Goal: Task Accomplishment & Management: Complete application form

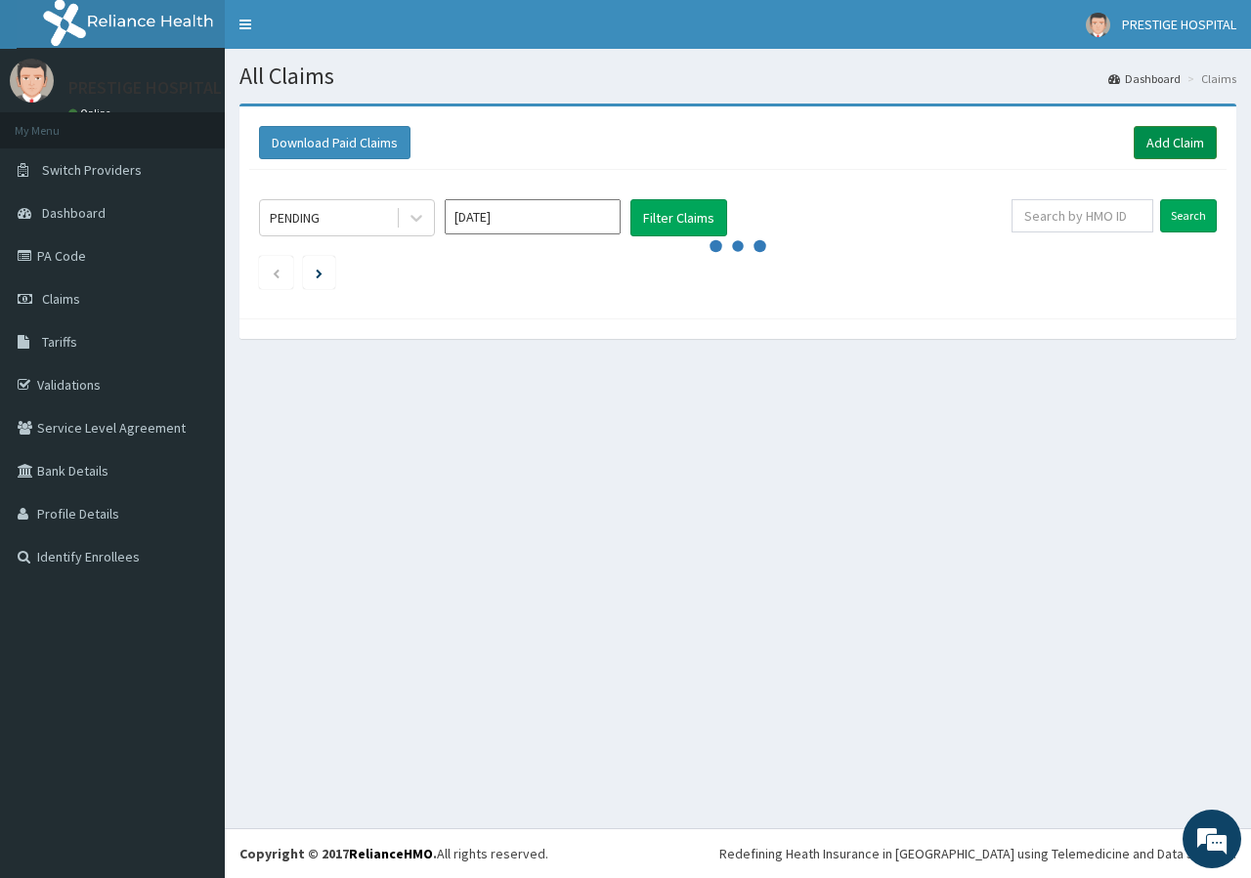
click at [1167, 141] on link "Add Claim" at bounding box center [1174, 142] width 83 height 33
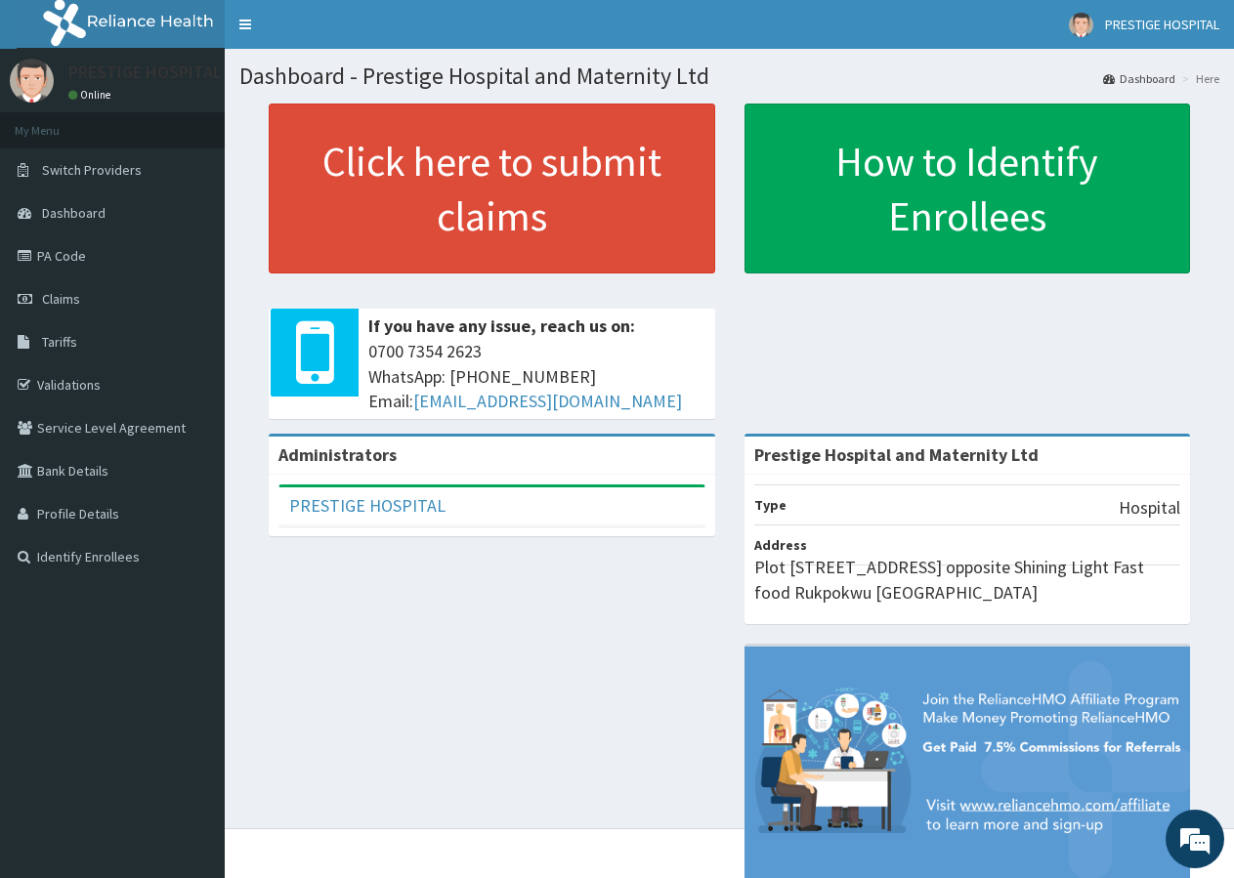
click at [98, 382] on link "Validations" at bounding box center [112, 384] width 225 height 43
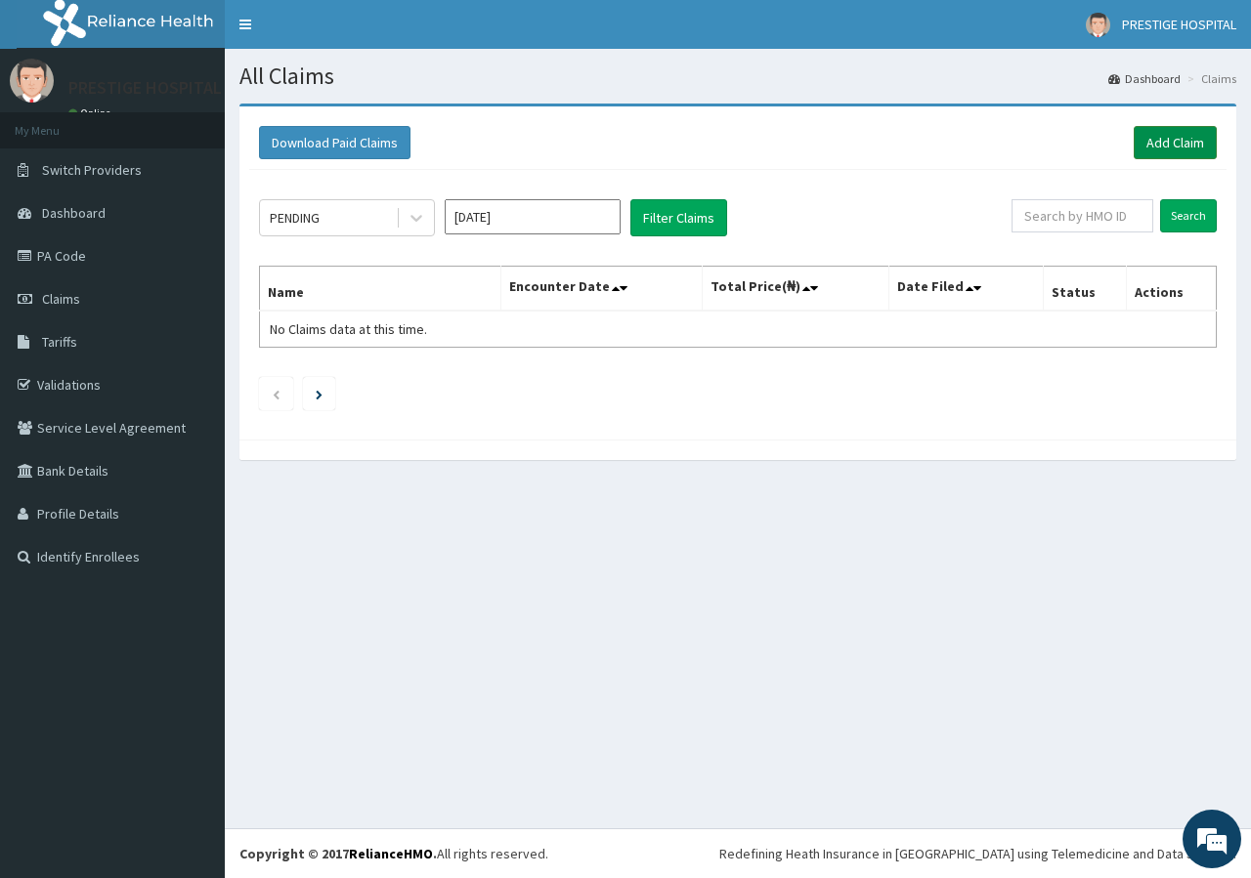
click at [1167, 142] on link "Add Claim" at bounding box center [1174, 142] width 83 height 33
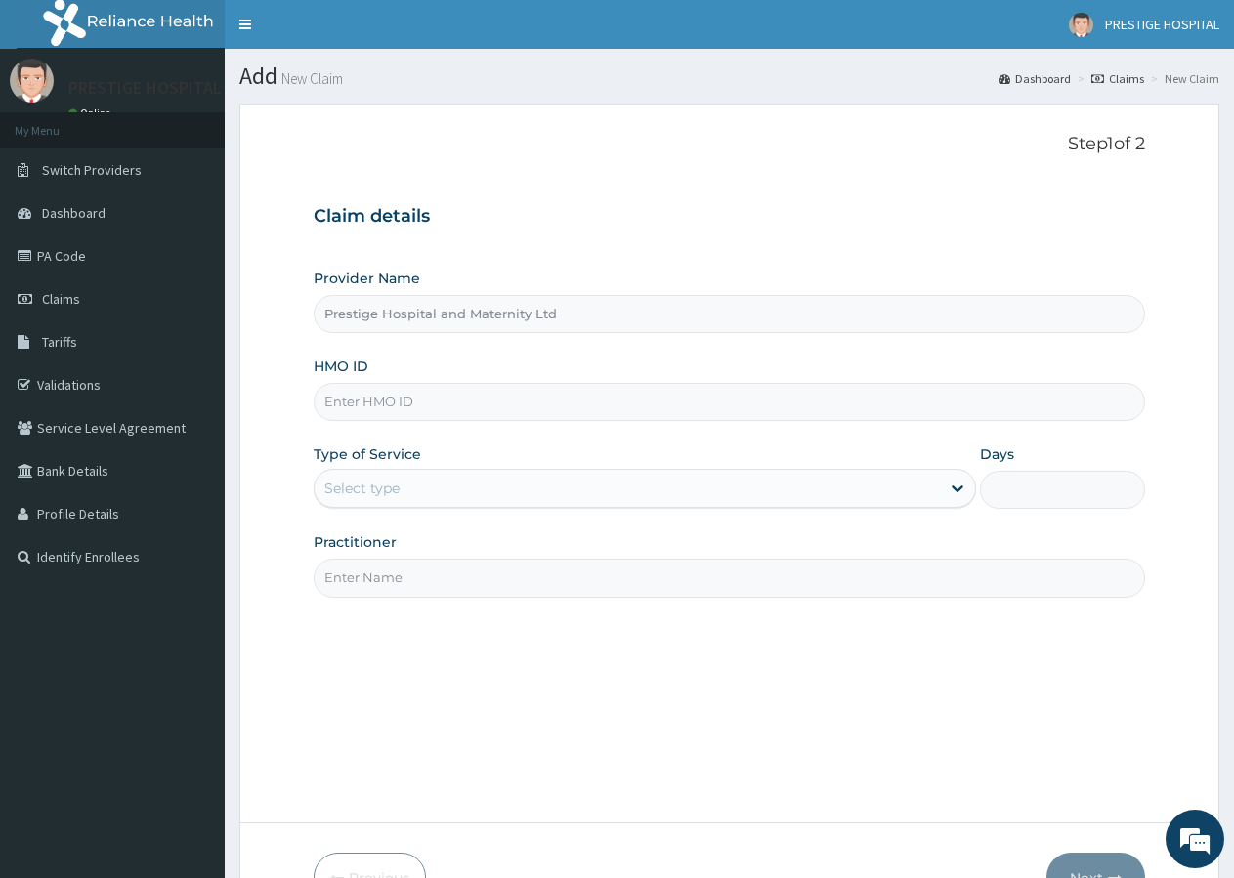
click at [331, 391] on input "HMO ID" at bounding box center [729, 402] width 831 height 38
click at [891, 691] on div "Step 1 of 2 Claim details Provider Name Prestige Hospital and Maternity Ltd HMO…" at bounding box center [729, 463] width 831 height 658
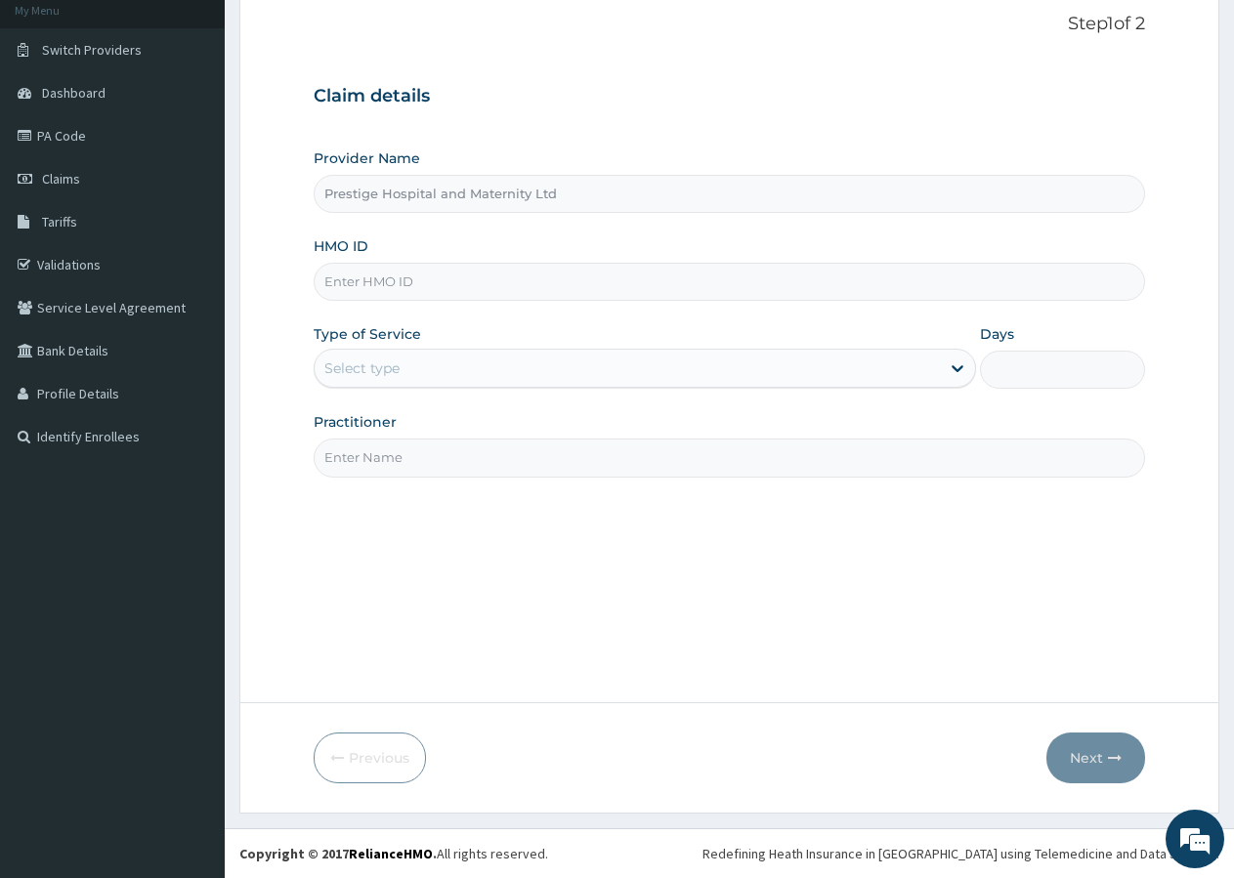
click at [402, 280] on input "HMO ID" at bounding box center [729, 282] width 831 height 38
type input "STZ/10087/A"
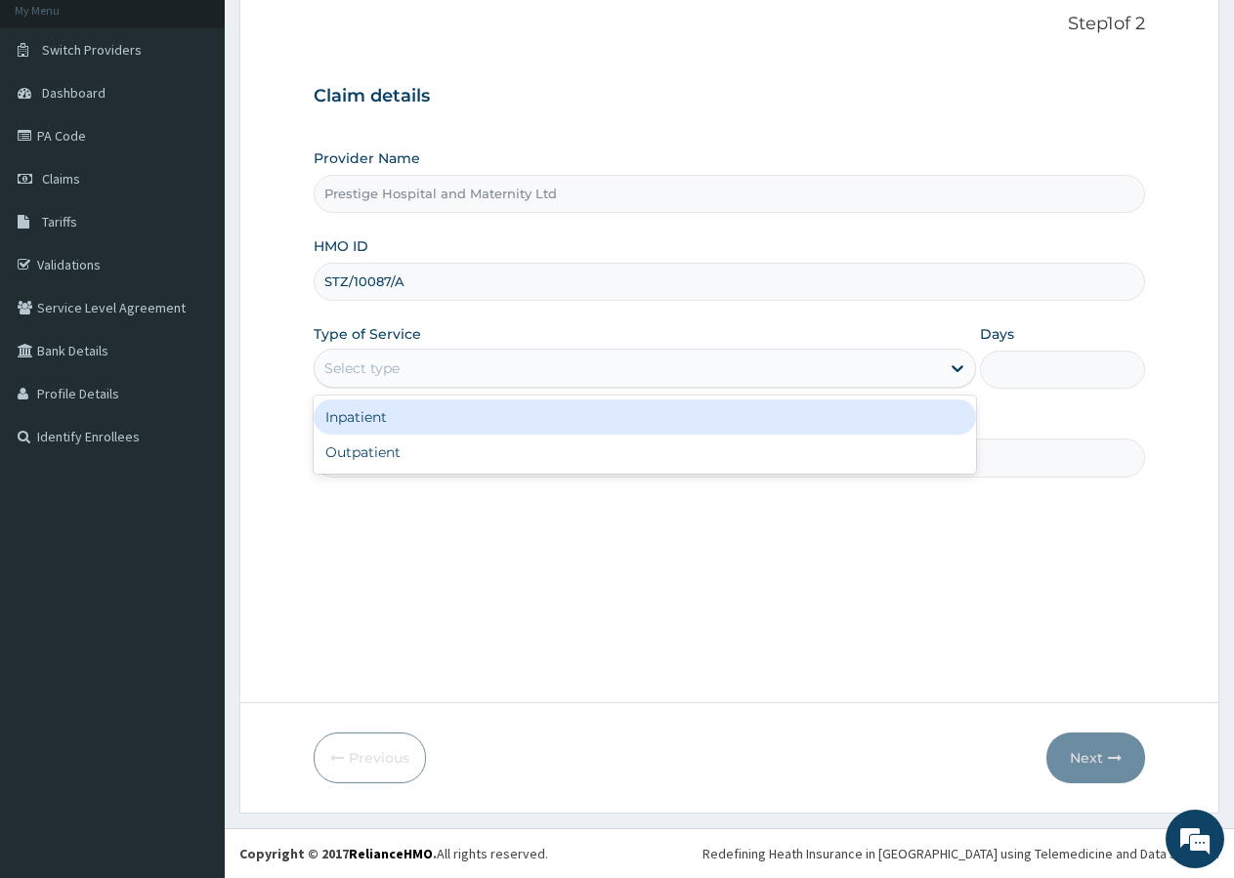
click at [378, 369] on div "Select type" at bounding box center [361, 369] width 75 height 20
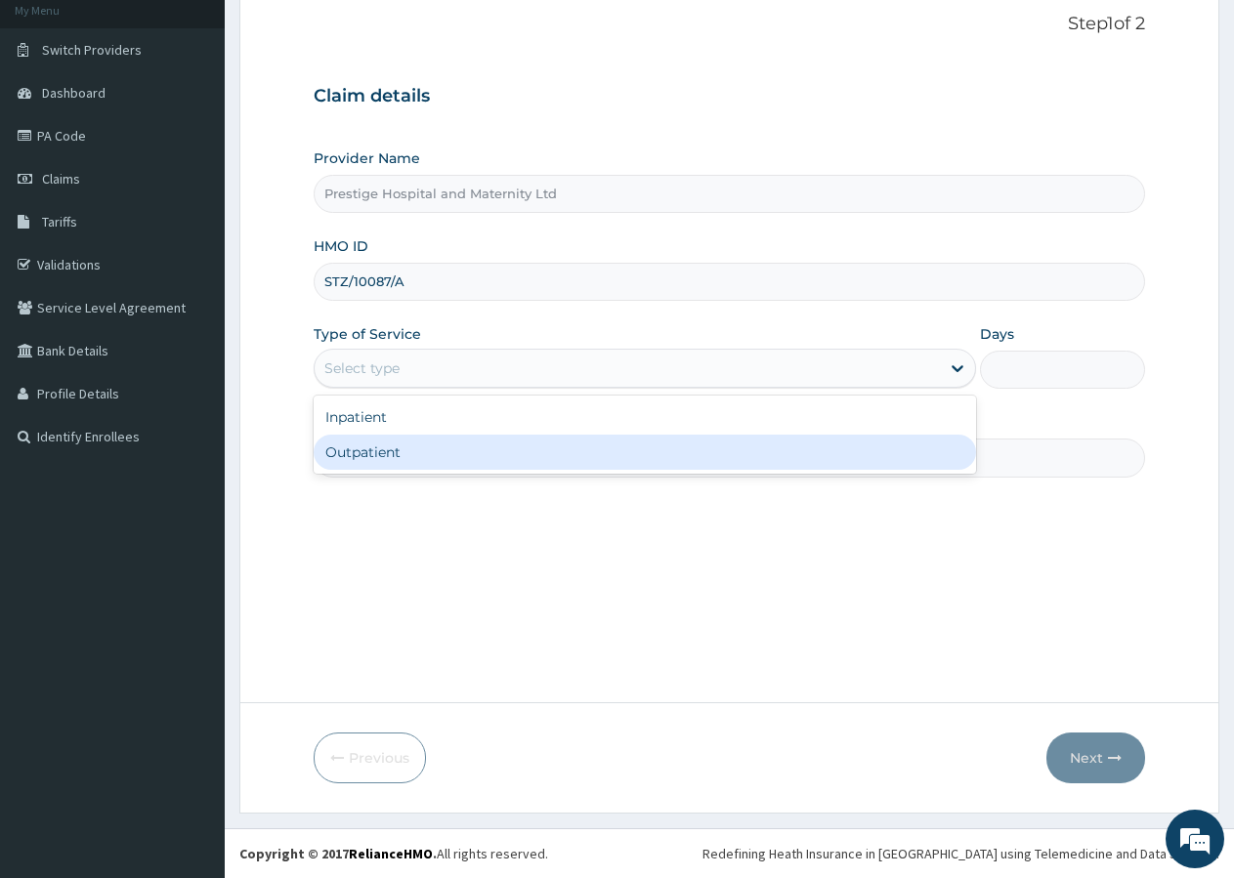
click at [387, 447] on div "Outpatient" at bounding box center [644, 452] width 661 height 35
type input "1"
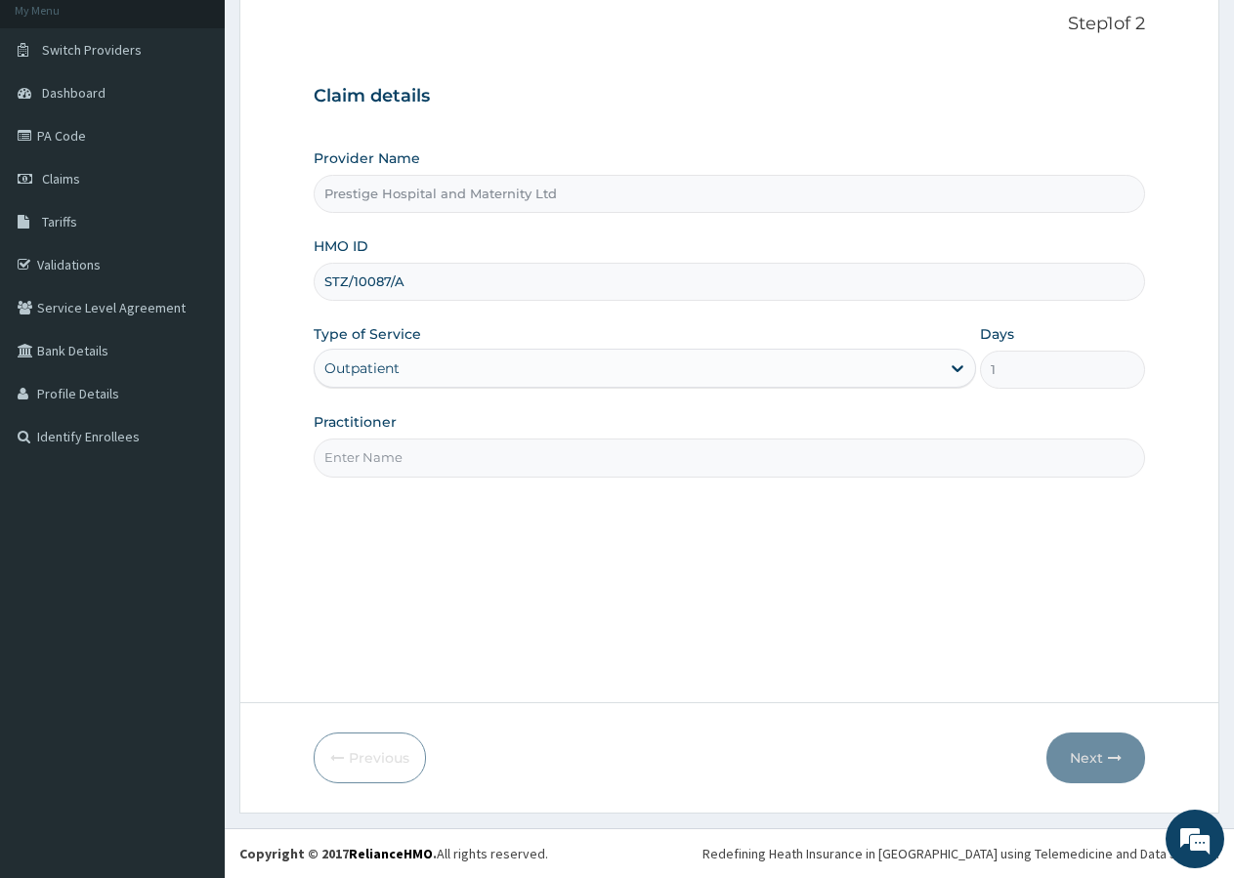
click at [361, 461] on input "Practitioner" at bounding box center [729, 458] width 831 height 38
type input "[PERSON_NAME] V.C"
click at [1094, 753] on button "Next" at bounding box center [1095, 758] width 99 height 51
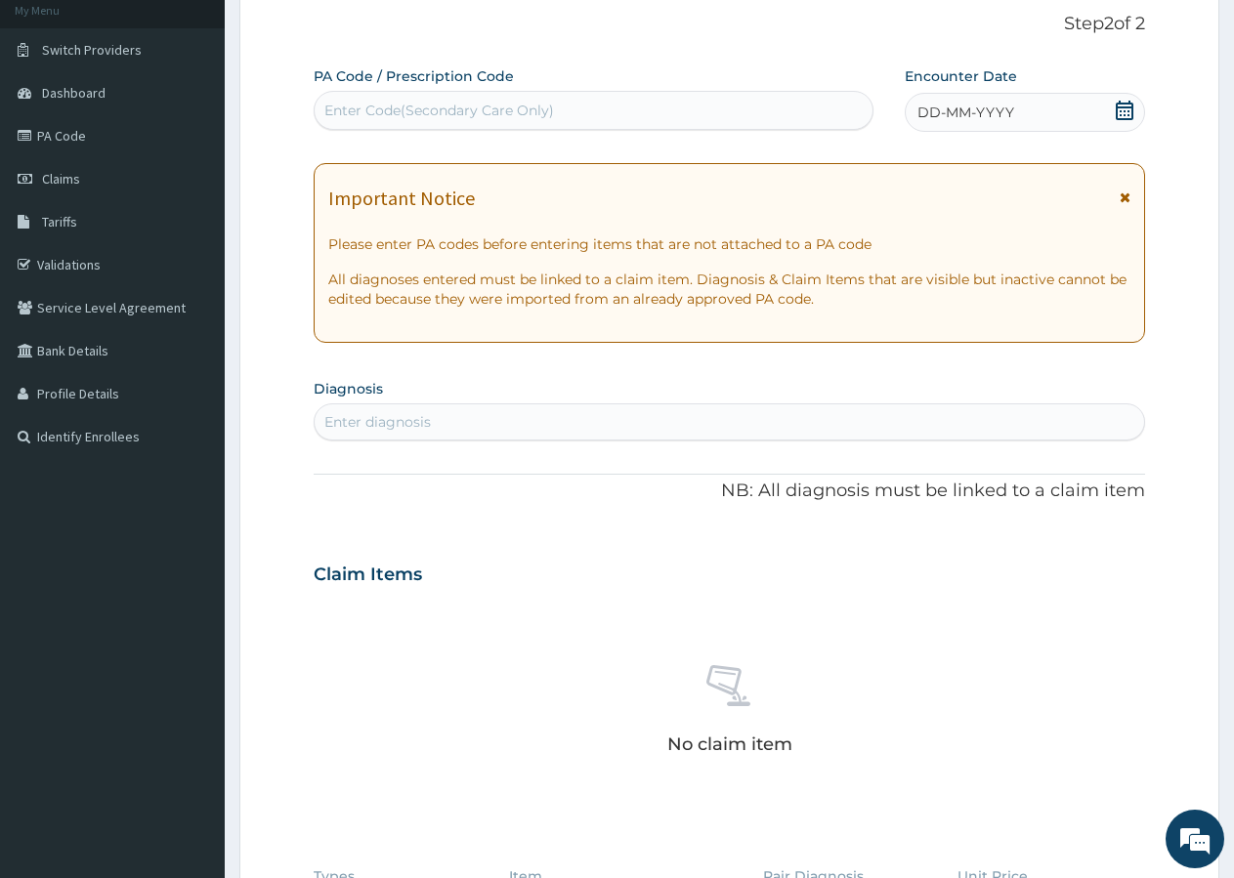
click at [370, 119] on div "Enter Code(Secondary Care Only)" at bounding box center [439, 111] width 230 height 20
type input "PA/2D65F5"
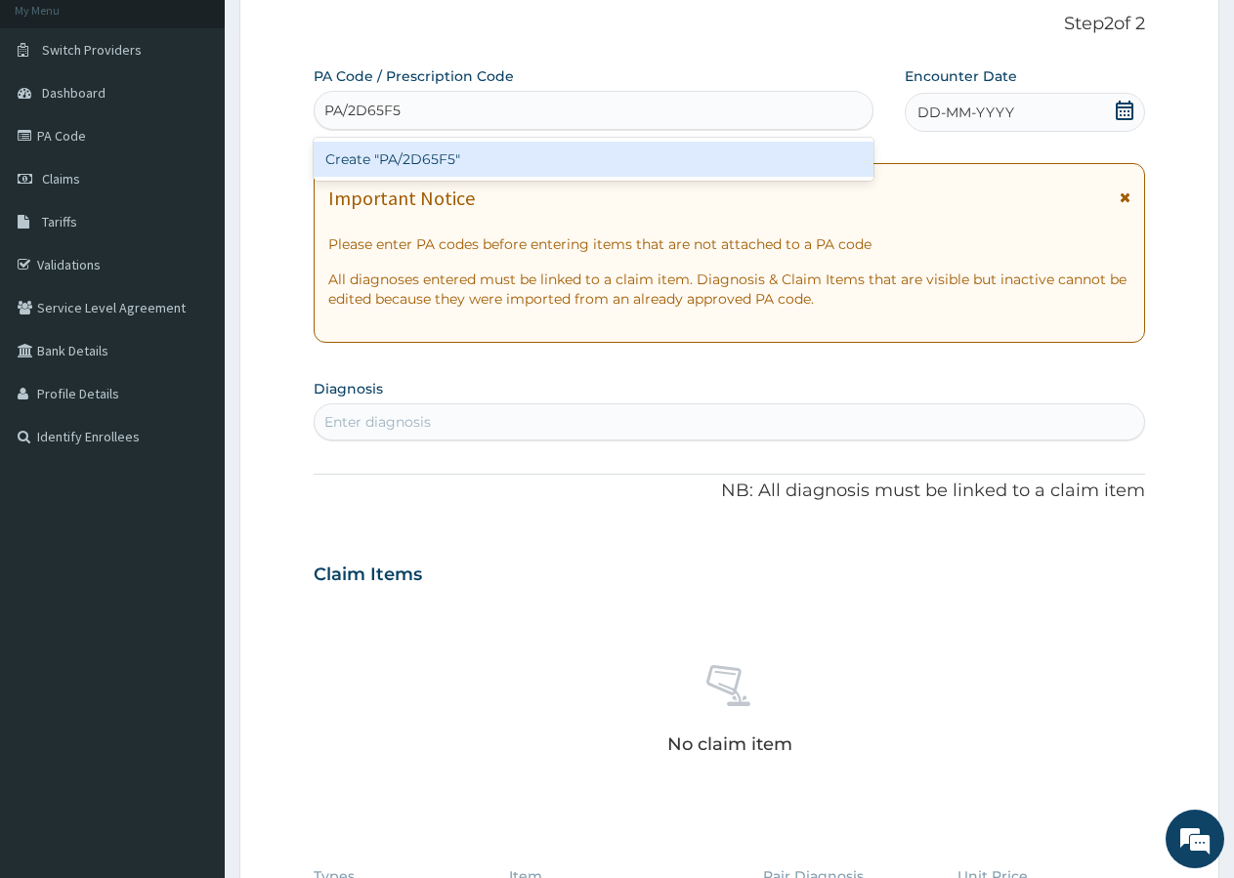
click at [426, 168] on div "Create "PA/2D65F5"" at bounding box center [594, 159] width 560 height 35
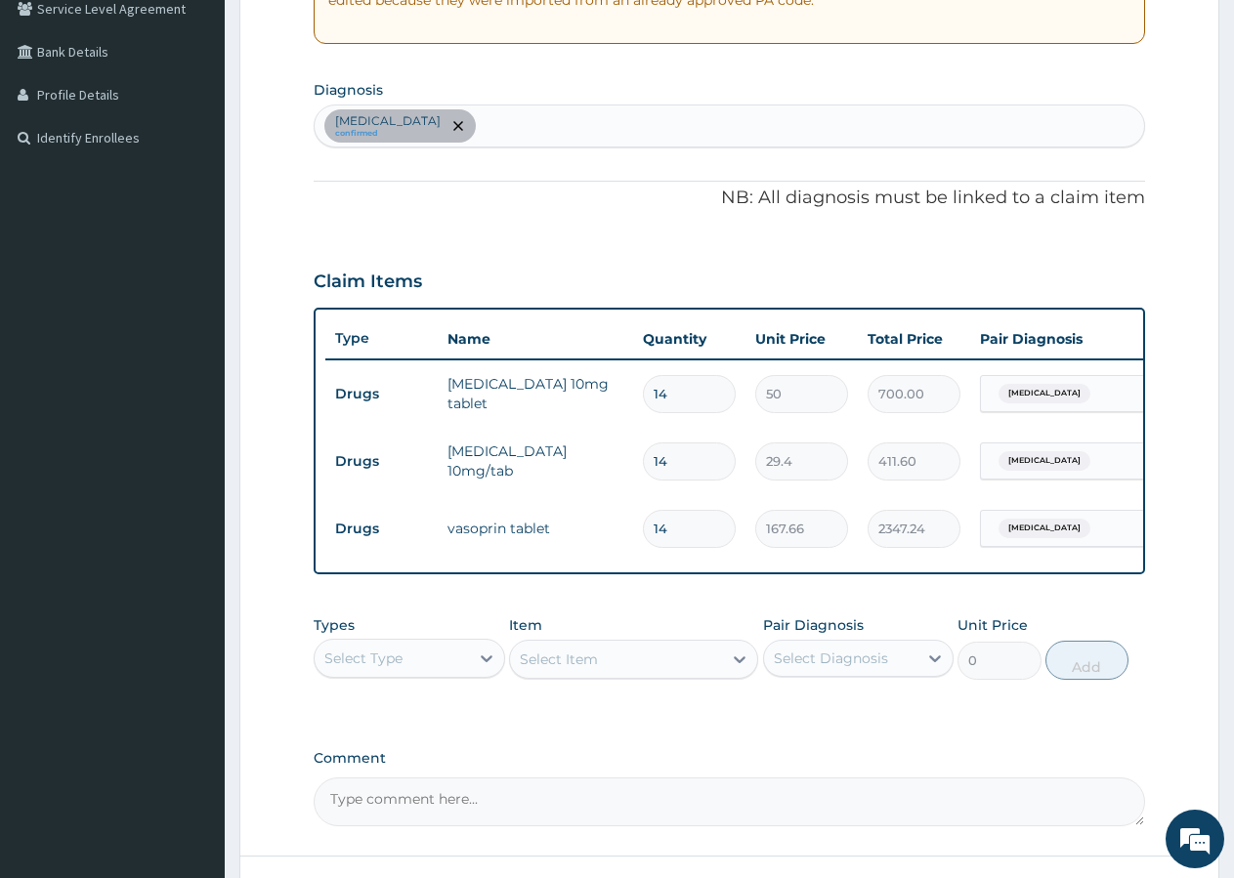
scroll to position [589, 0]
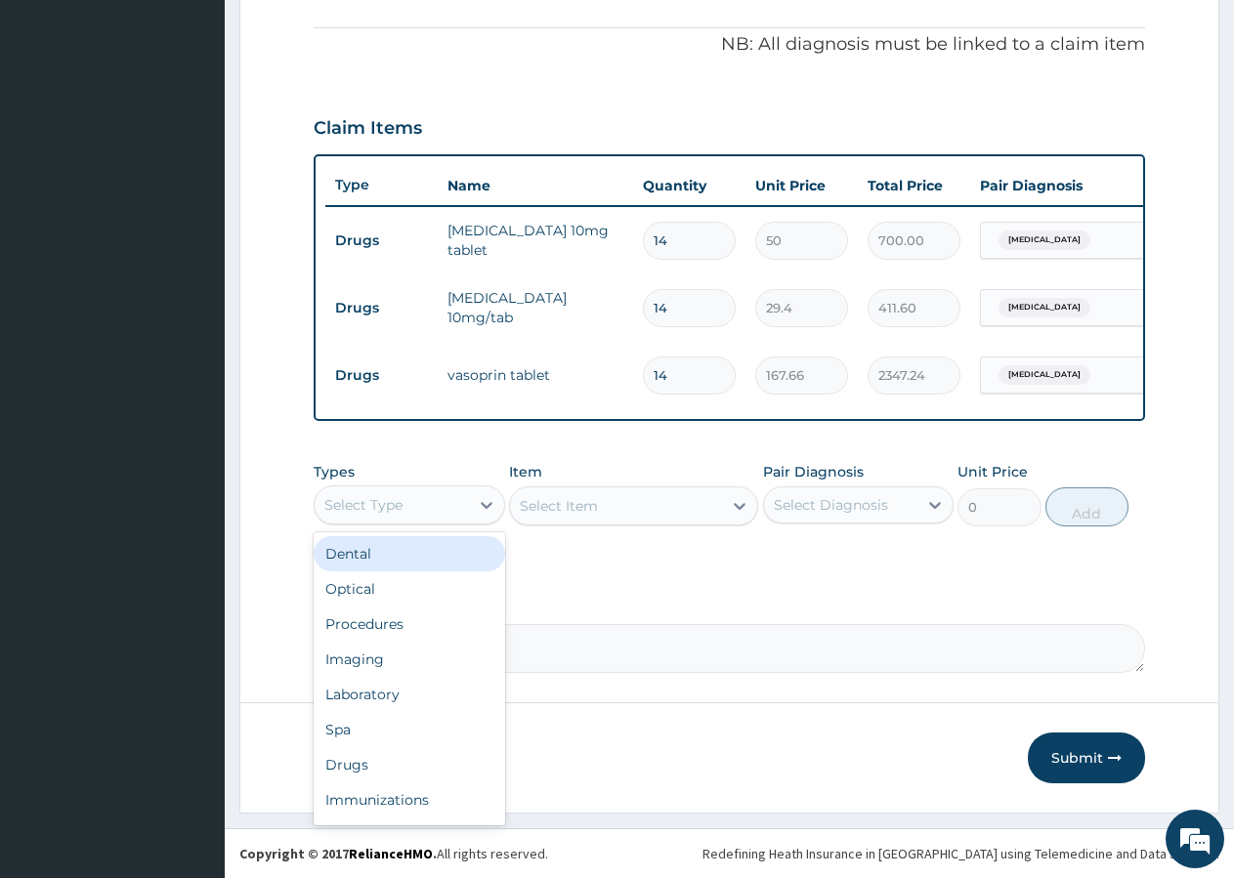
click at [387, 500] on div "Select Type" at bounding box center [363, 505] width 78 height 20
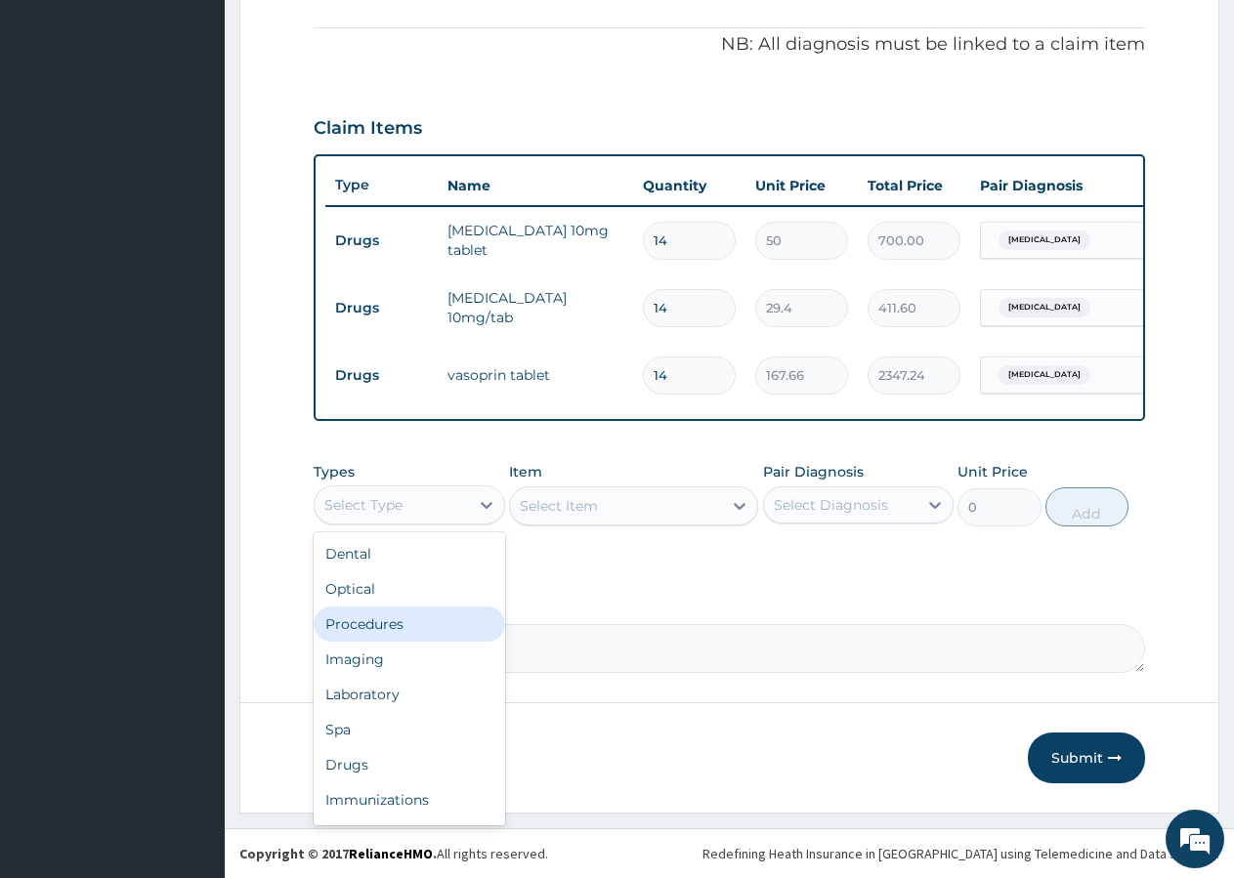
click at [395, 620] on div "Procedures" at bounding box center [409, 624] width 191 height 35
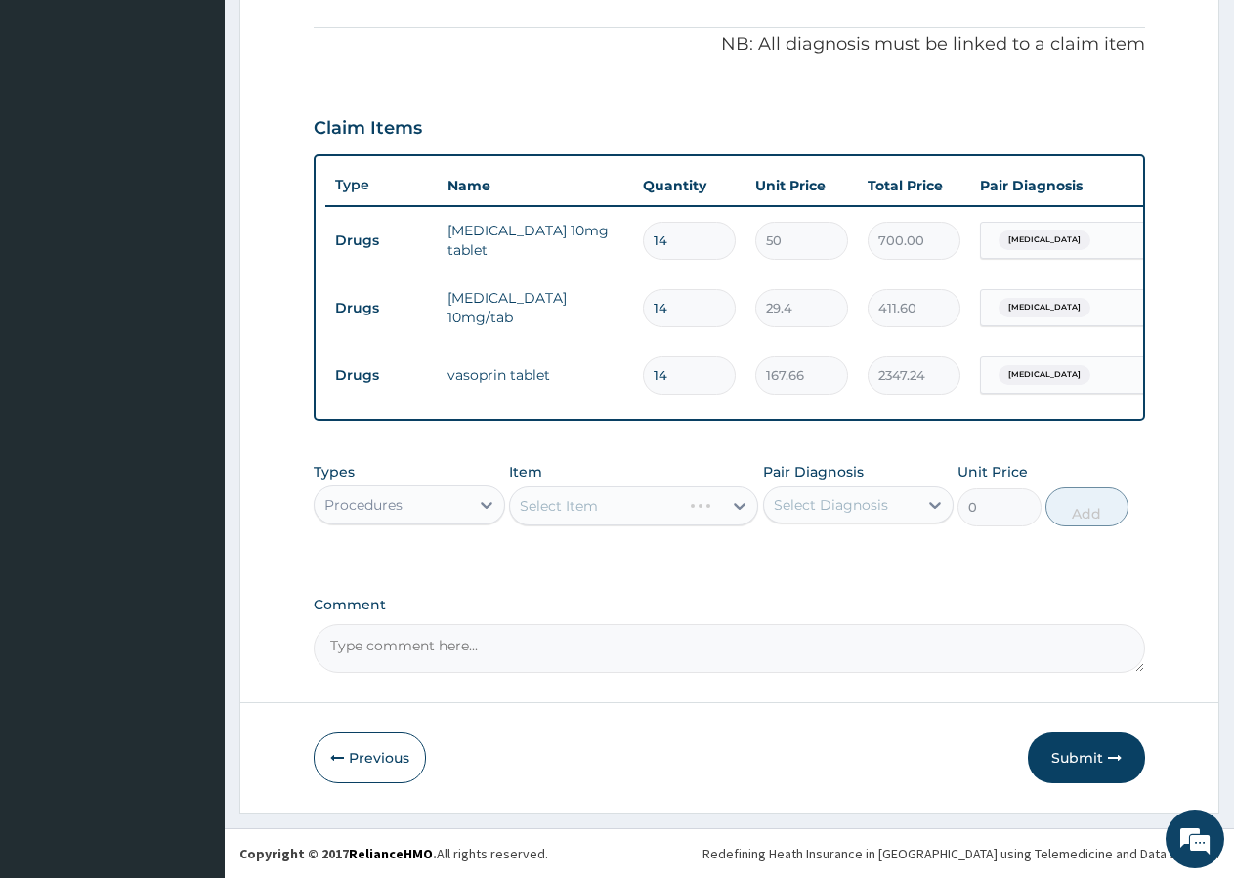
click at [576, 505] on div "Select Item" at bounding box center [633, 506] width 249 height 39
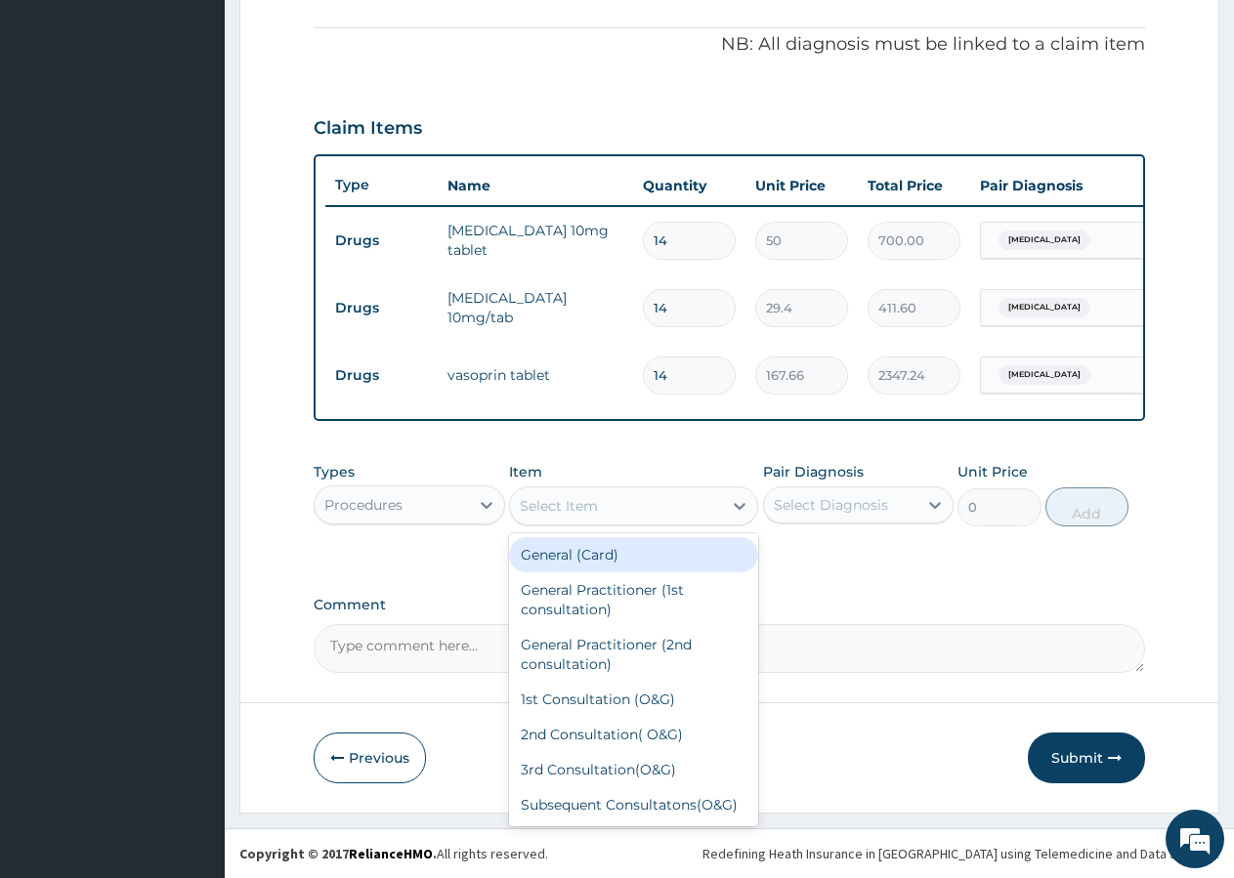
click at [564, 511] on div "Select Item" at bounding box center [559, 506] width 78 height 20
type input "GP"
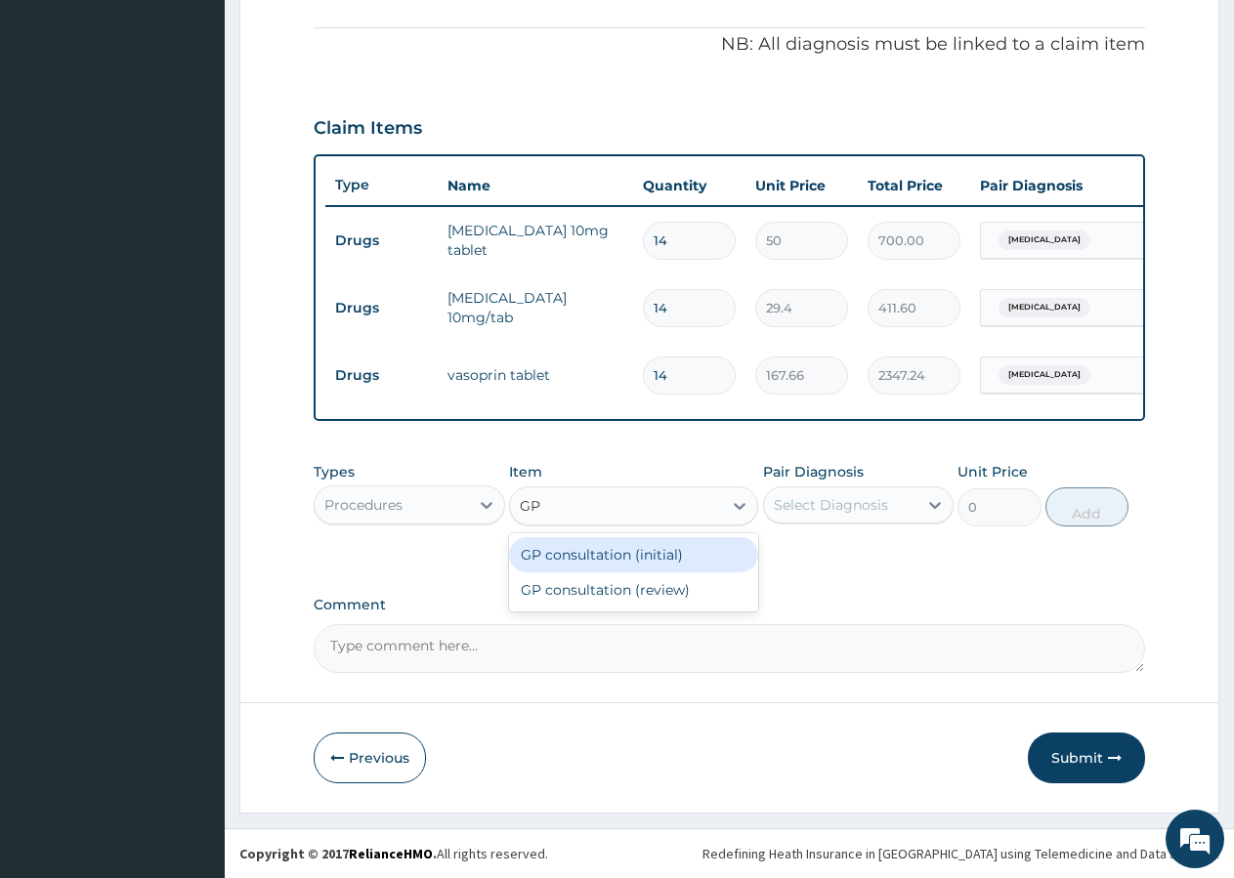
click at [659, 560] on div "GP consultation (initial)" at bounding box center [633, 554] width 249 height 35
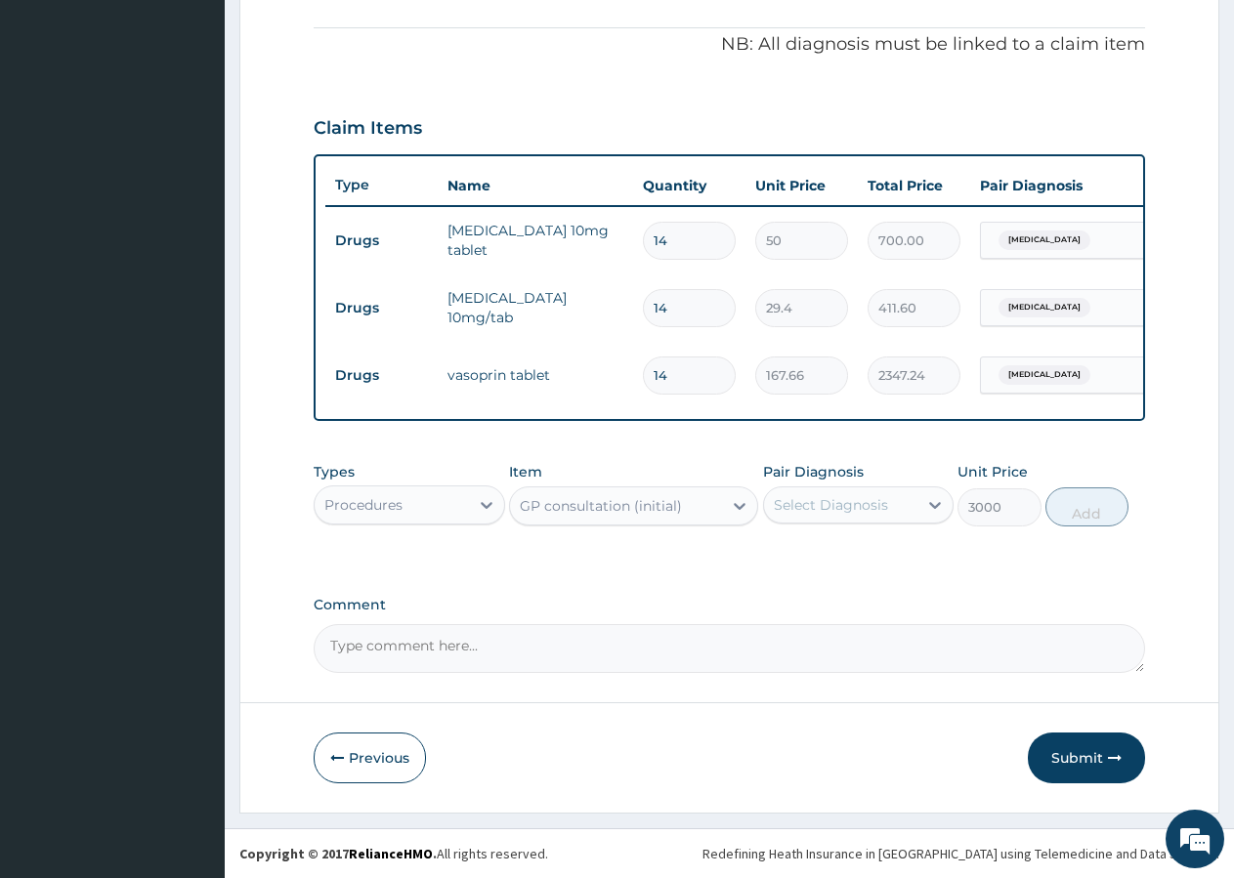
type input "3000"
click at [829, 490] on div "Select Diagnosis" at bounding box center [841, 504] width 154 height 31
click at [812, 556] on label "[MEDICAL_DATA]" at bounding box center [855, 553] width 121 height 20
checkbox input "true"
click at [1066, 518] on button "Add" at bounding box center [1086, 507] width 83 height 39
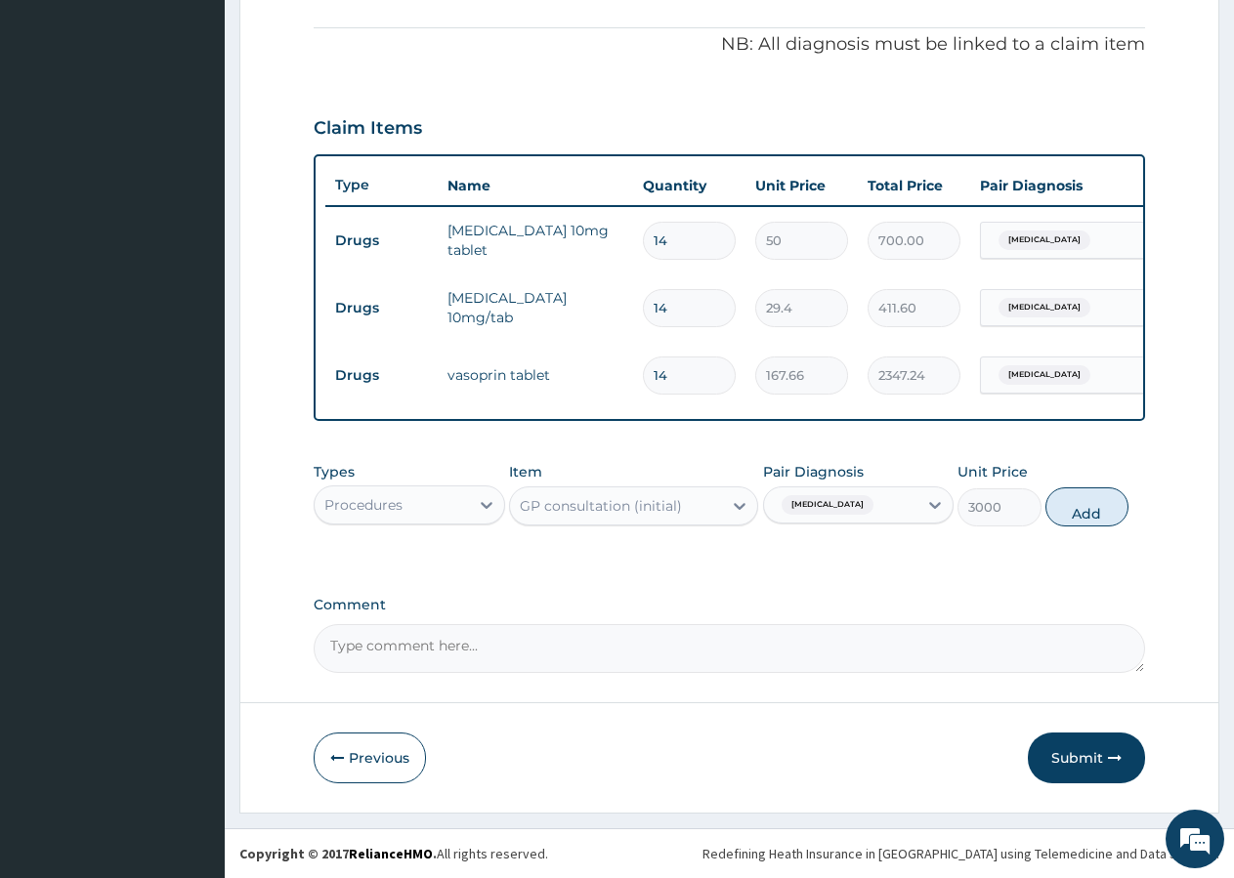
type input "0"
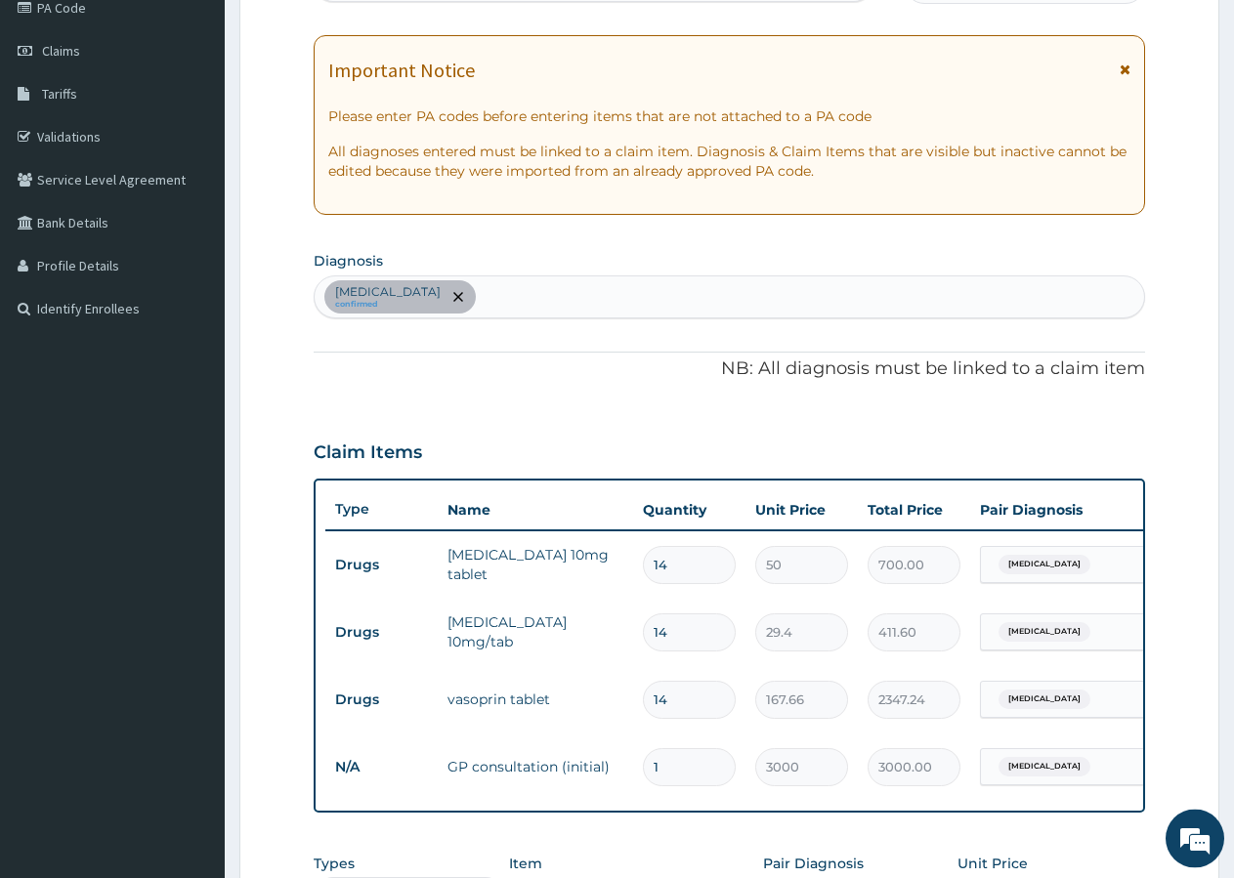
scroll to position [158, 0]
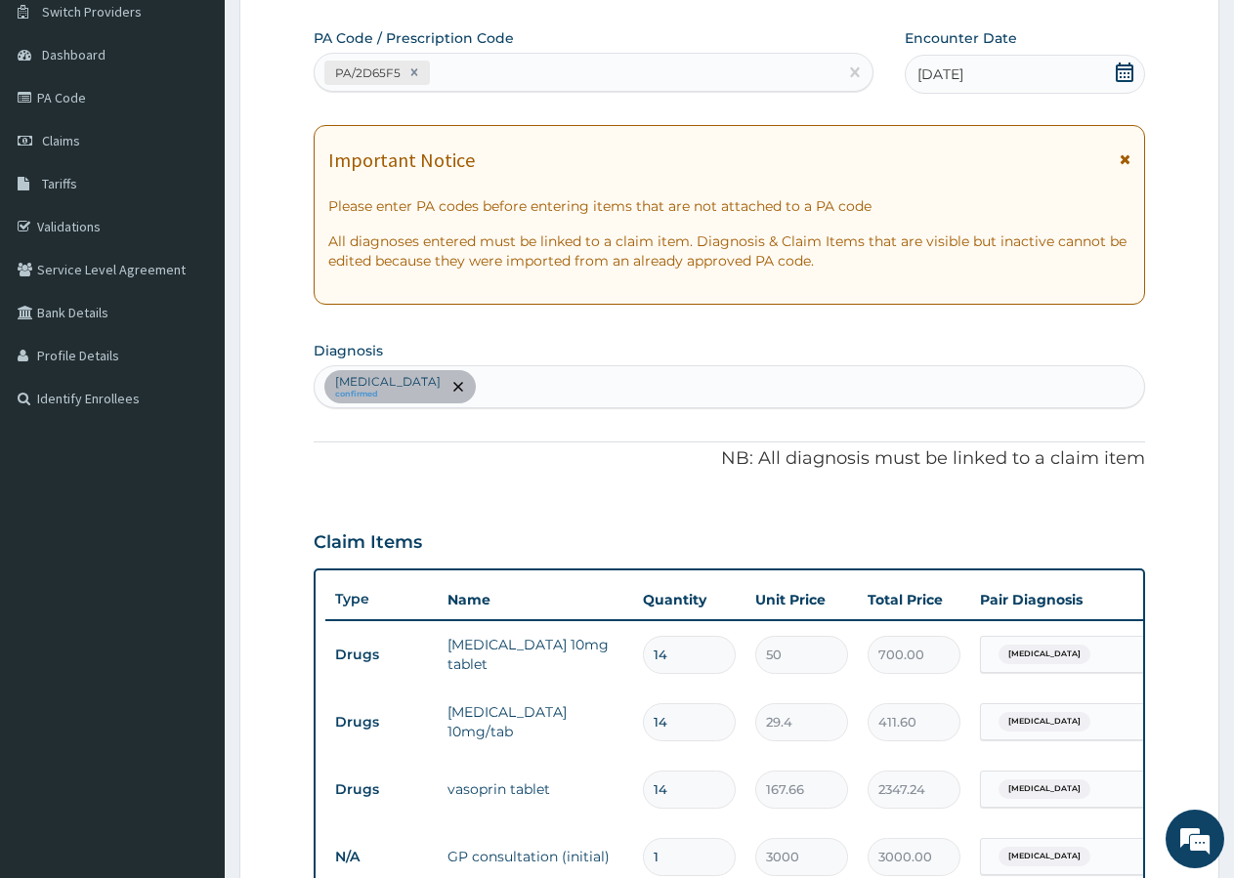
click at [625, 399] on div "Hypertensive heart disease confirmed" at bounding box center [729, 386] width 829 height 41
type input "SEPSIS"
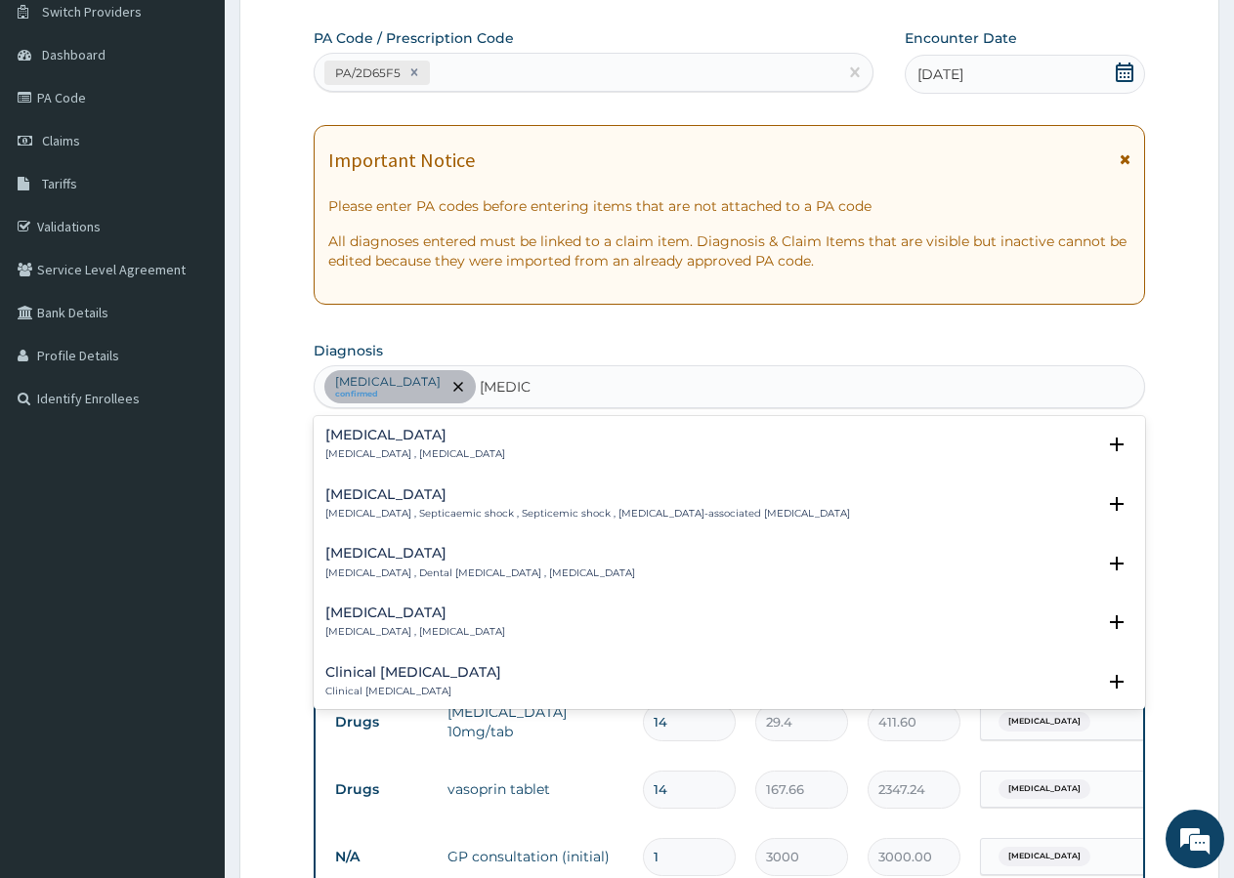
click at [367, 435] on h4 "Sepsis" at bounding box center [415, 435] width 180 height 15
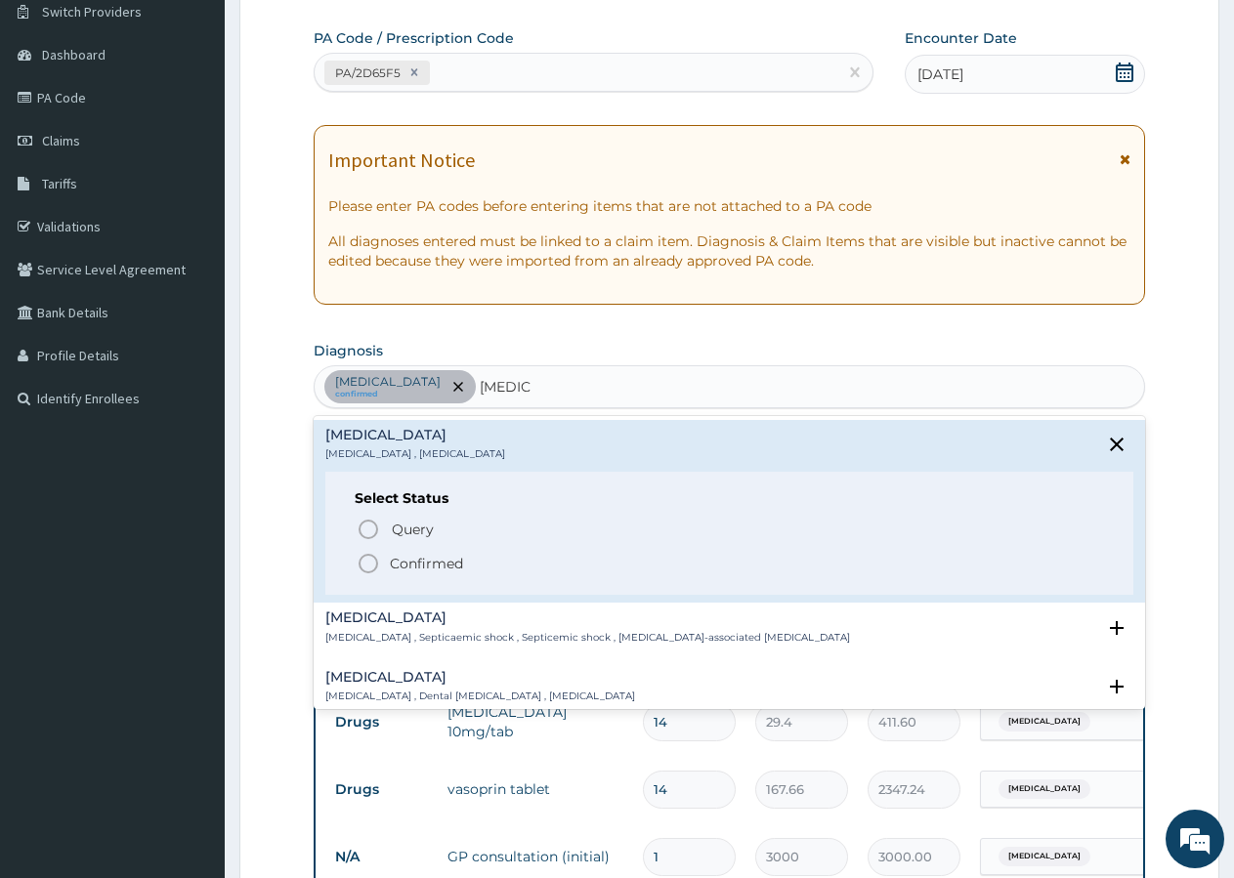
click at [392, 556] on p "Confirmed" at bounding box center [426, 564] width 73 height 20
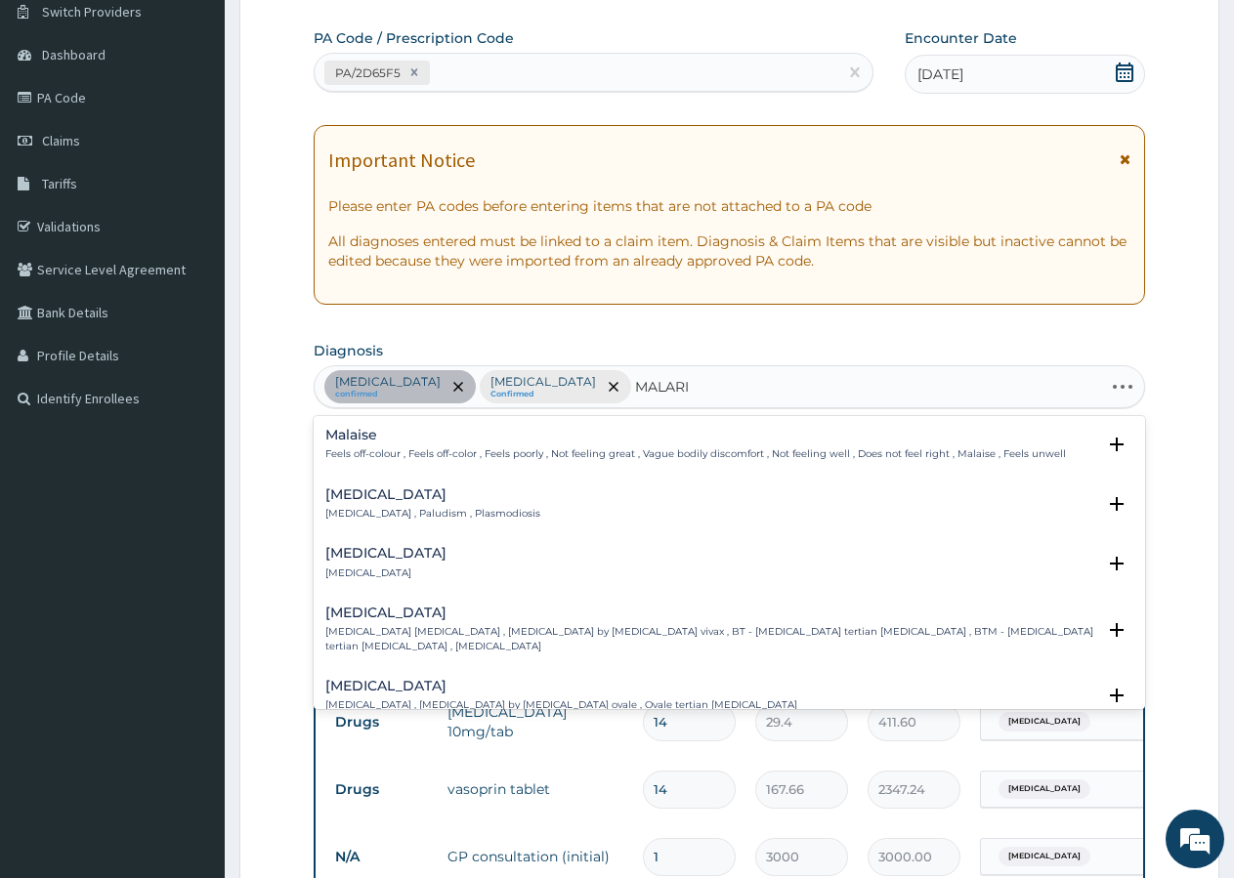
type input "[MEDICAL_DATA]"
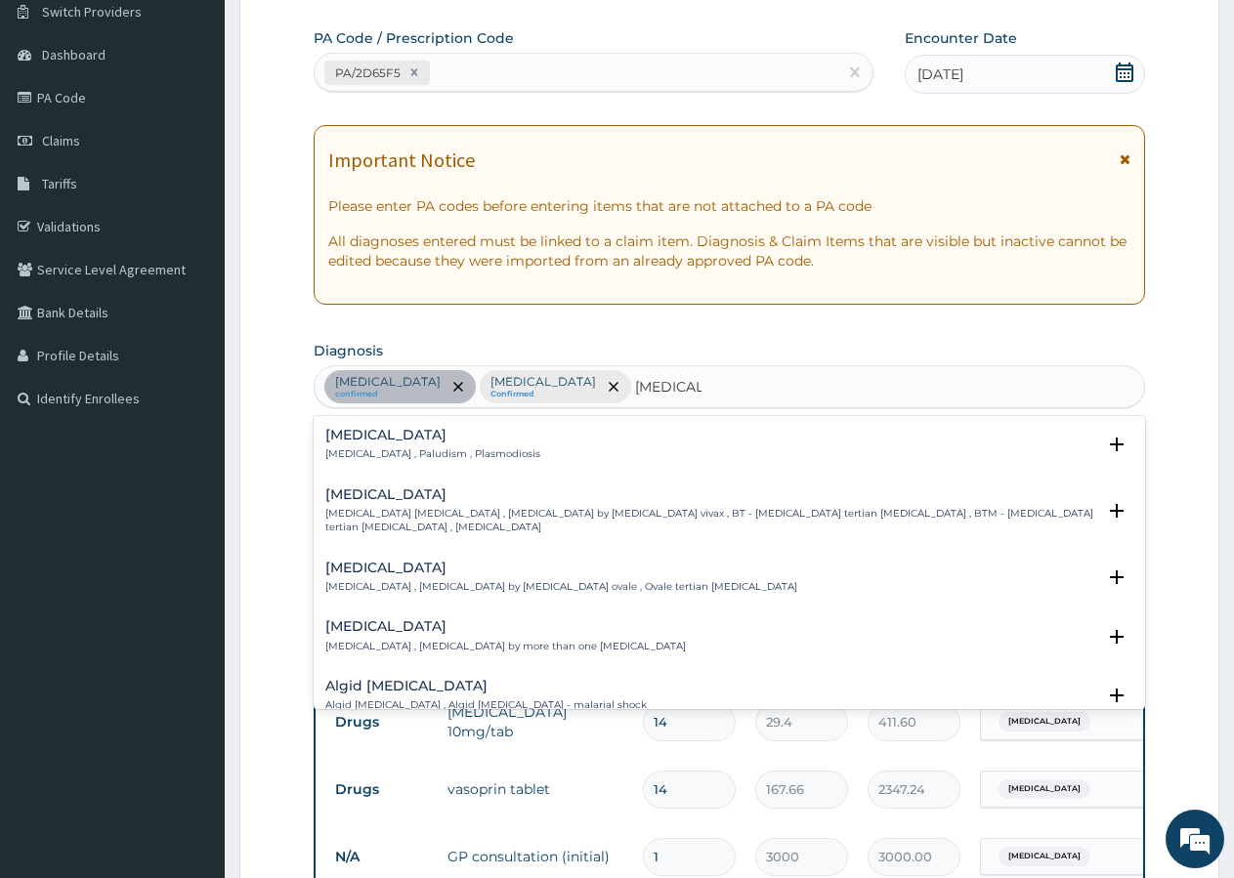
click at [366, 437] on h4 "[MEDICAL_DATA]" at bounding box center [432, 435] width 215 height 15
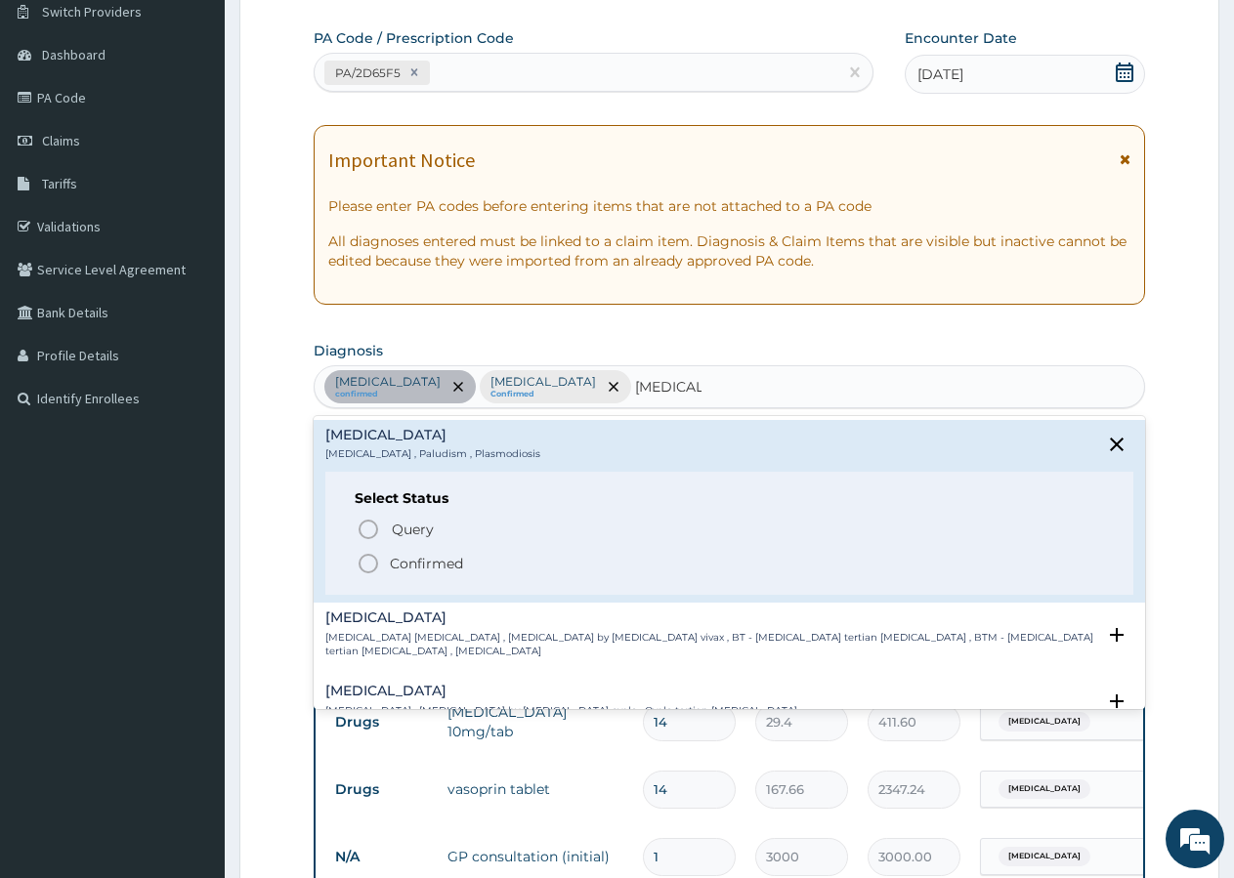
click at [413, 563] on p "Confirmed" at bounding box center [426, 564] width 73 height 20
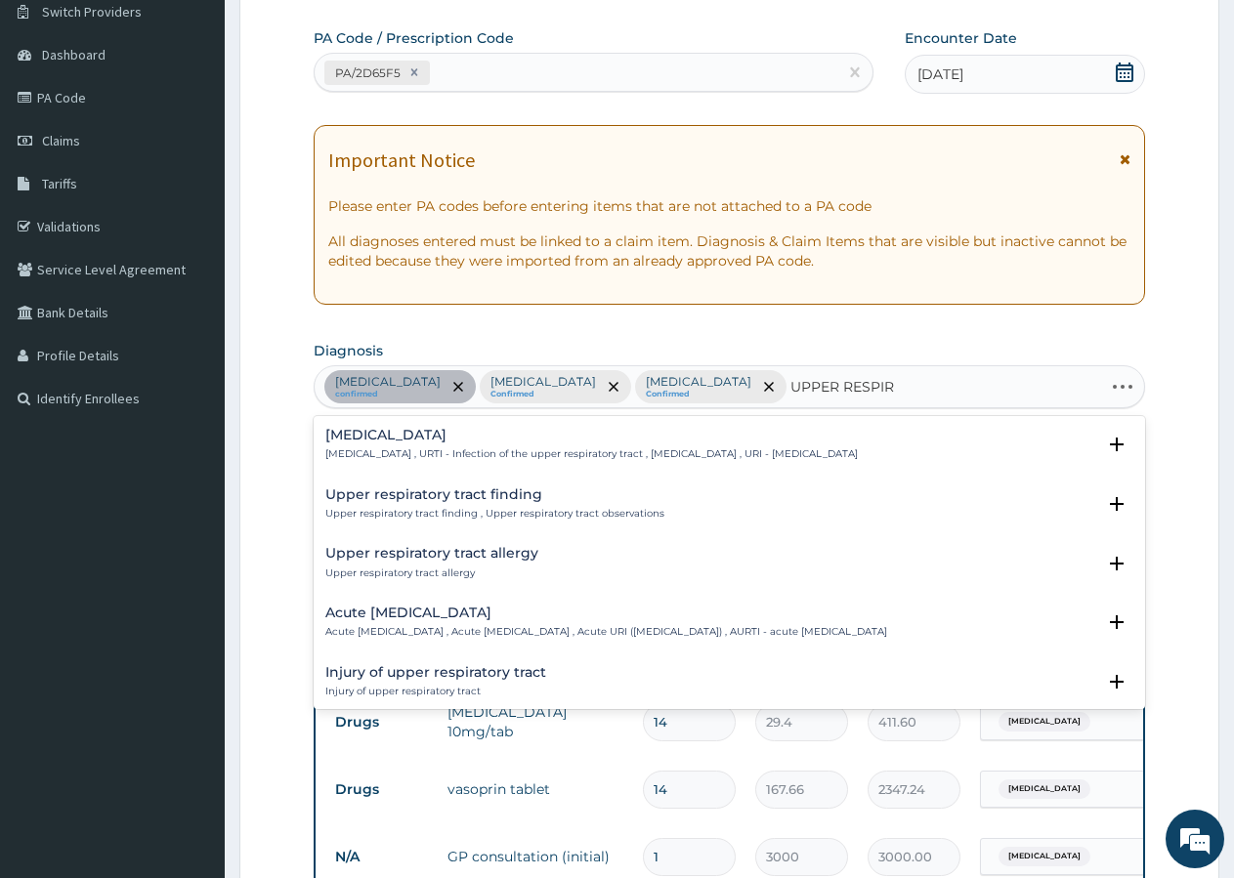
type input "UPPER RESPIRA"
click at [458, 625] on div "Acute upper respiratory infection Acute upper respiratory infection , Acute upp…" at bounding box center [606, 623] width 562 height 34
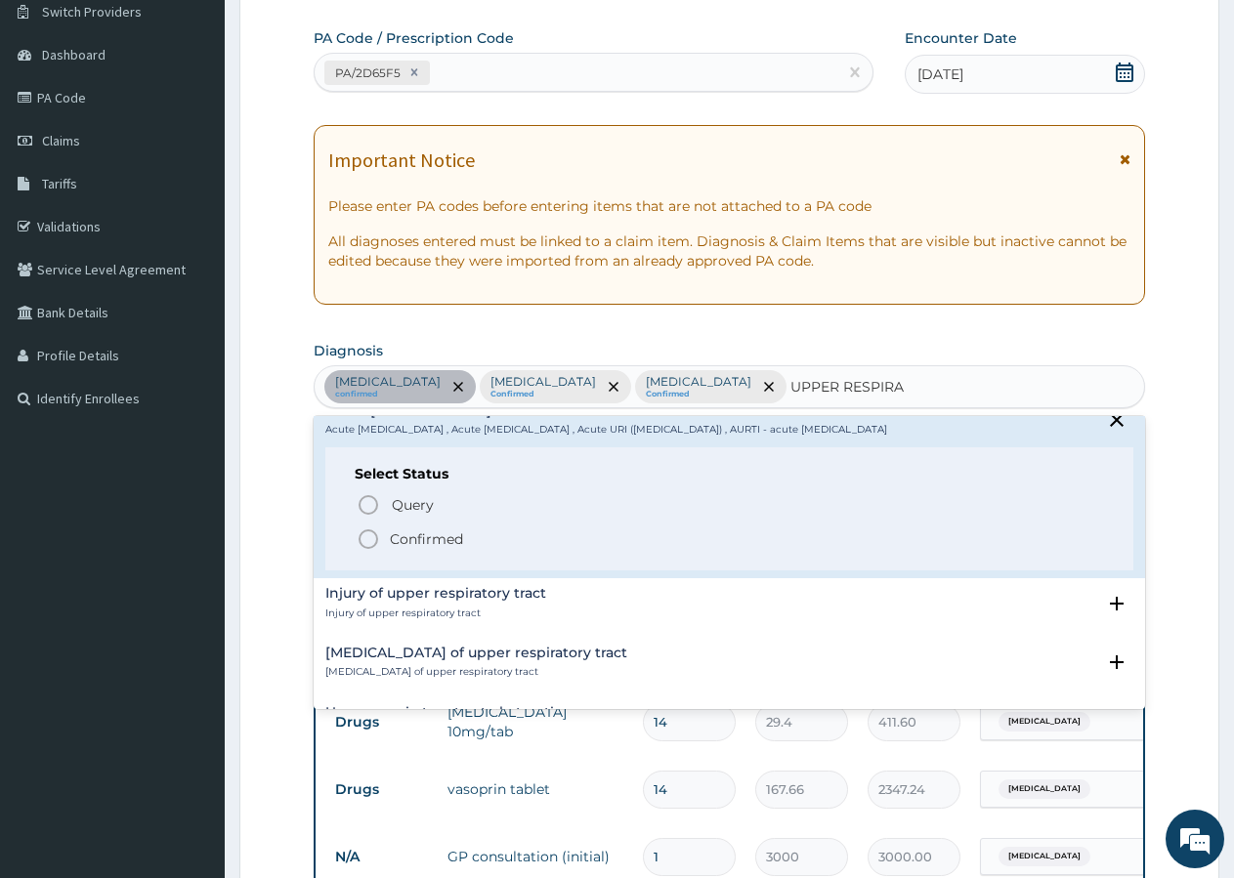
scroll to position [211, 0]
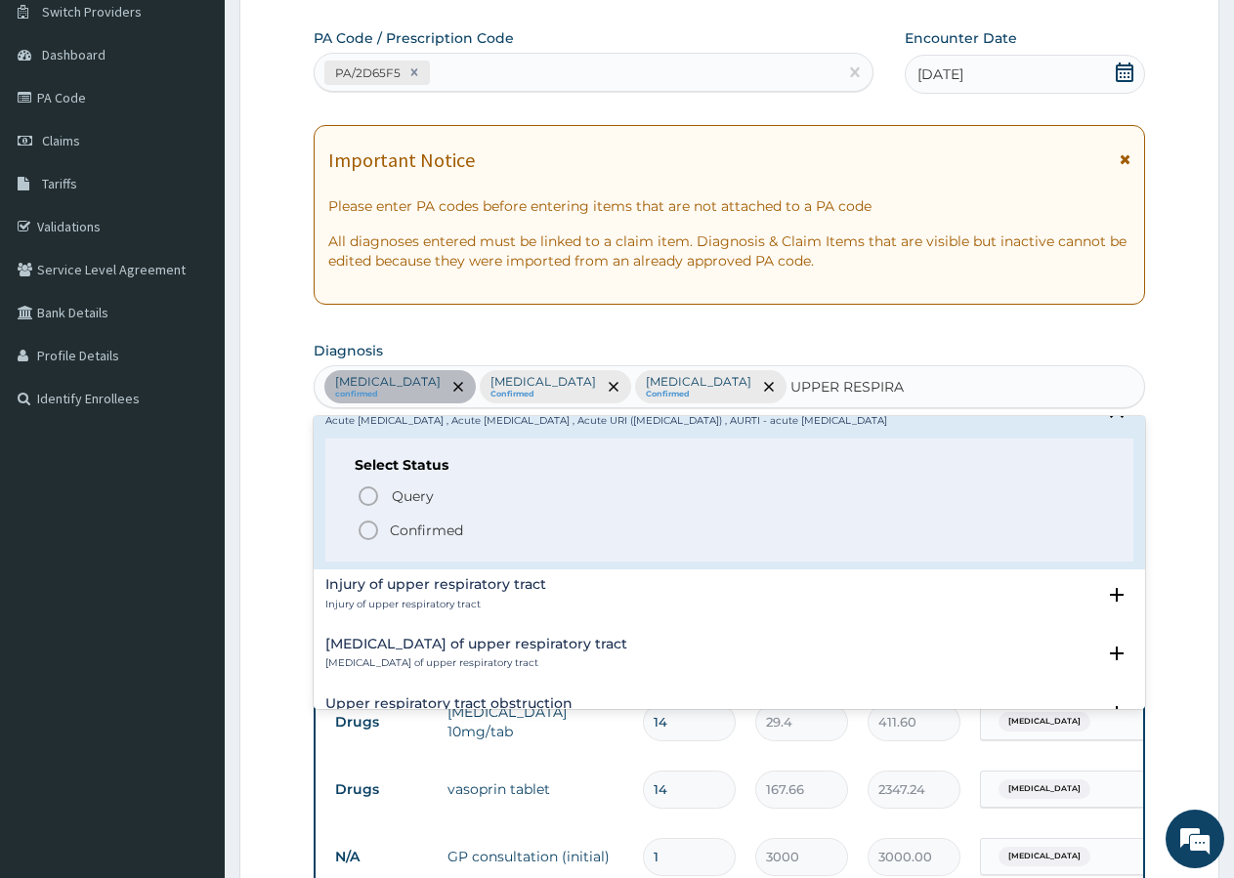
click at [428, 540] on p "Confirmed" at bounding box center [426, 531] width 73 height 20
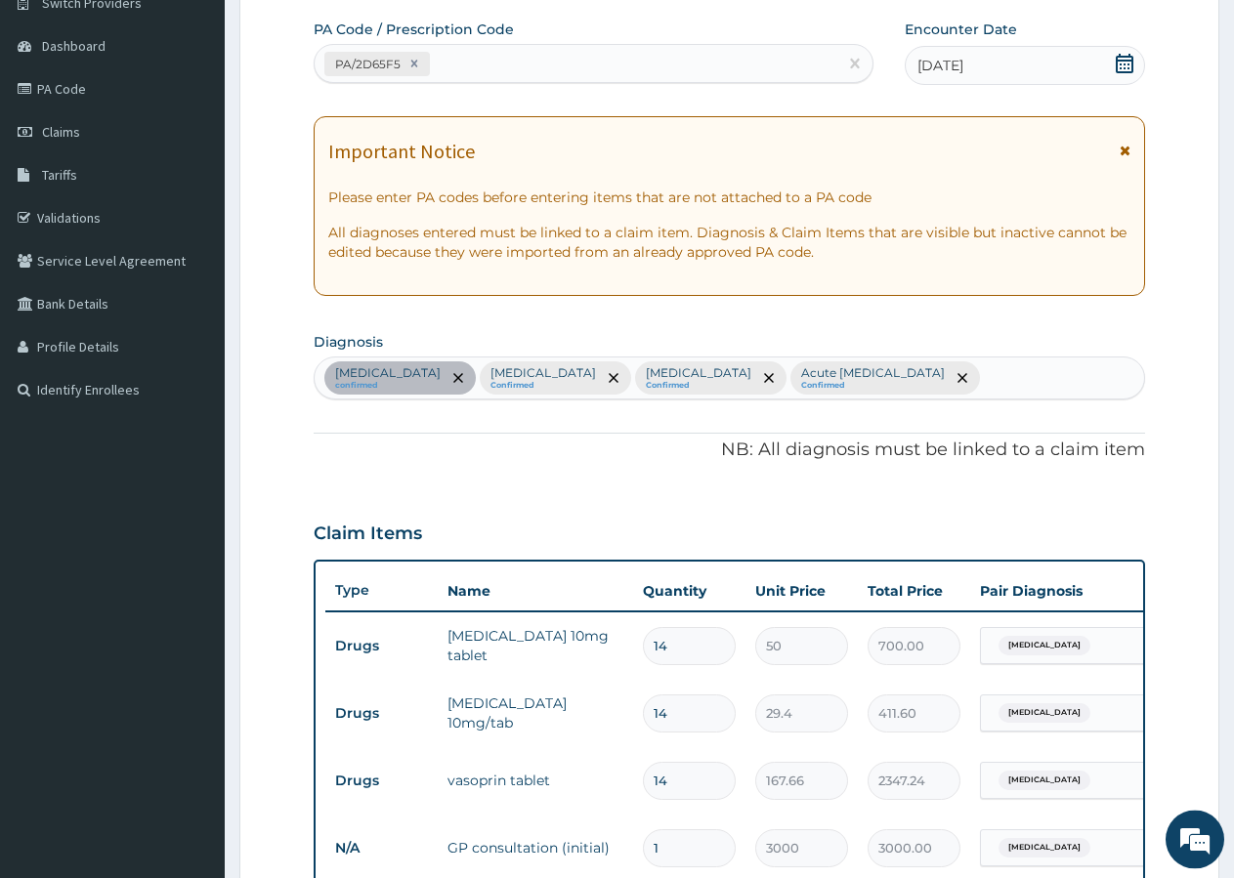
scroll to position [657, 0]
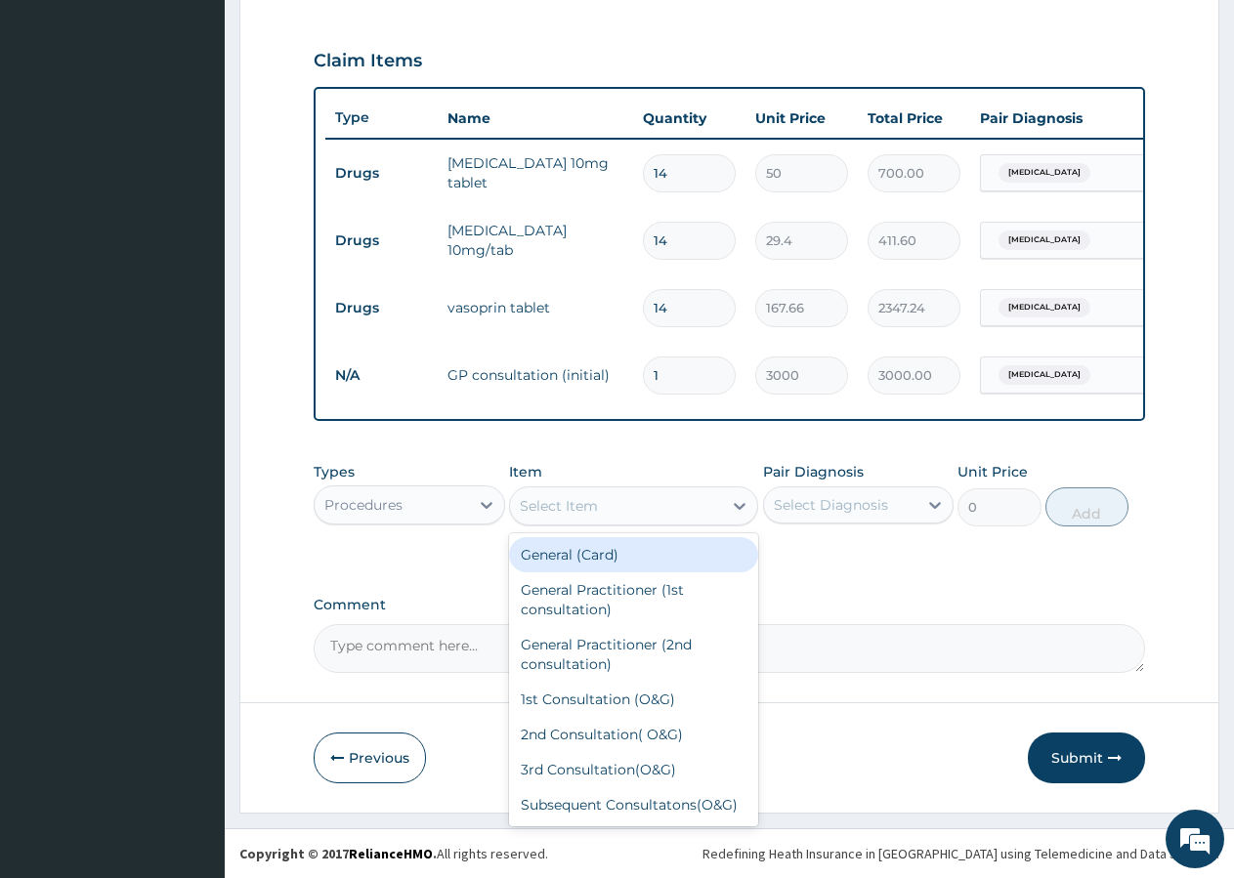
click at [573, 499] on div "Select Item" at bounding box center [559, 506] width 78 height 20
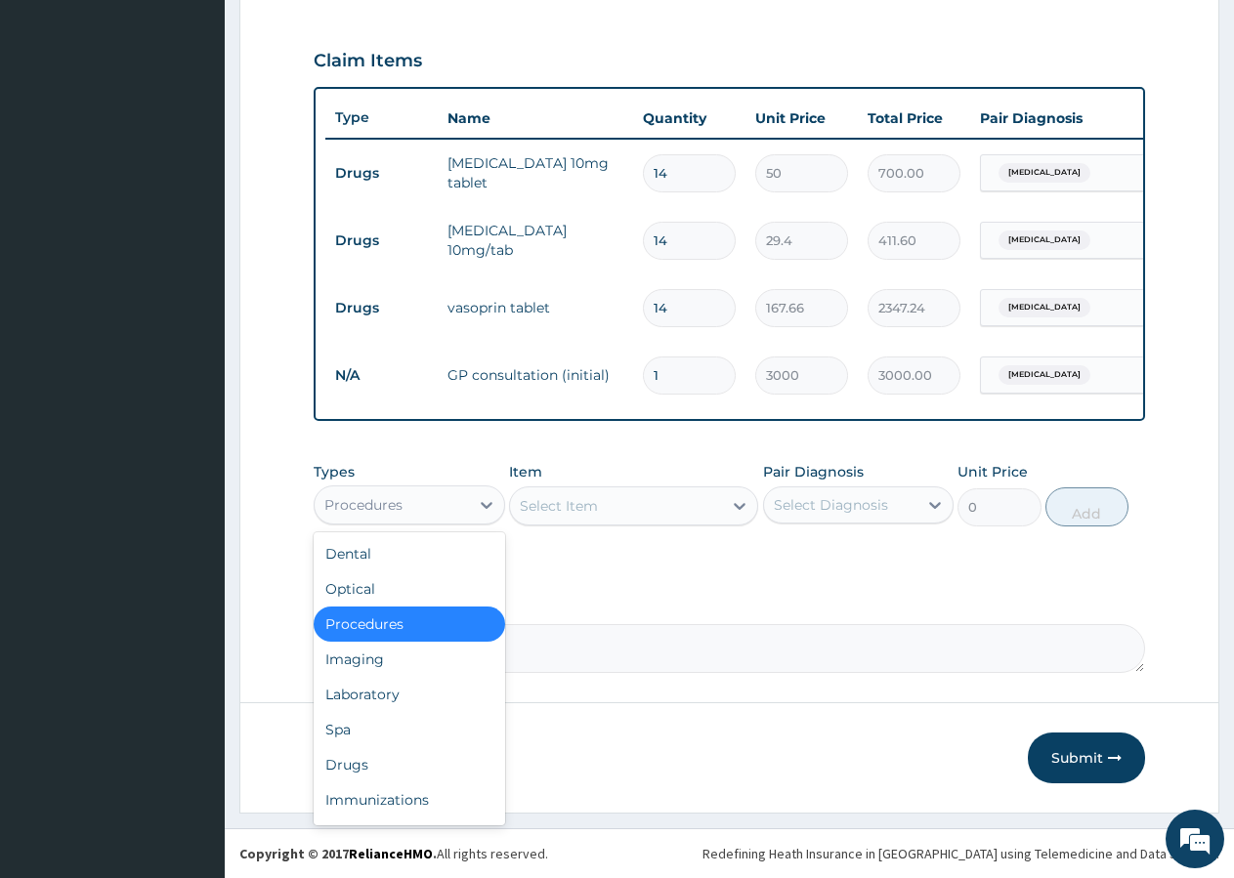
click at [400, 513] on div "Procedures" at bounding box center [363, 505] width 78 height 20
click at [356, 699] on div "Laboratory" at bounding box center [409, 694] width 191 height 35
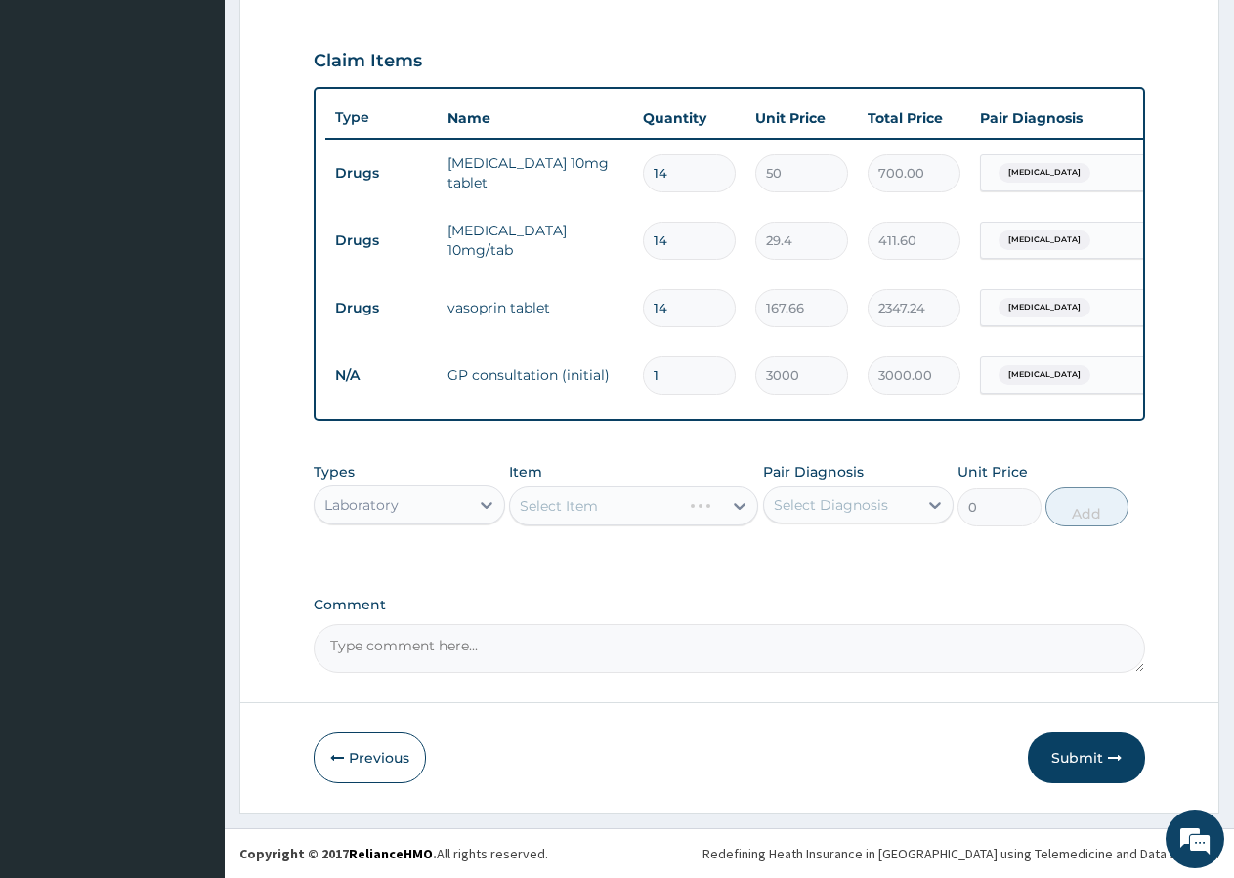
click at [584, 503] on div "Select Item" at bounding box center [633, 506] width 249 height 39
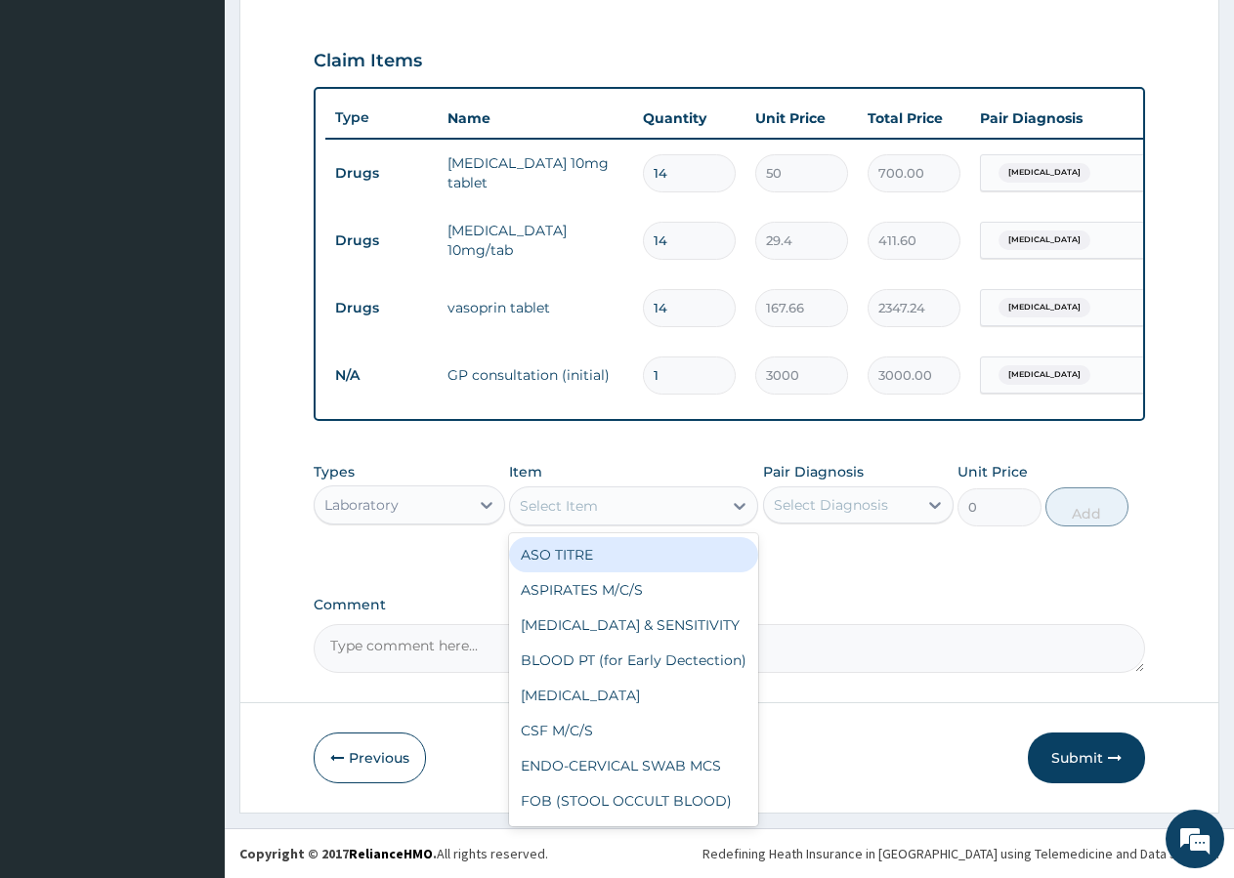
click at [603, 506] on div "Select Item" at bounding box center [616, 505] width 212 height 31
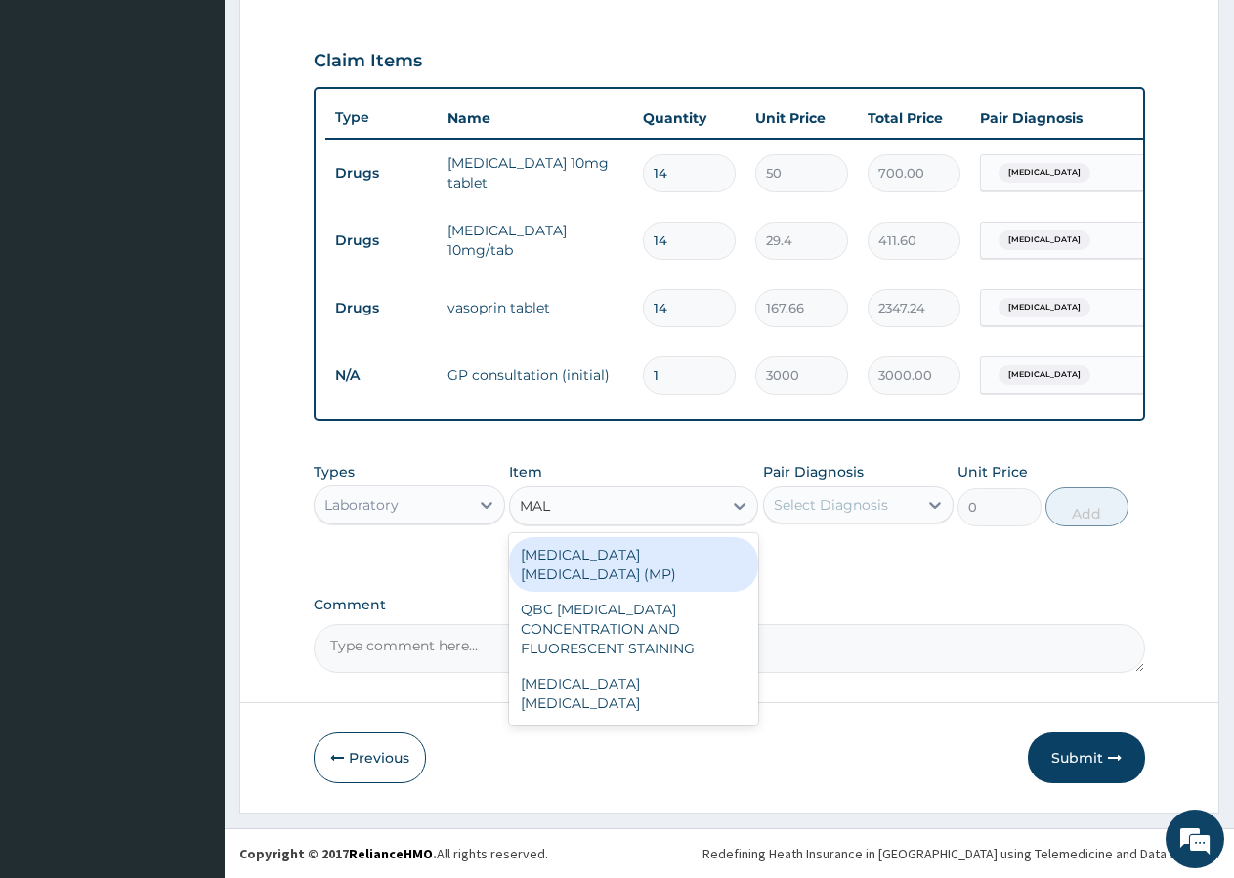
type input "MALA"
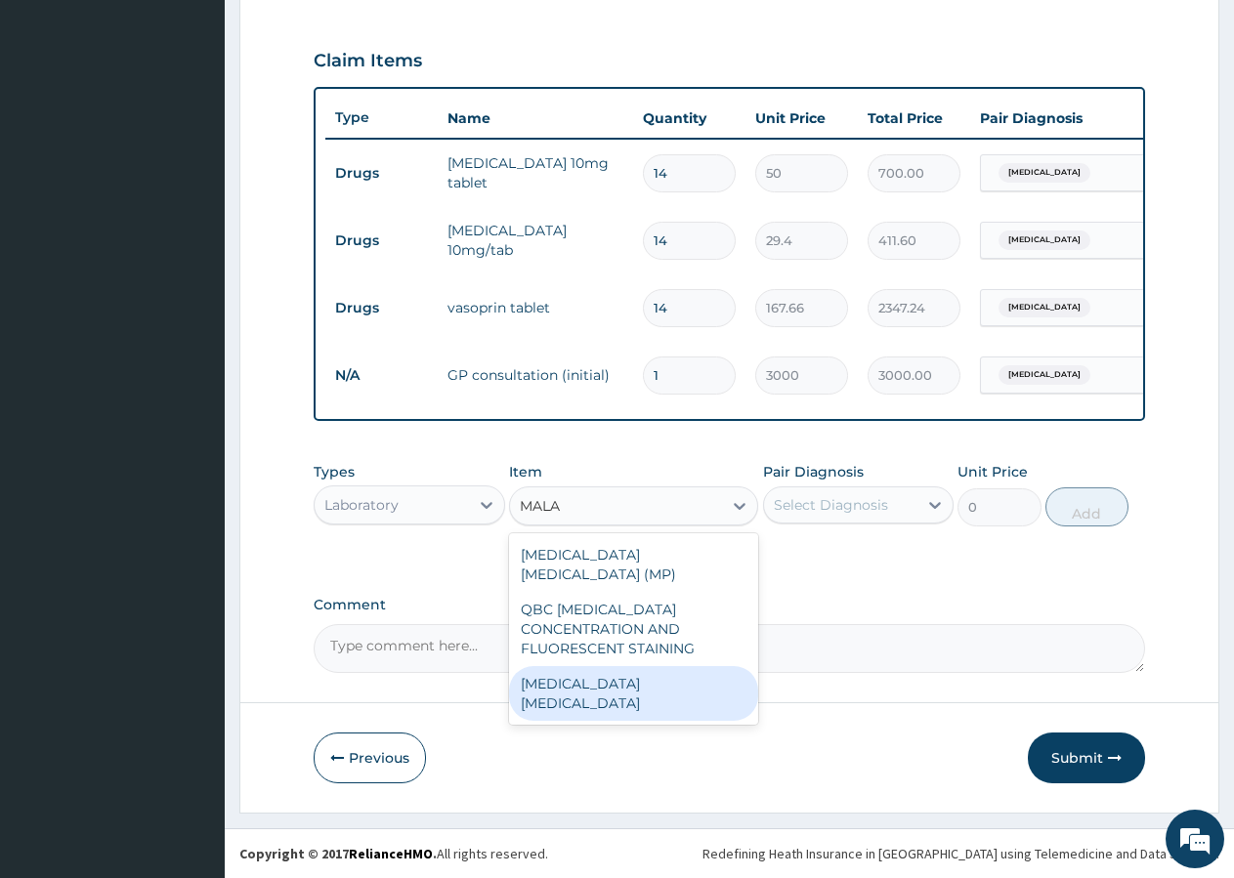
click at [605, 666] on div "[MEDICAL_DATA] [MEDICAL_DATA]" at bounding box center [633, 693] width 249 height 55
type input "800"
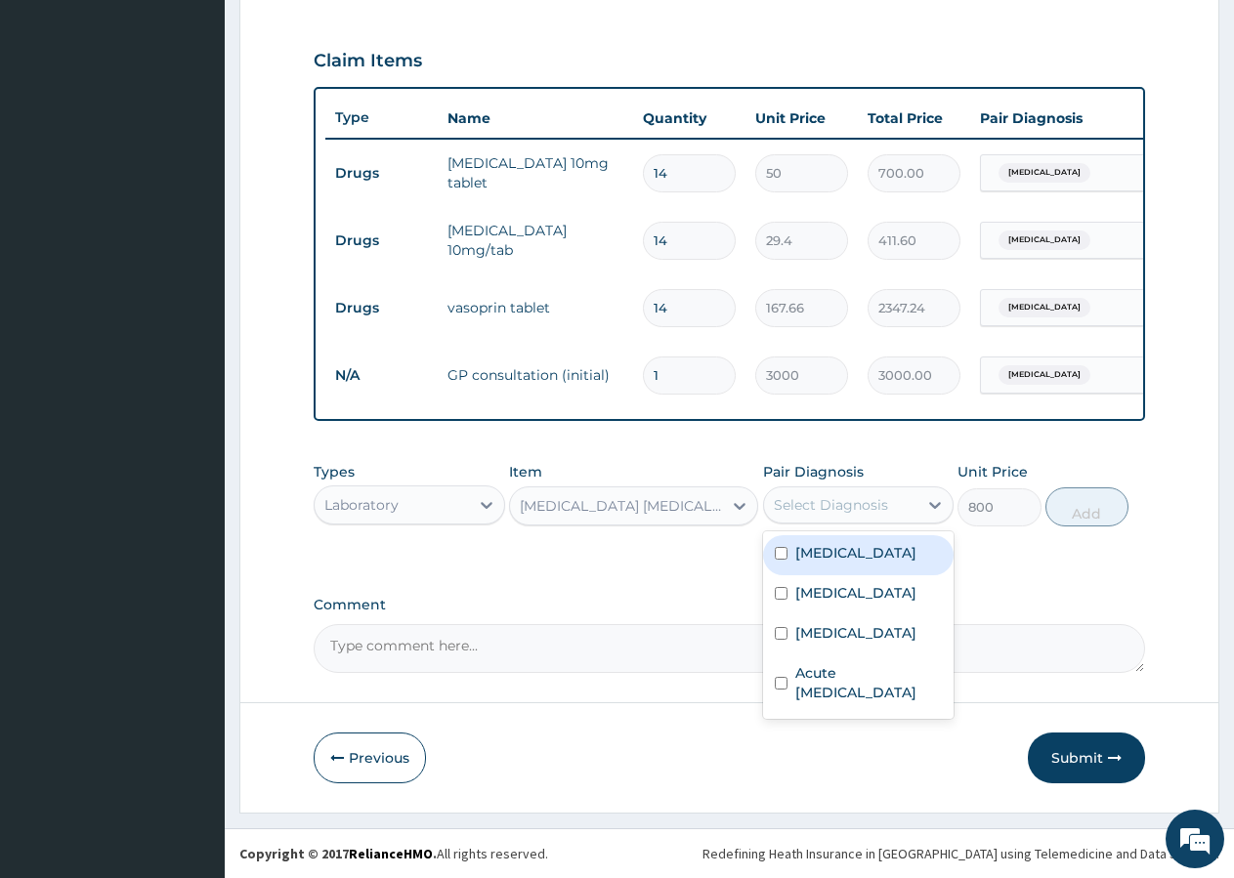
click at [854, 492] on div "Select Diagnosis" at bounding box center [841, 504] width 154 height 31
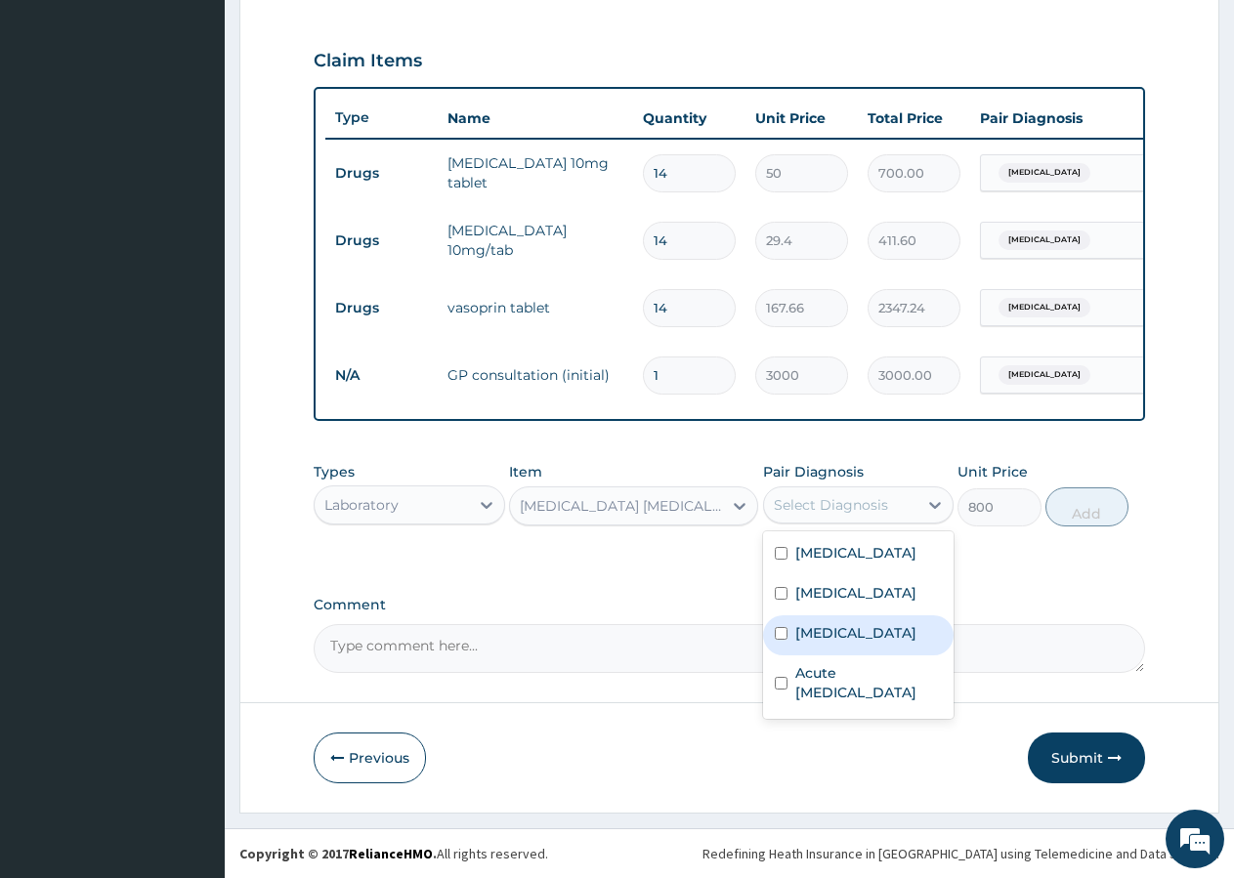
click at [836, 643] on label "[MEDICAL_DATA]" at bounding box center [855, 633] width 121 height 20
checkbox input "true"
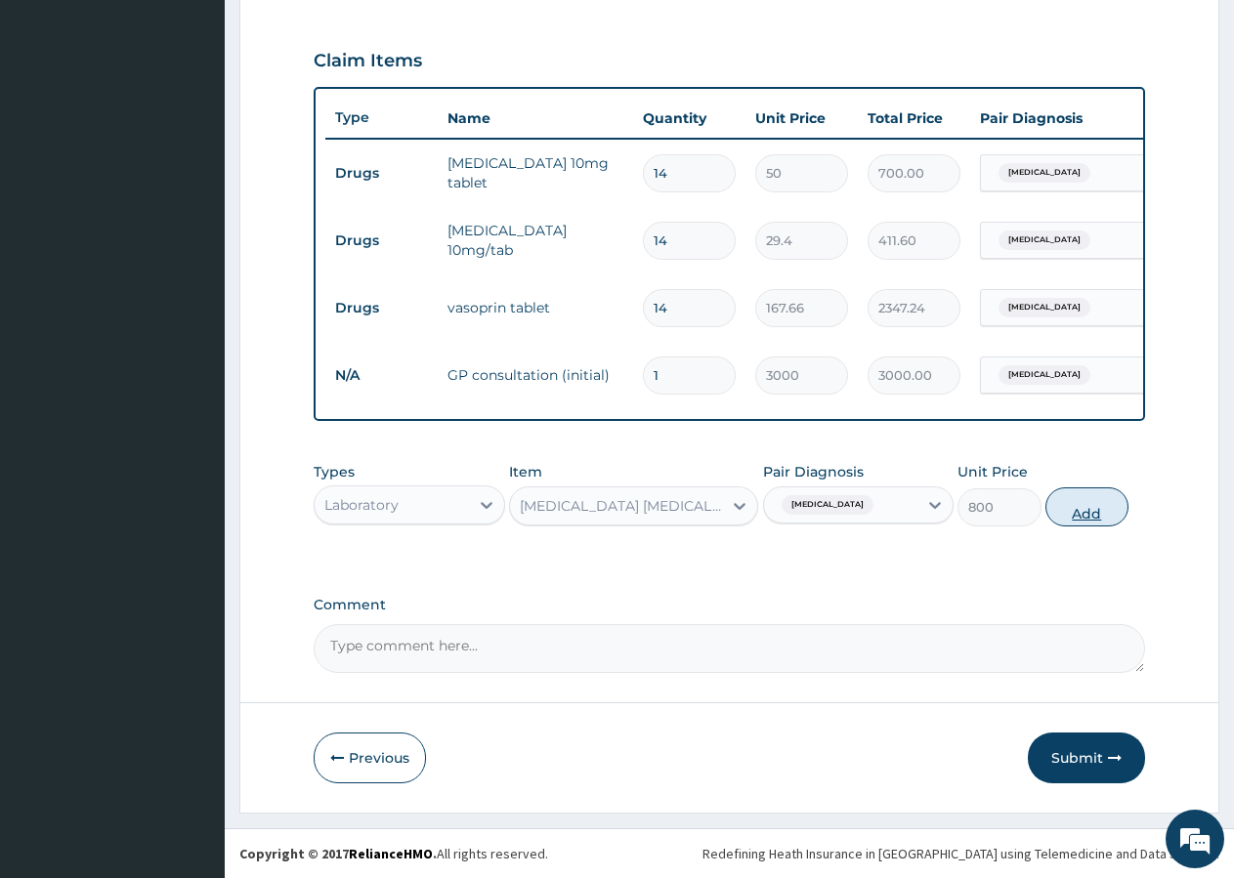
click at [1076, 512] on button "Add" at bounding box center [1086, 507] width 83 height 39
type input "0"
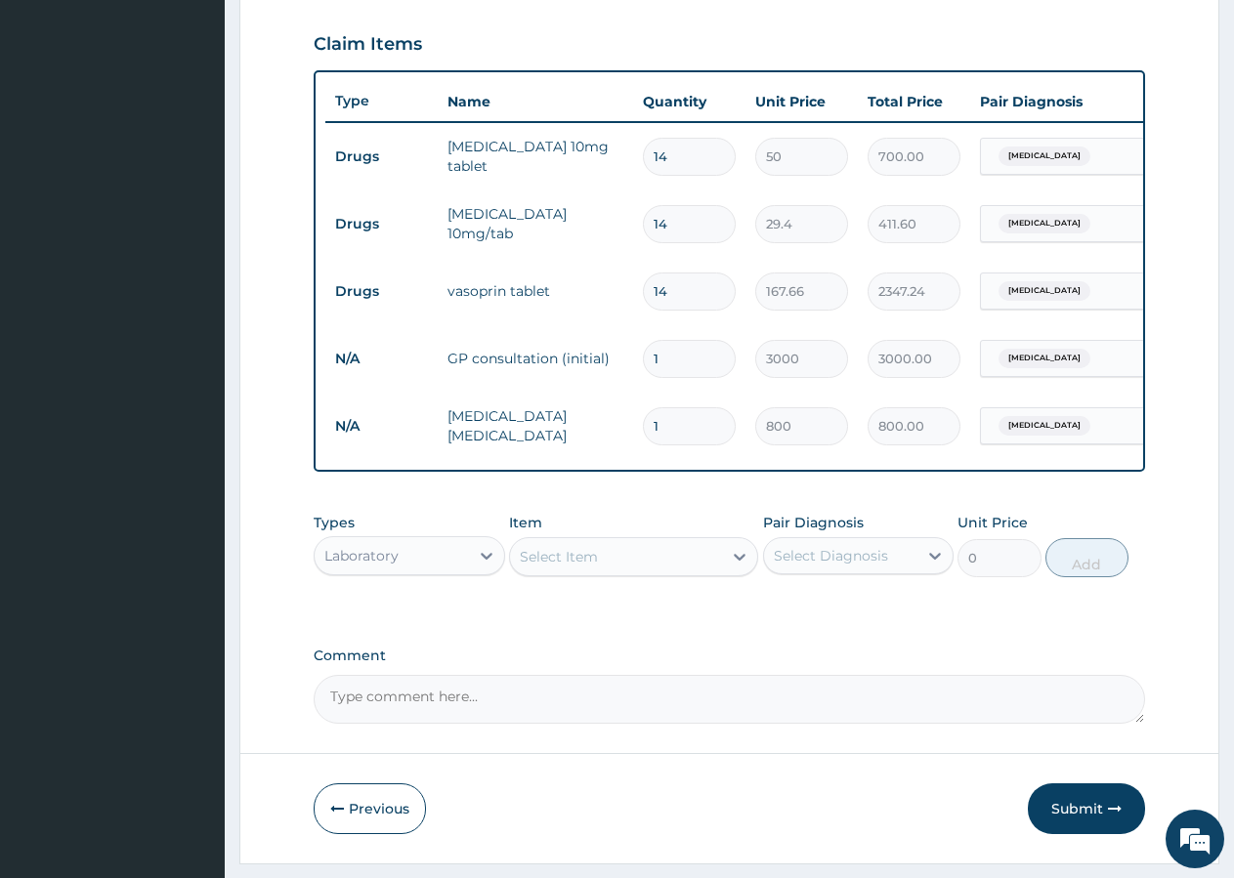
scroll to position [724, 0]
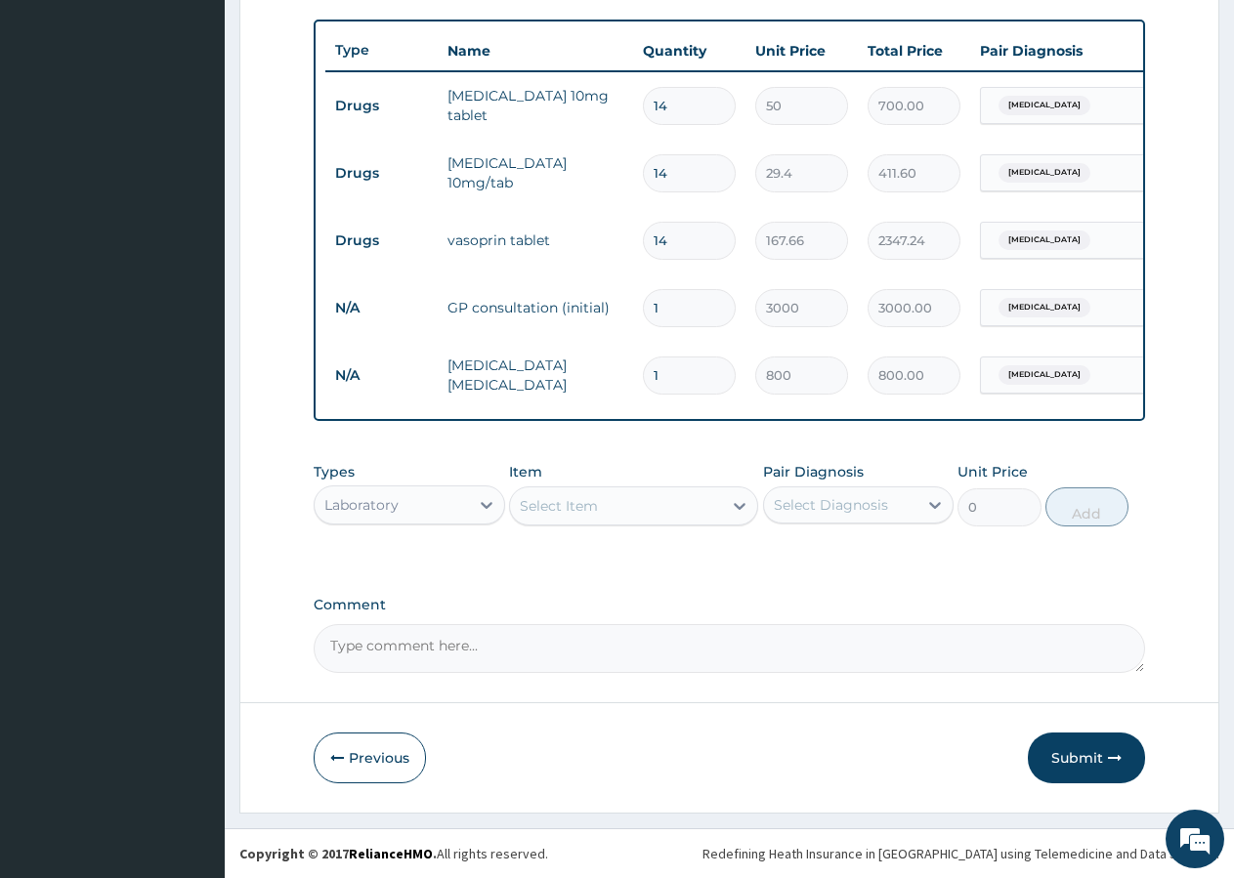
click at [559, 512] on div "Select Item" at bounding box center [559, 506] width 78 height 20
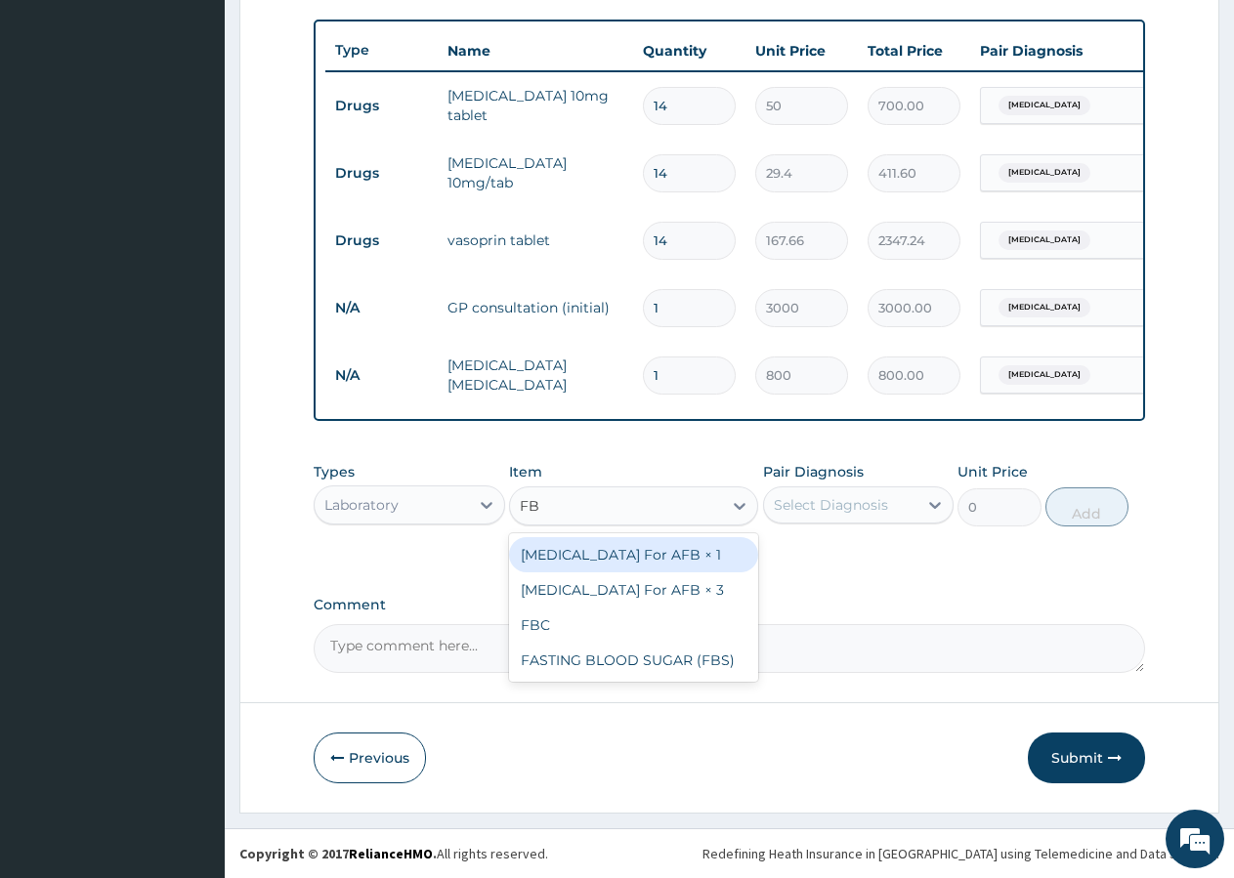
type input "FBC"
click at [571, 552] on div "FBC" at bounding box center [633, 554] width 249 height 35
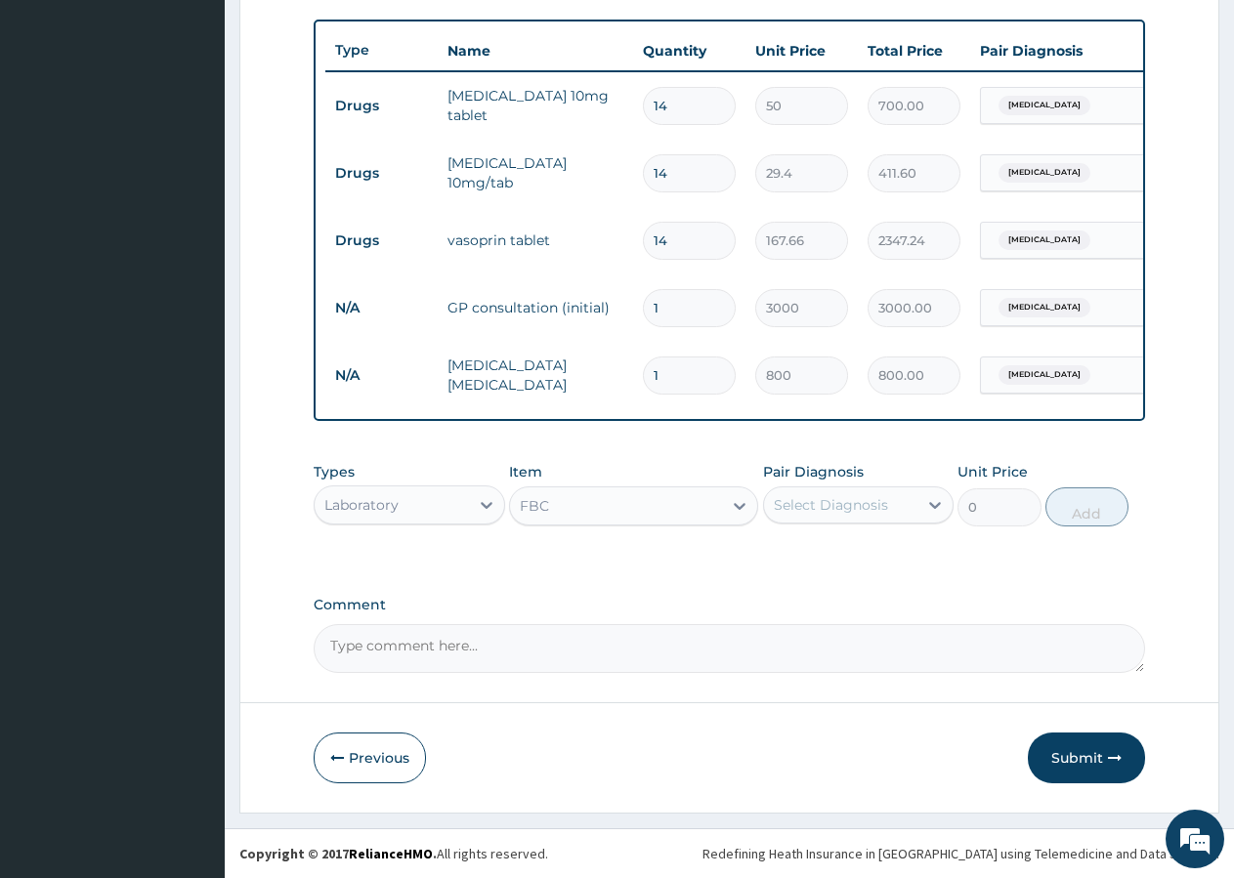
type input "2000"
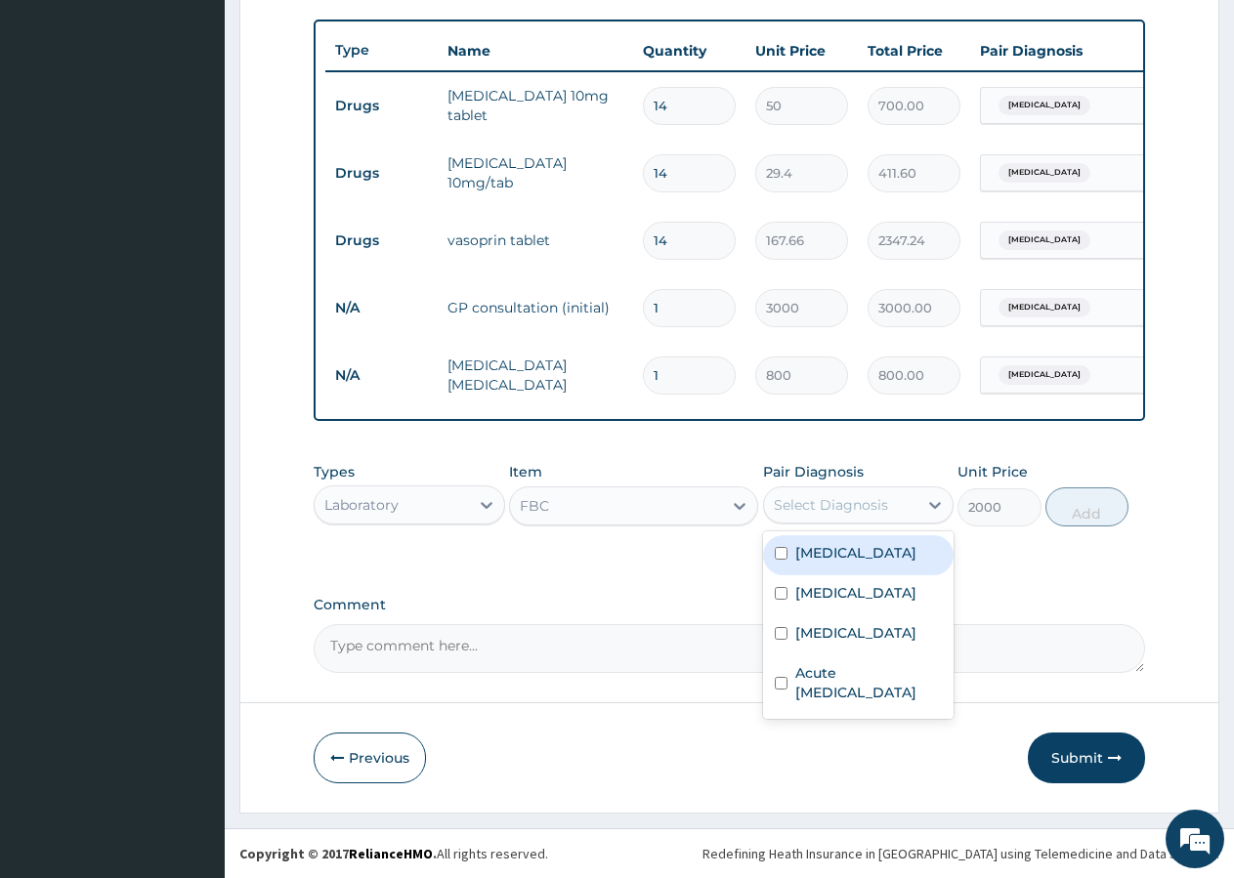
click at [872, 498] on div "Select Diagnosis" at bounding box center [831, 505] width 114 height 20
click at [835, 603] on label "Sepsis" at bounding box center [855, 593] width 121 height 20
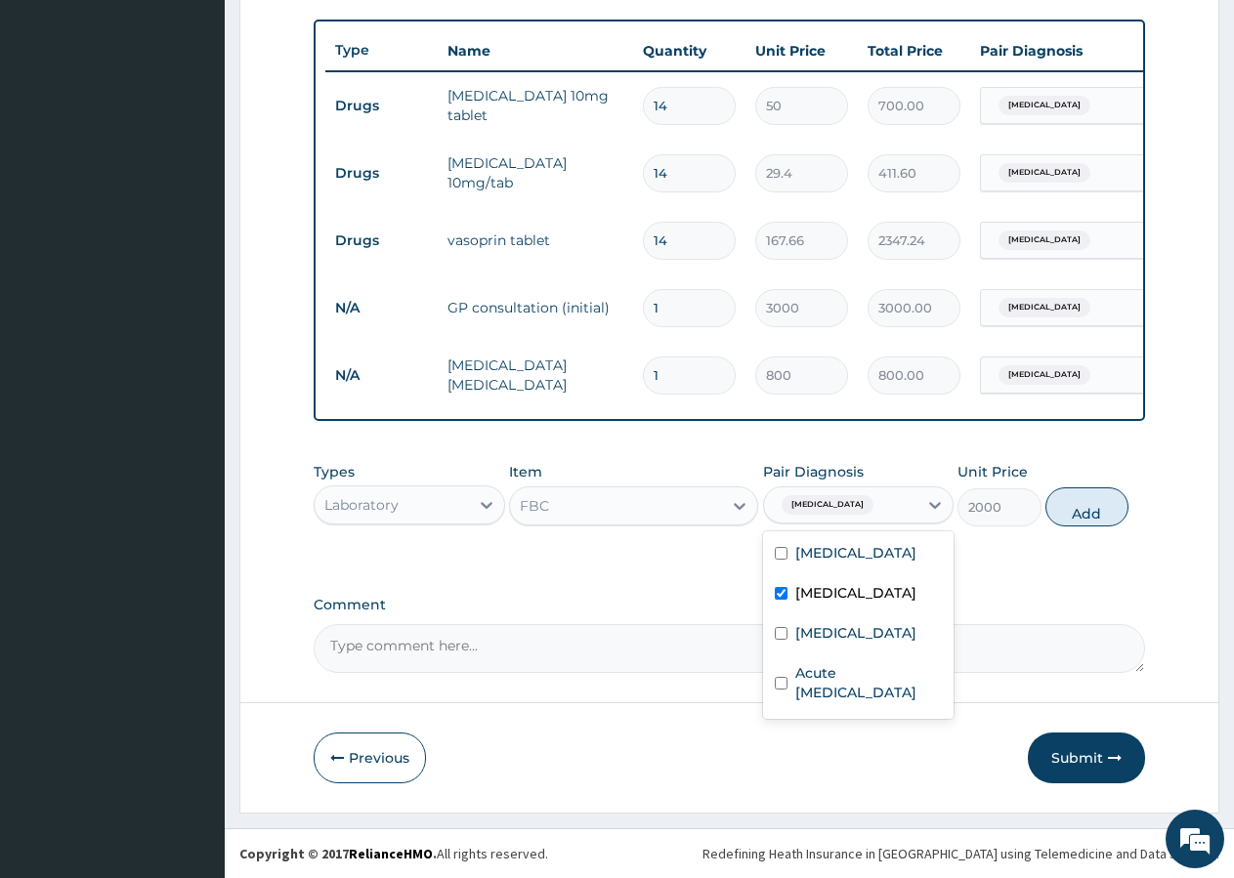
checkbox input "true"
click at [1092, 508] on button "Add" at bounding box center [1086, 507] width 83 height 39
type input "0"
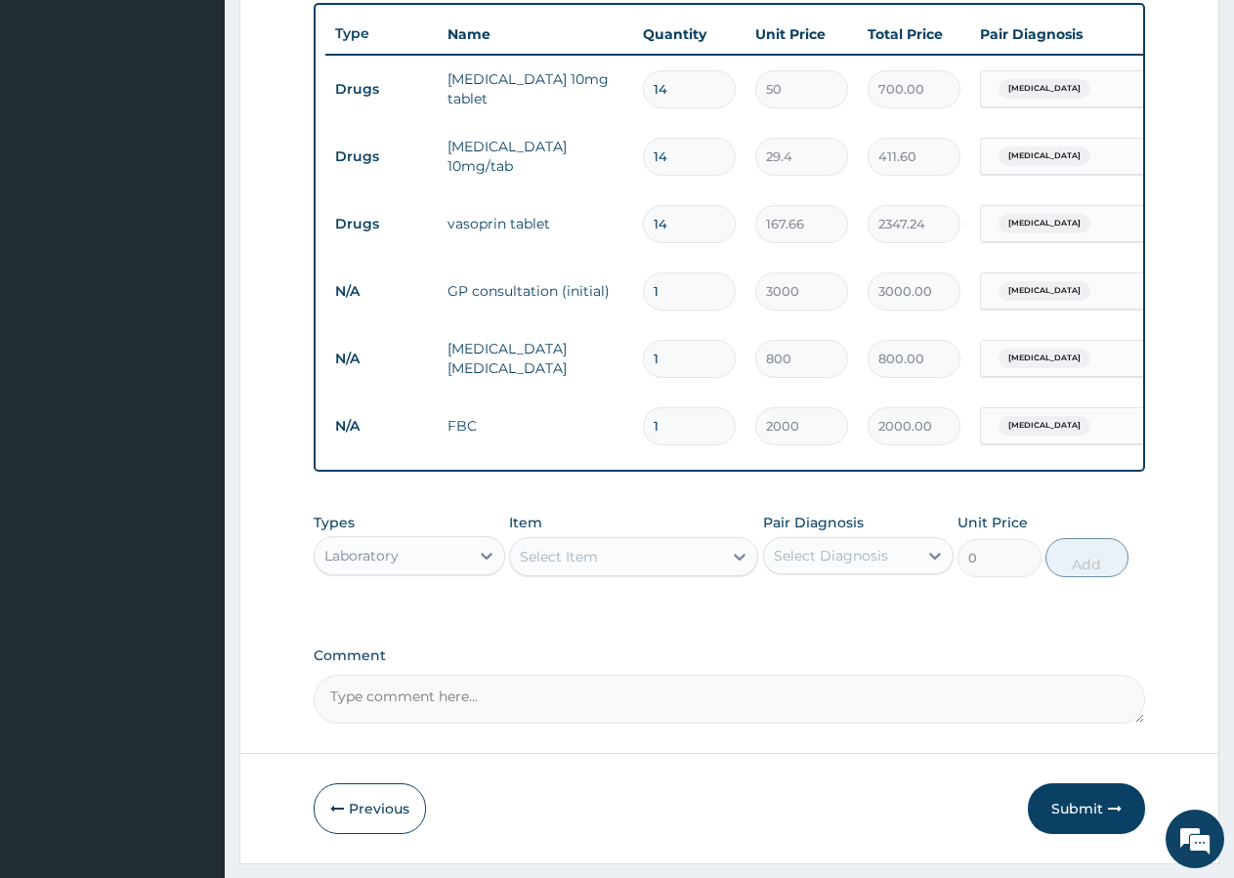
scroll to position [791, 0]
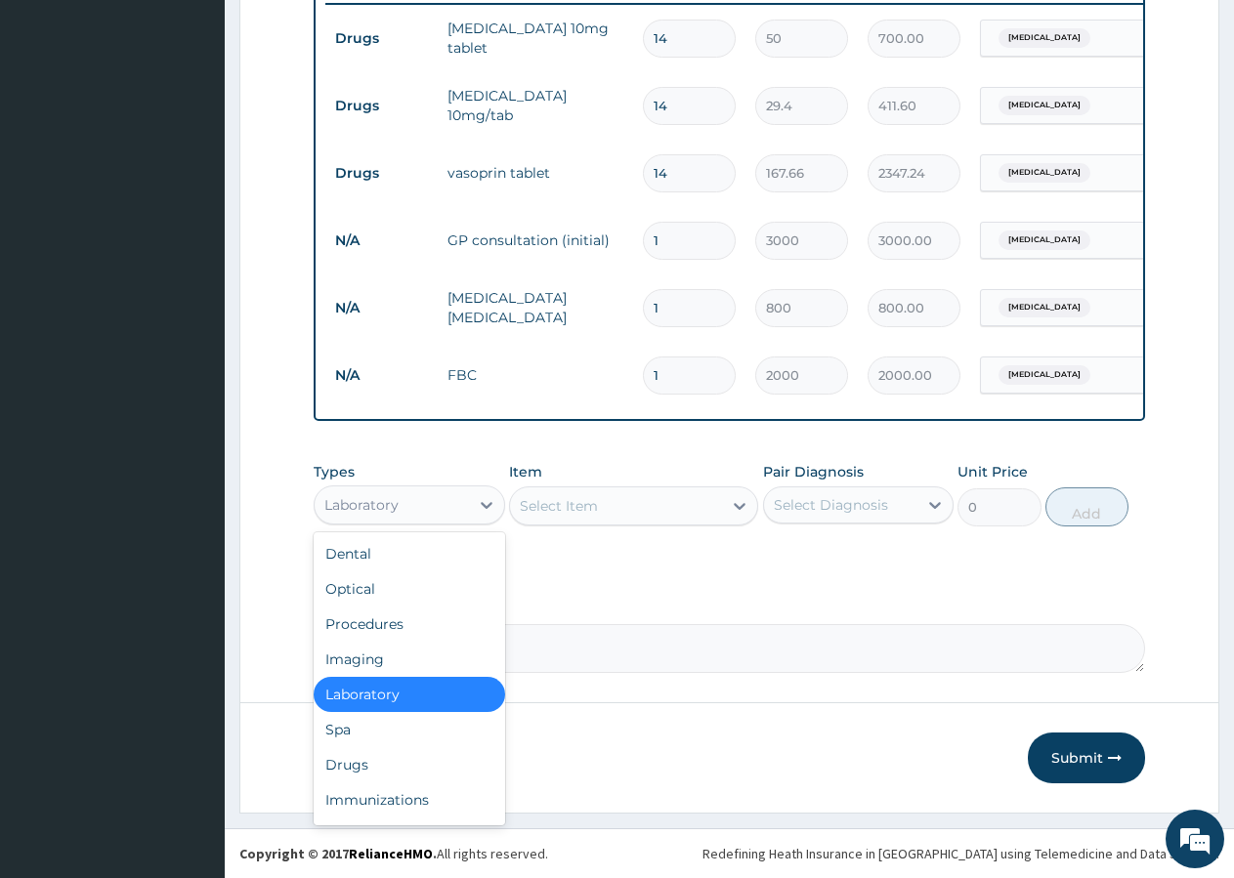
click at [394, 513] on div "Laboratory" at bounding box center [361, 505] width 74 height 20
click at [374, 762] on div "Drugs" at bounding box center [409, 764] width 191 height 35
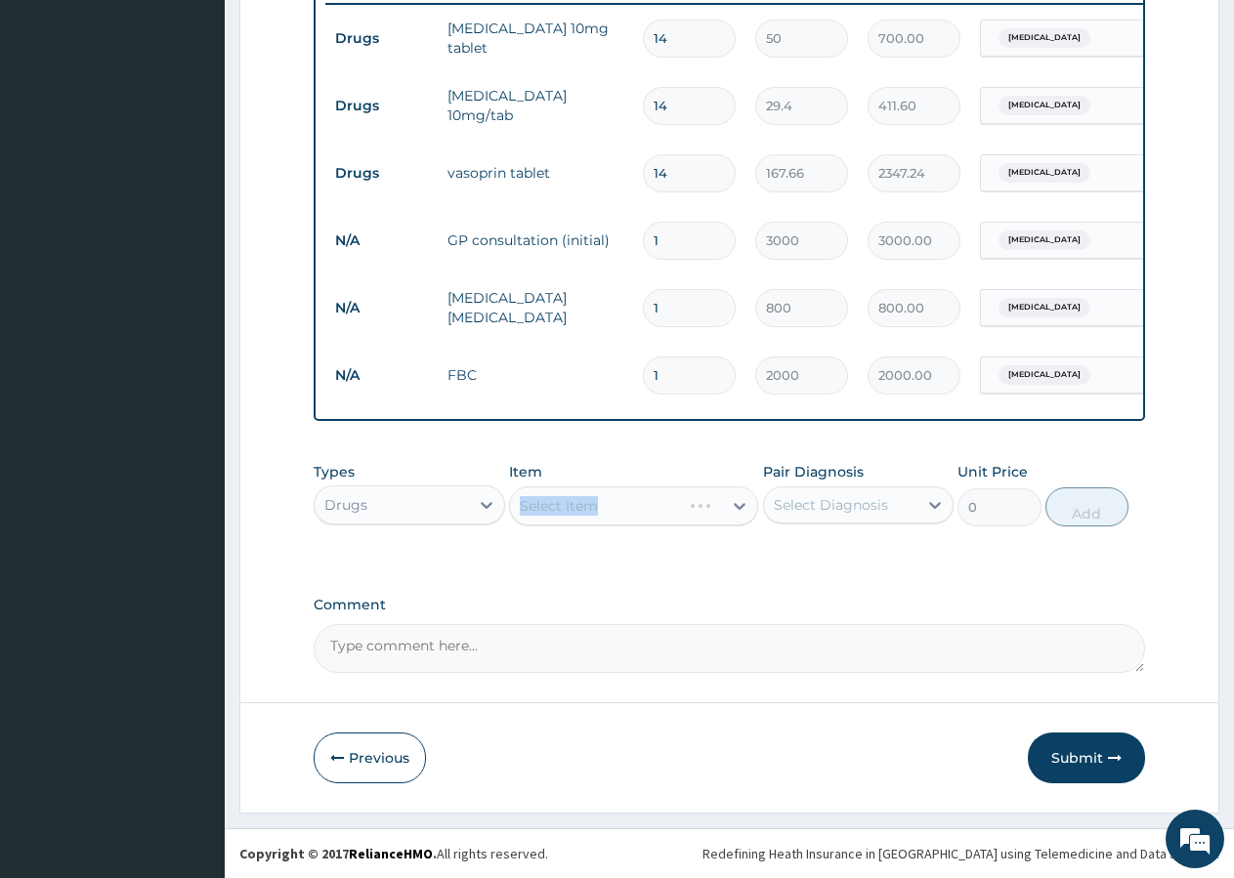
click at [557, 506] on div "Select Item" at bounding box center [633, 506] width 249 height 39
click at [603, 504] on div "Select Item" at bounding box center [616, 505] width 212 height 31
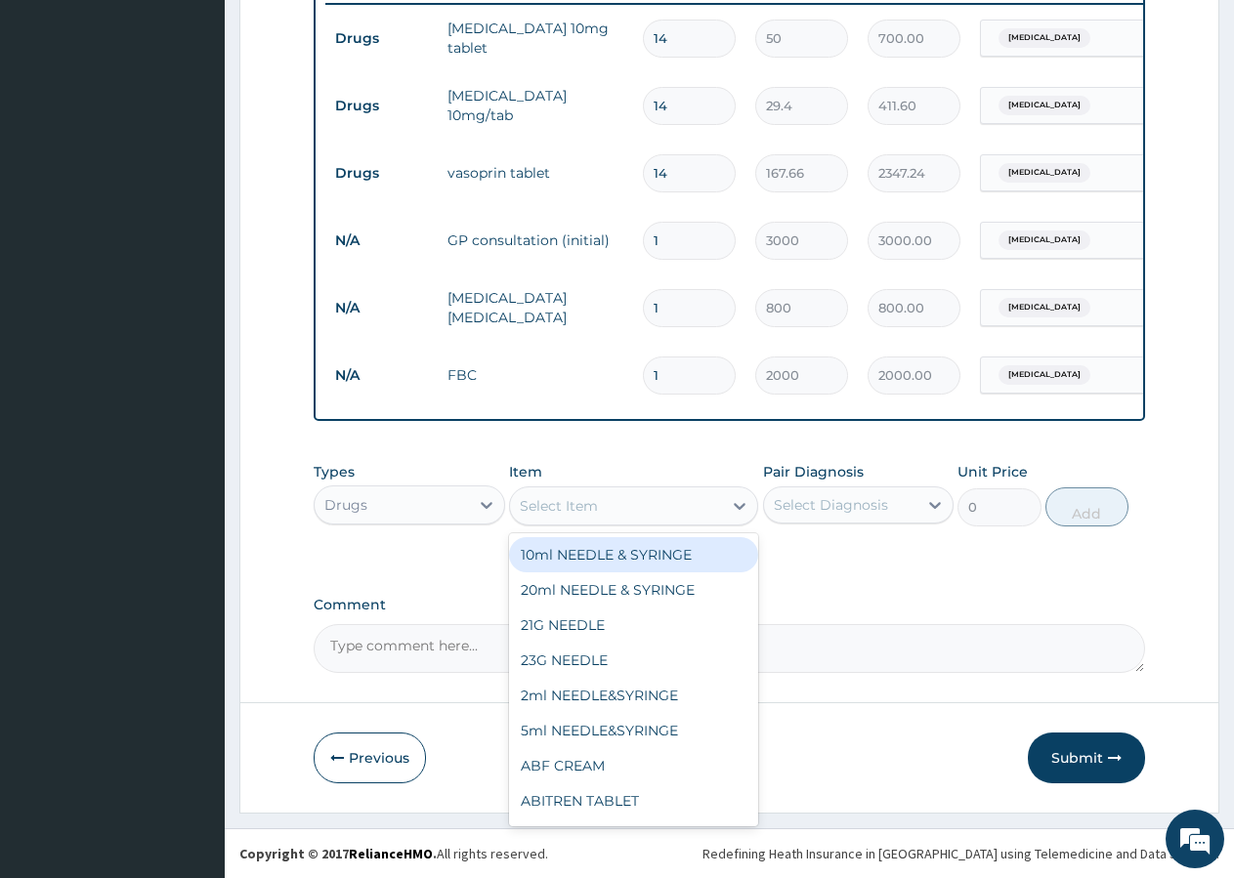
click at [578, 511] on div "Select Item" at bounding box center [559, 506] width 78 height 20
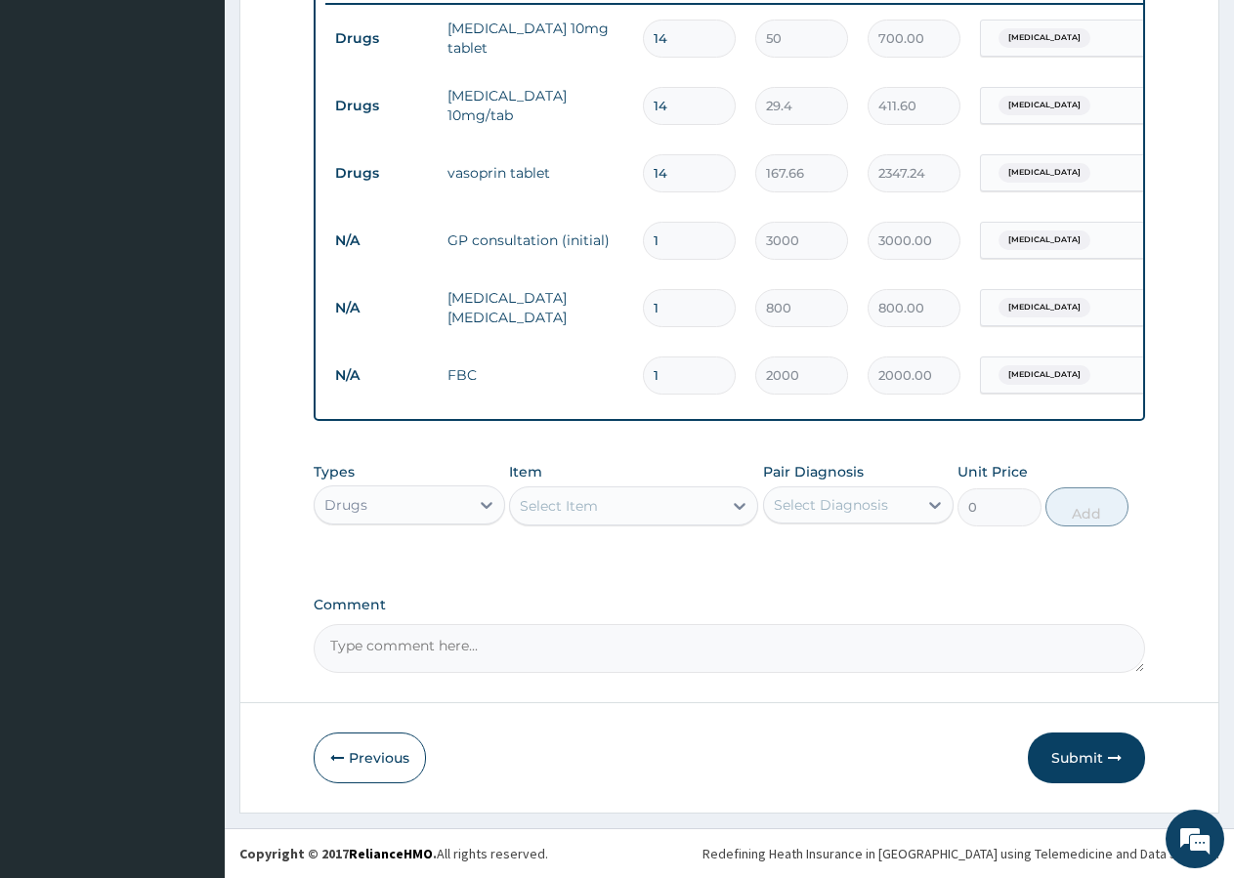
click at [578, 515] on div "Select Item" at bounding box center [559, 506] width 78 height 20
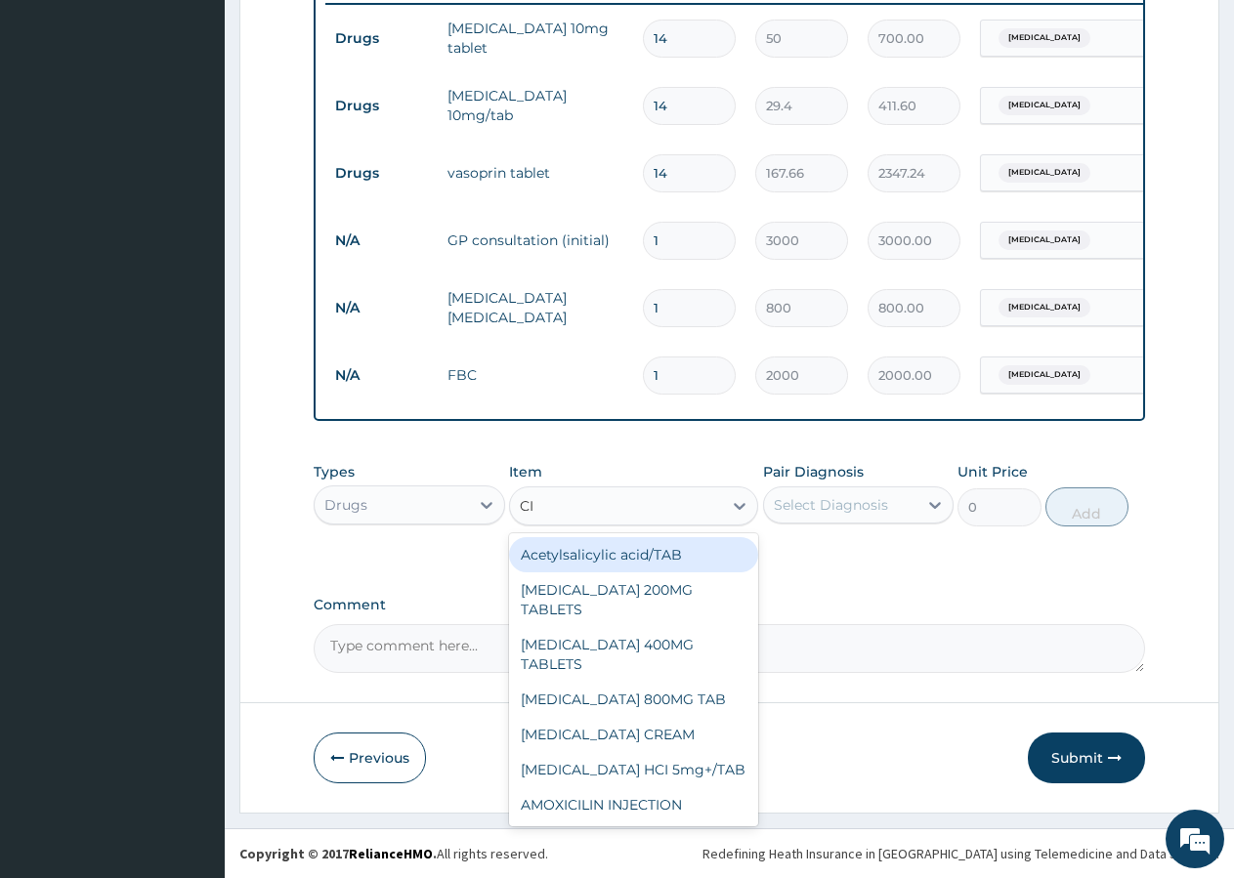
type input "CIP"
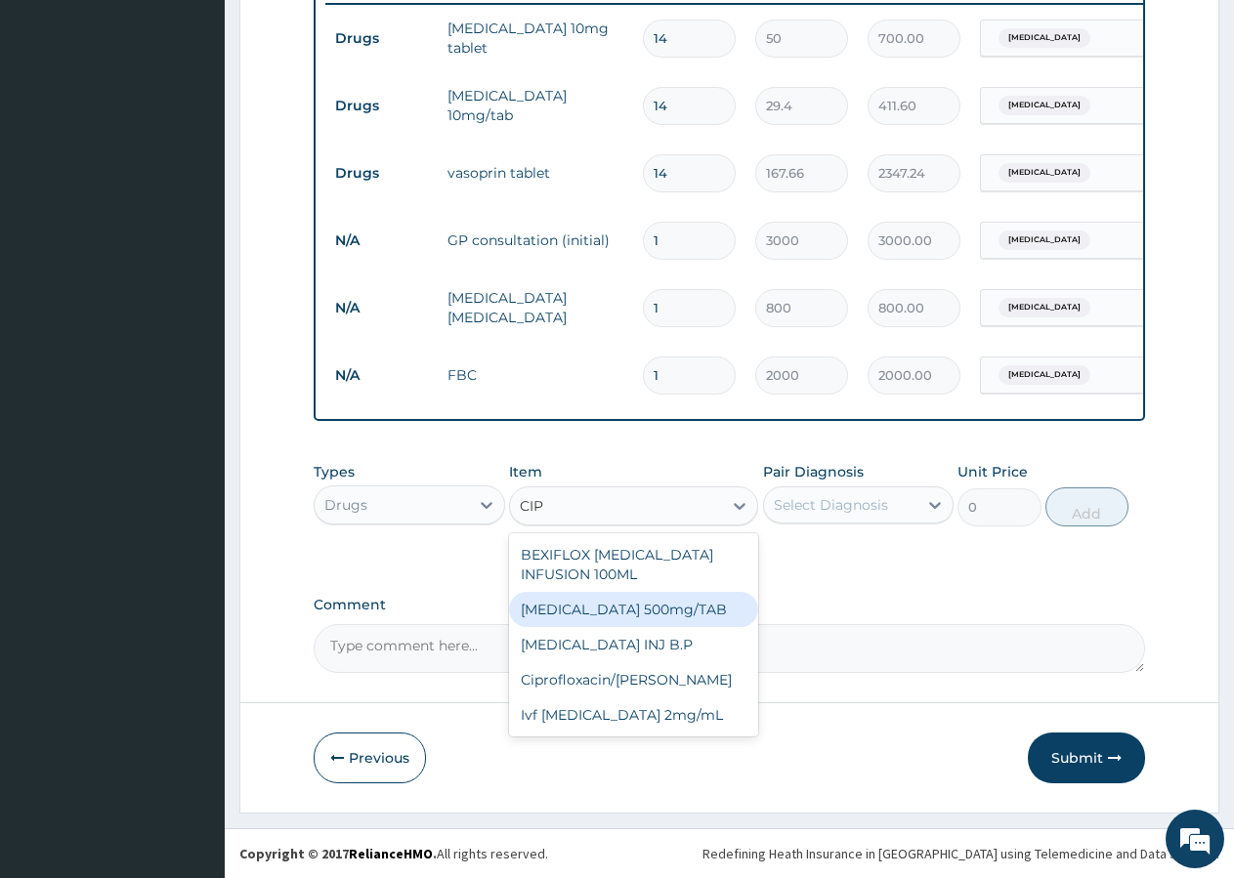
click at [634, 606] on div "[MEDICAL_DATA] 500mg/TAB" at bounding box center [633, 609] width 249 height 35
type input "226.78"
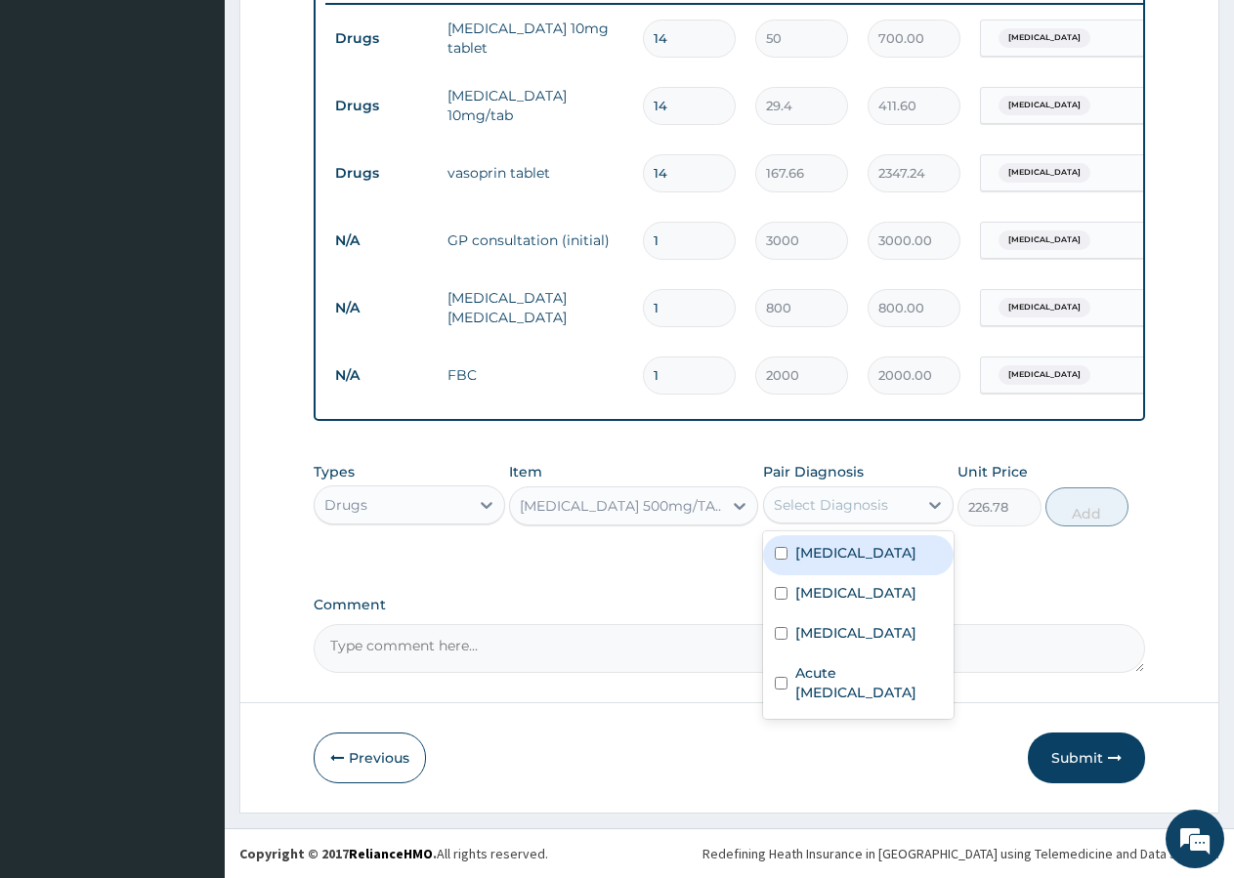
click at [846, 504] on div "Select Diagnosis" at bounding box center [831, 505] width 114 height 20
click at [800, 603] on label "Sepsis" at bounding box center [855, 593] width 121 height 20
checkbox input "true"
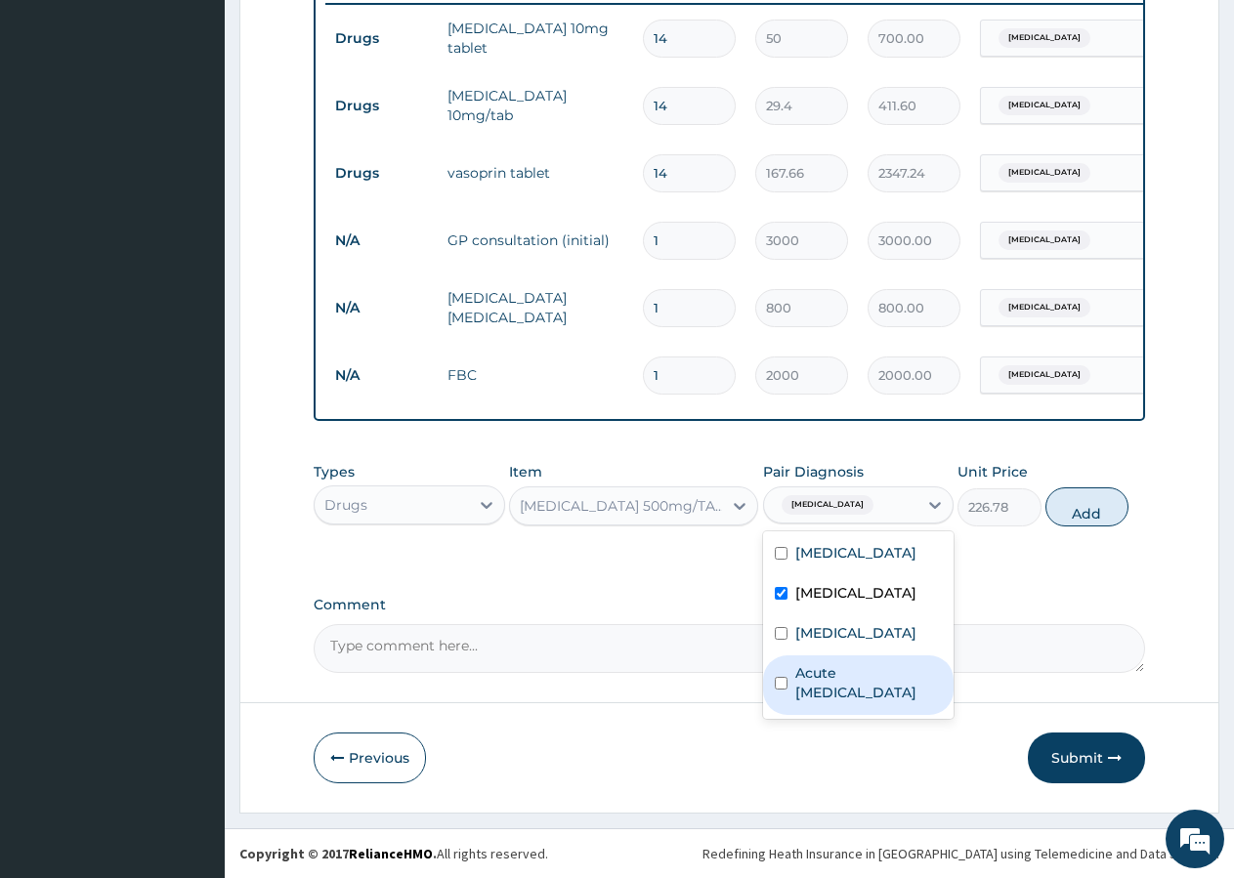
click at [814, 689] on label "Acute [MEDICAL_DATA]" at bounding box center [869, 682] width 148 height 39
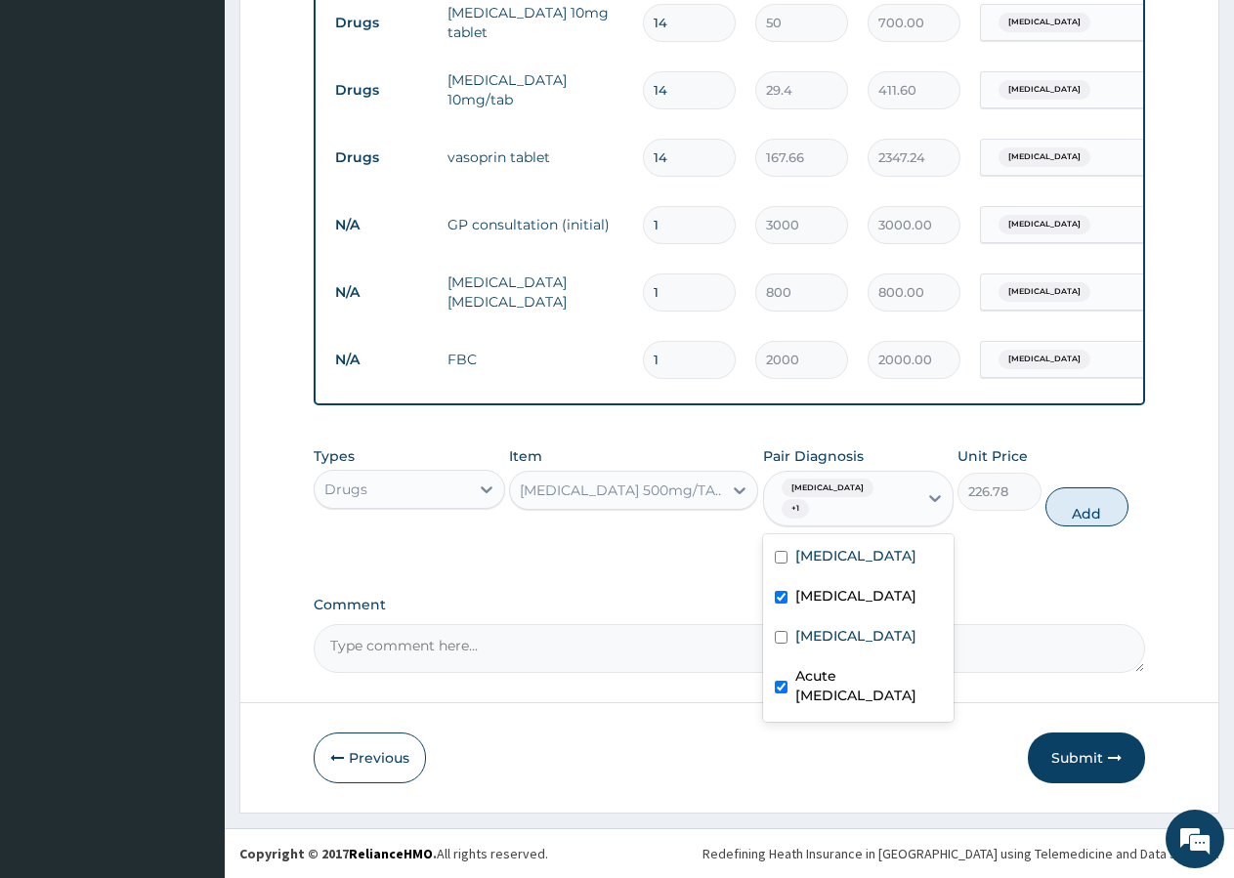
checkbox input "true"
click at [1093, 498] on button "Add" at bounding box center [1086, 507] width 83 height 39
type input "0"
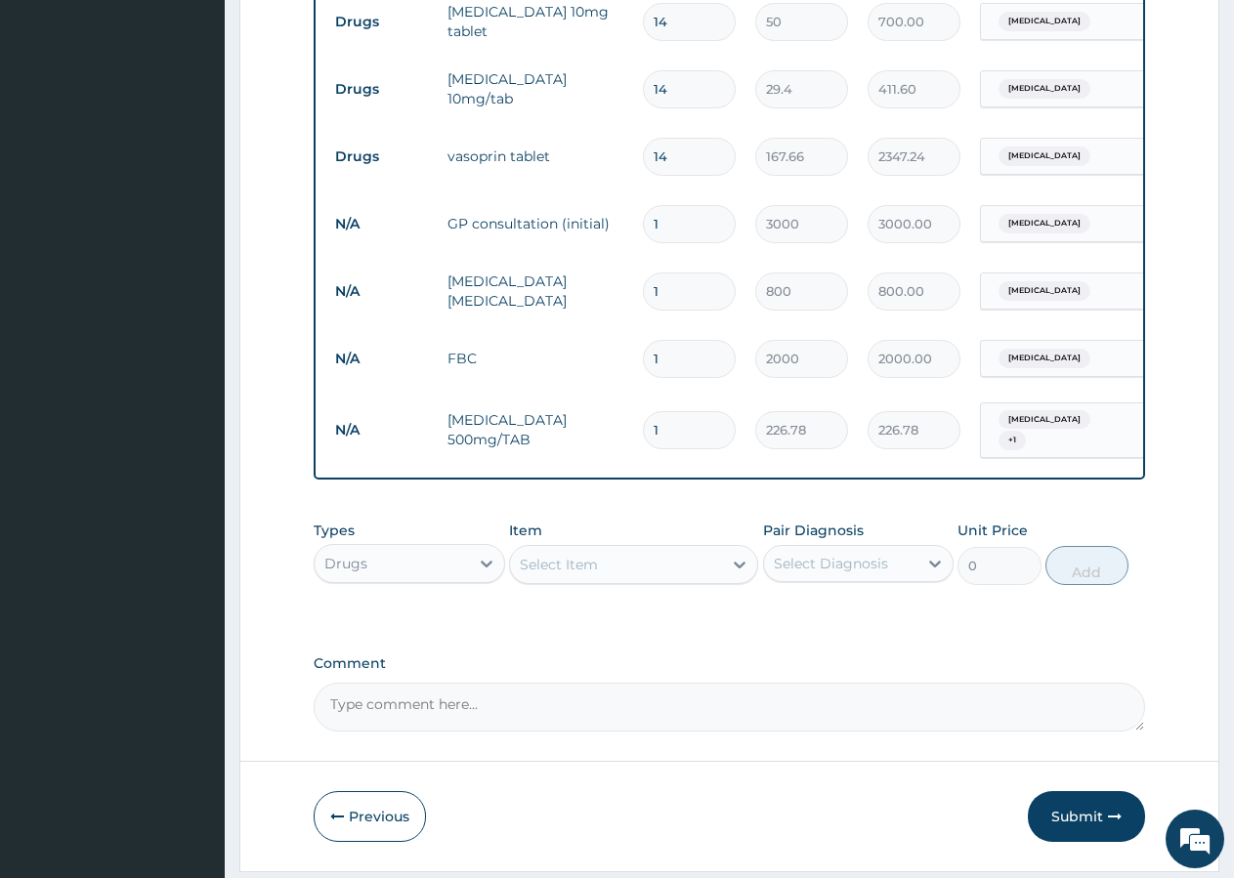
click at [678, 435] on input "1" at bounding box center [689, 430] width 93 height 38
type input "4"
type input "907.12"
type input "7"
type input "1587.46"
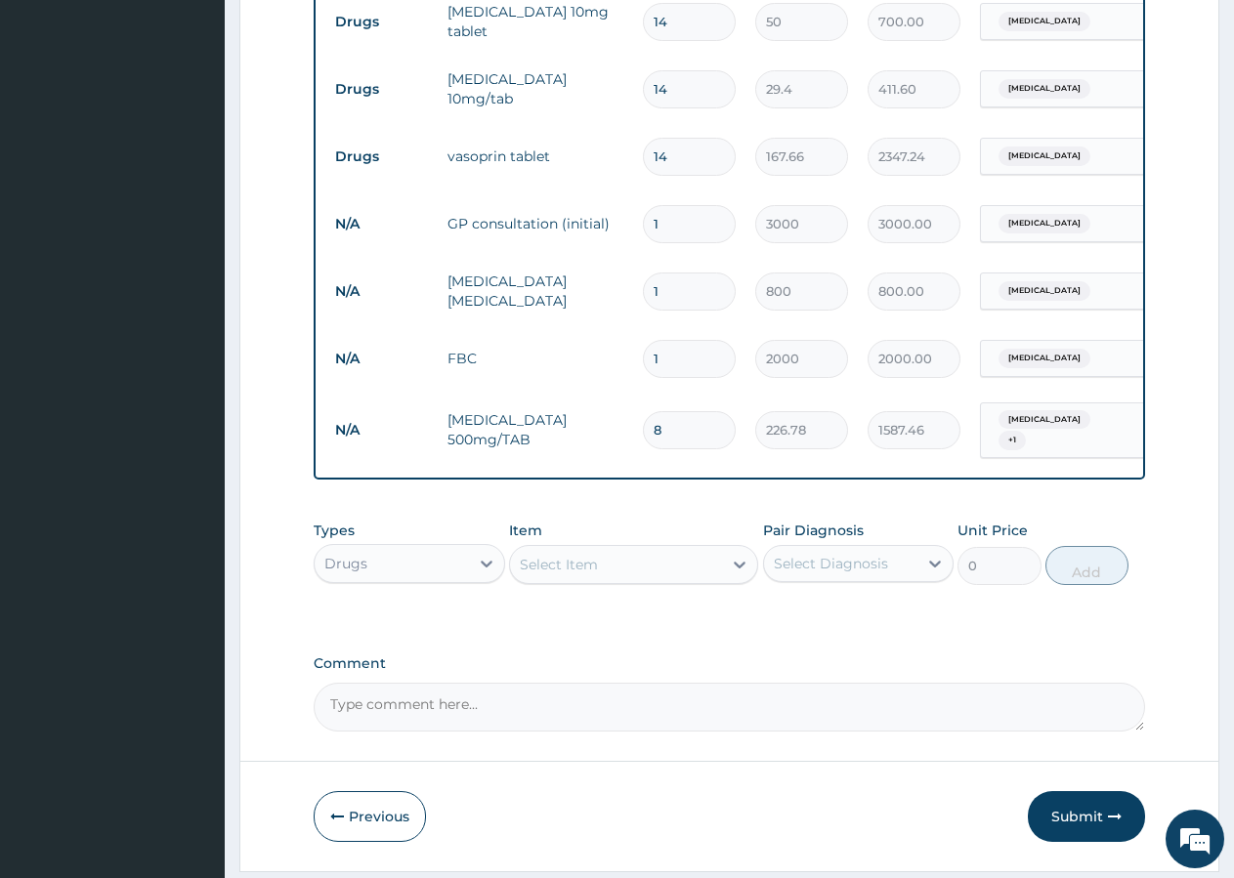
type input "9"
type input "2041.02"
type input "10"
type input "2267.80"
type input "11"
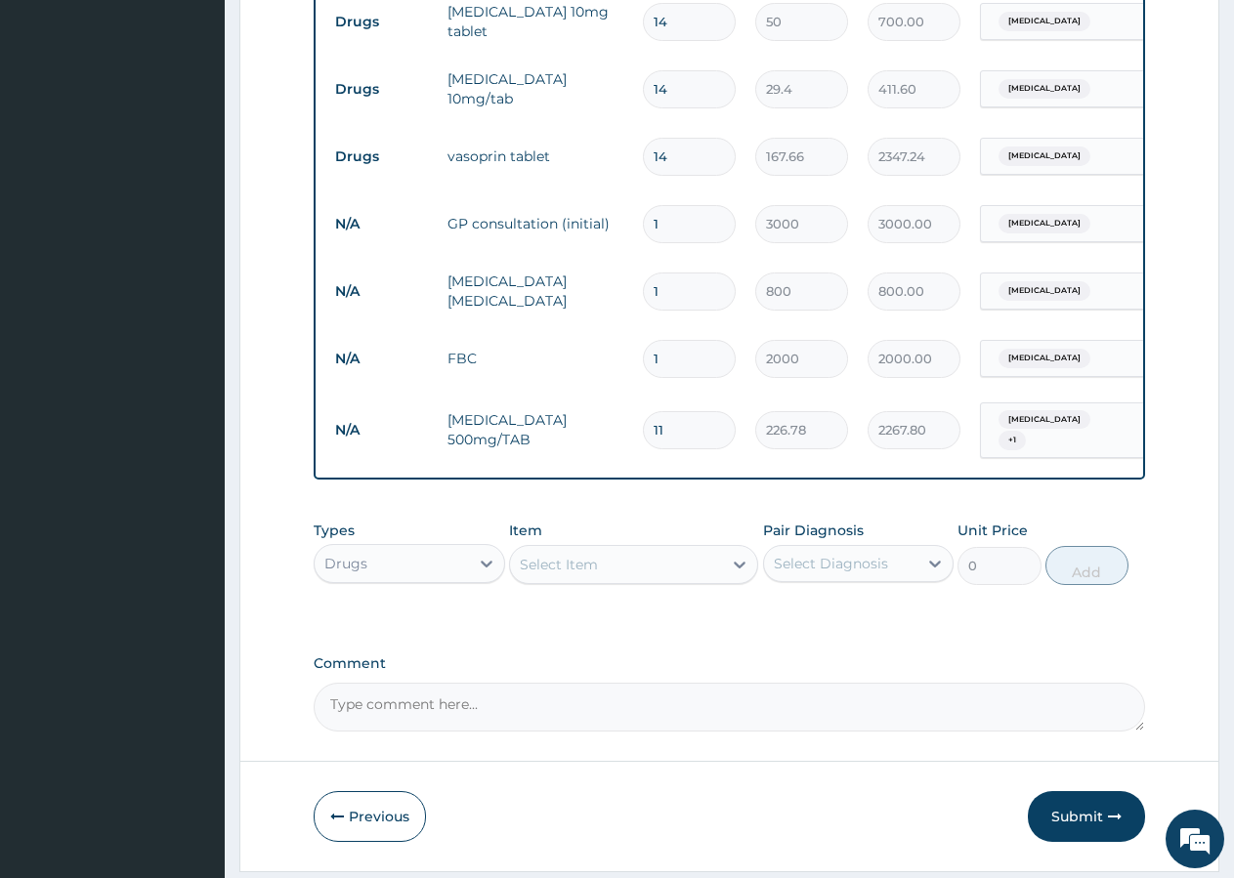
type input "2494.58"
type input "12"
type input "2721.36"
type input "13"
type input "2948.14"
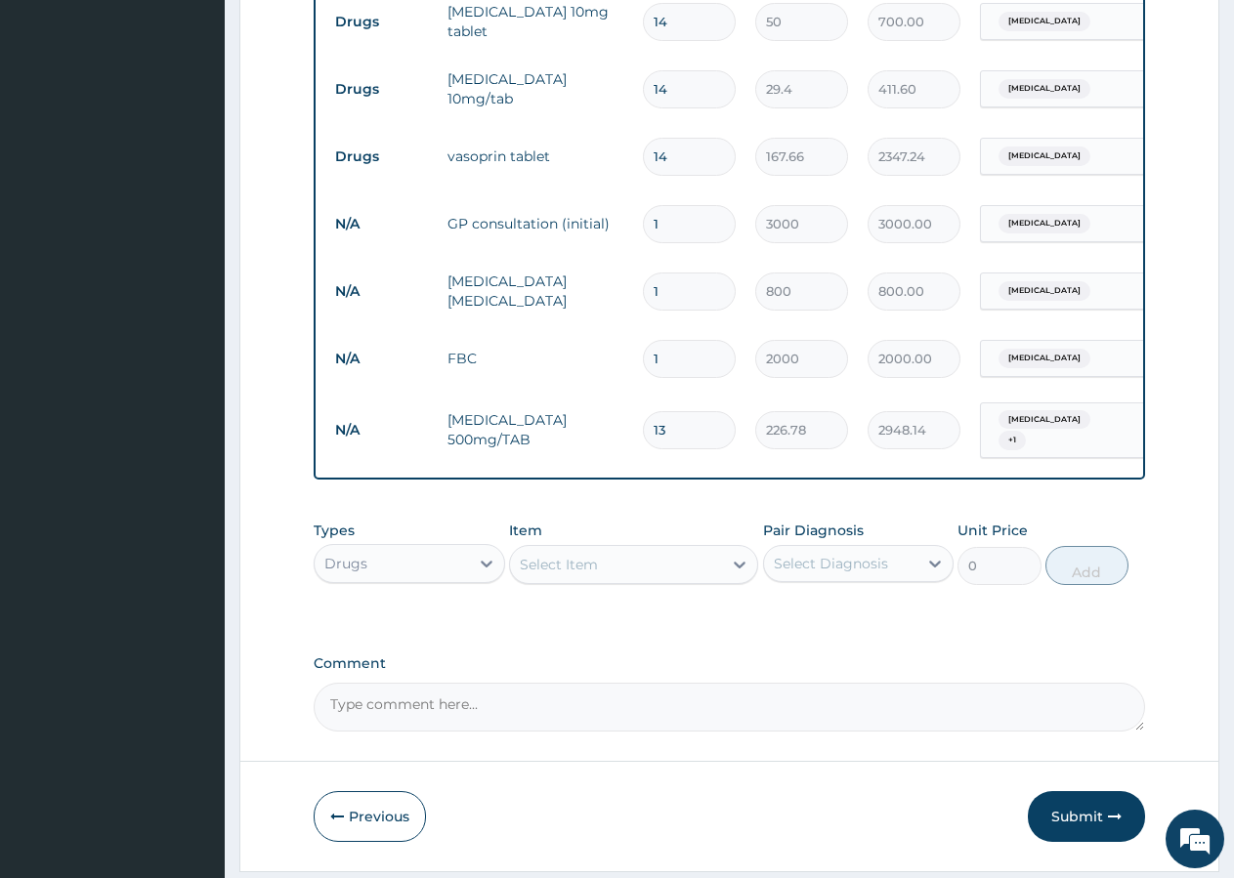
type input "14"
type input "3174.92"
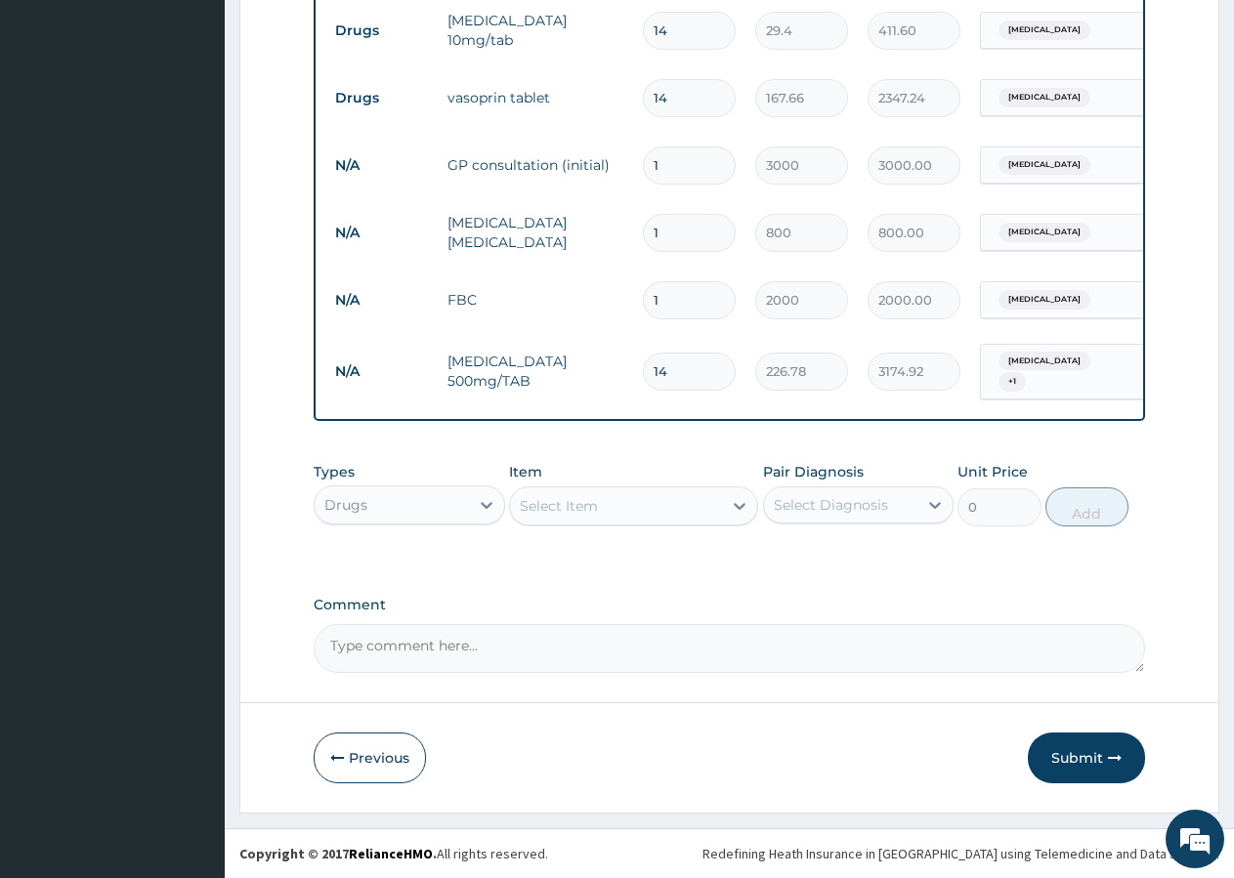
click at [575, 509] on div "Select Item" at bounding box center [559, 506] width 78 height 20
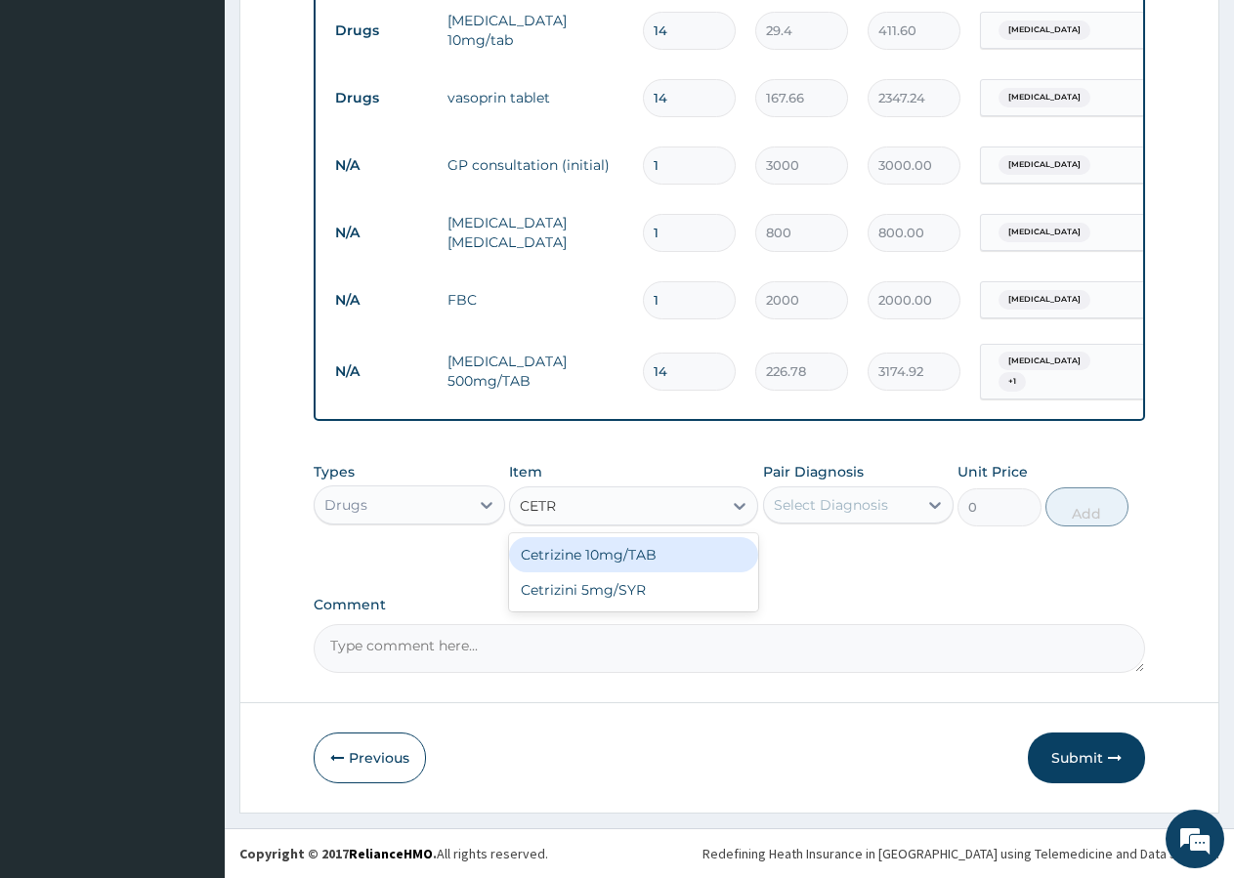
type input "CETRI"
click at [616, 549] on div "Cetrizine 10mg/TAB" at bounding box center [633, 554] width 249 height 35
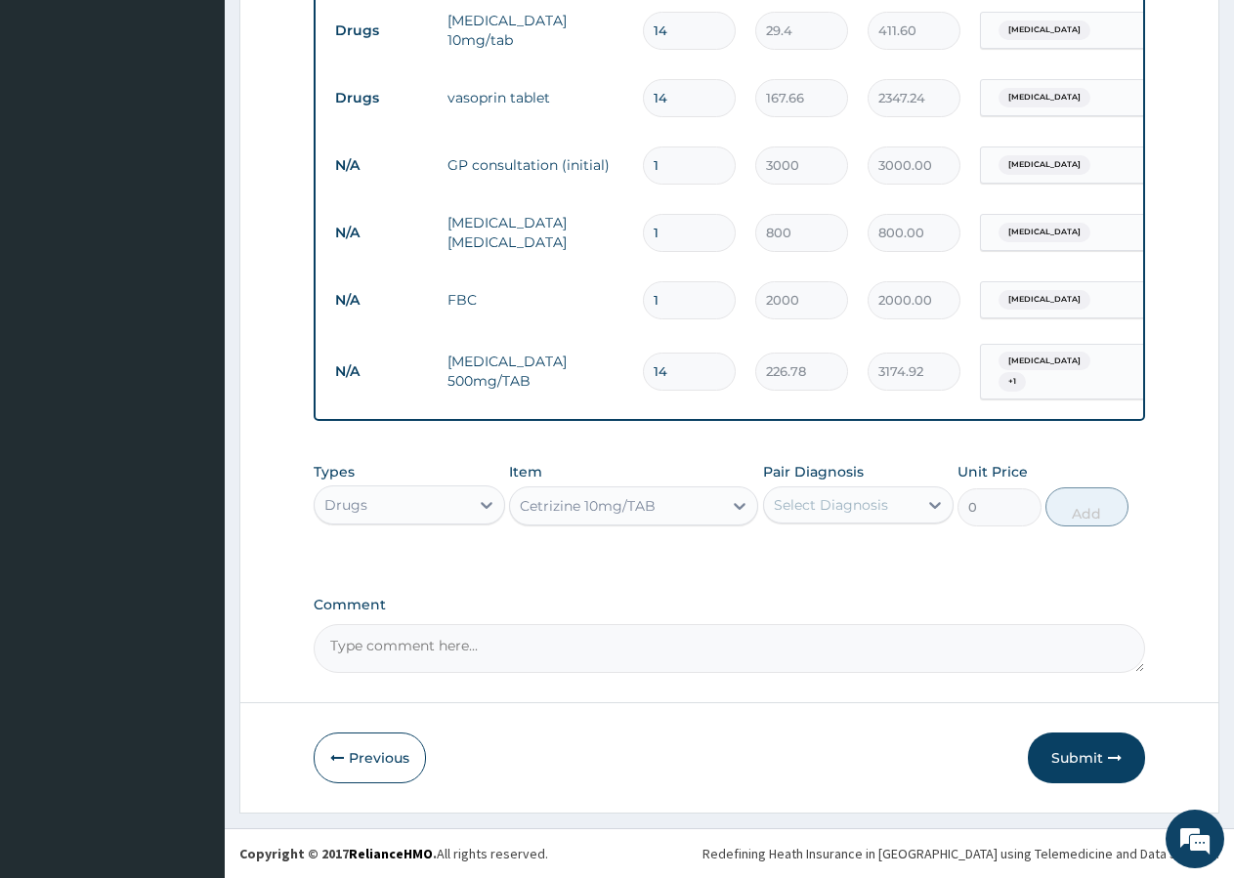
type input "320"
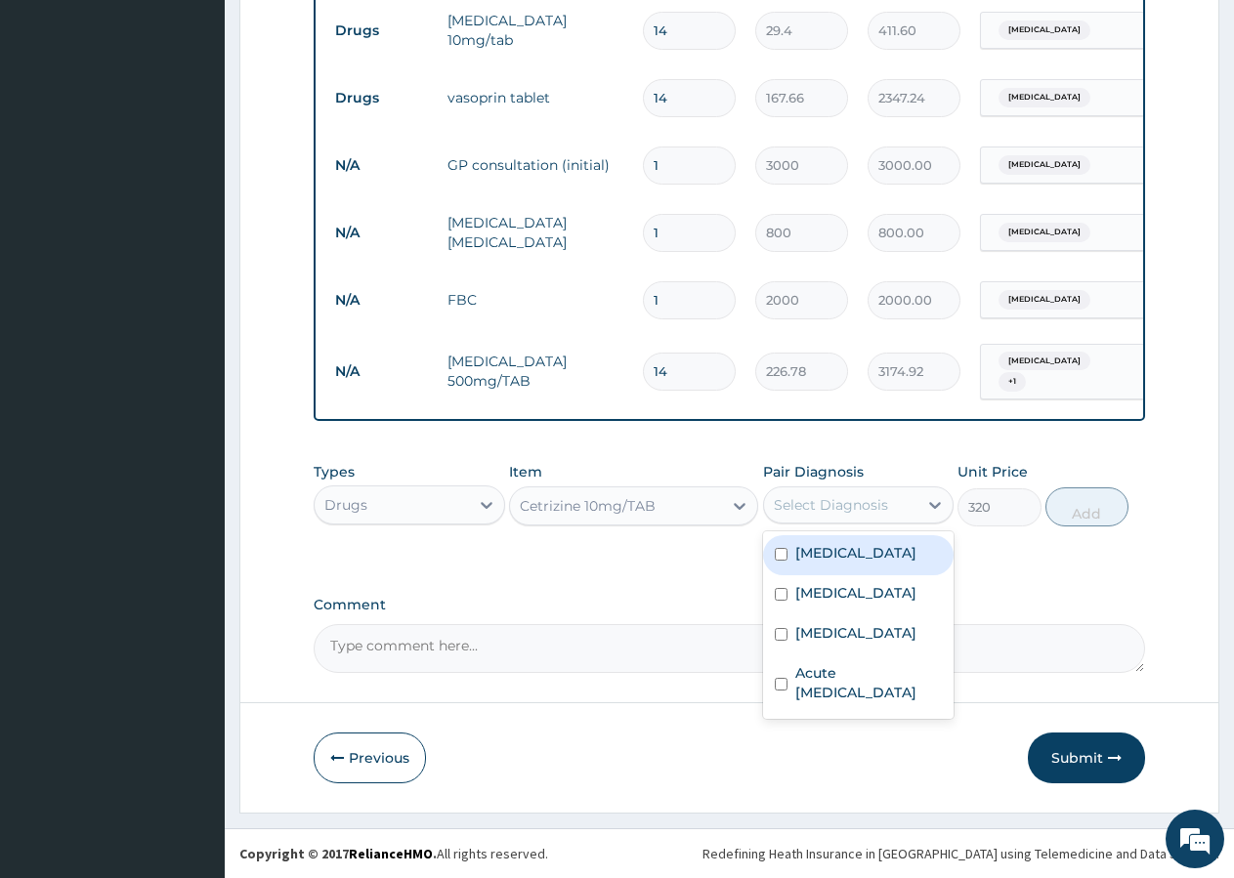
click at [802, 504] on div "Select Diagnosis" at bounding box center [831, 505] width 114 height 20
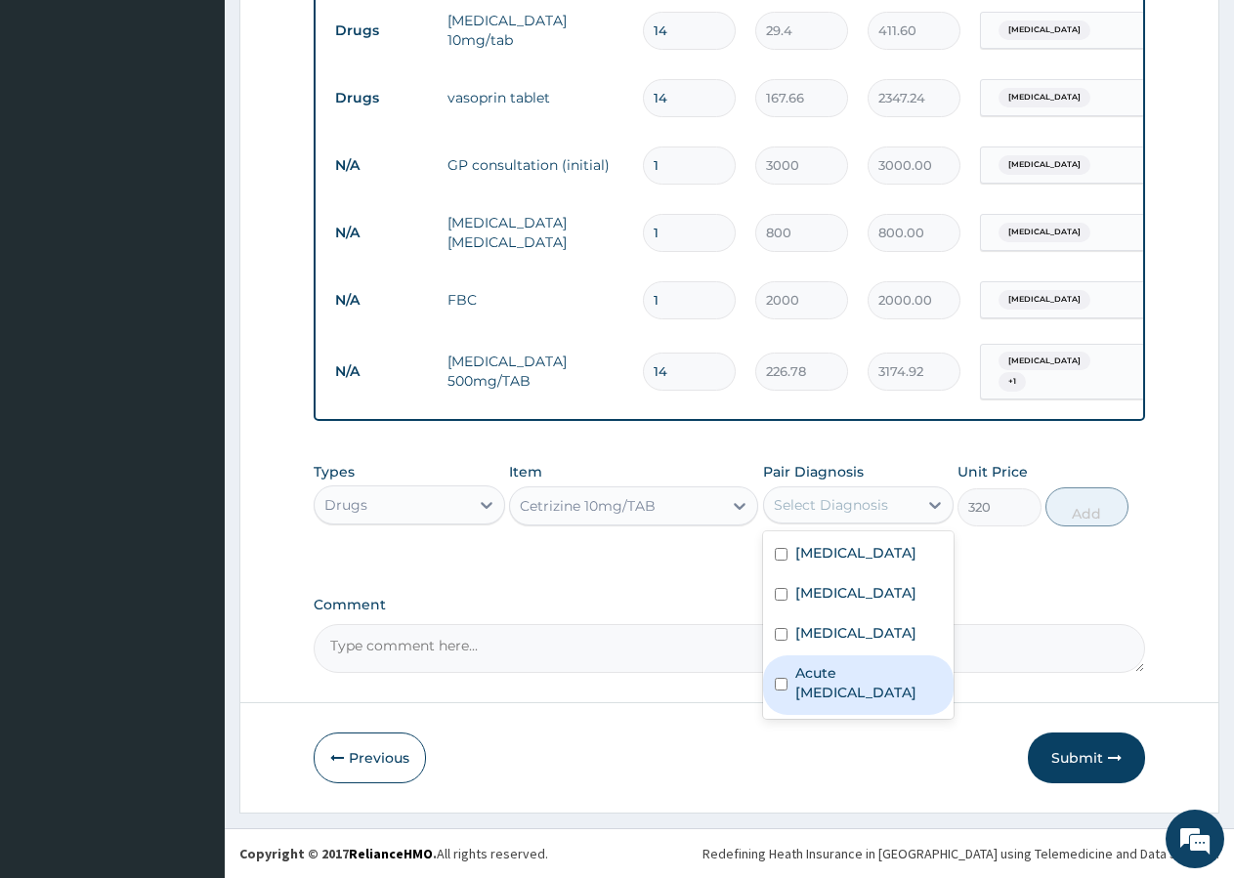
click at [830, 715] on div "Acute [MEDICAL_DATA]" at bounding box center [858, 686] width 191 height 60
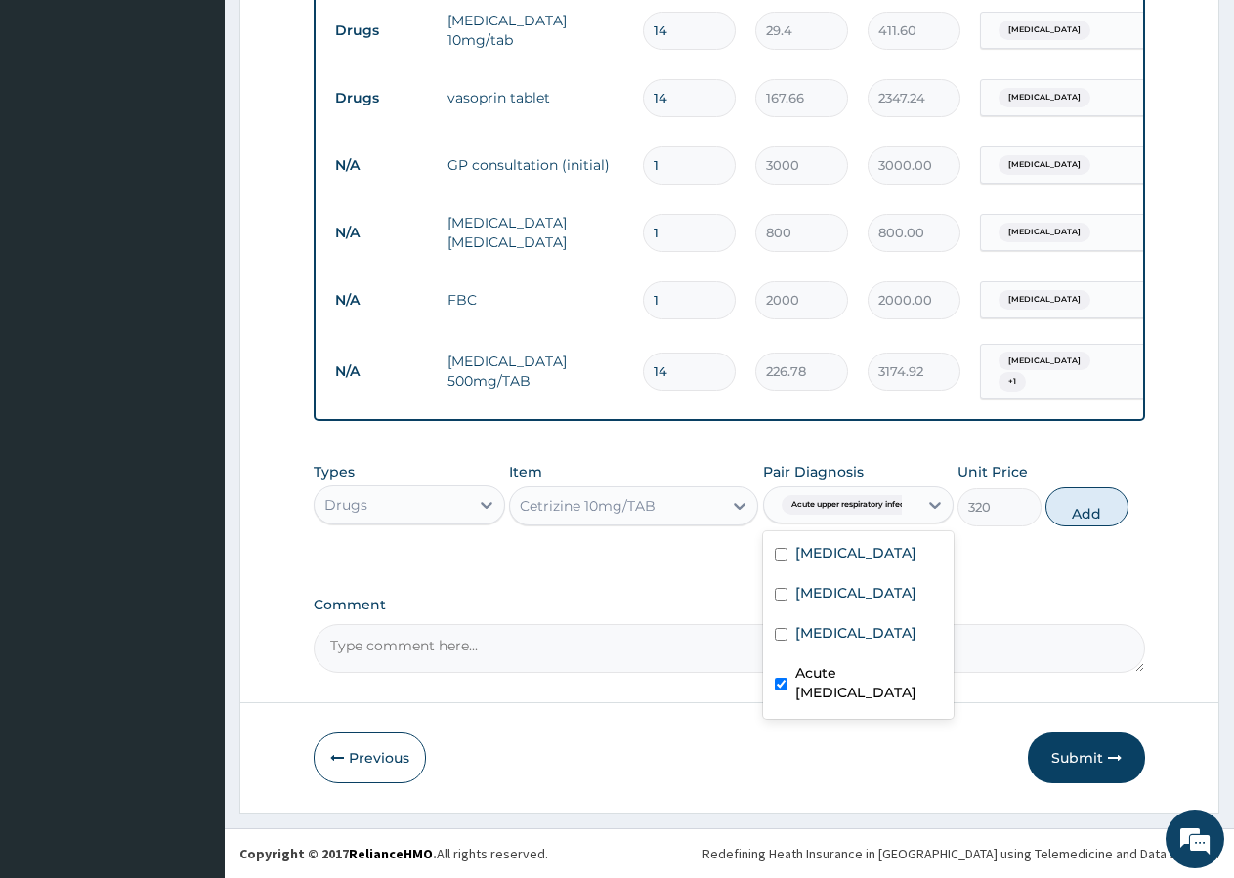
checkbox input "true"
click at [1072, 518] on button "Add" at bounding box center [1086, 507] width 83 height 39
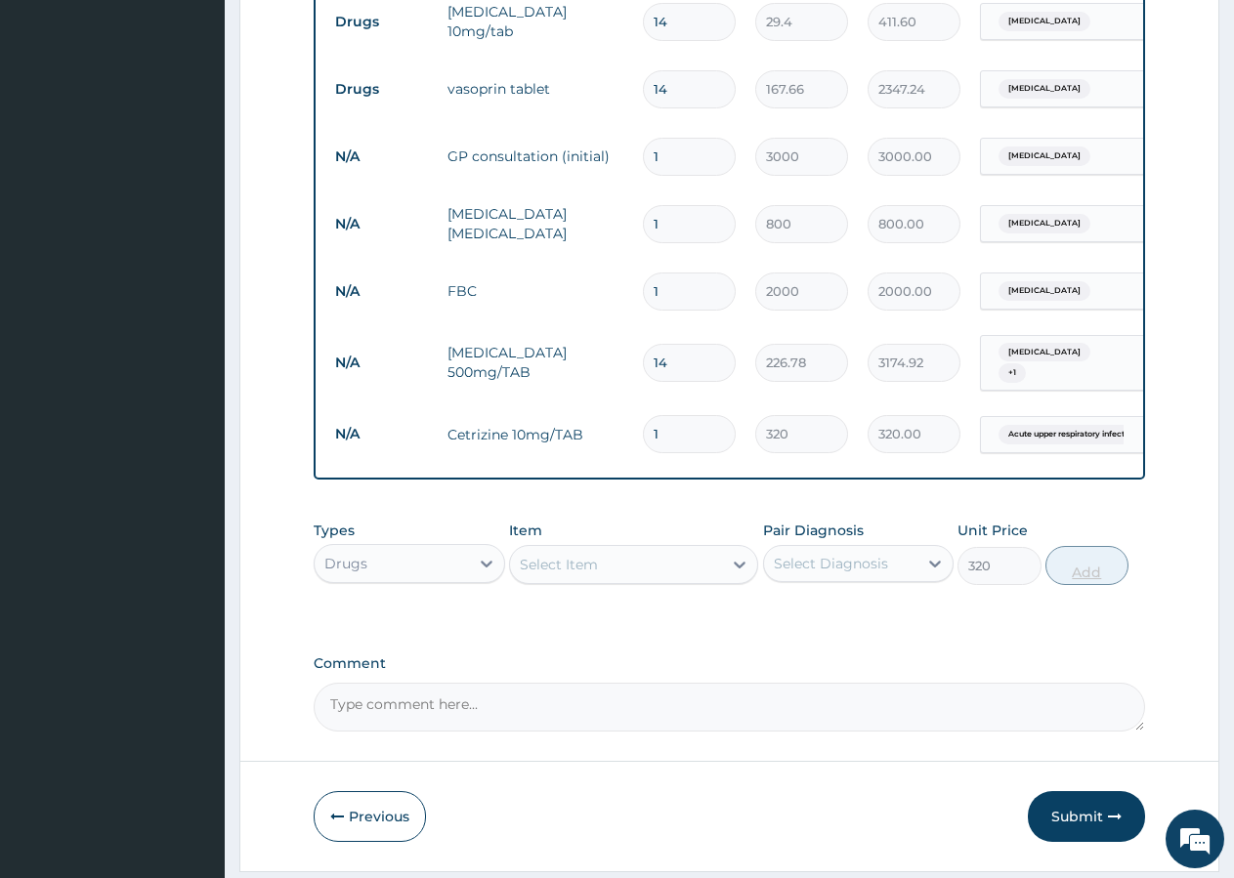
type input "0"
click at [685, 432] on input "1" at bounding box center [689, 434] width 93 height 38
type input "5"
type input "1600.00"
type input "6"
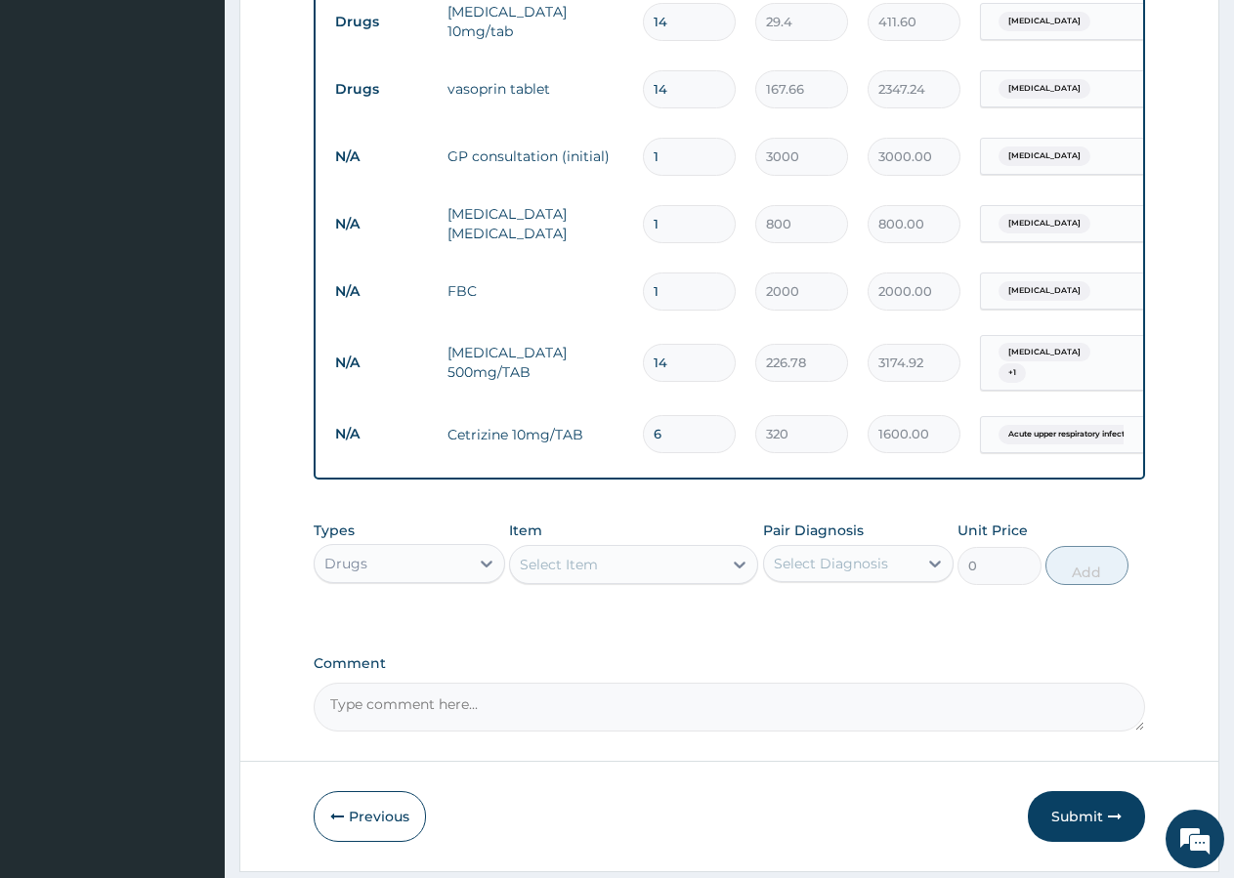
type input "1920.00"
type input "7"
type input "2240.00"
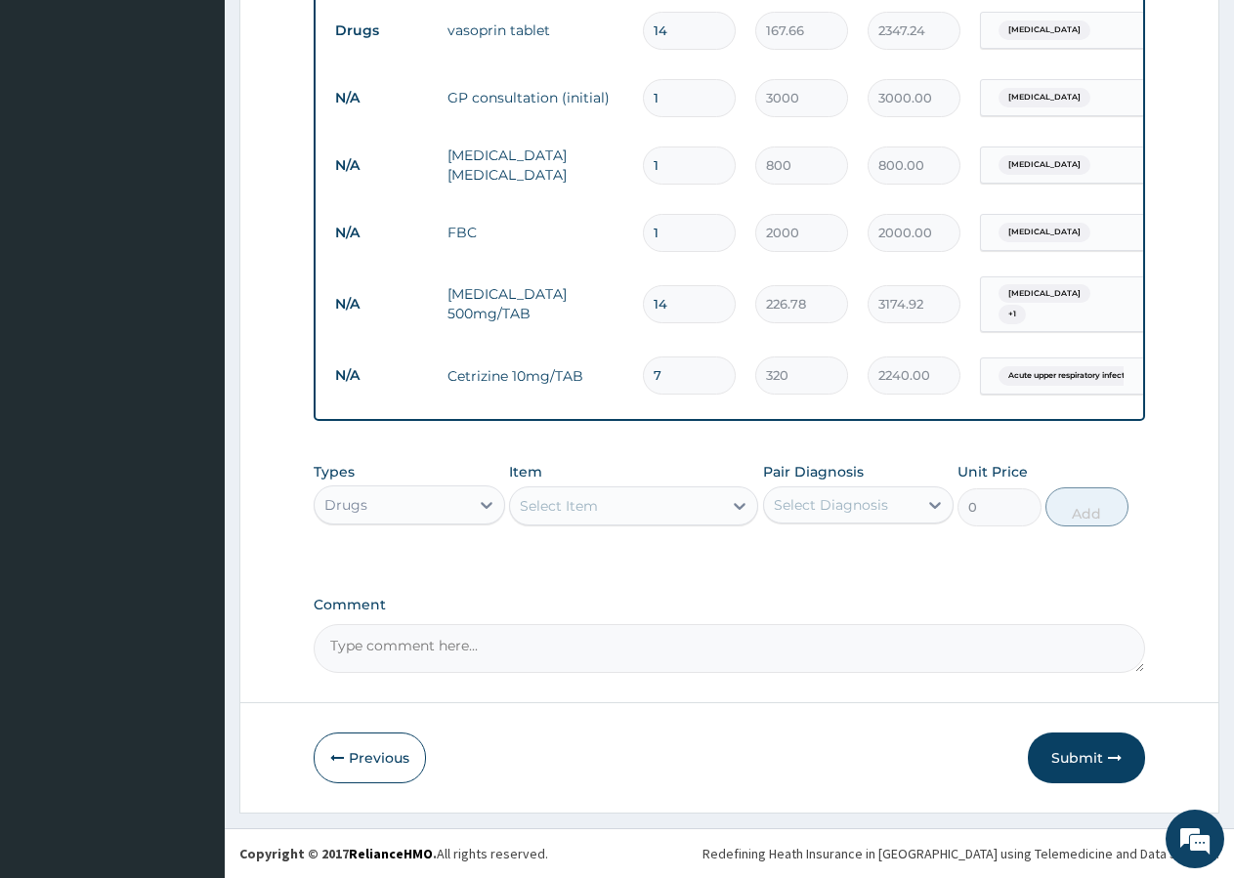
click at [641, 519] on div "Select Item" at bounding box center [616, 505] width 212 height 31
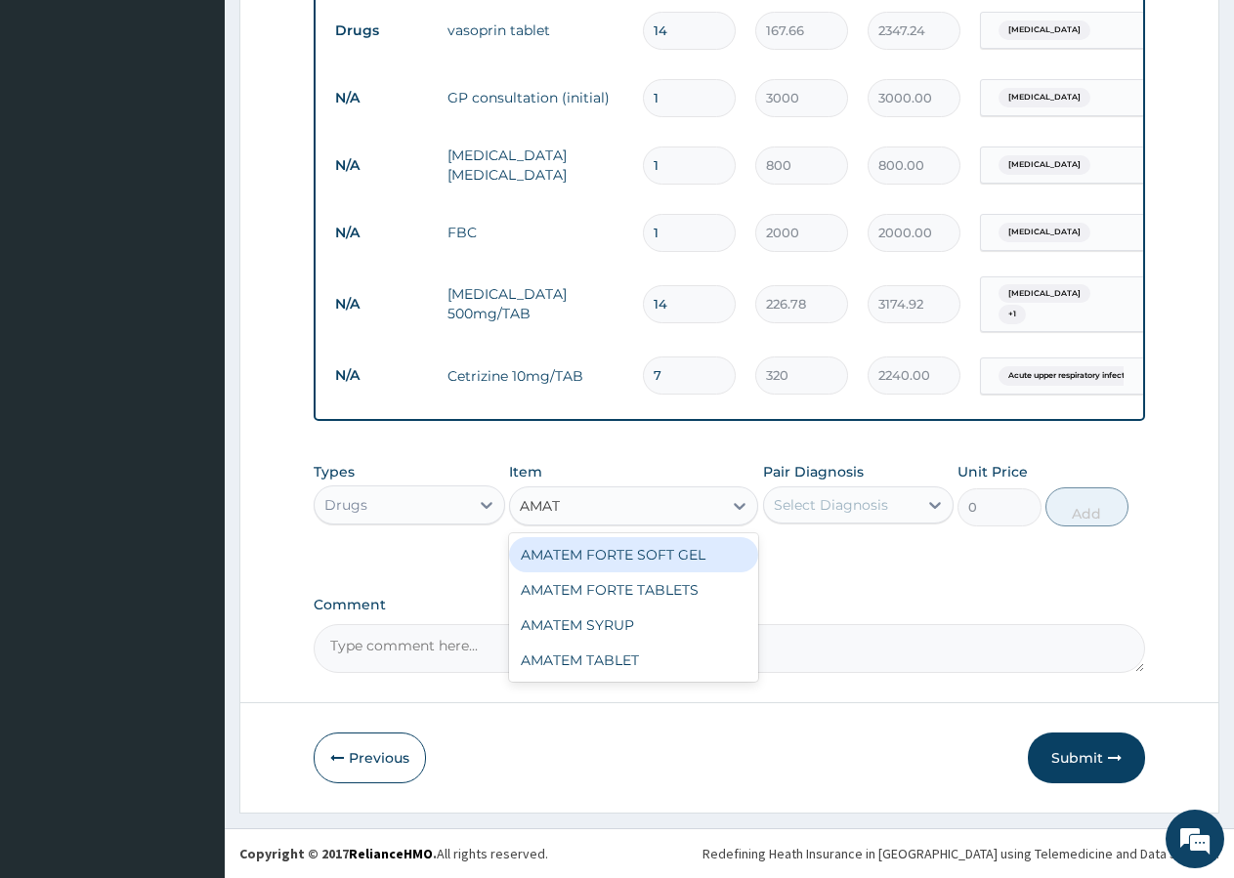
type input "AMATE"
click at [631, 546] on div "AMATEM FORTE SOFT GEL" at bounding box center [633, 554] width 249 height 35
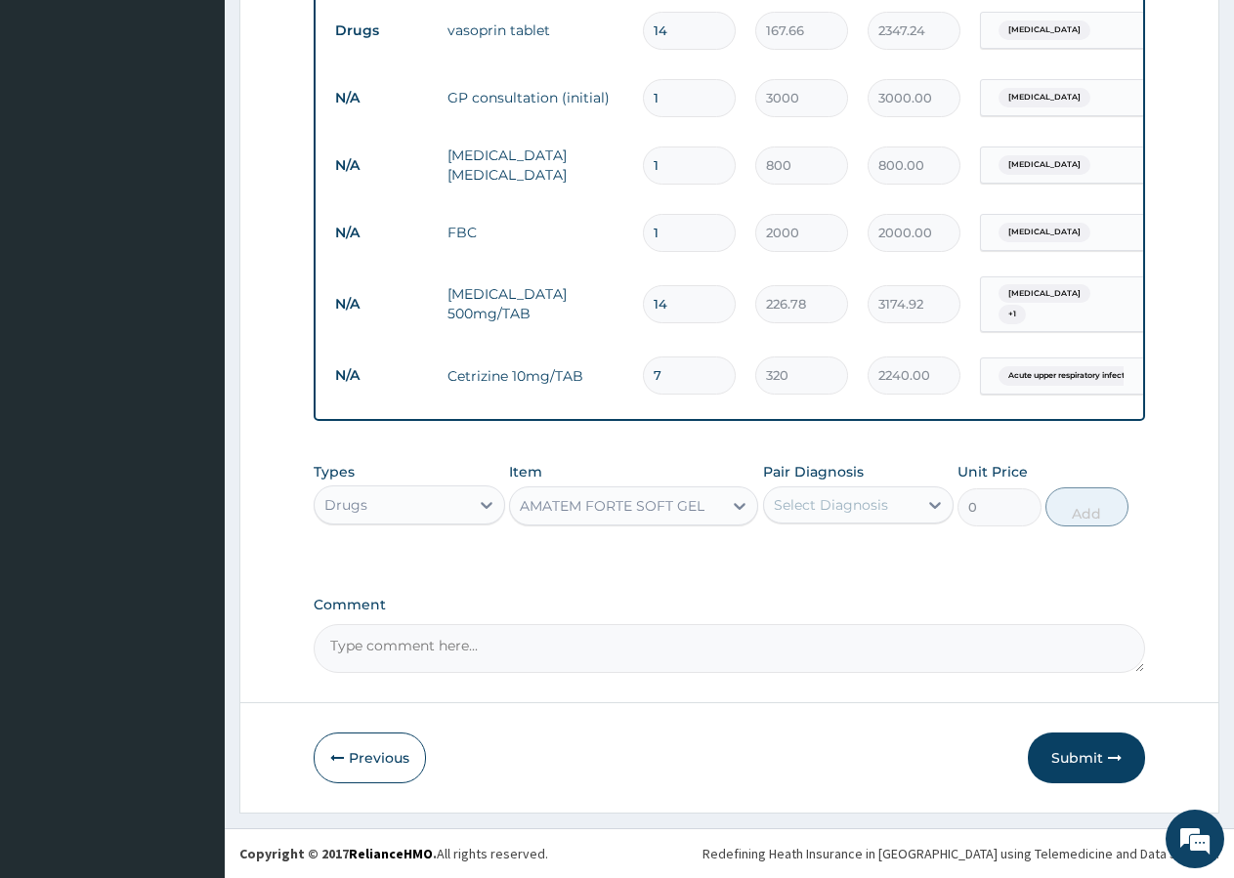
type input "280.5"
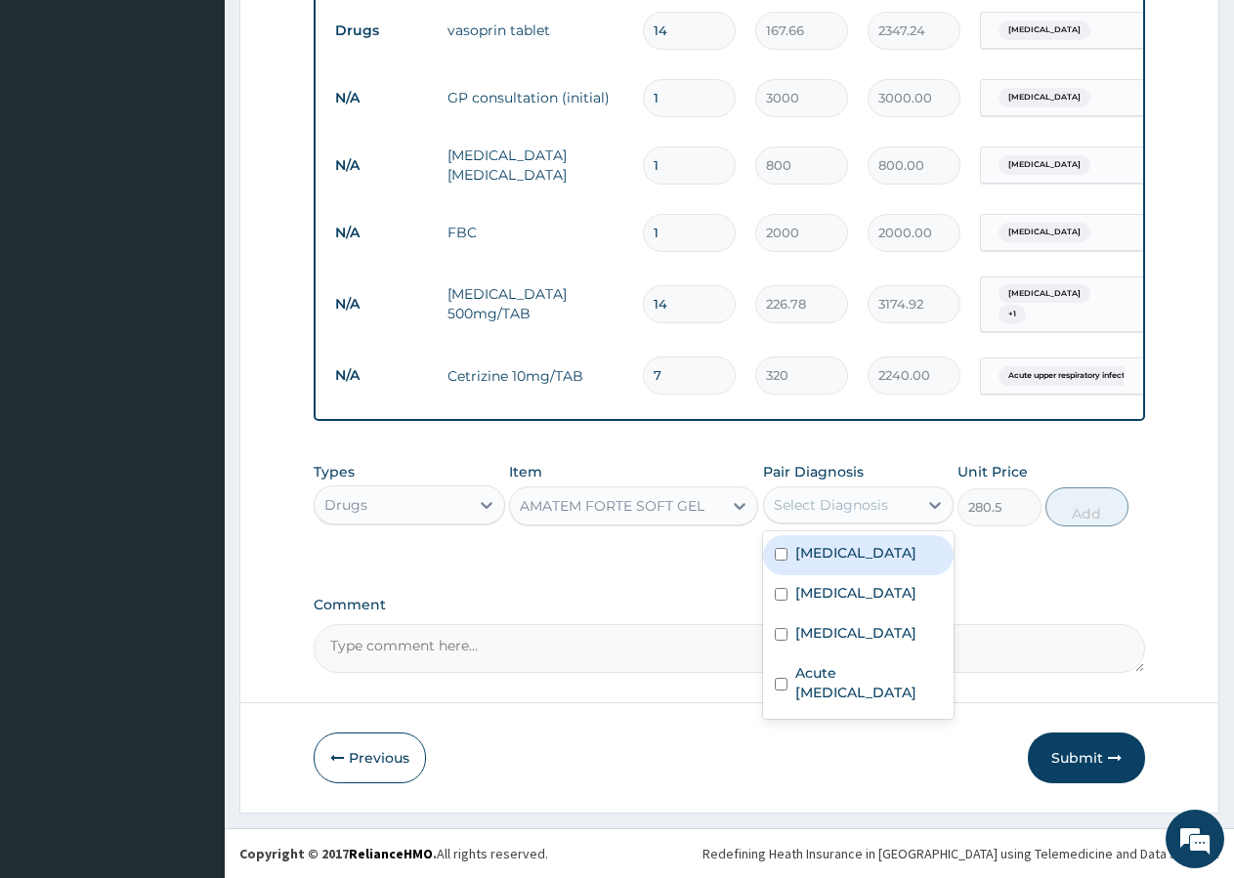
click at [845, 503] on div "Select Diagnosis" at bounding box center [831, 505] width 114 height 20
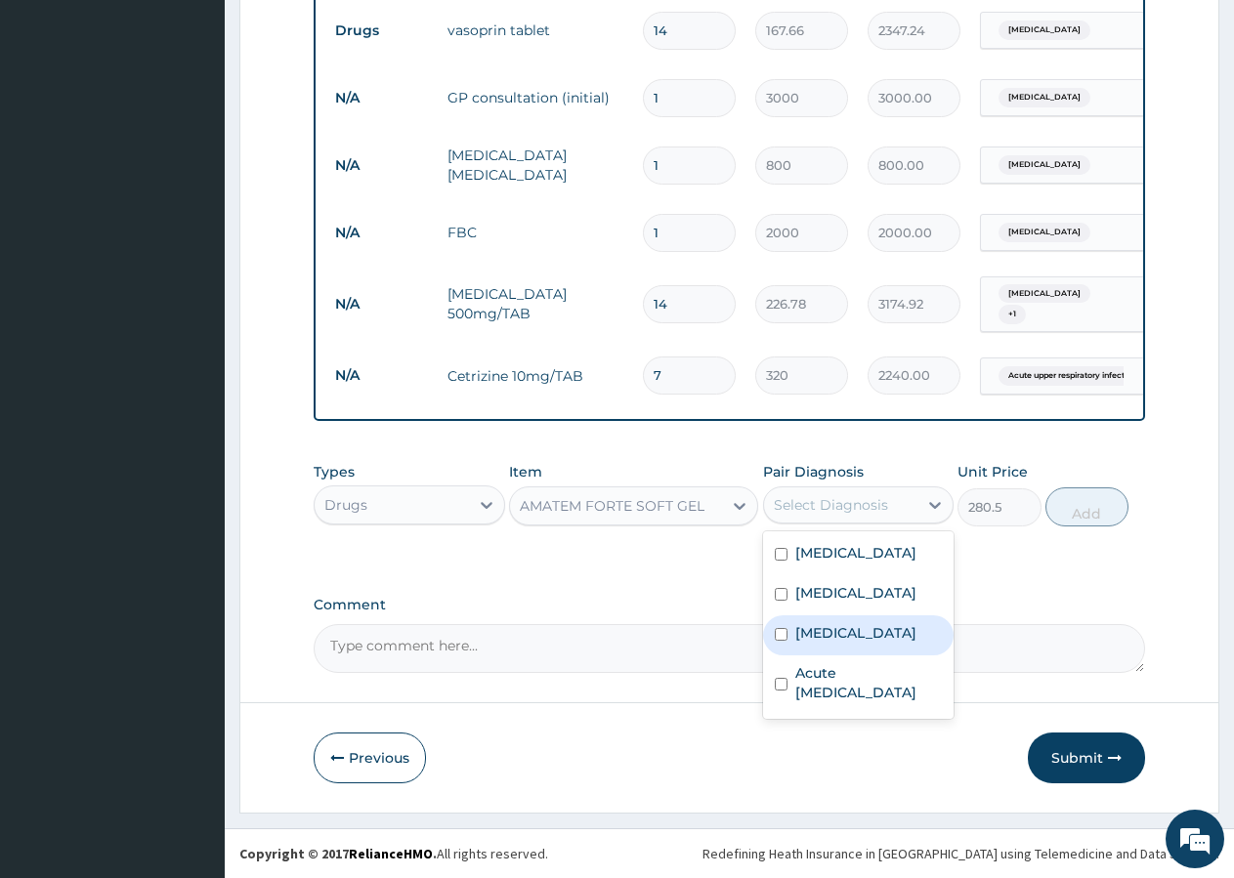
click at [823, 643] on label "[MEDICAL_DATA]" at bounding box center [855, 633] width 121 height 20
checkbox input "true"
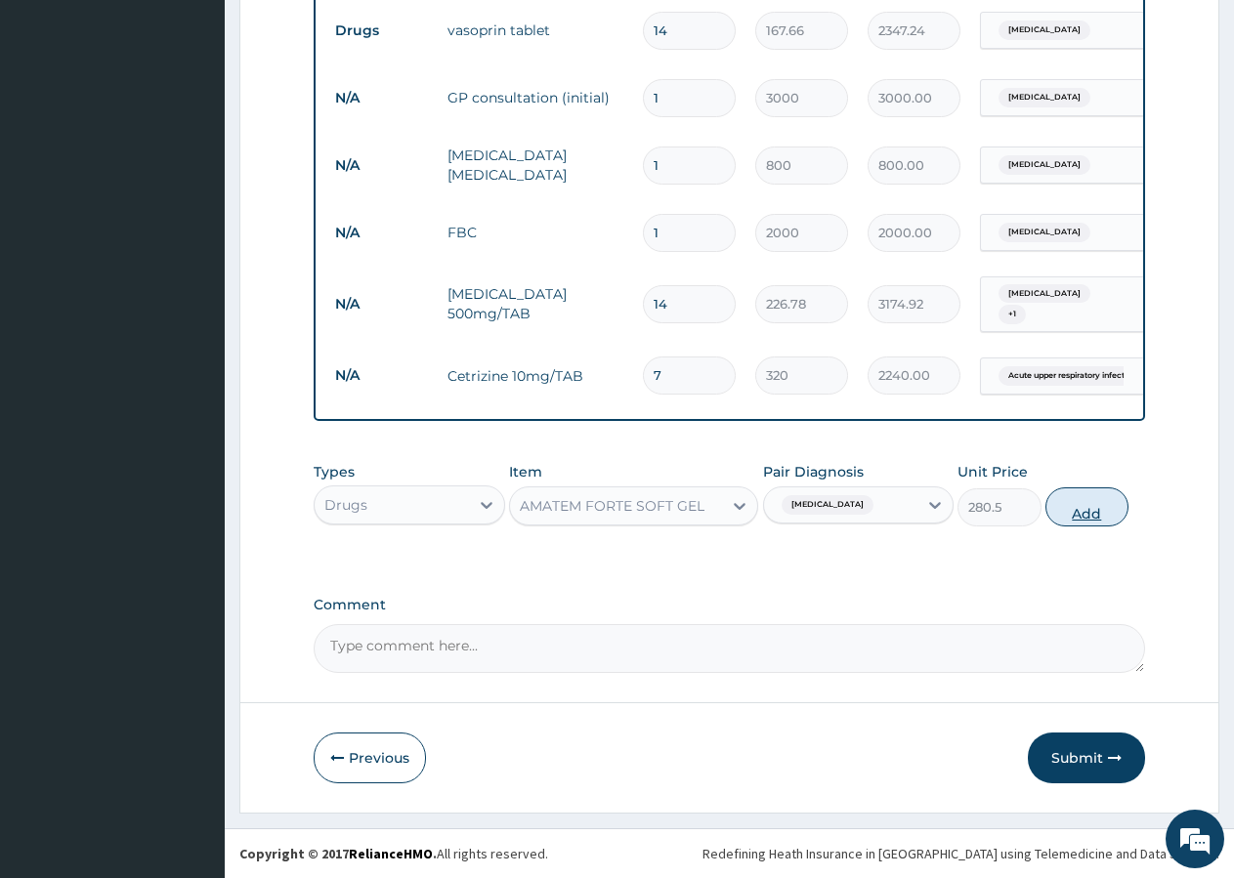
click at [1095, 521] on button "Add" at bounding box center [1086, 507] width 83 height 39
type input "0"
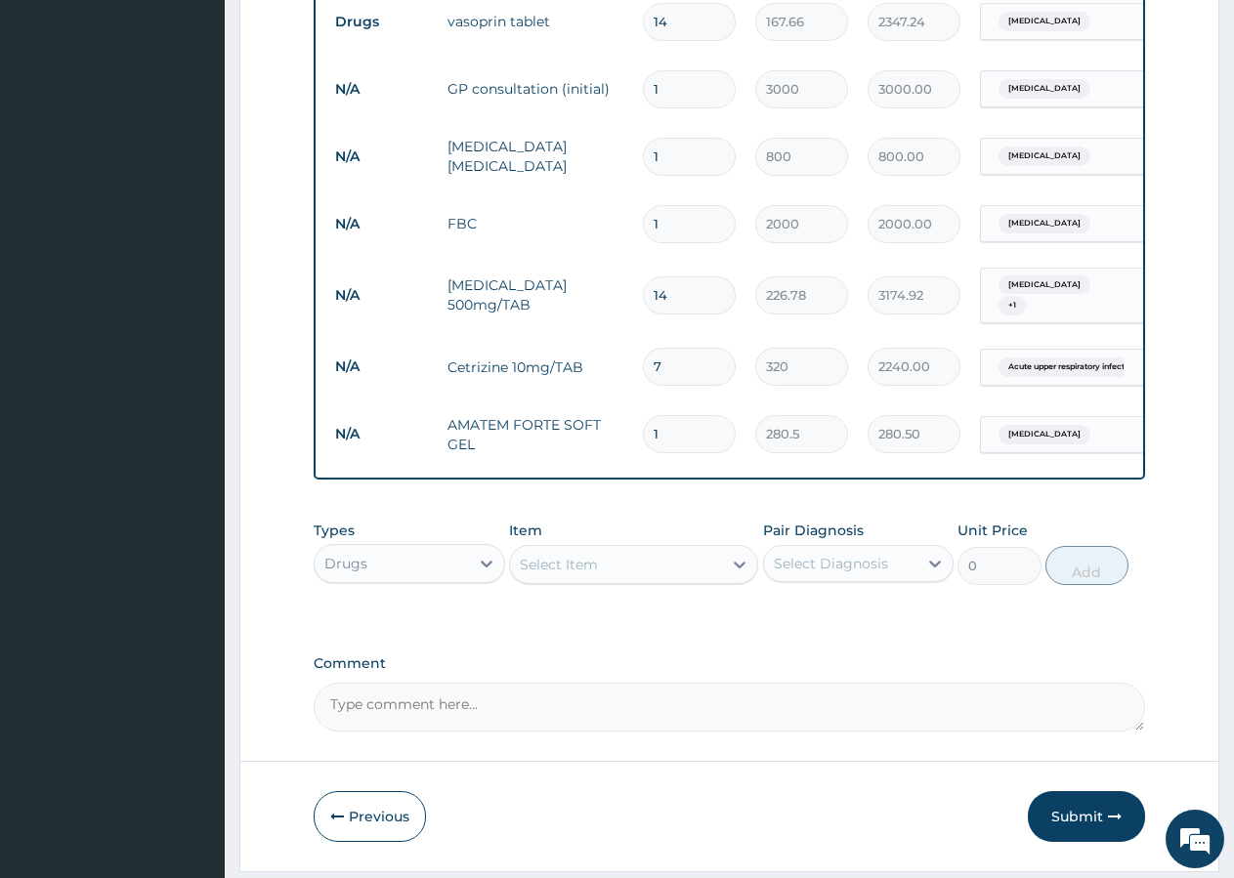
click at [691, 422] on input "1" at bounding box center [689, 434] width 93 height 38
type input "6"
type input "1683.00"
type input "7"
type input "1963.50"
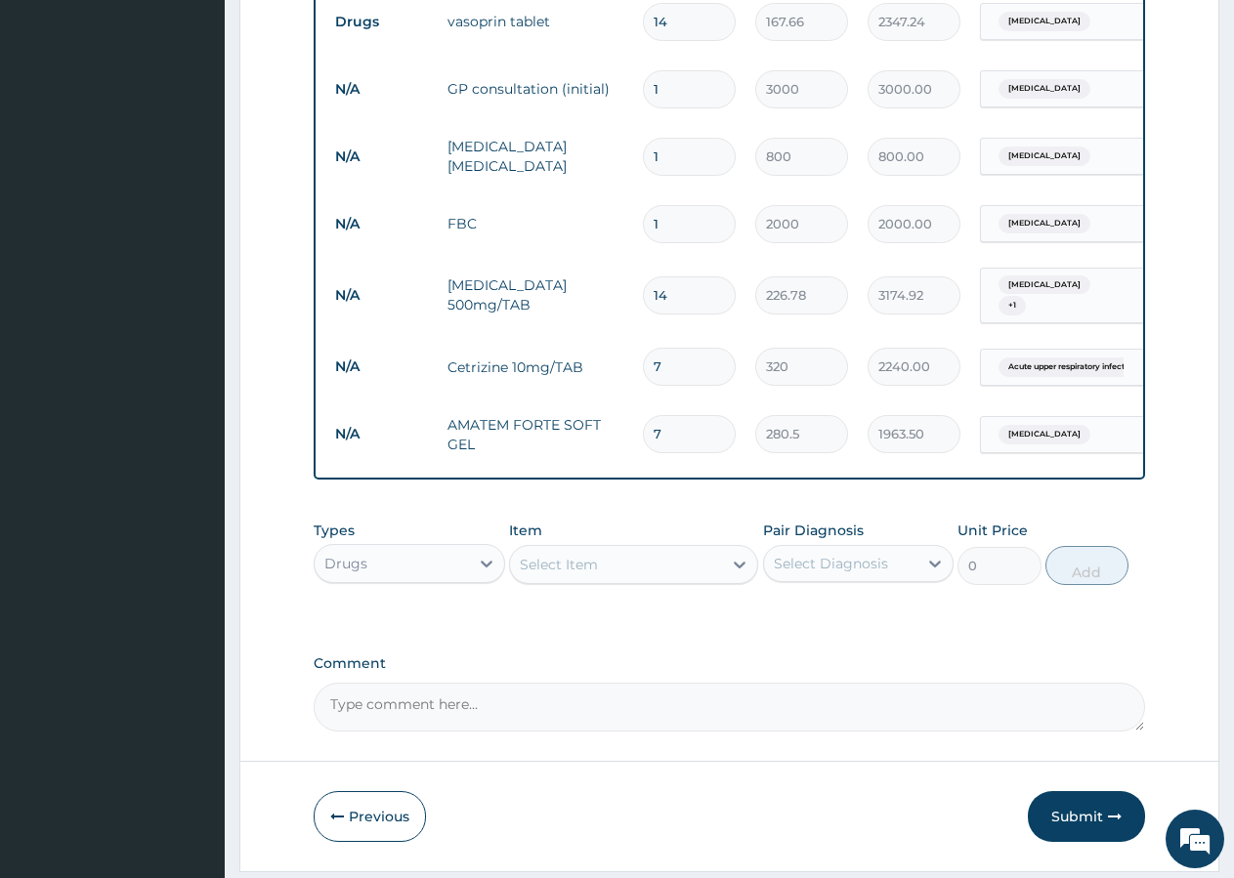
type input "6"
type input "1683.00"
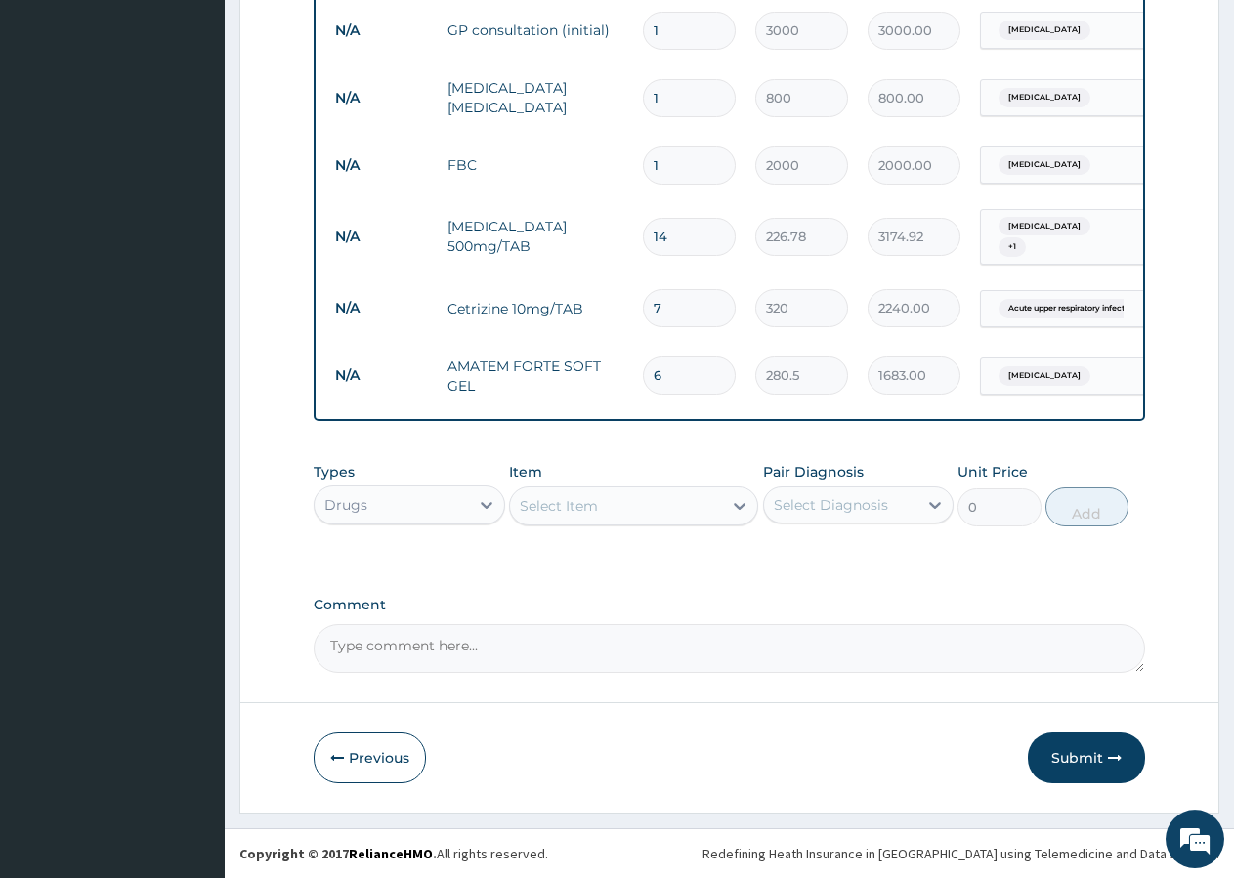
scroll to position [994, 0]
click at [631, 508] on div "Select Item" at bounding box center [616, 505] width 212 height 31
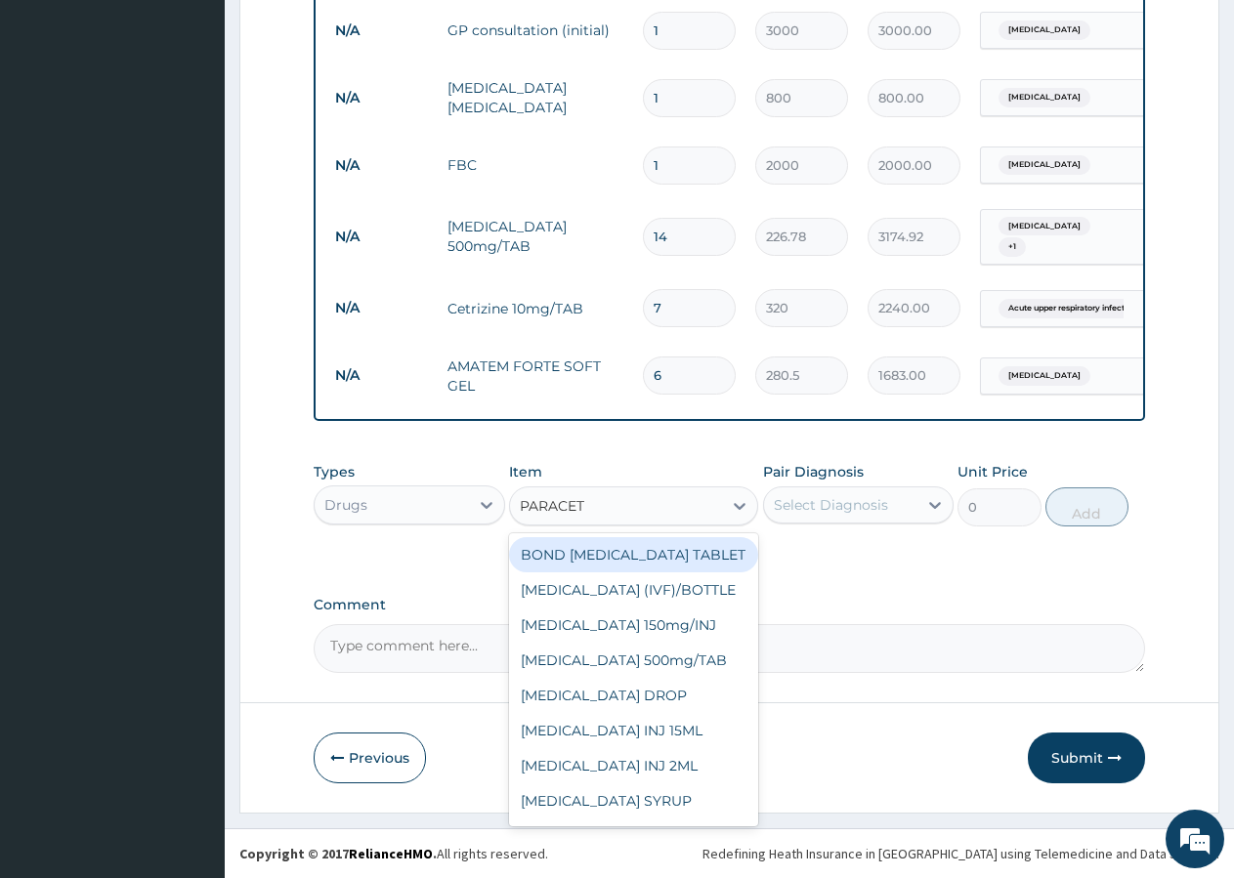
type input "PARACETA"
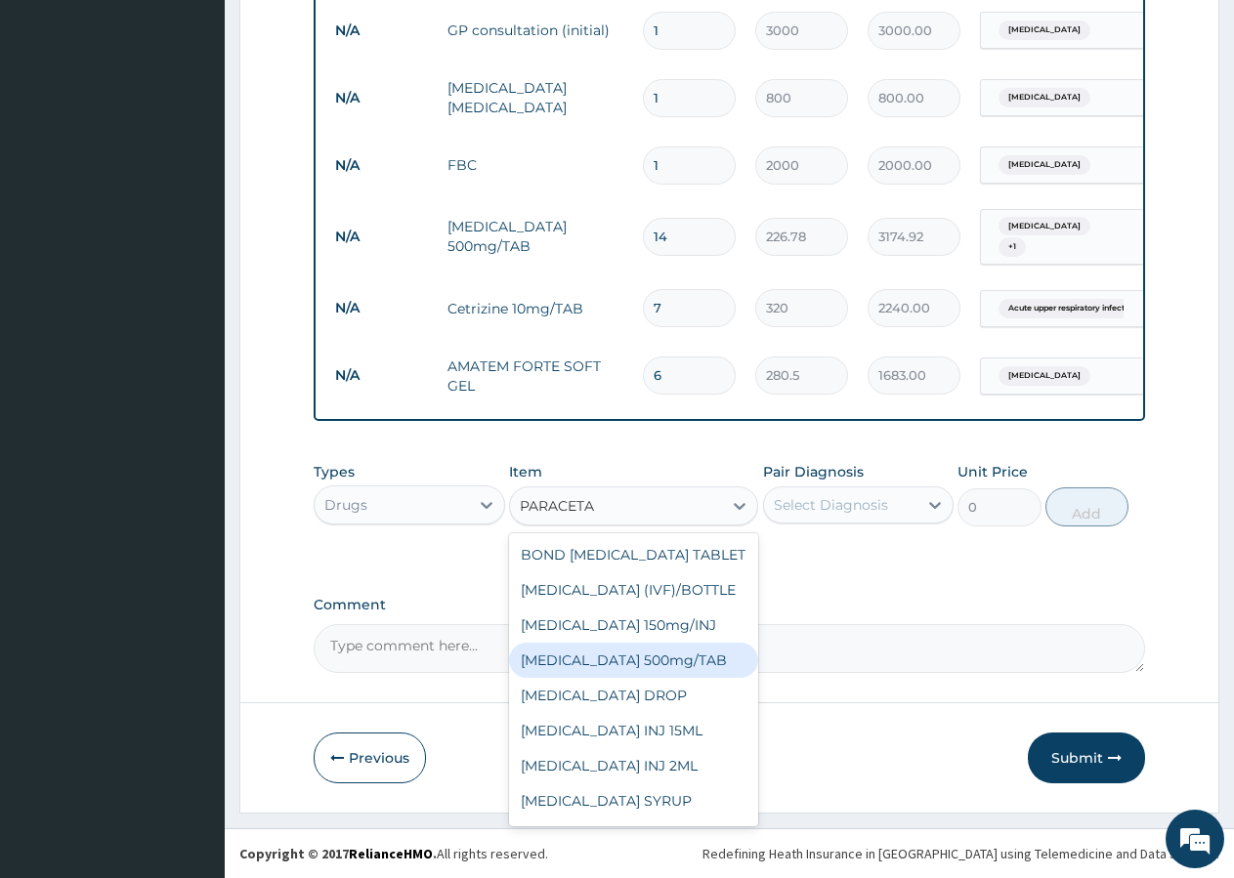
click at [690, 673] on div "[MEDICAL_DATA] 500mg/TAB" at bounding box center [633, 660] width 249 height 35
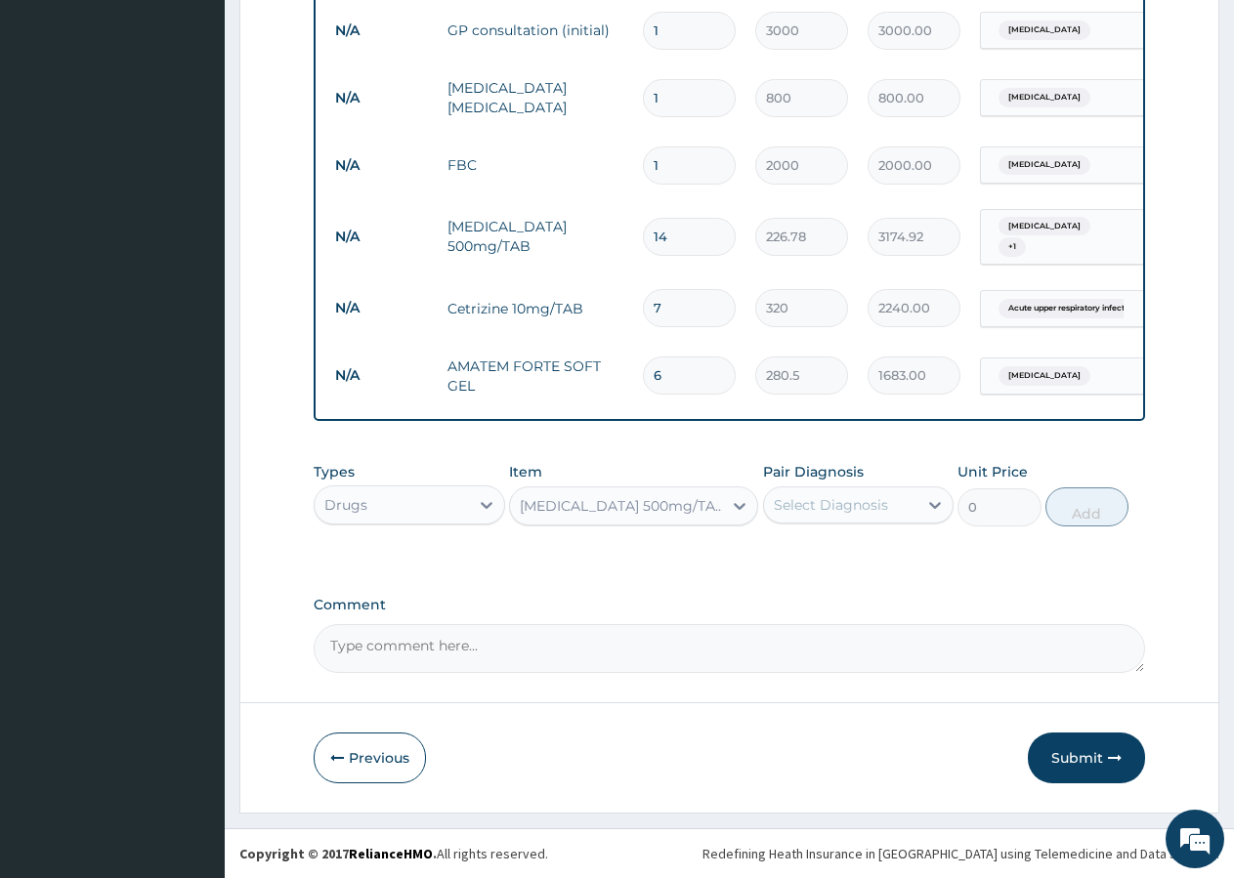
type input "10"
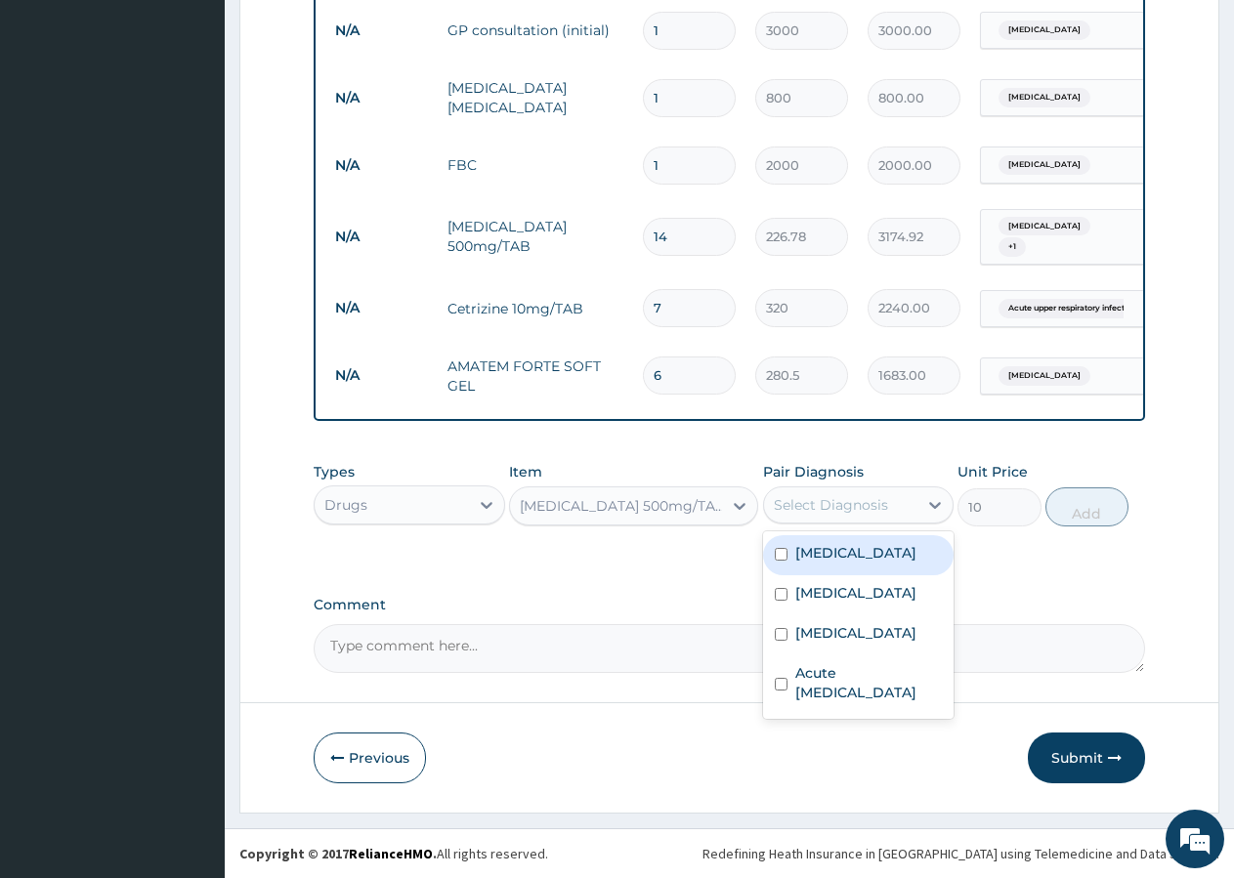
click at [879, 493] on div "Select Diagnosis" at bounding box center [841, 504] width 154 height 31
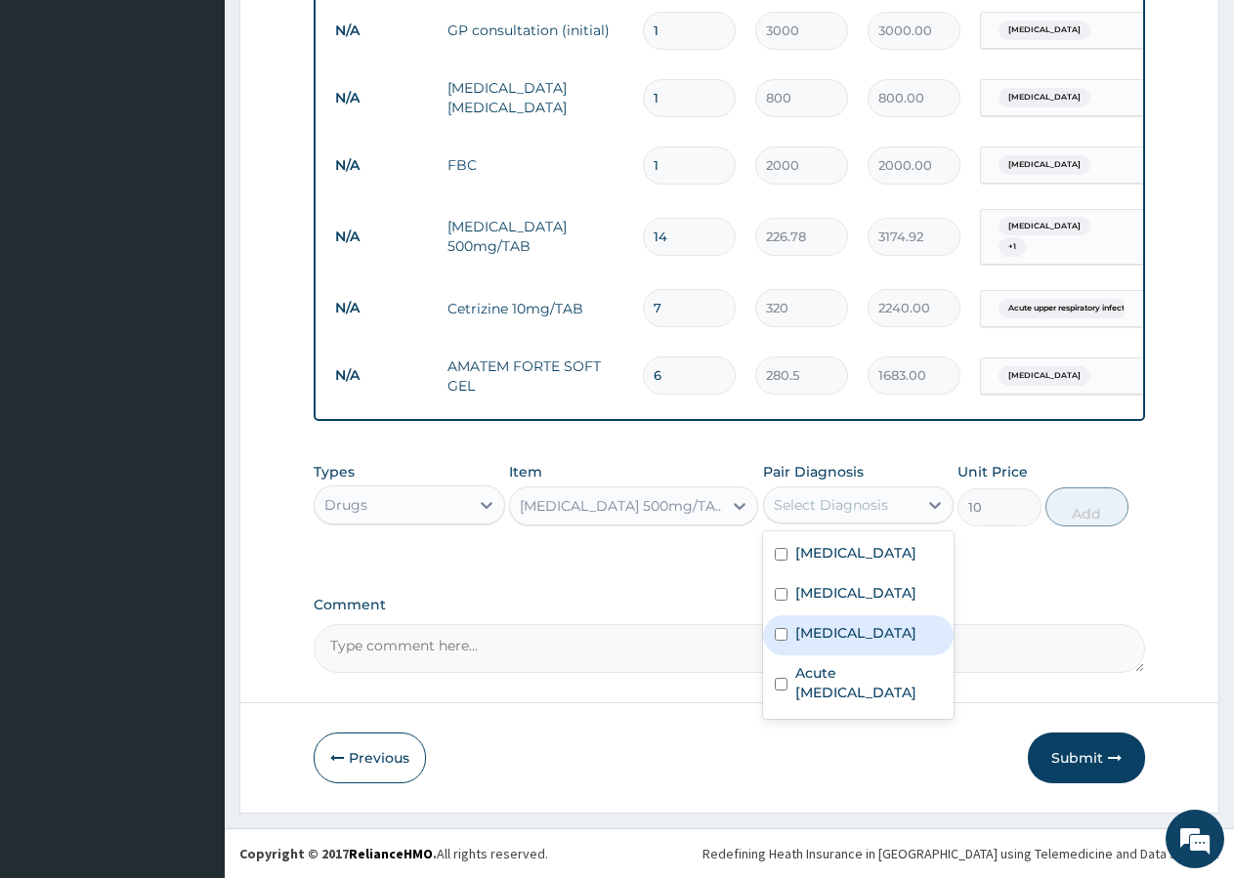
drag, startPoint x: 834, startPoint y: 653, endPoint x: 832, endPoint y: 639, distance: 13.8
click at [833, 643] on label "[MEDICAL_DATA]" at bounding box center [855, 633] width 121 height 20
checkbox input "true"
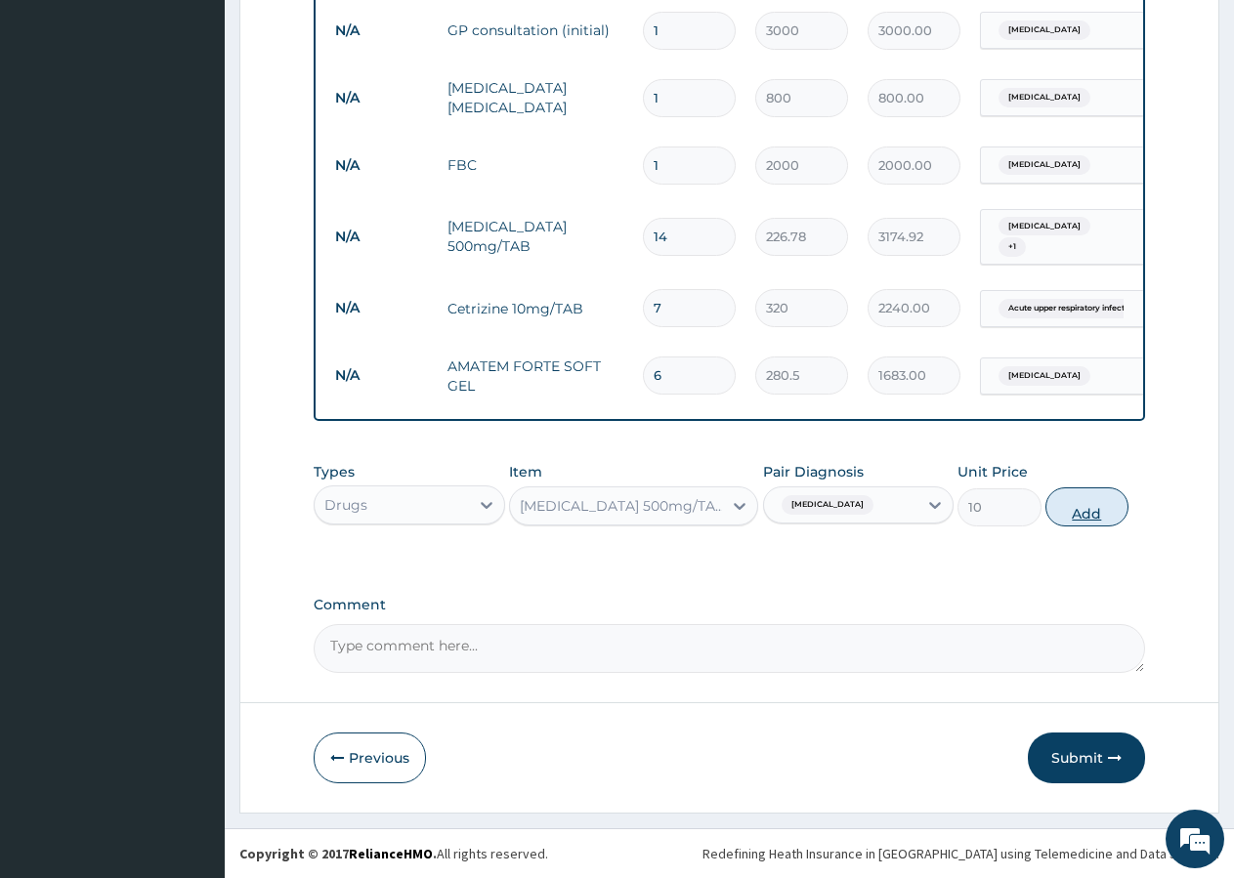
click at [1079, 508] on button "Add" at bounding box center [1086, 507] width 83 height 39
type input "0"
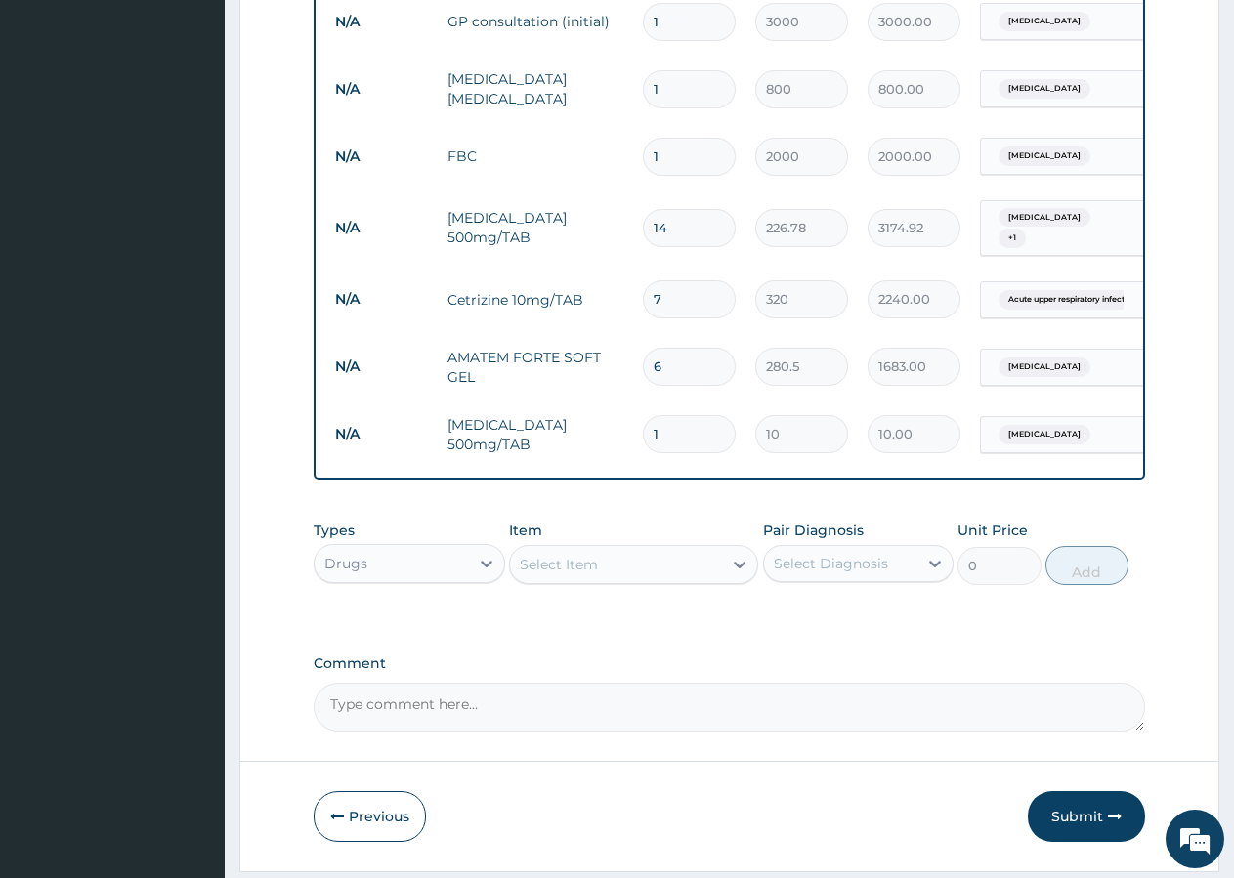
click at [700, 441] on input "1" at bounding box center [689, 434] width 93 height 38
type input "3"
type input "30.00"
type input "4"
type input "40.00"
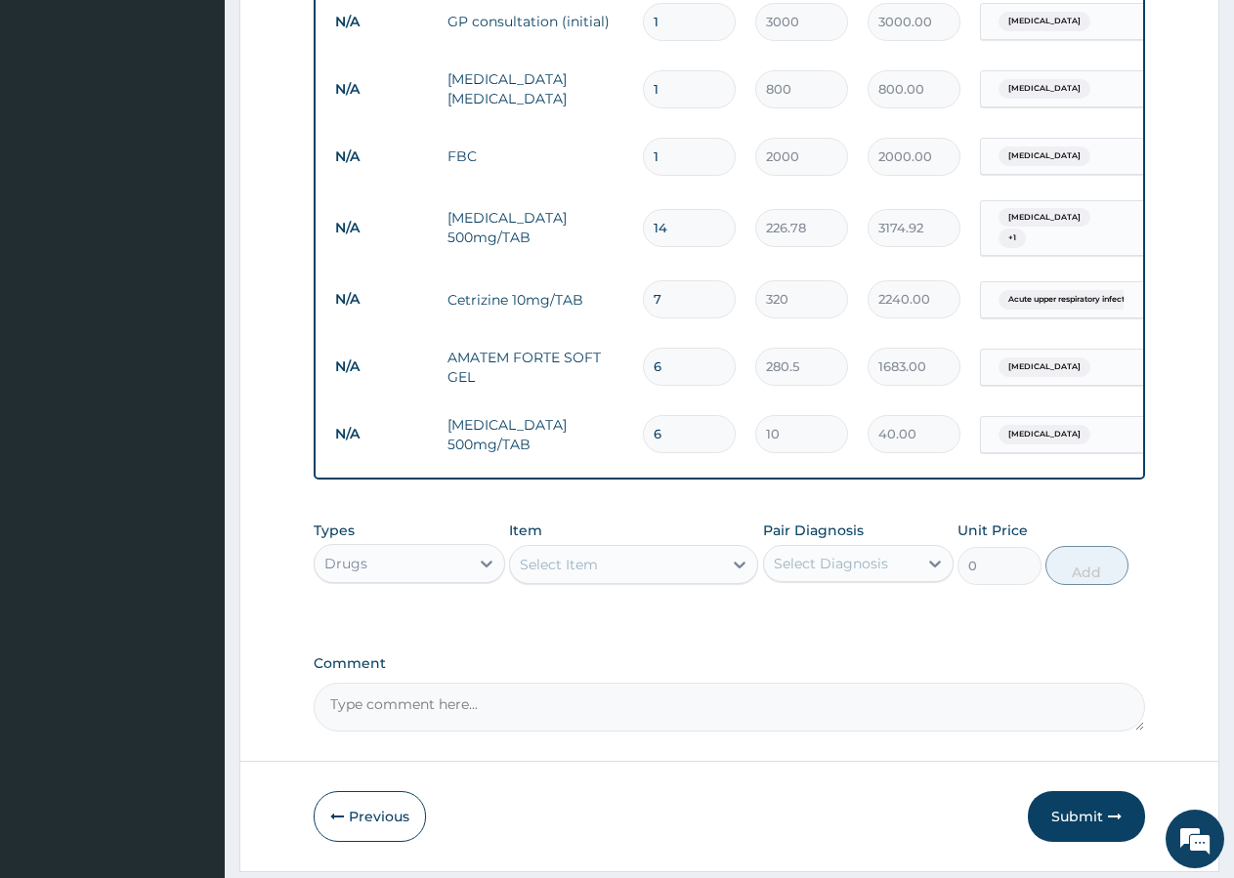
type input "7"
type input "70.00"
type input "9"
type input "90.00"
type input "10"
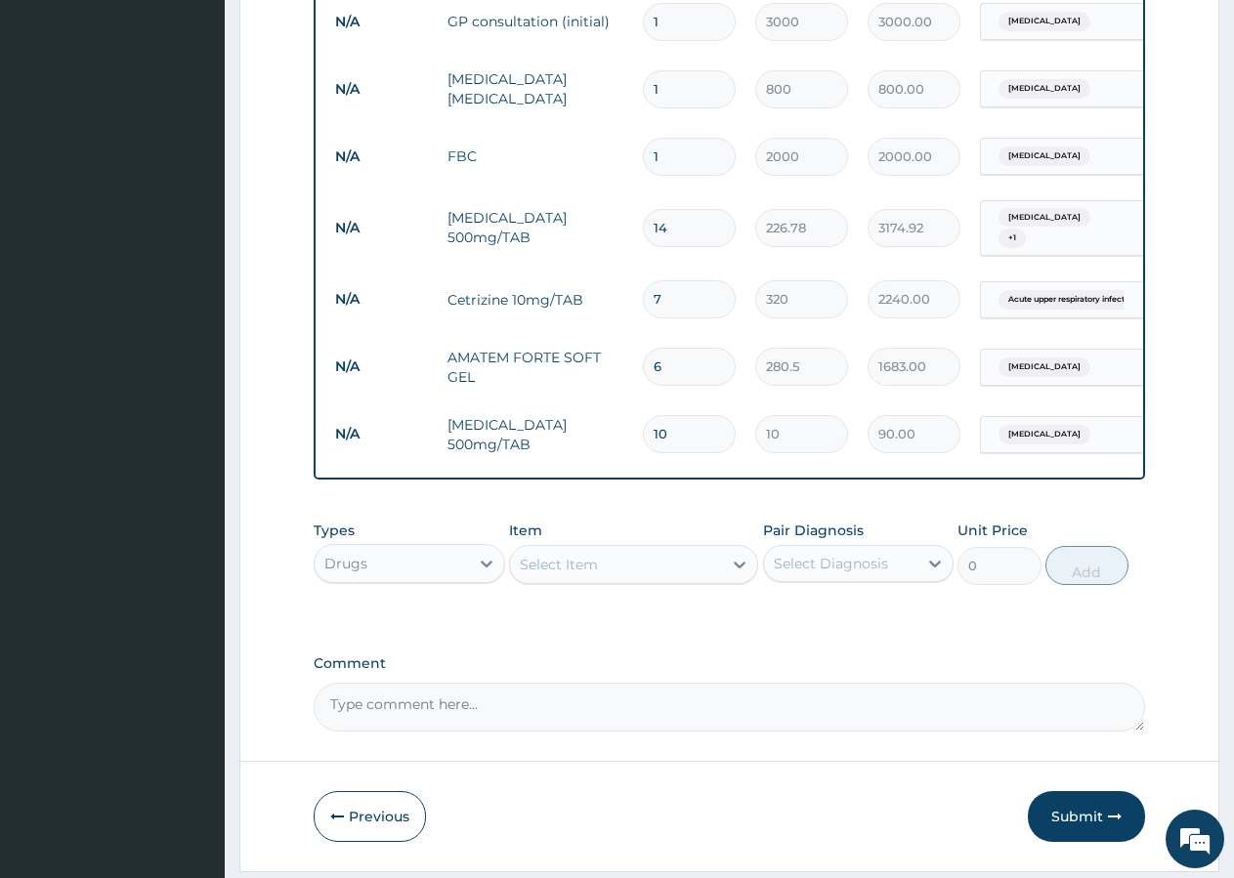
type input "100.00"
type input "13"
type input "130.00"
type input "15"
type input "150.00"
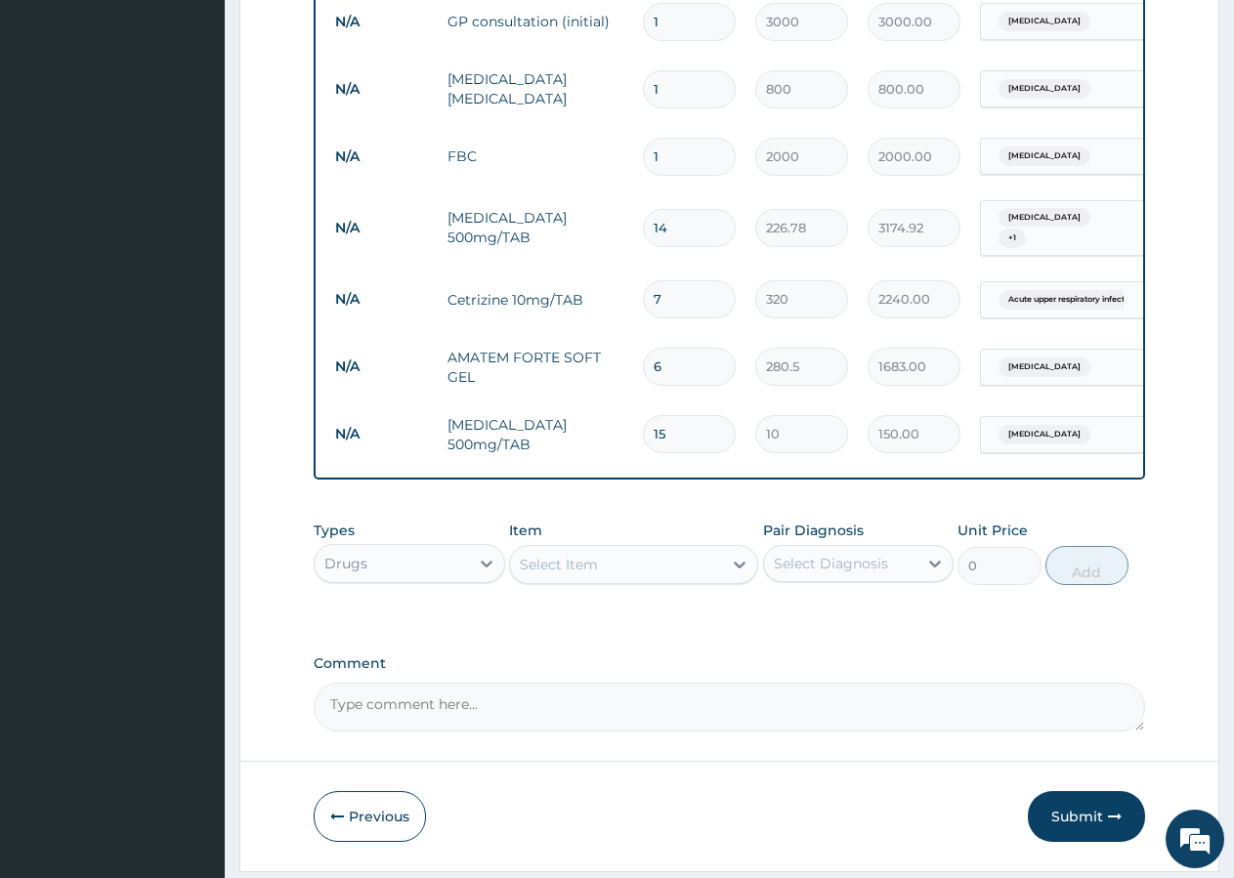
type input "16"
type input "160.00"
type input "18"
type input "180.00"
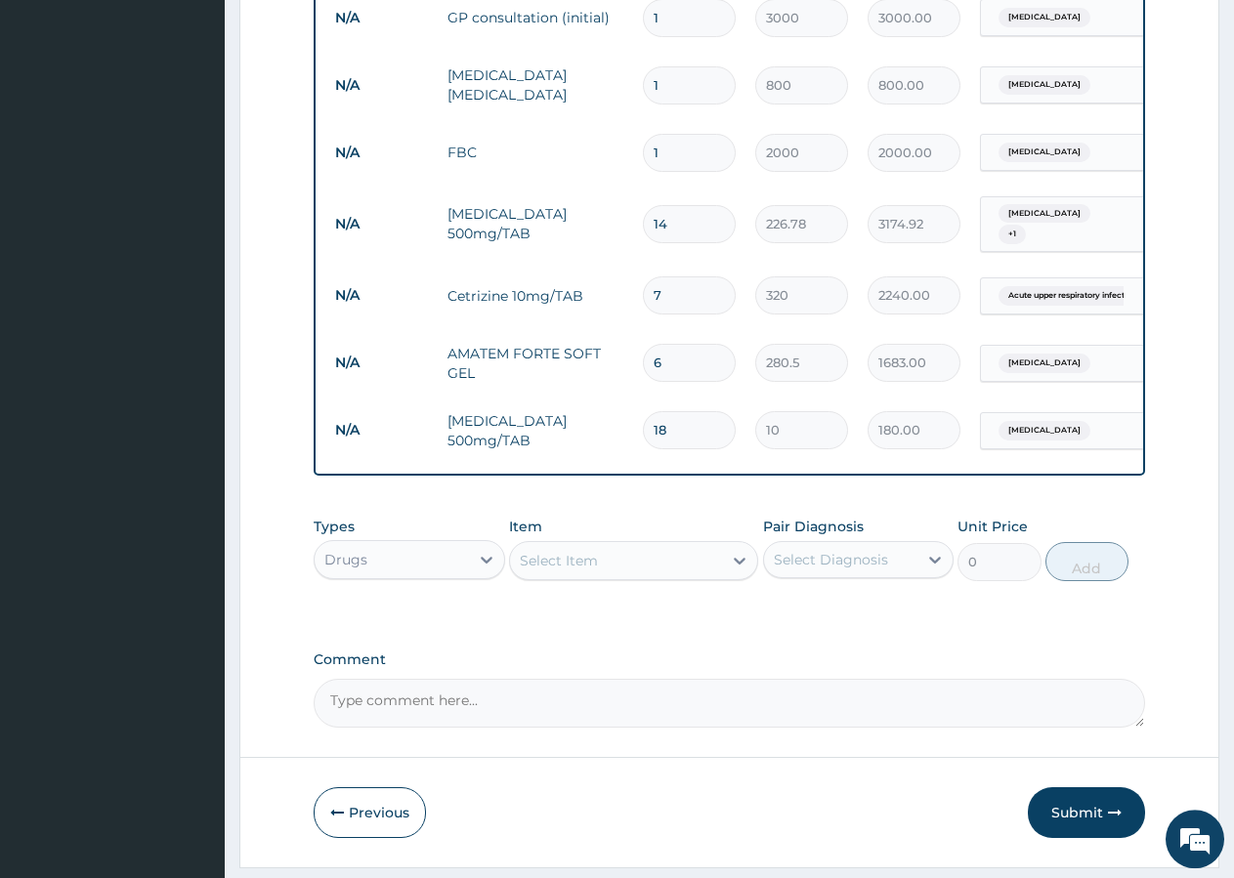
scroll to position [1061, 0]
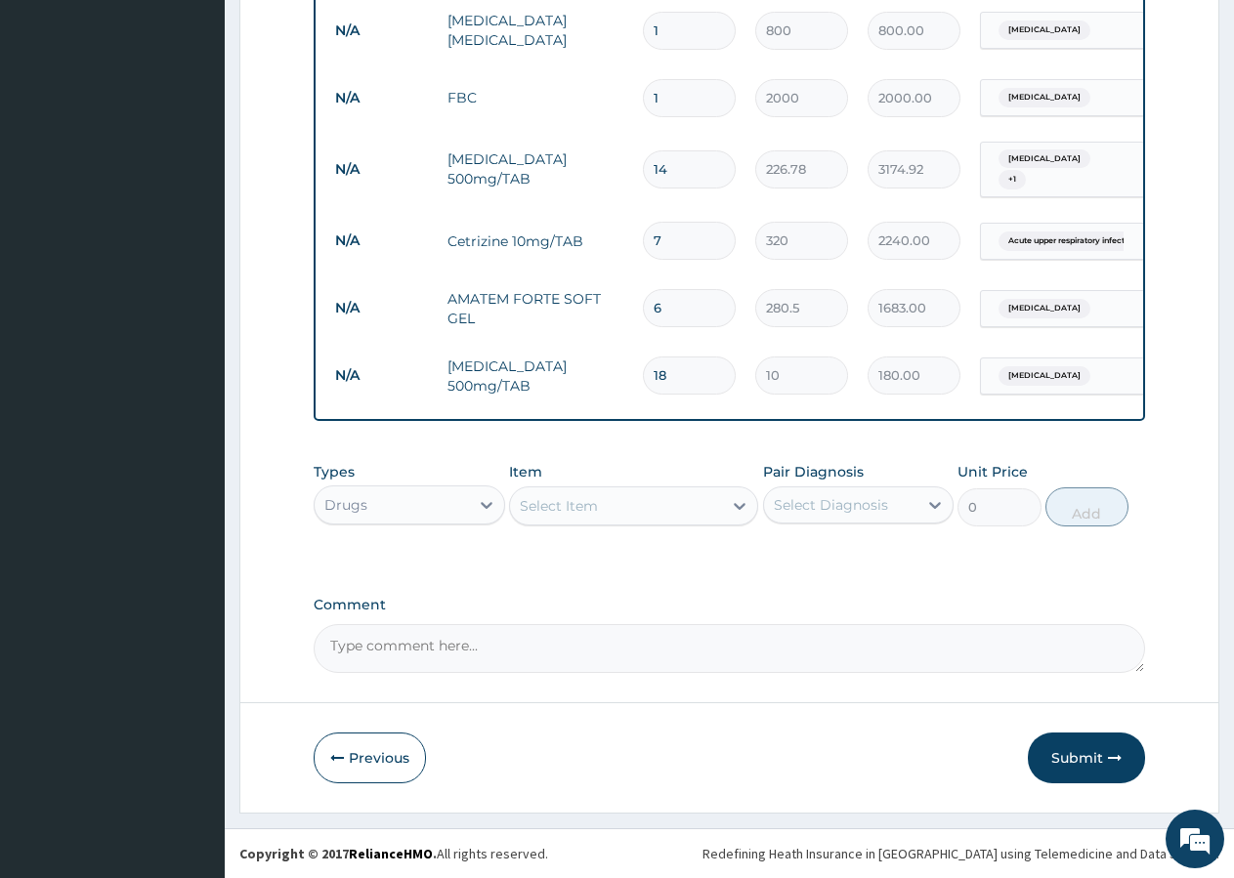
click at [572, 505] on div "Select Item" at bounding box center [559, 506] width 78 height 20
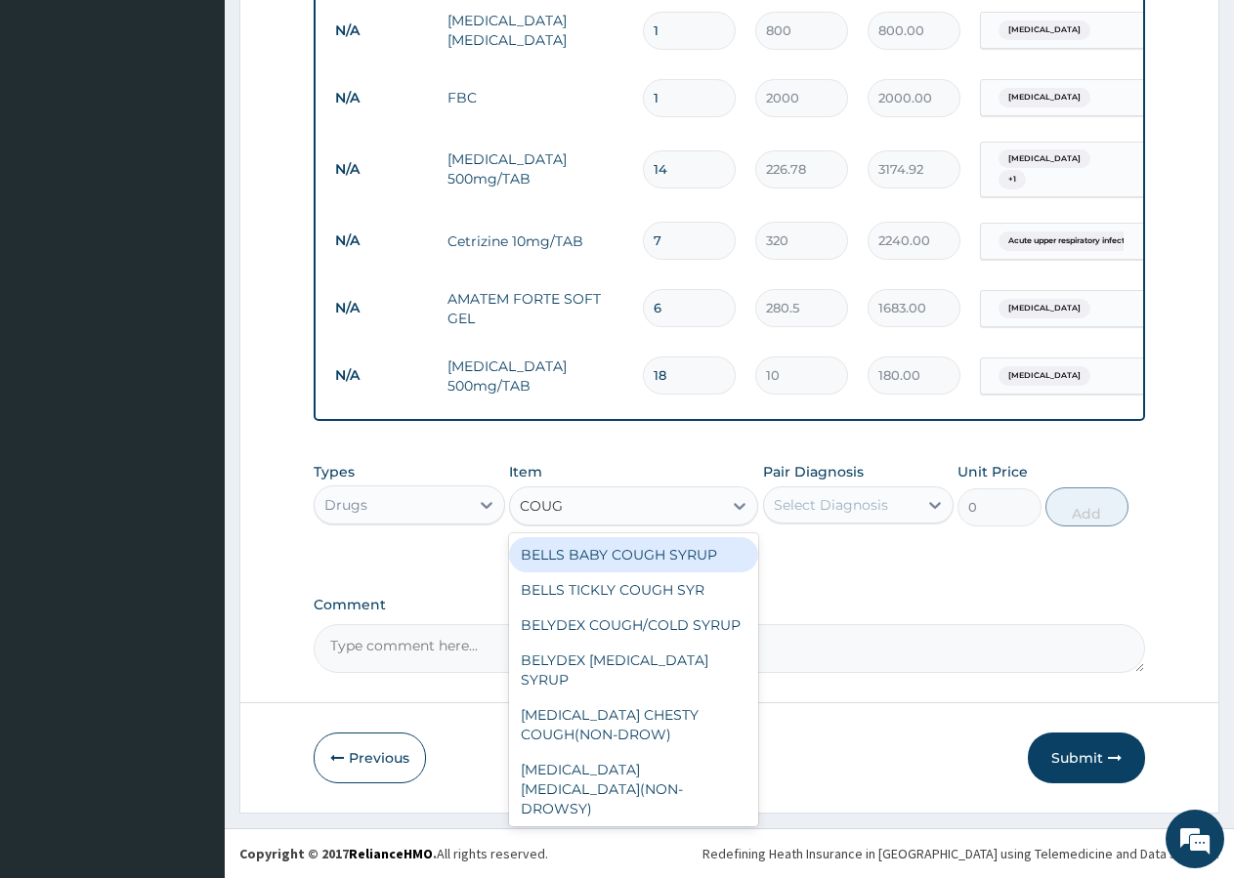
type input "COUGH"
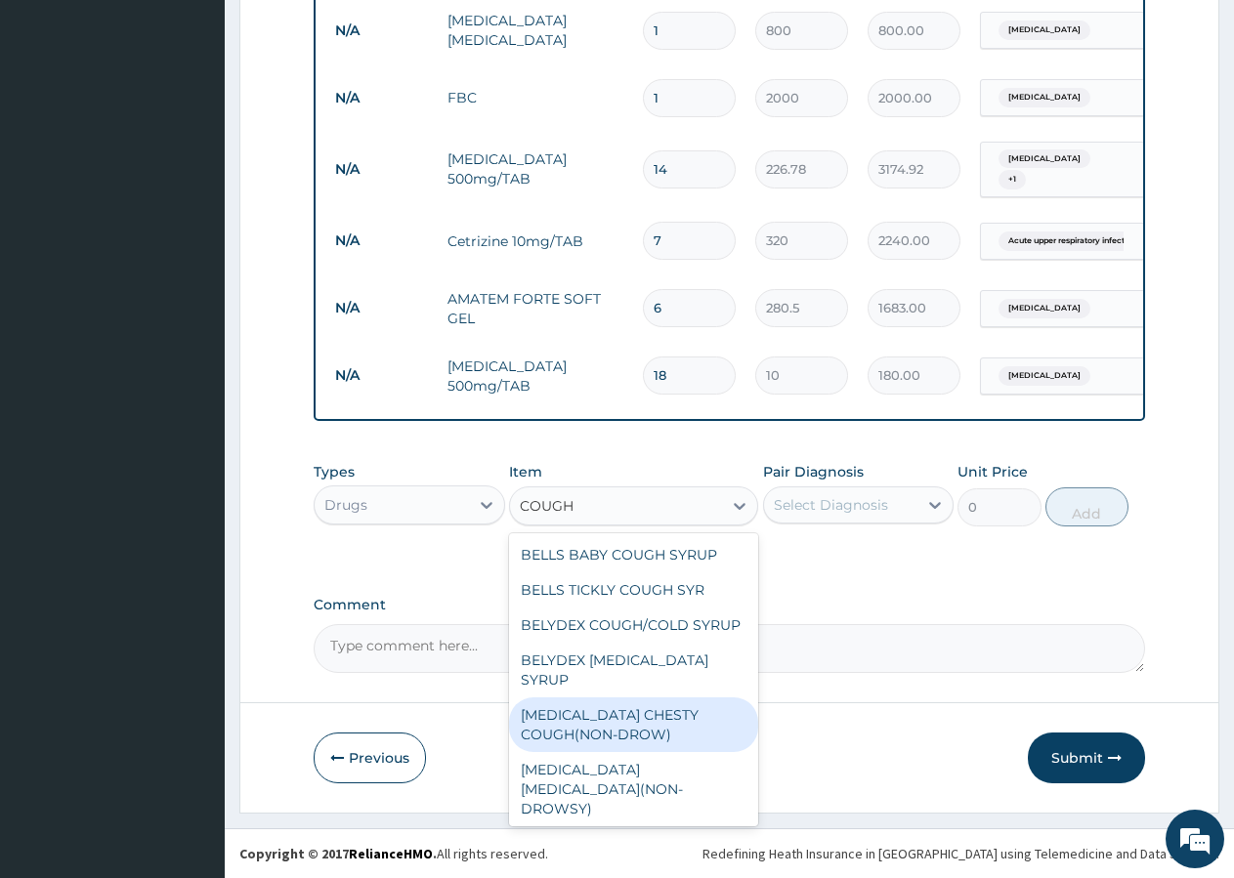
click at [612, 717] on div "[MEDICAL_DATA] CHESTY COUGH(NON-DROW)" at bounding box center [633, 725] width 249 height 55
type input "1200"
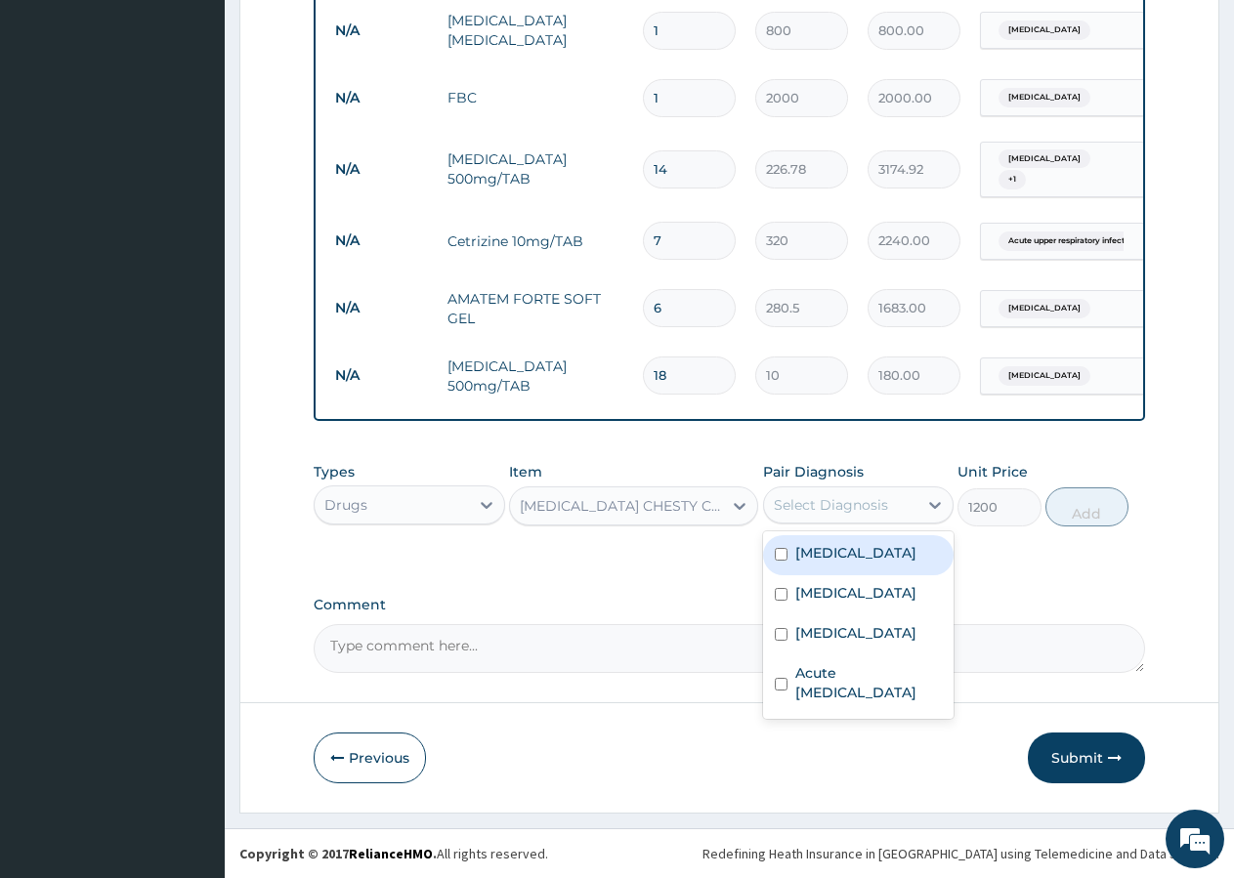
click at [810, 489] on div "Select Diagnosis" at bounding box center [841, 504] width 154 height 31
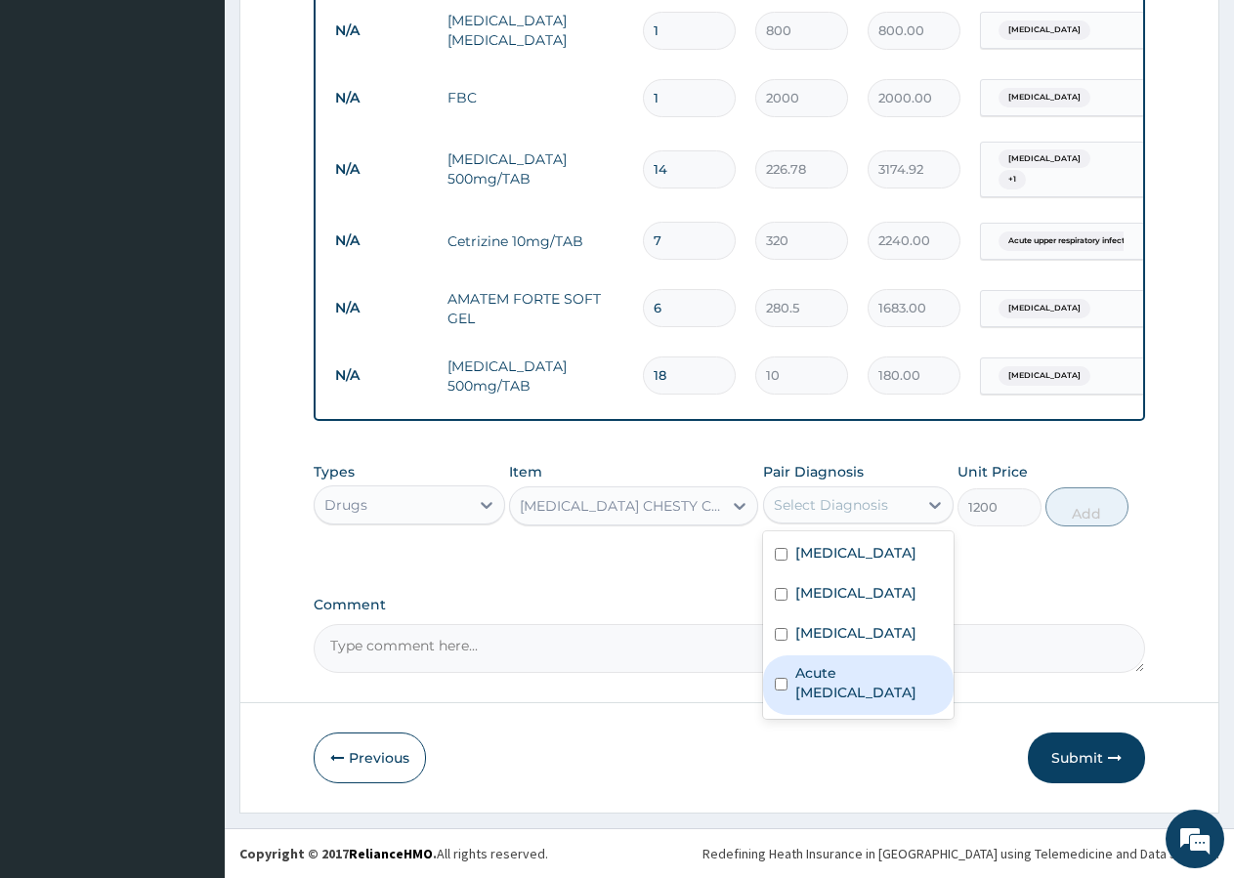
click at [817, 699] on label "Acute [MEDICAL_DATA]" at bounding box center [869, 682] width 148 height 39
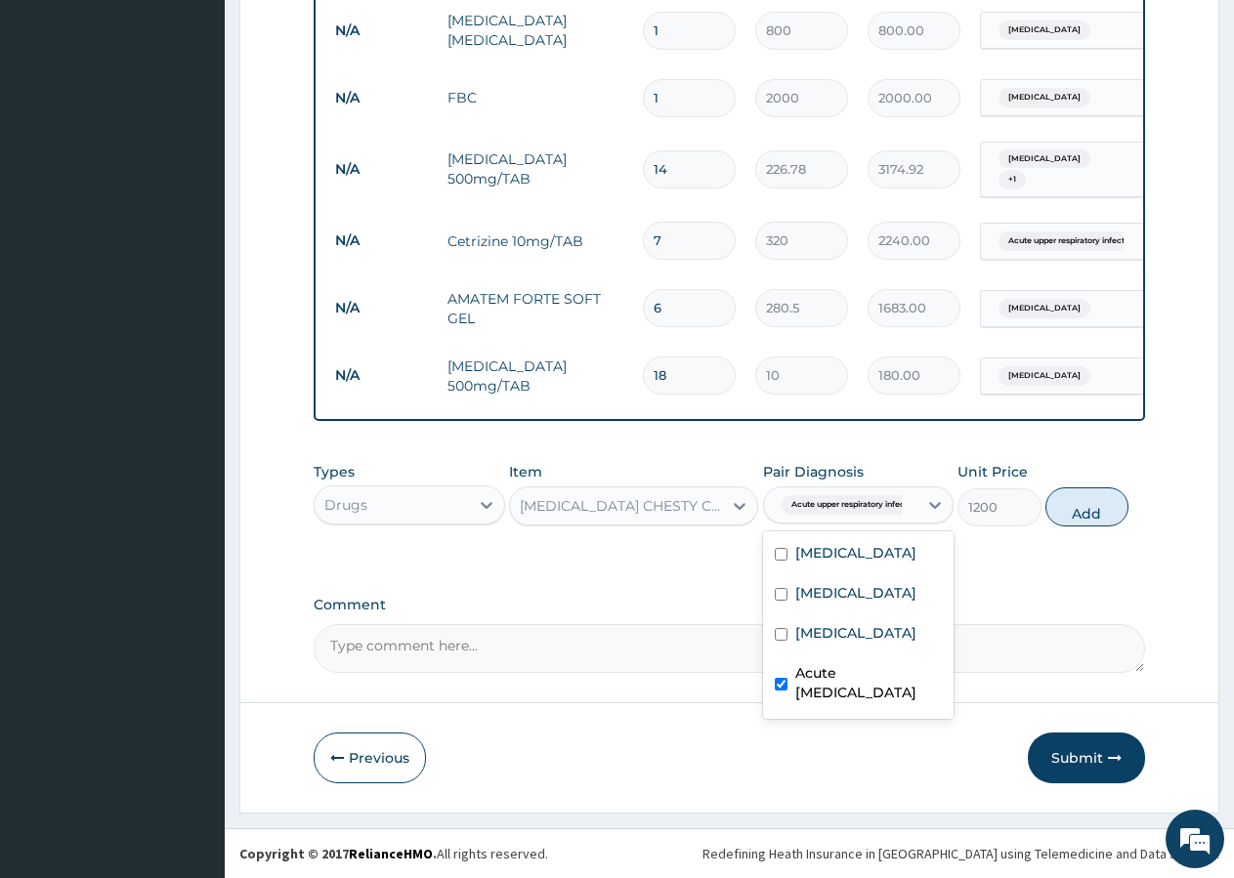
checkbox input "true"
click at [1085, 506] on button "Add" at bounding box center [1086, 507] width 83 height 39
type input "0"
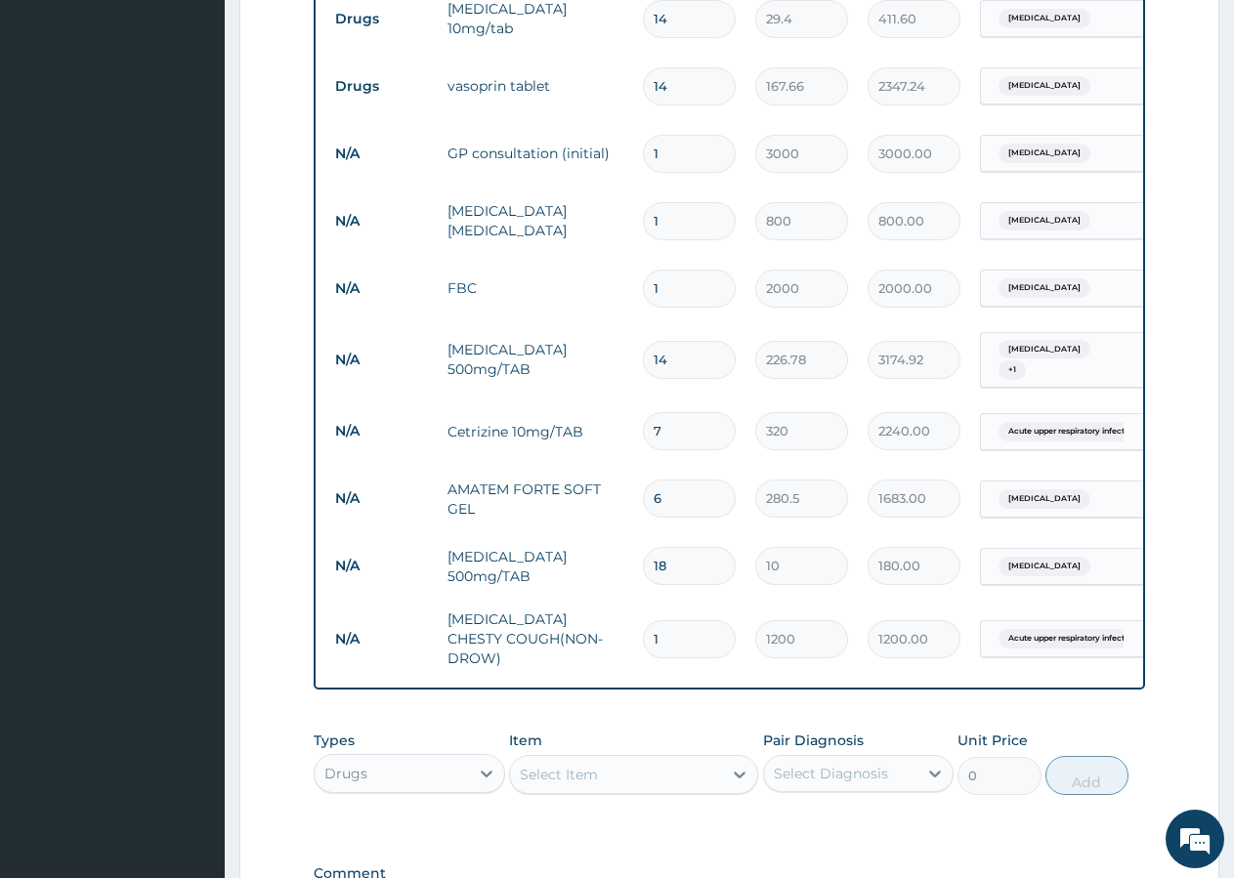
scroll to position [1128, 0]
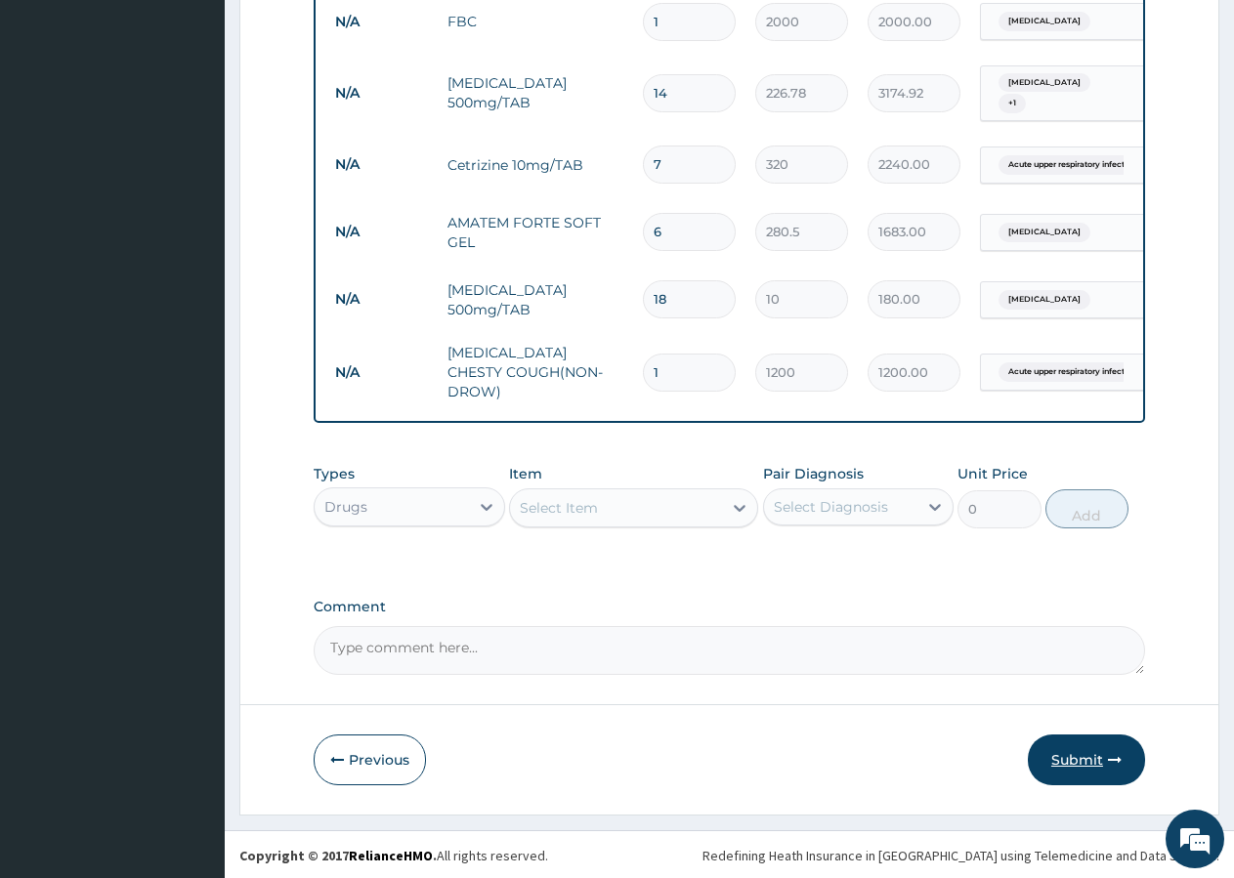
click at [1120, 771] on button "Submit" at bounding box center [1086, 760] width 117 height 51
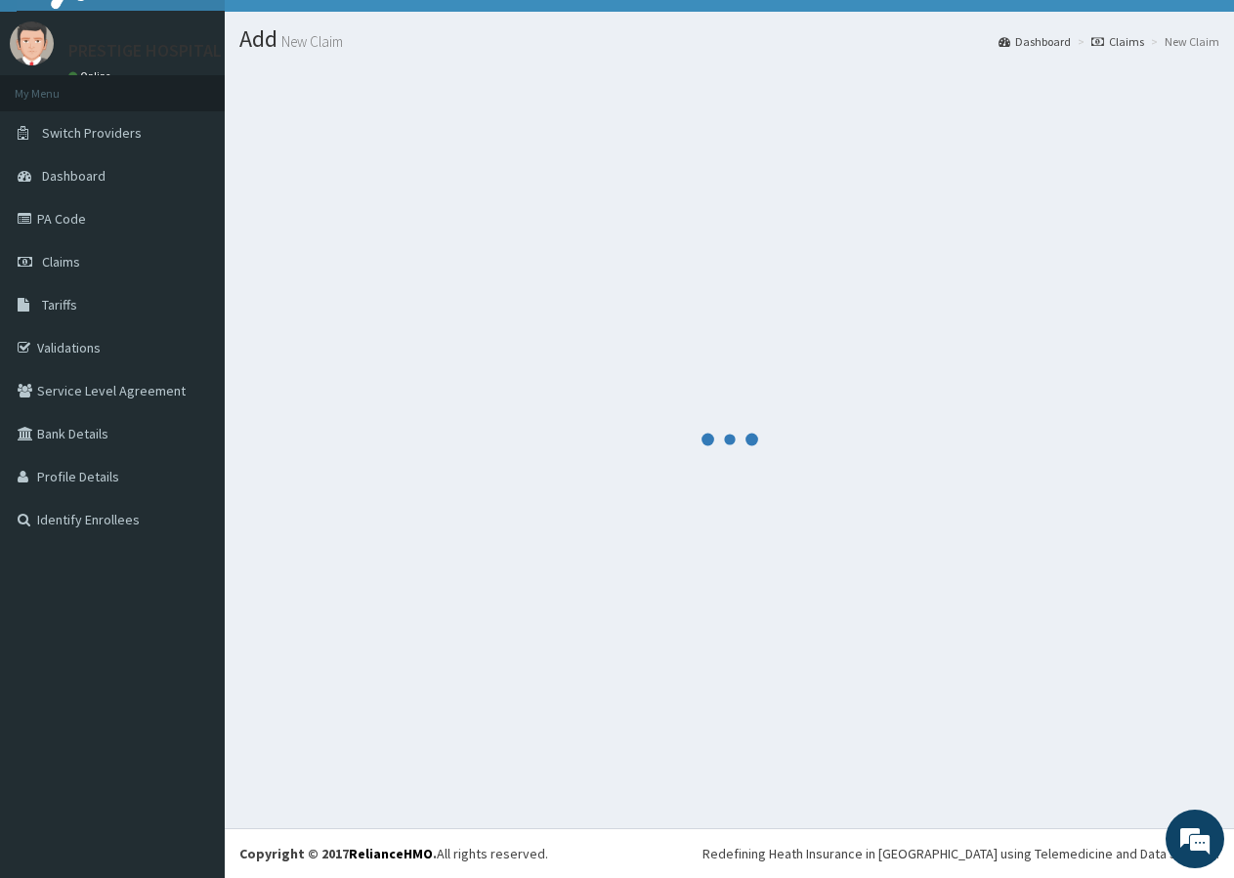
scroll to position [37, 0]
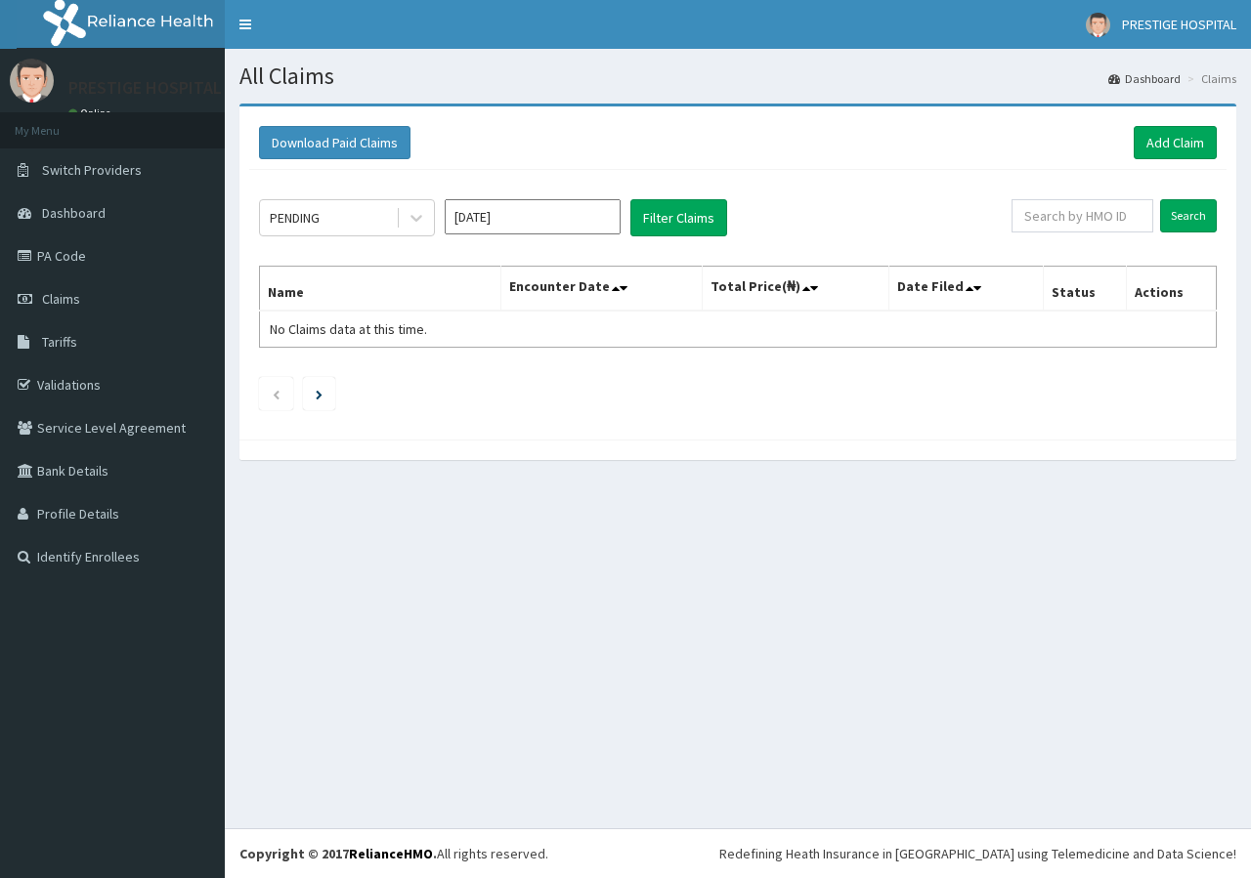
click at [1152, 135] on link "Add Claim" at bounding box center [1174, 142] width 83 height 33
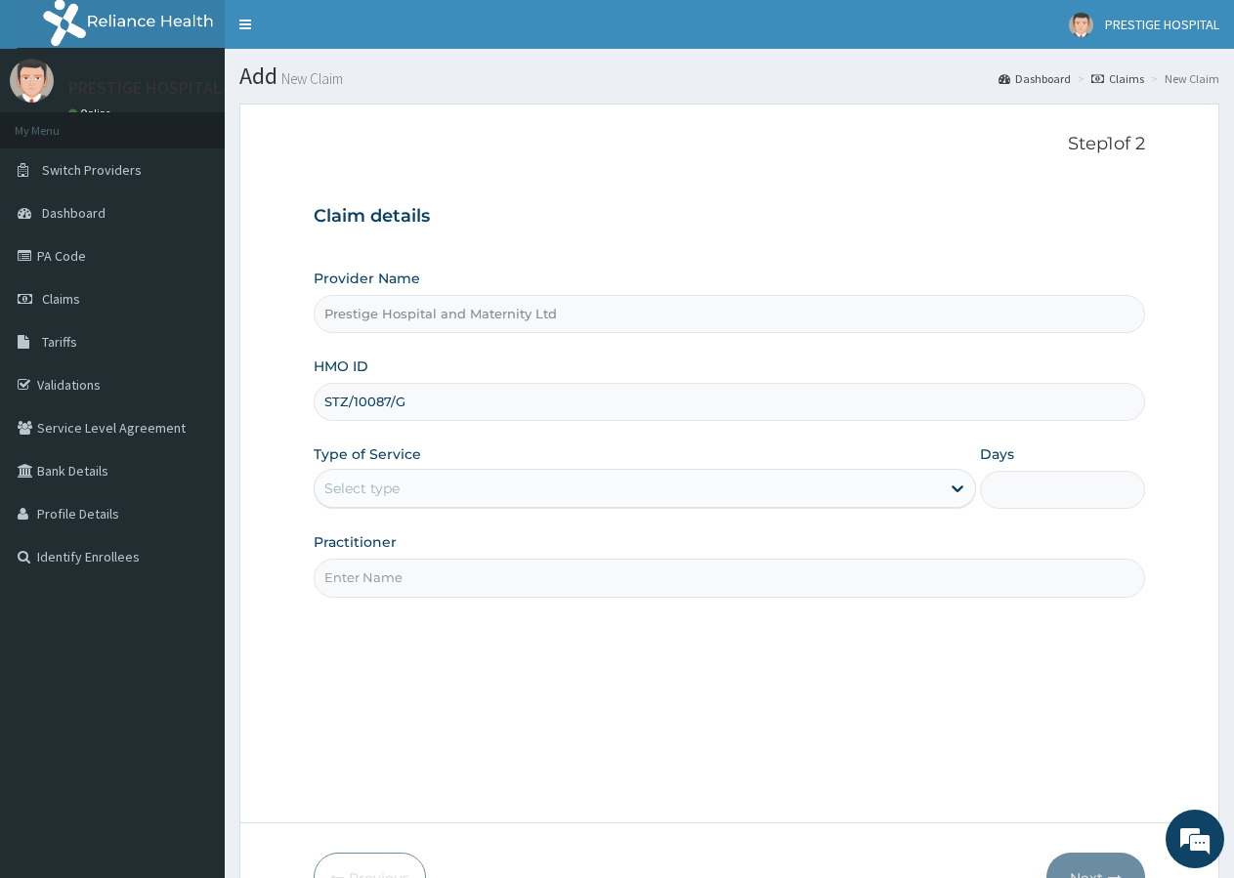
type input "STZ/10087/G"
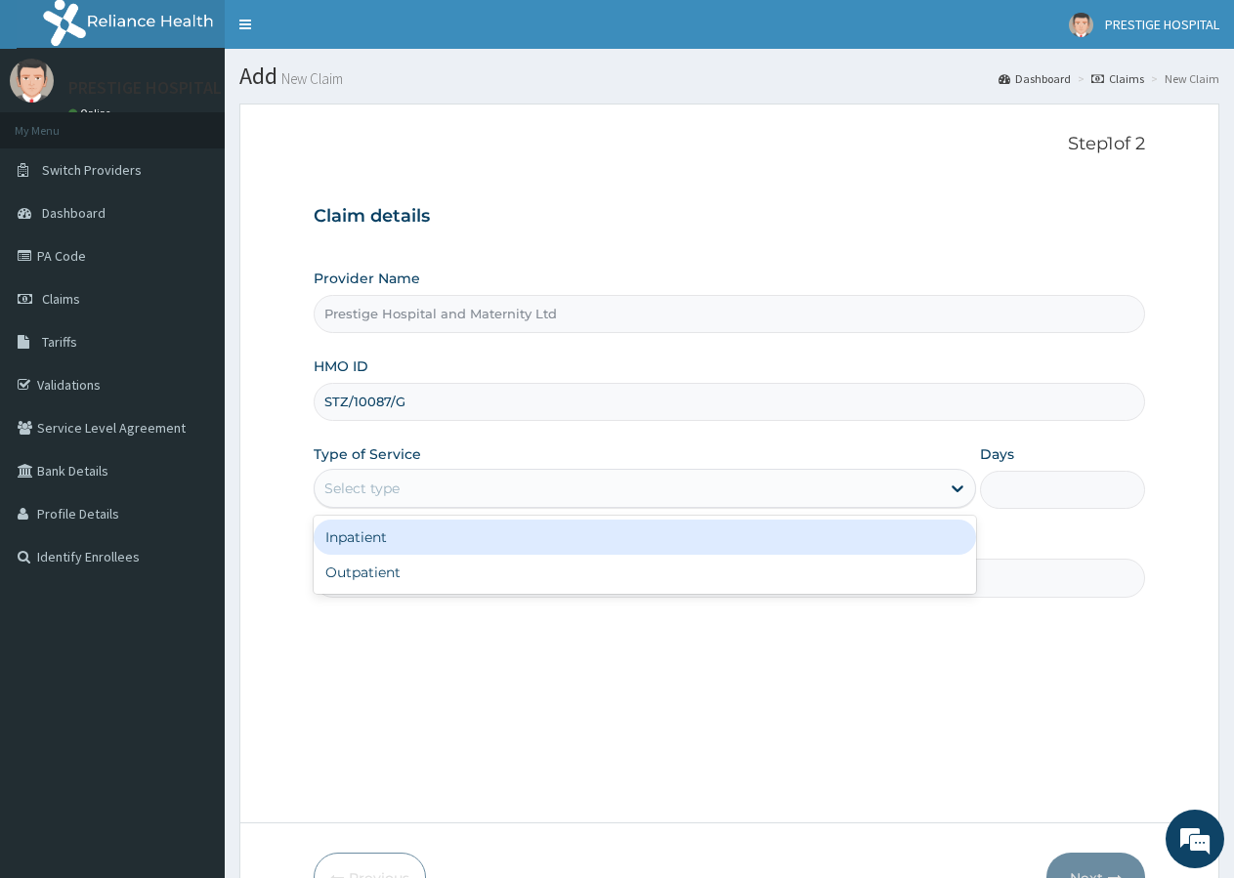
drag, startPoint x: 391, startPoint y: 488, endPoint x: 389, endPoint y: 475, distance: 13.8
click at [389, 477] on div "Select type" at bounding box center [627, 488] width 624 height 31
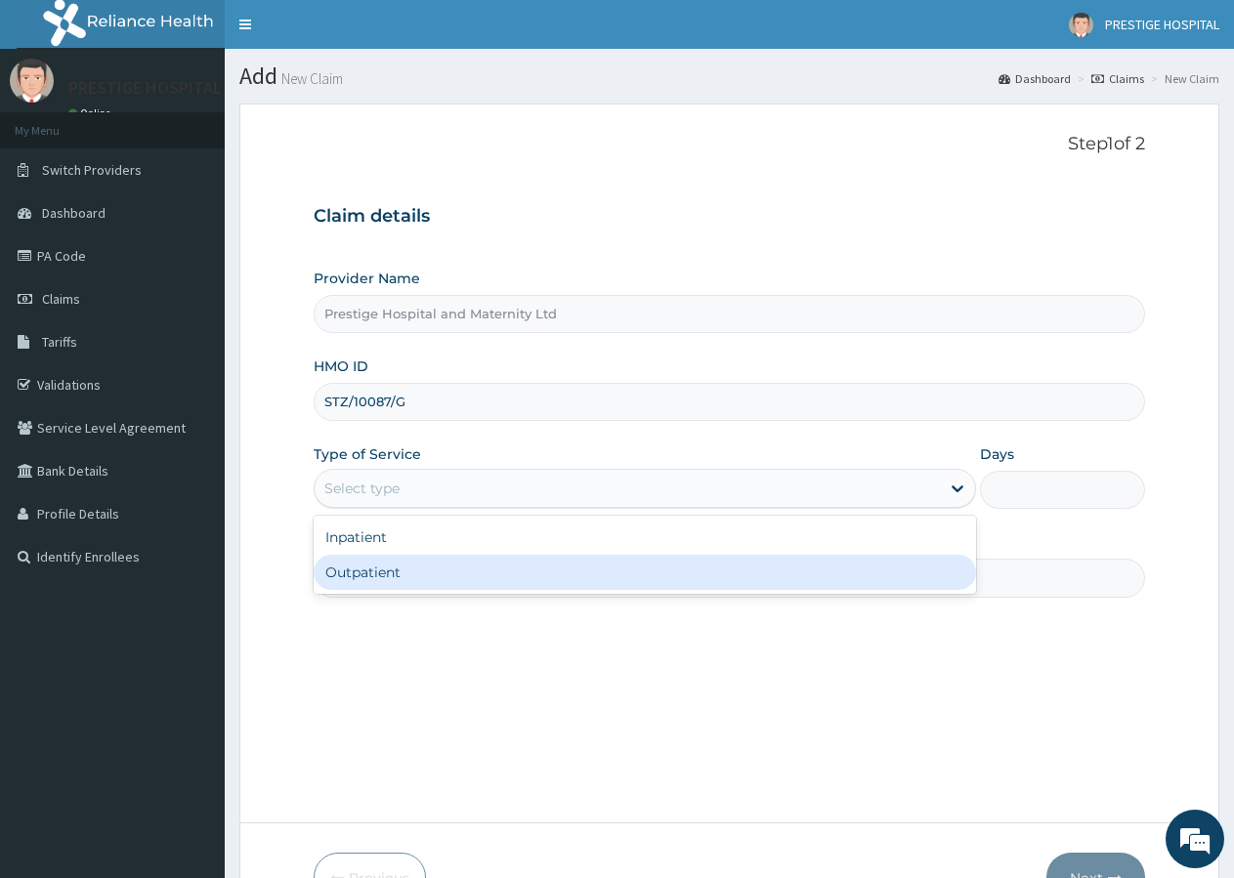
click at [376, 582] on div "Outpatient" at bounding box center [644, 572] width 661 height 35
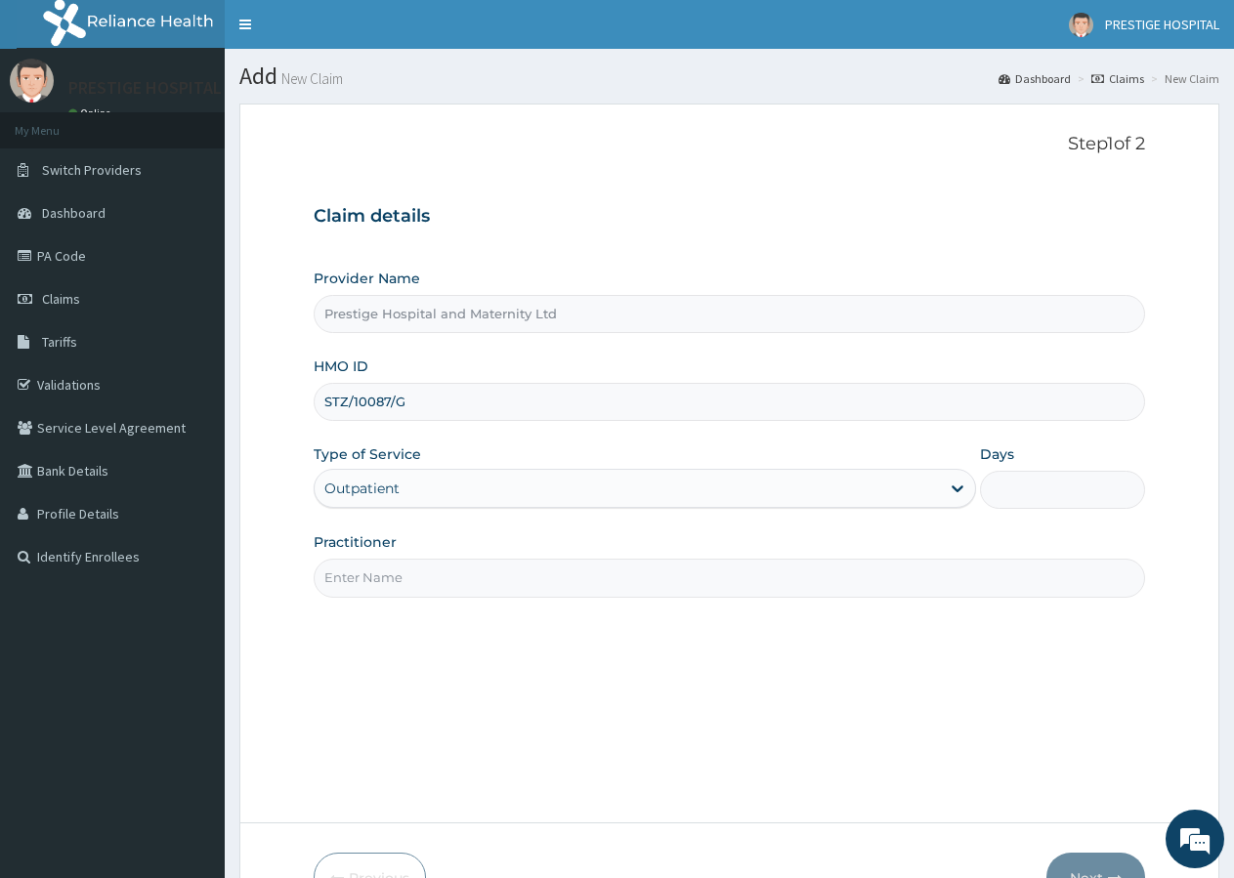
type input "1"
click at [318, 597] on input "Practitioner" at bounding box center [729, 578] width 831 height 38
click at [343, 588] on input "Practitioner" at bounding box center [729, 578] width 831 height 38
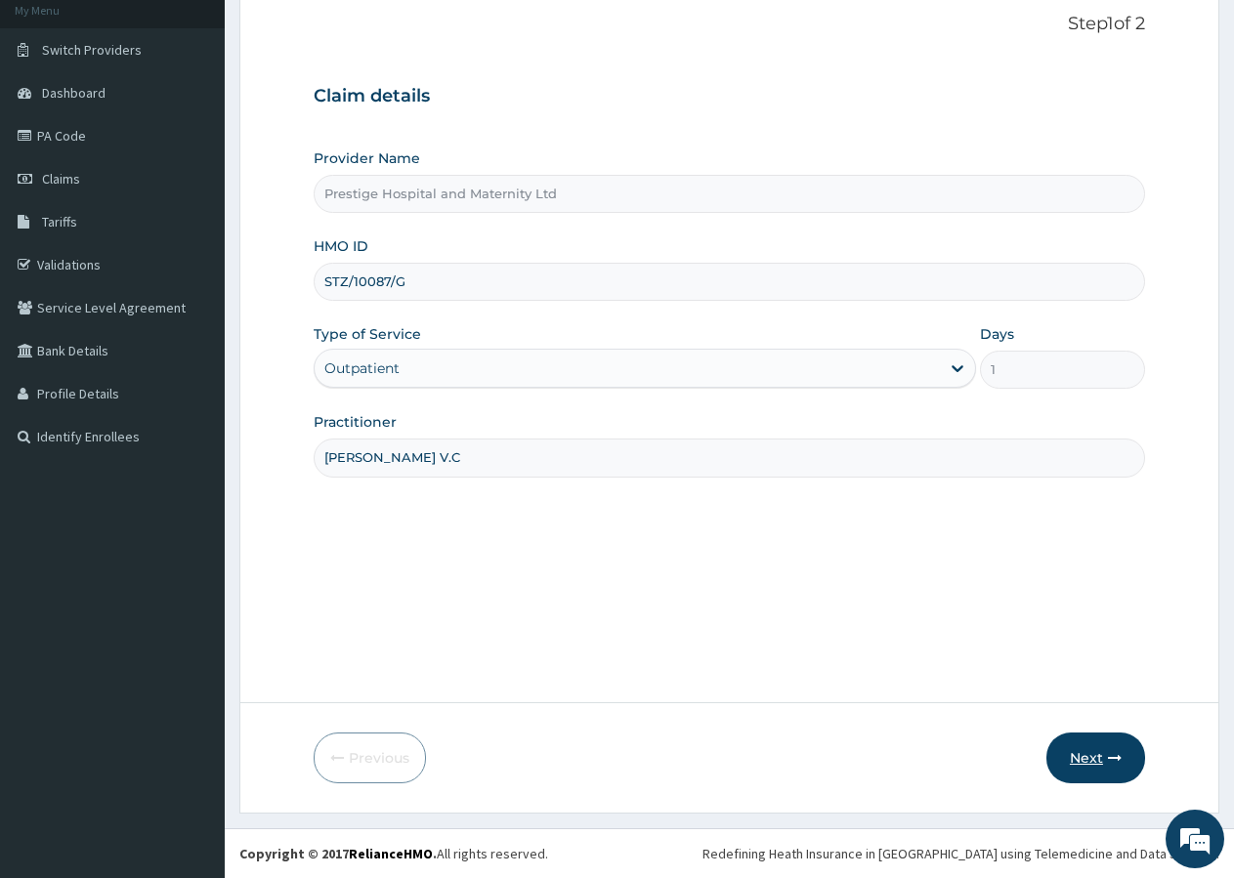
type input "[PERSON_NAME] V.C"
click at [1085, 746] on button "Next" at bounding box center [1095, 758] width 99 height 51
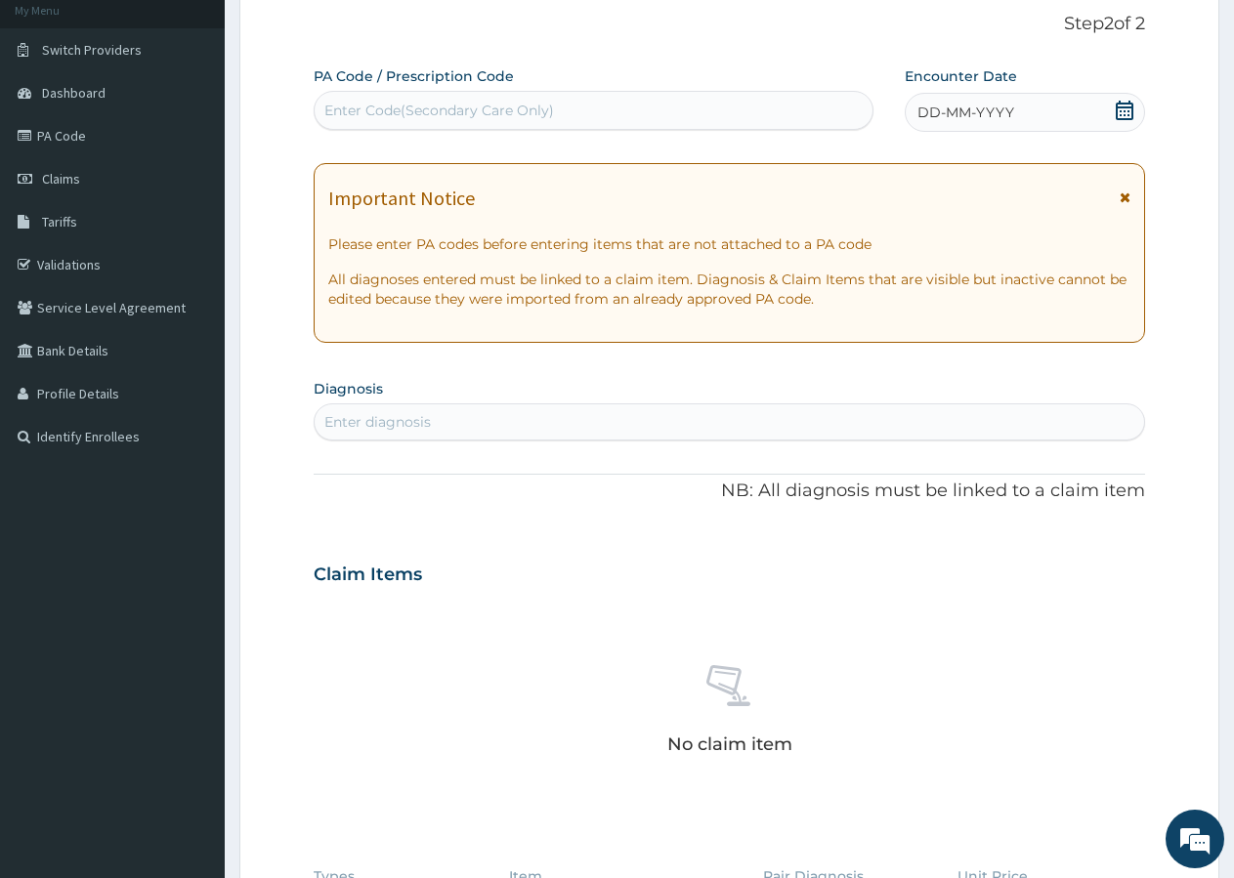
click at [470, 94] on div "Enter Code(Secondary Care Only)" at bounding box center [594, 110] width 560 height 39
type input "PA/9F4E5A"
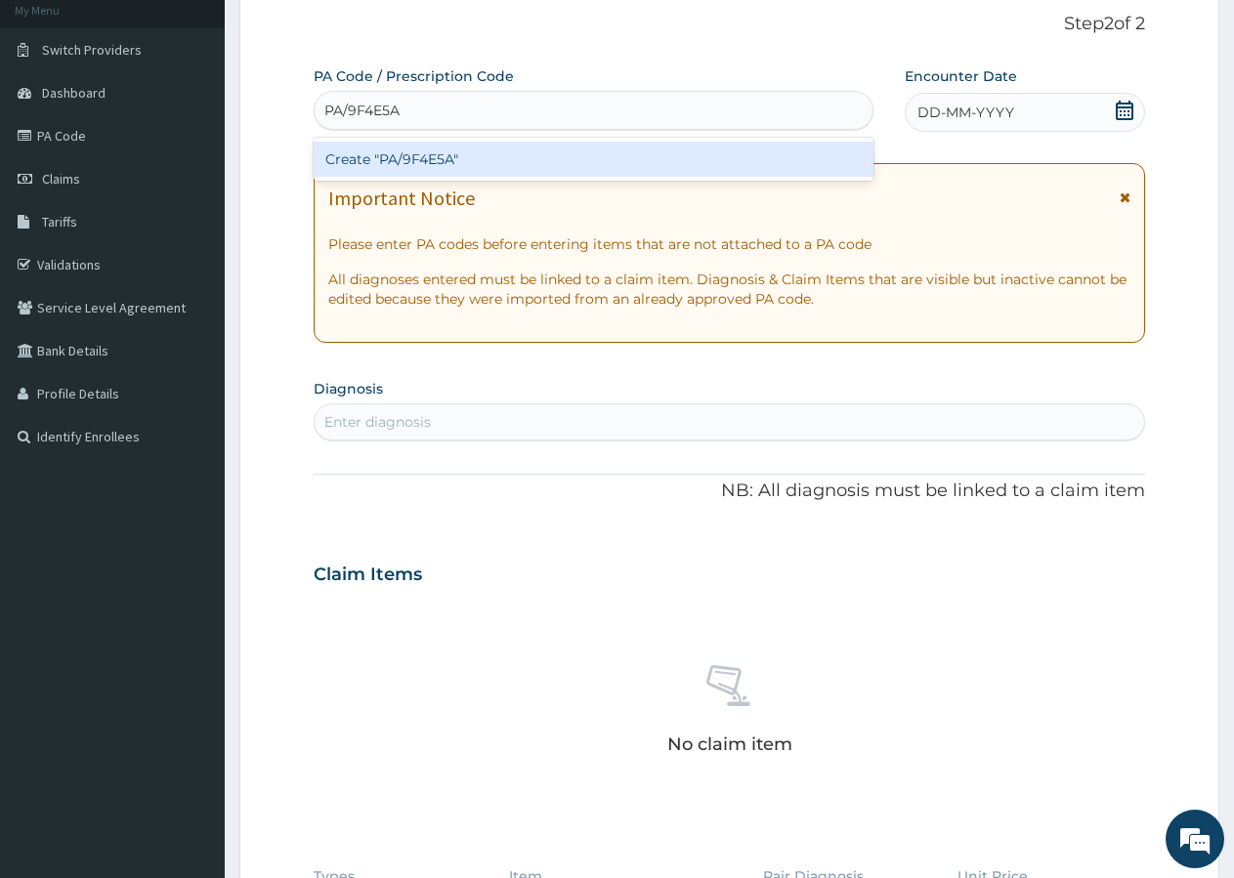
click at [490, 164] on div "Create "PA/9F4E5A"" at bounding box center [594, 159] width 560 height 35
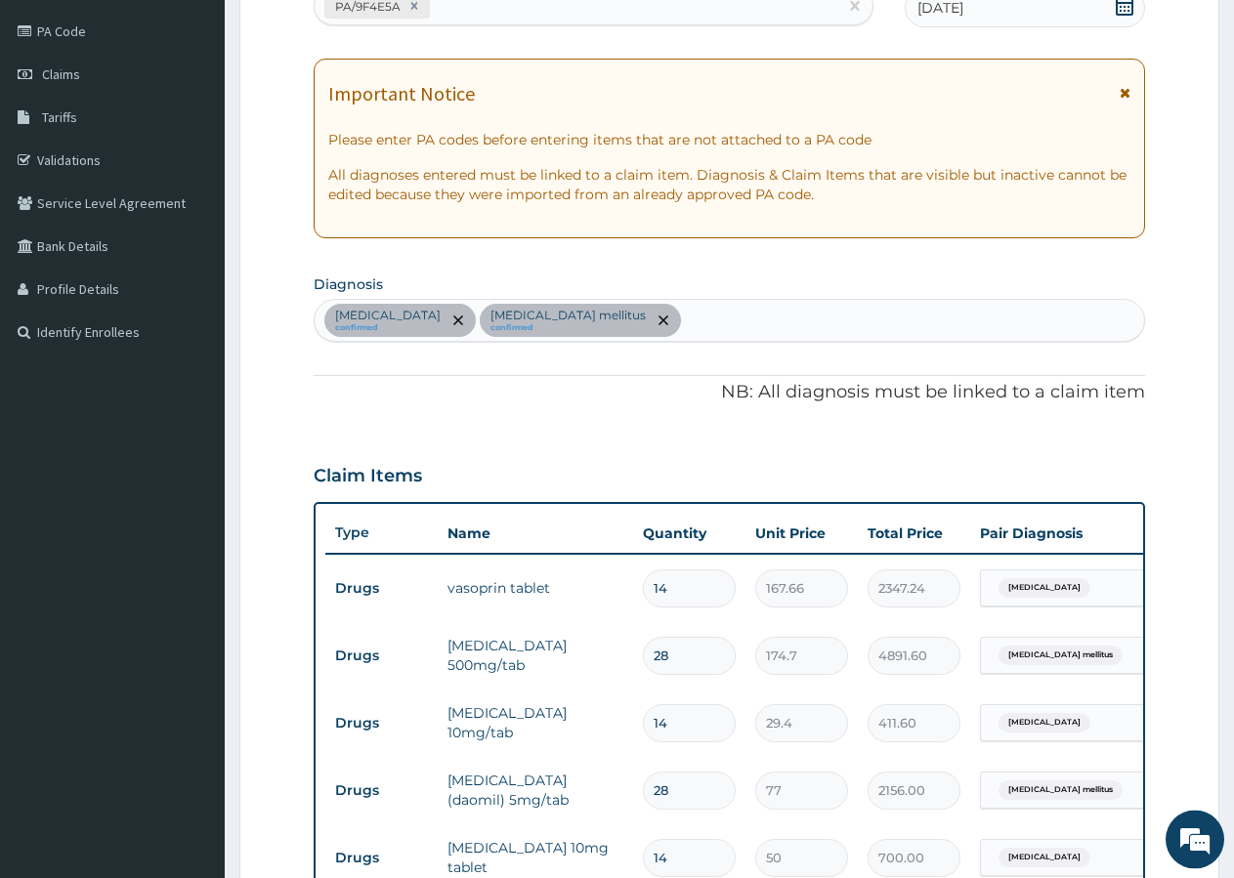
scroll to position [224, 0]
click at [751, 315] on div "[MEDICAL_DATA] confirmed [MEDICAL_DATA] mellitus confirmed" at bounding box center [729, 321] width 829 height 41
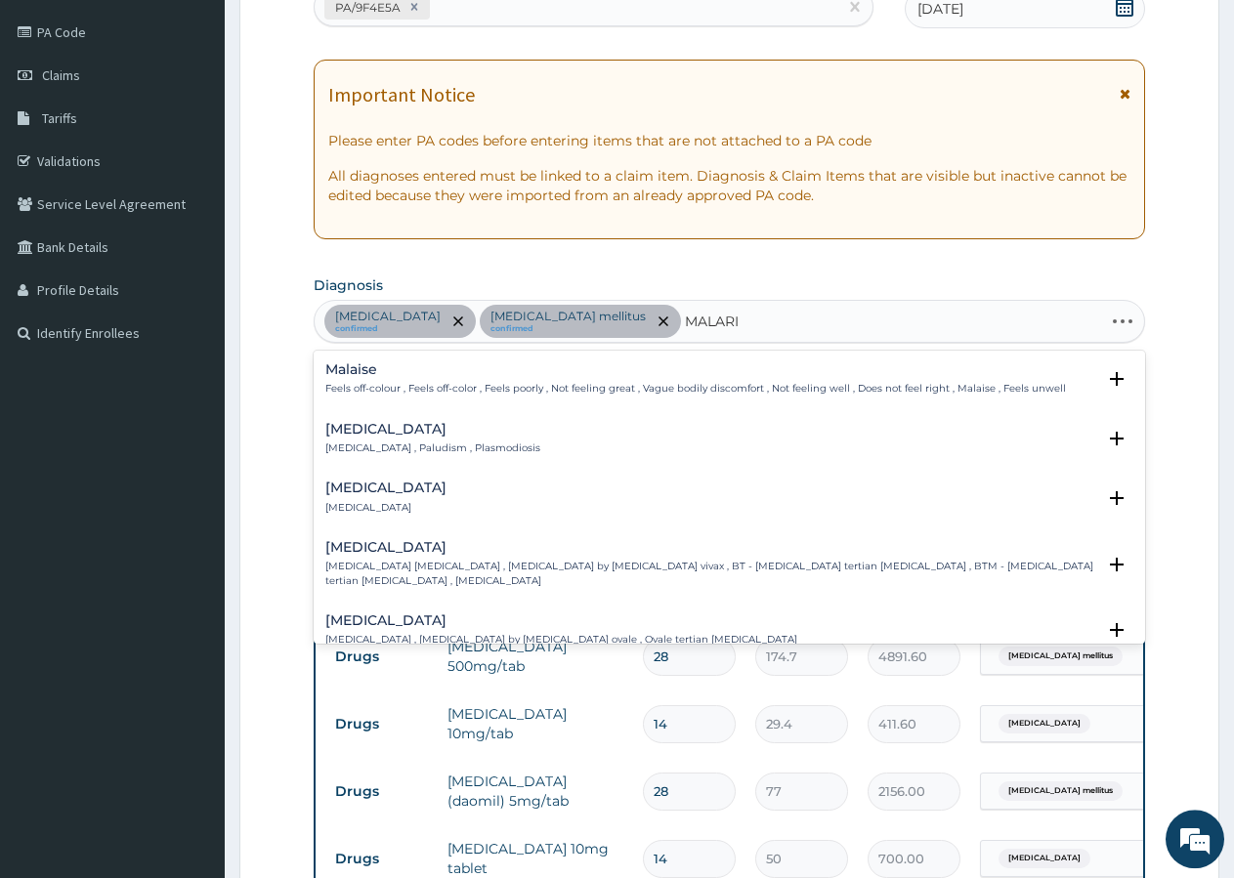
type input "[MEDICAL_DATA]"
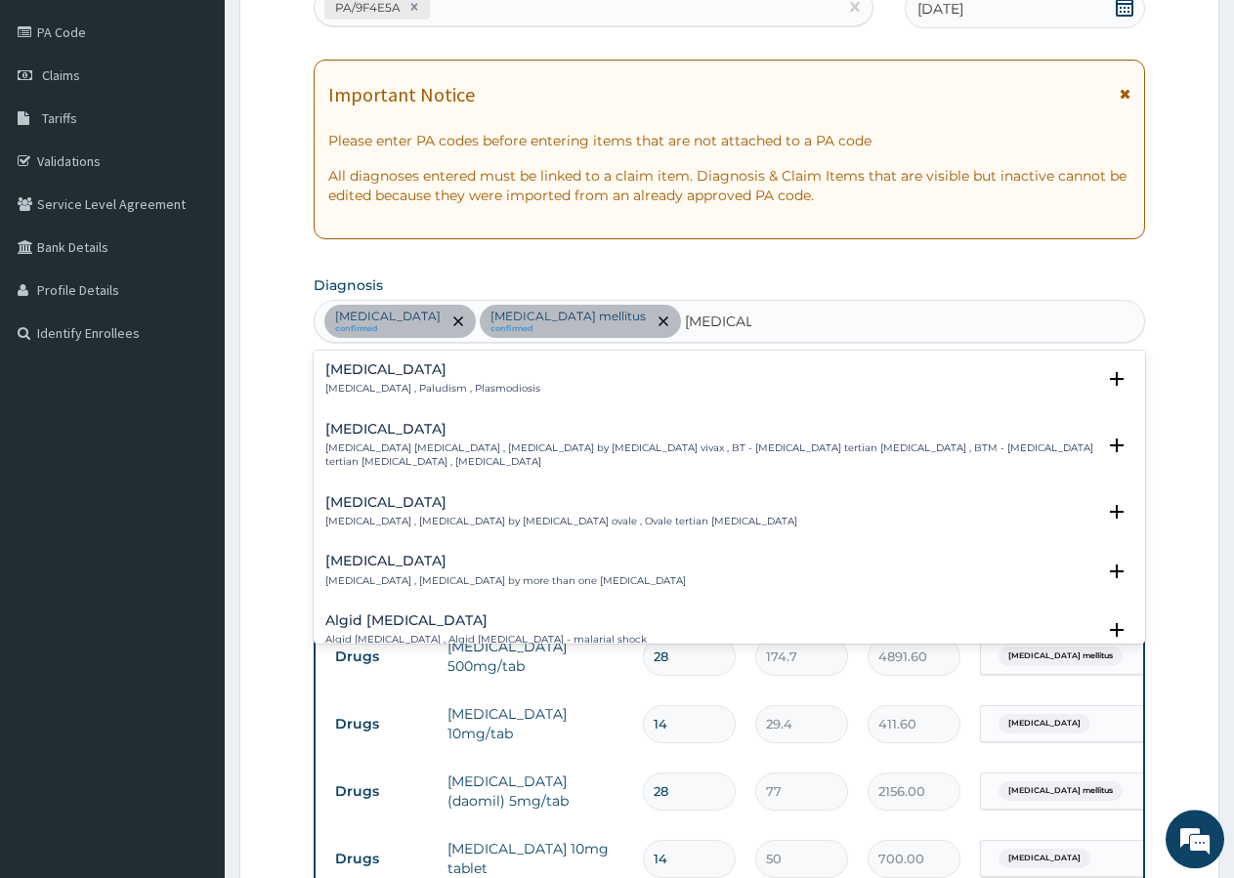
click at [386, 387] on p "[MEDICAL_DATA] , Paludism , Plasmodiosis" at bounding box center [432, 389] width 215 height 14
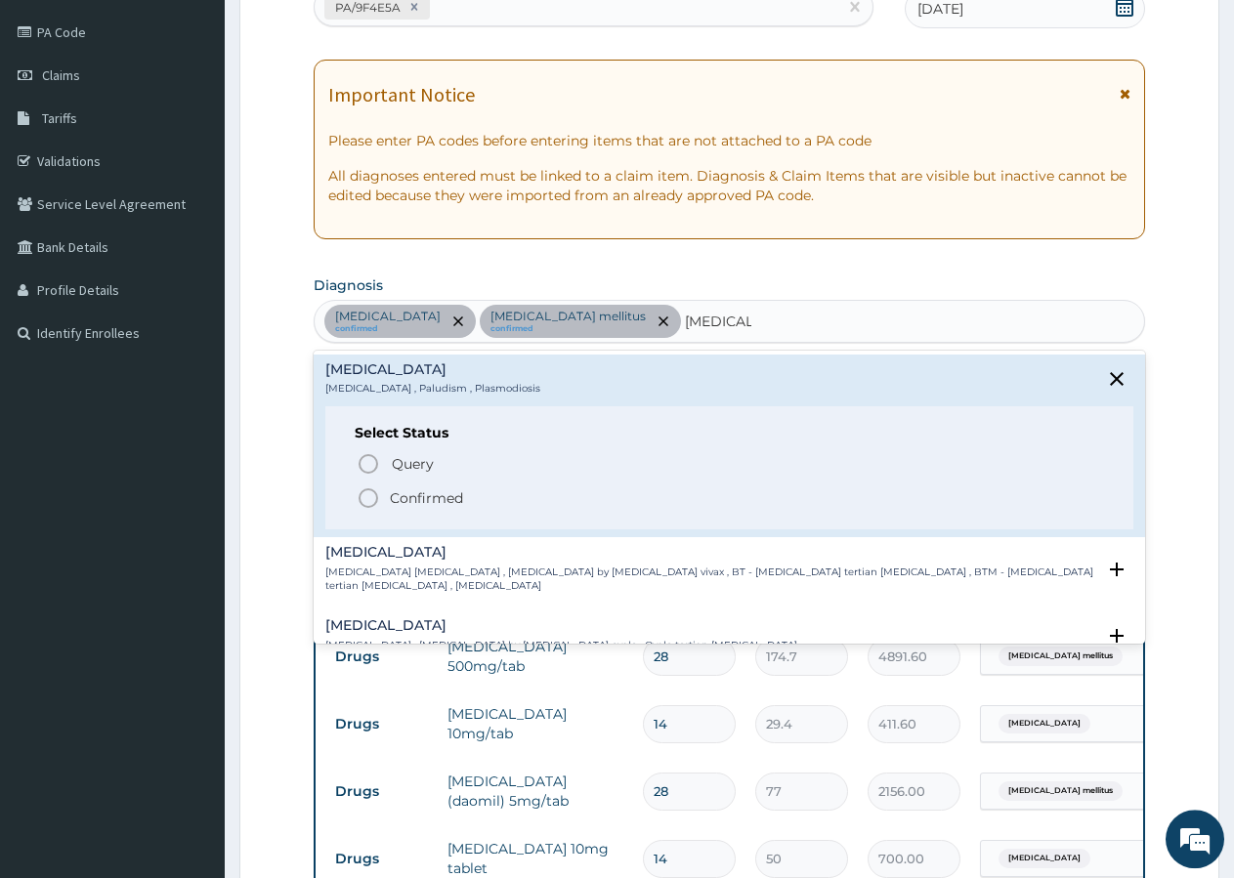
click at [378, 490] on icon "status option filled" at bounding box center [368, 498] width 23 height 23
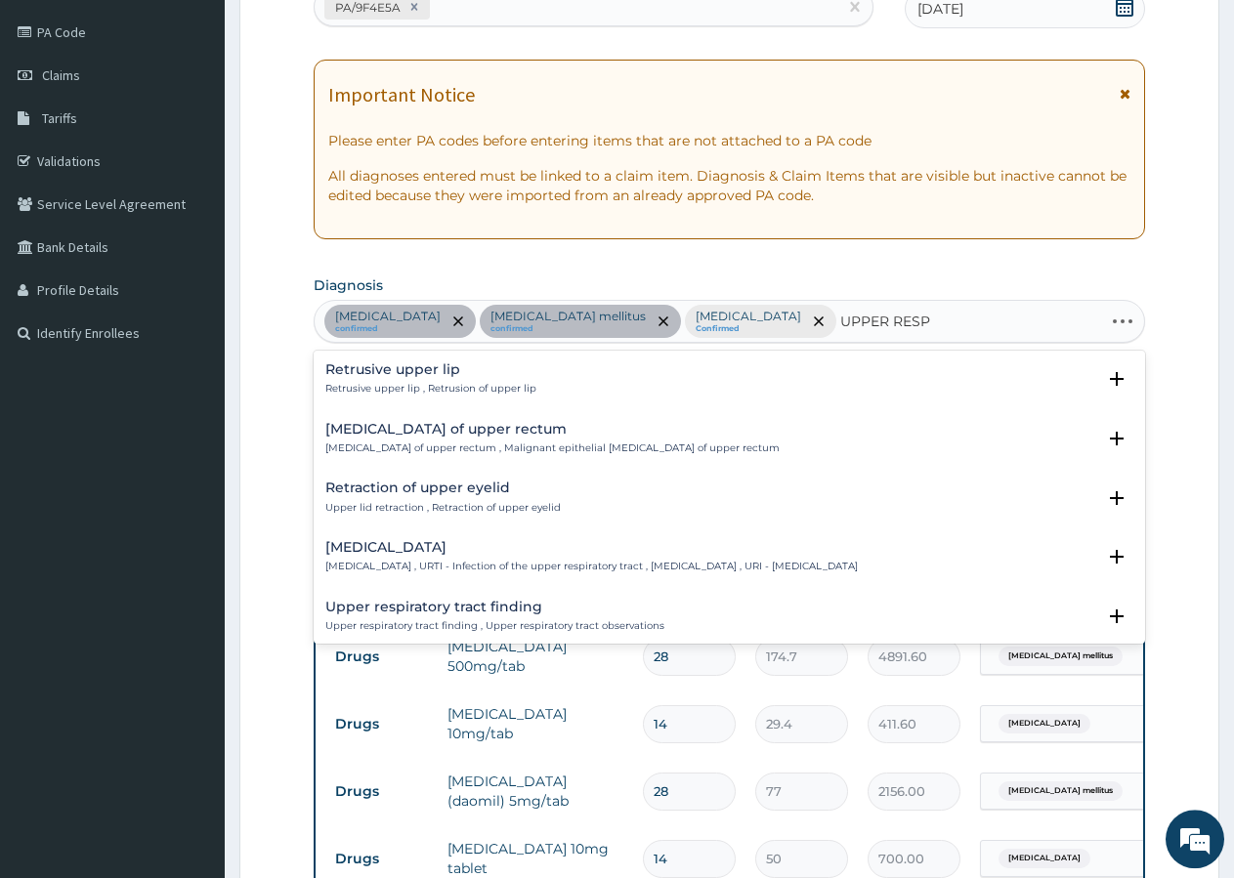
type input "UPPER RESPI"
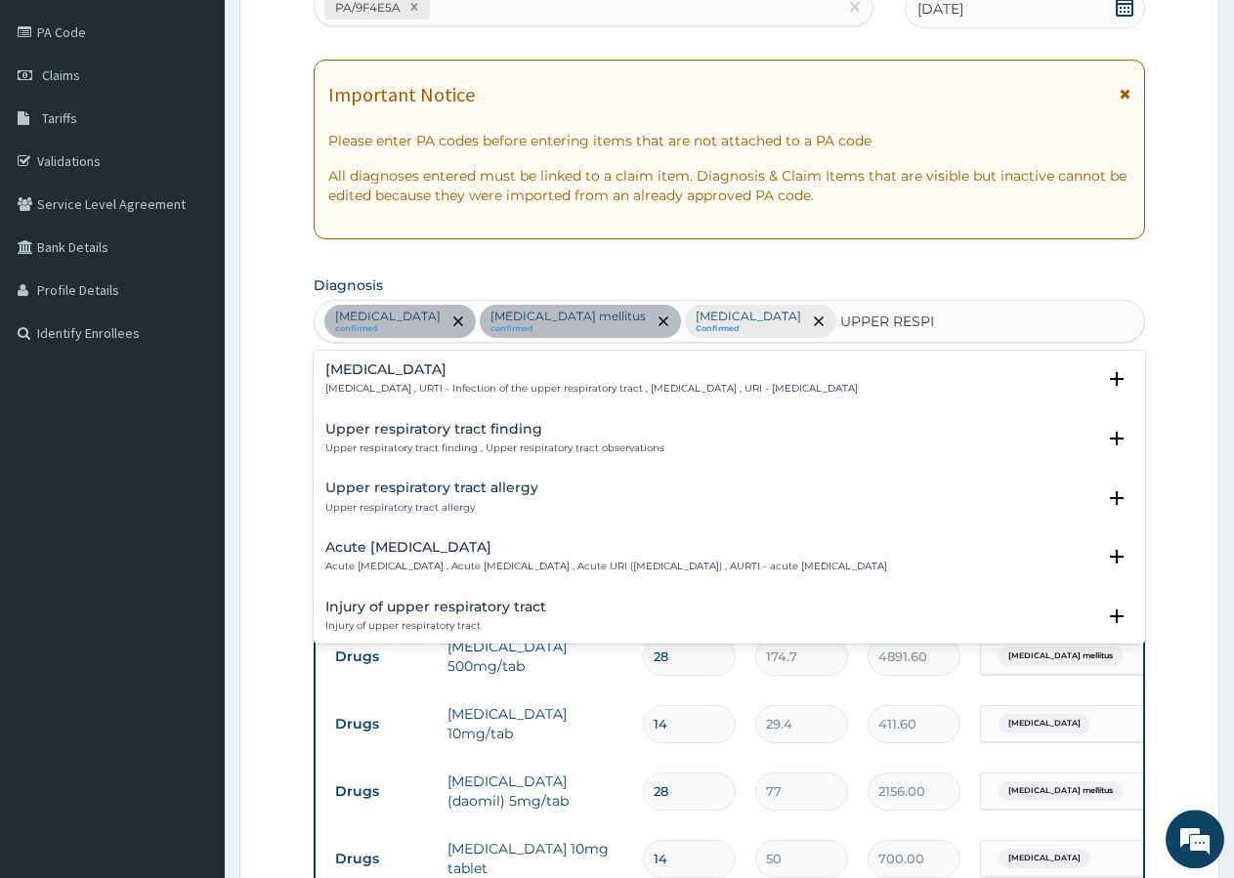
click at [514, 385] on p "[MEDICAL_DATA] , URTI - Infection of the upper respiratory tract , [MEDICAL_DAT…" at bounding box center [591, 389] width 532 height 14
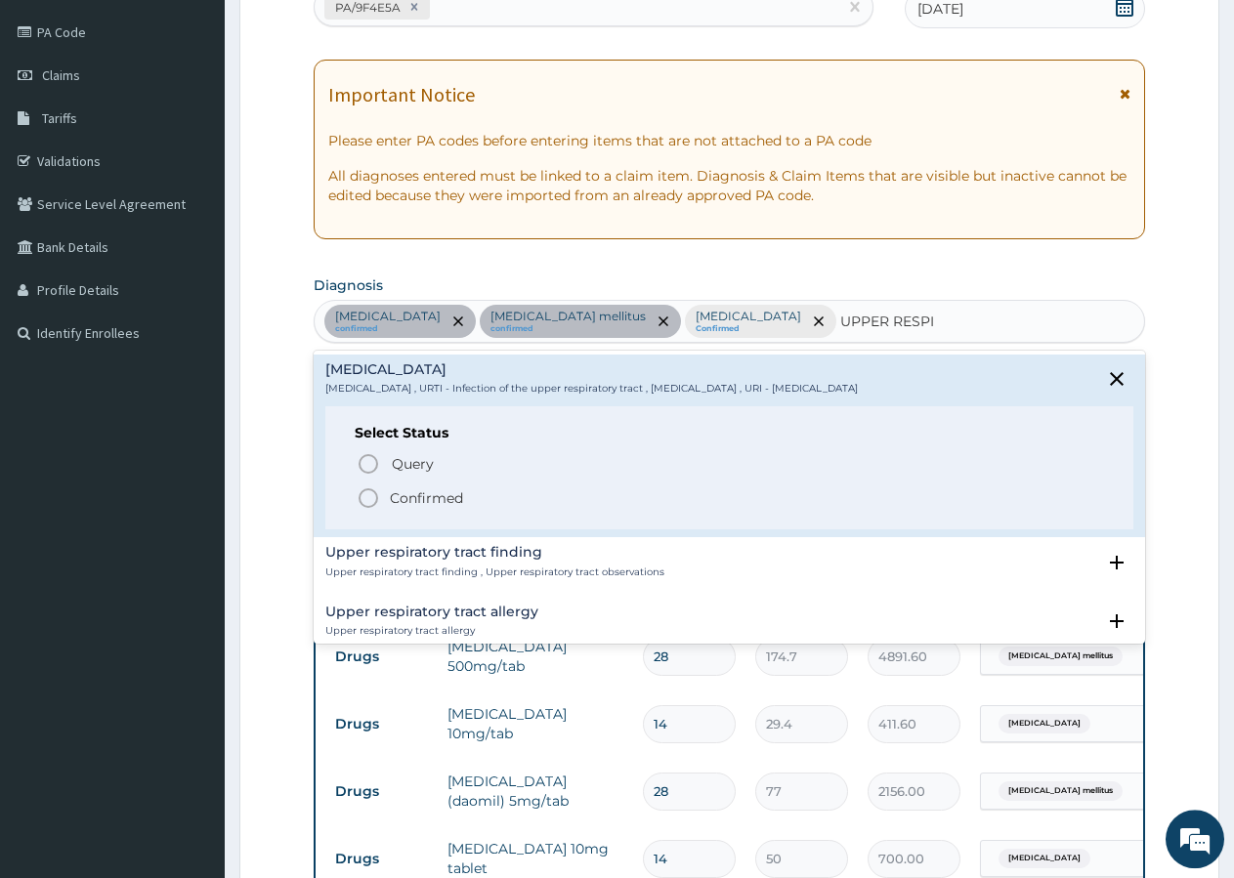
click at [435, 498] on p "Confirmed" at bounding box center [426, 498] width 73 height 20
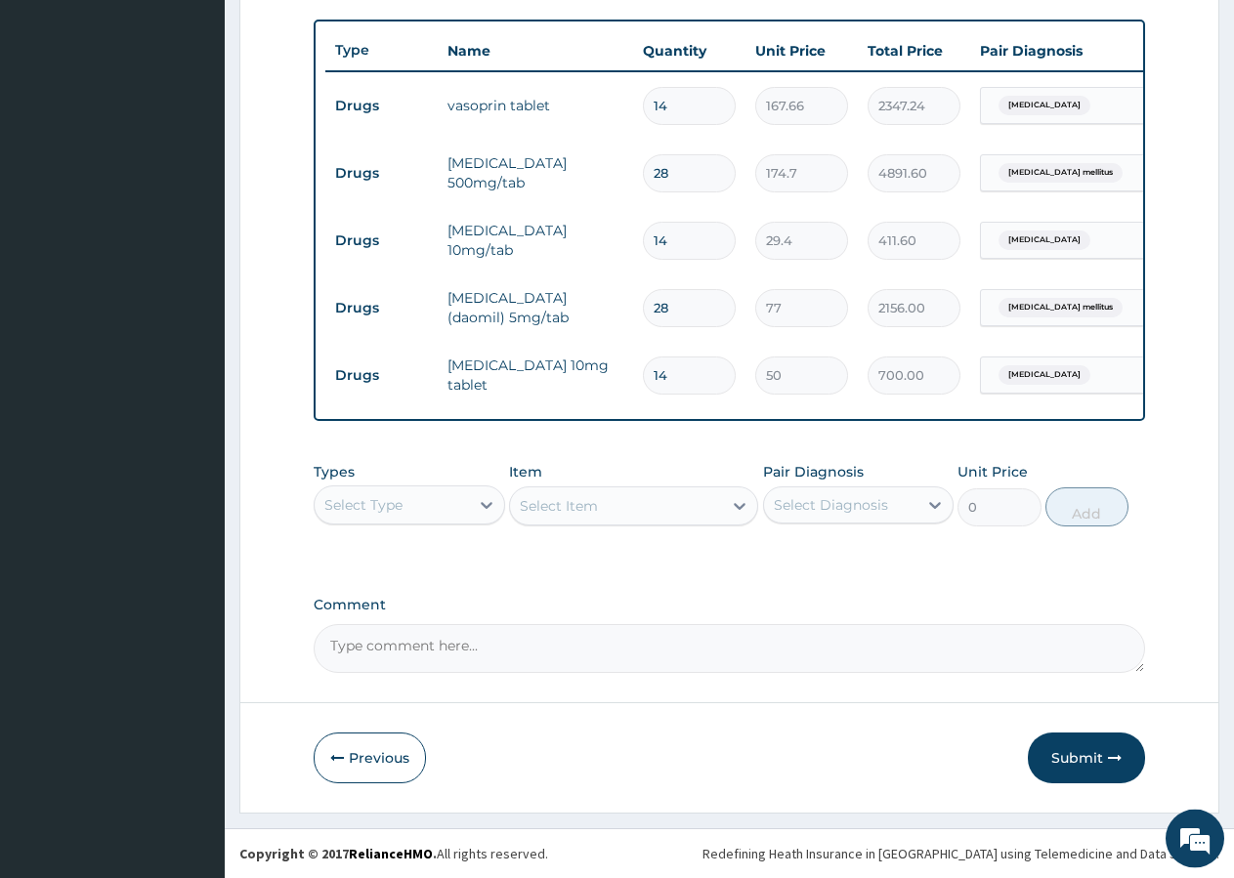
scroll to position [724, 0]
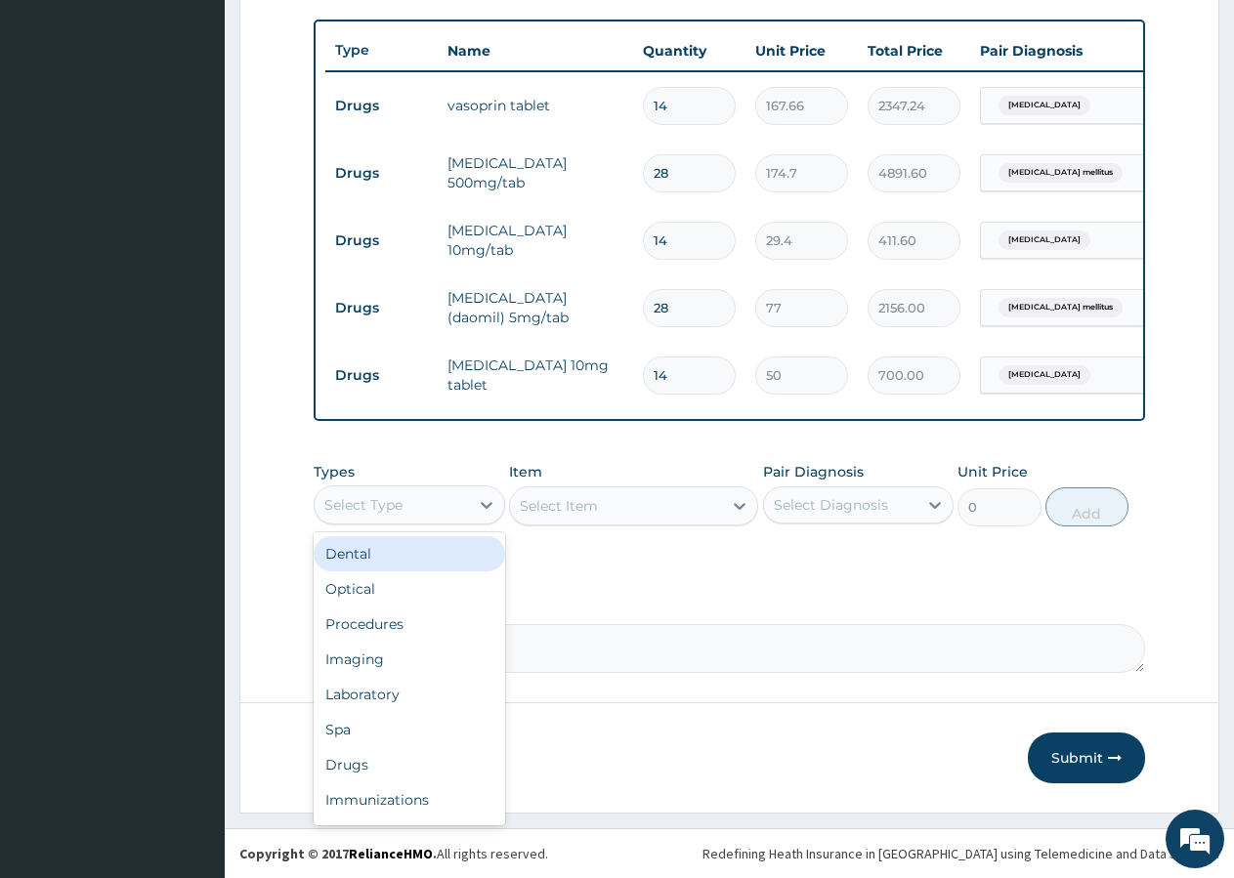
click at [360, 508] on div "Select Type" at bounding box center [363, 505] width 78 height 20
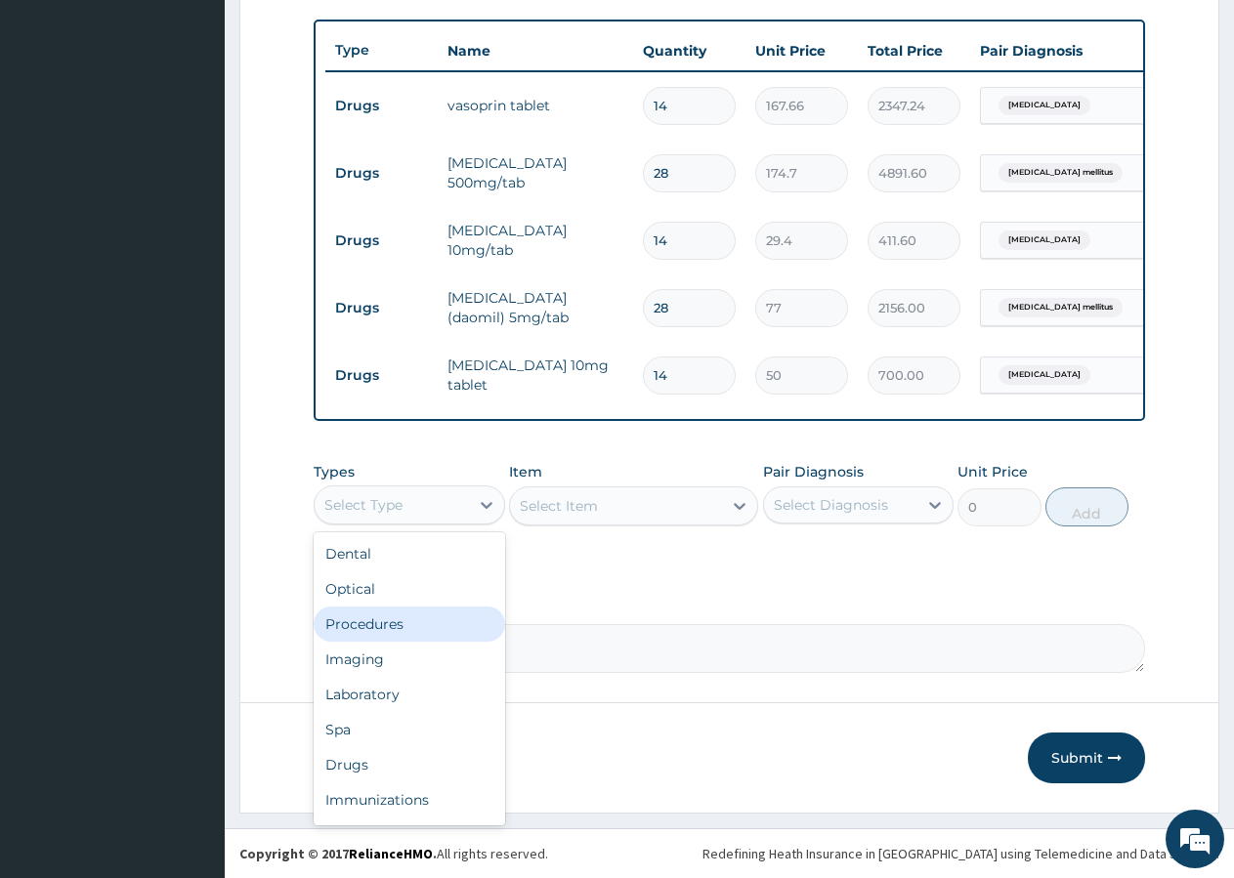
click at [371, 623] on div "Procedures" at bounding box center [409, 624] width 191 height 35
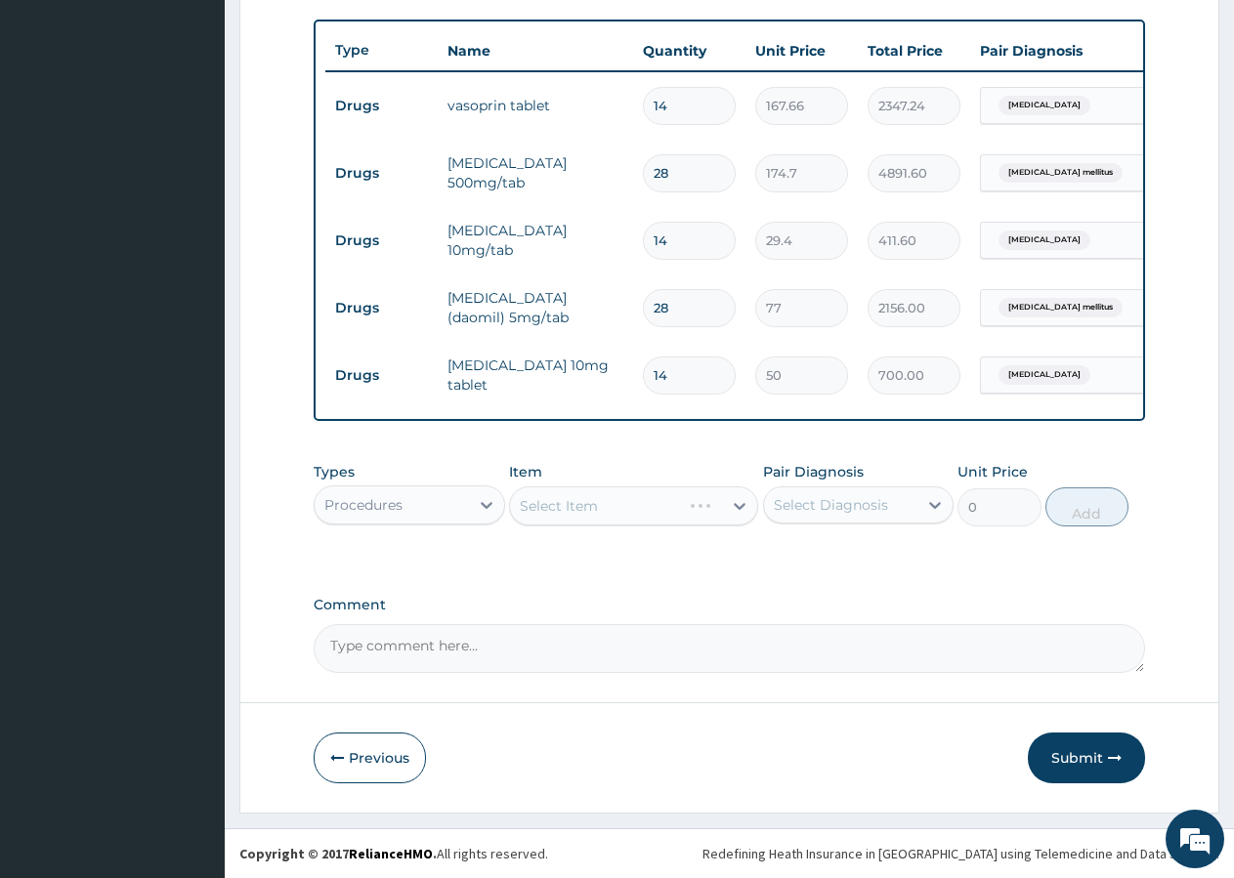
click at [634, 502] on div "Select Item" at bounding box center [633, 506] width 249 height 39
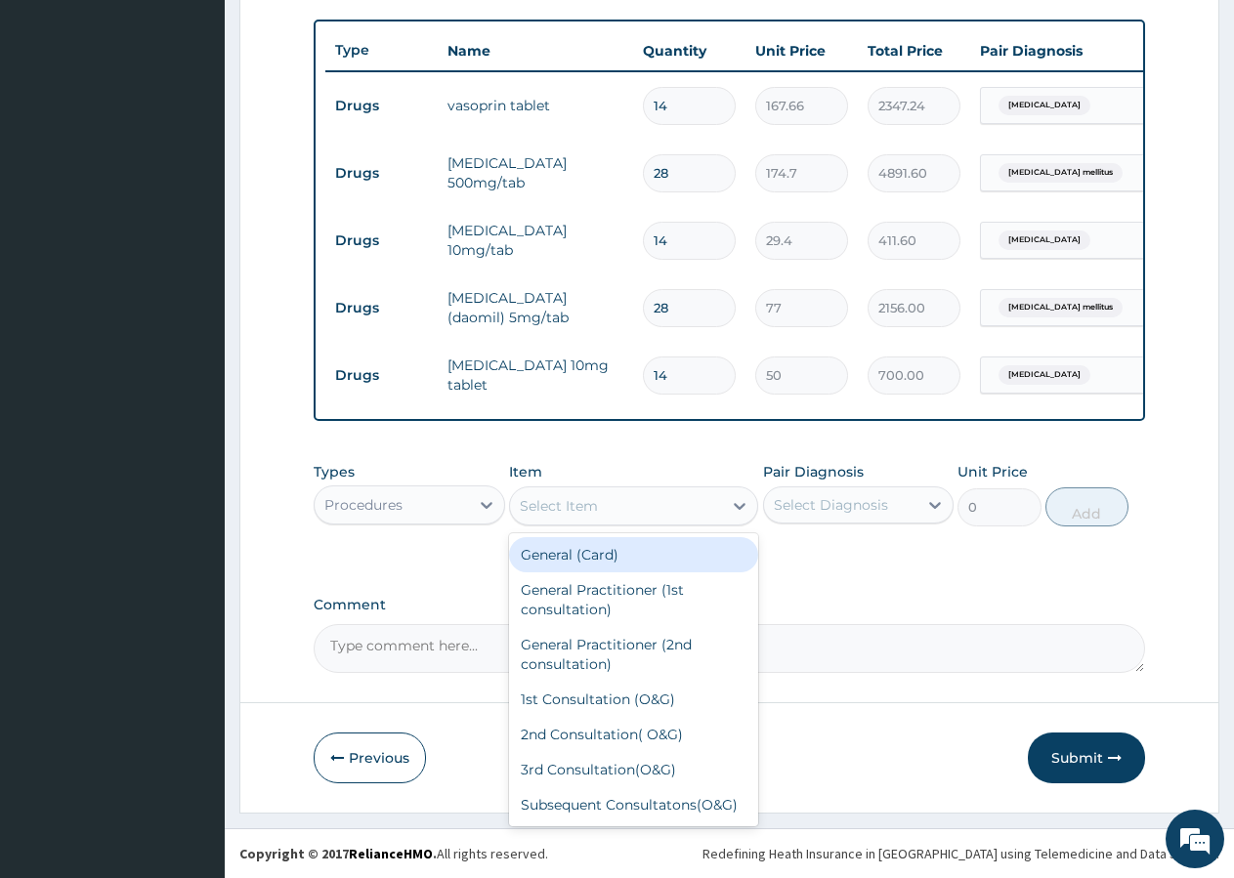
click at [631, 503] on div "Select Item" at bounding box center [616, 505] width 212 height 31
type input "GP"
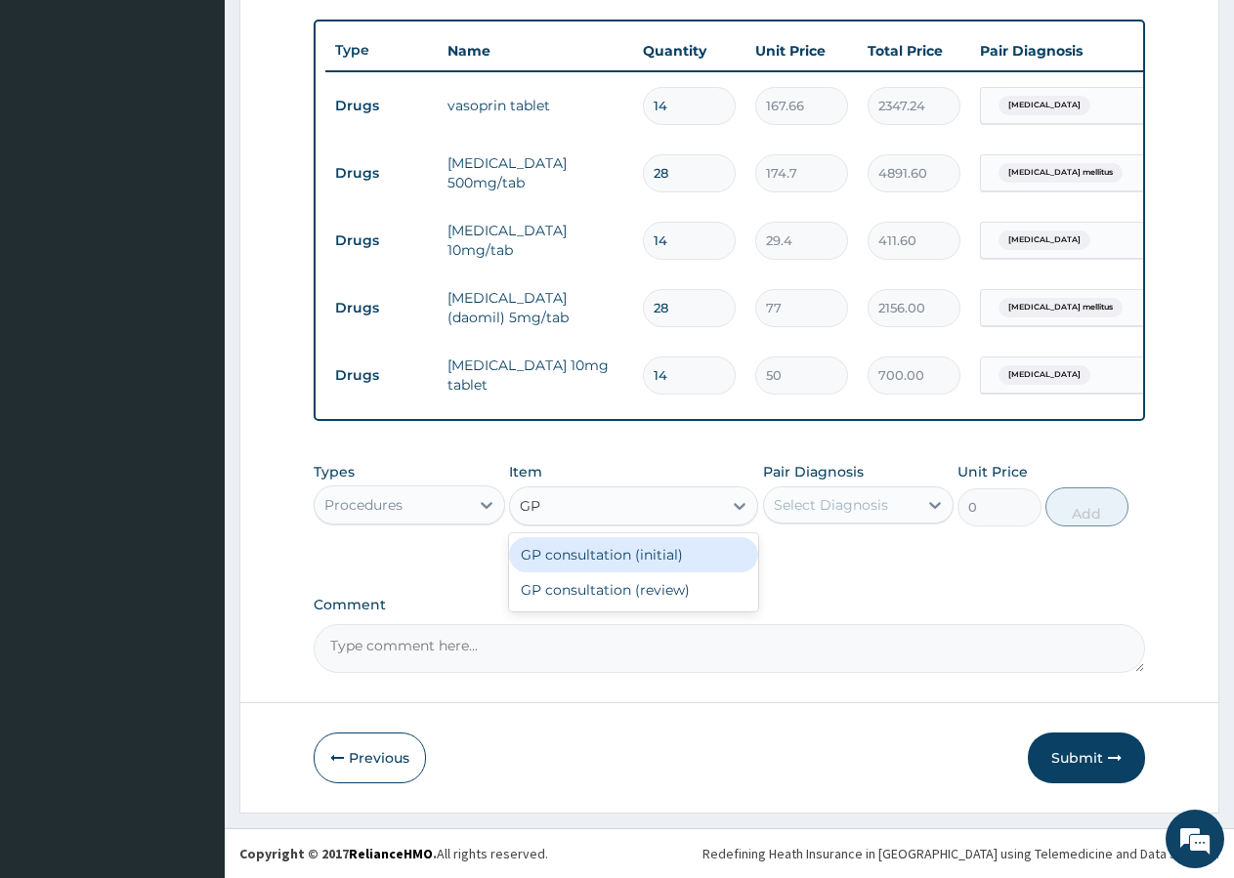
click at [645, 556] on div "GP consultation (initial)" at bounding box center [633, 554] width 249 height 35
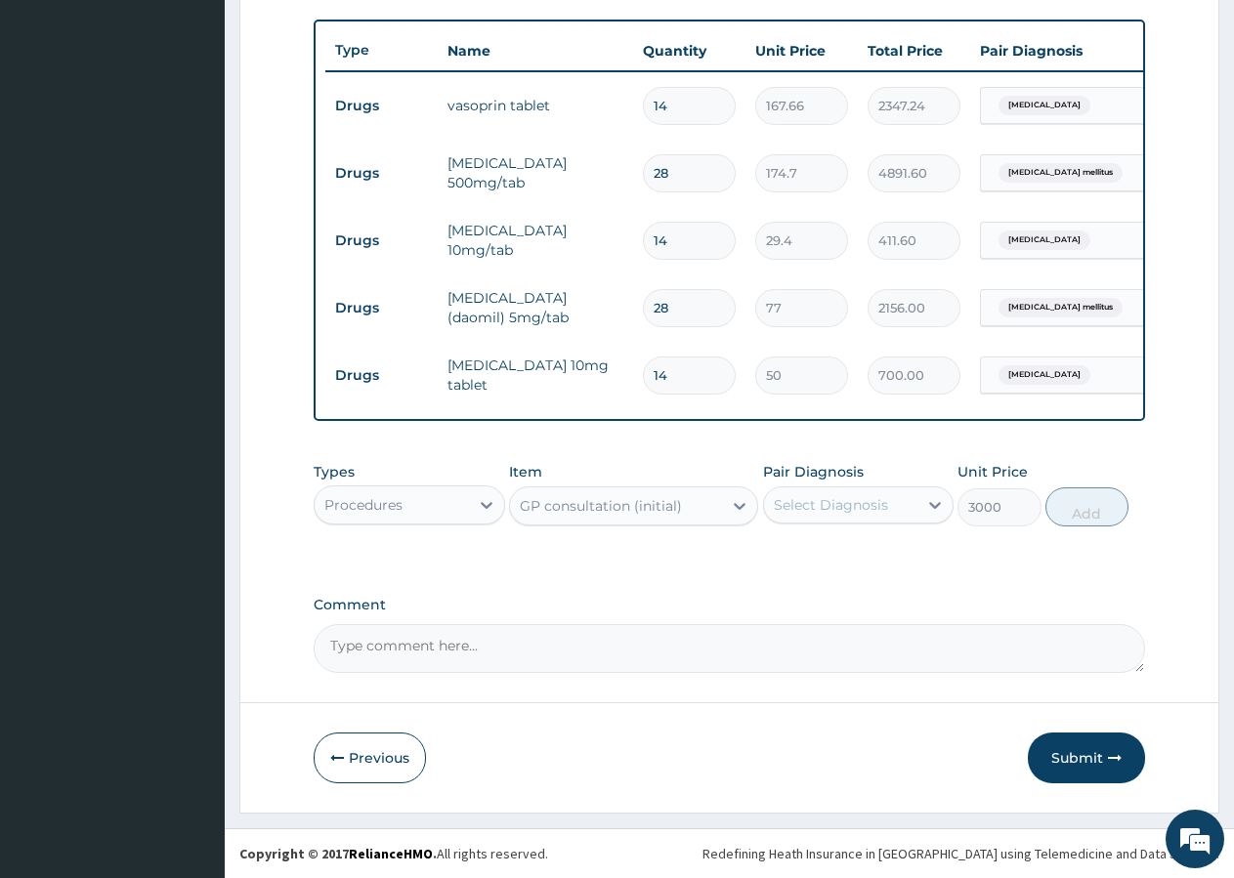
type input "3000"
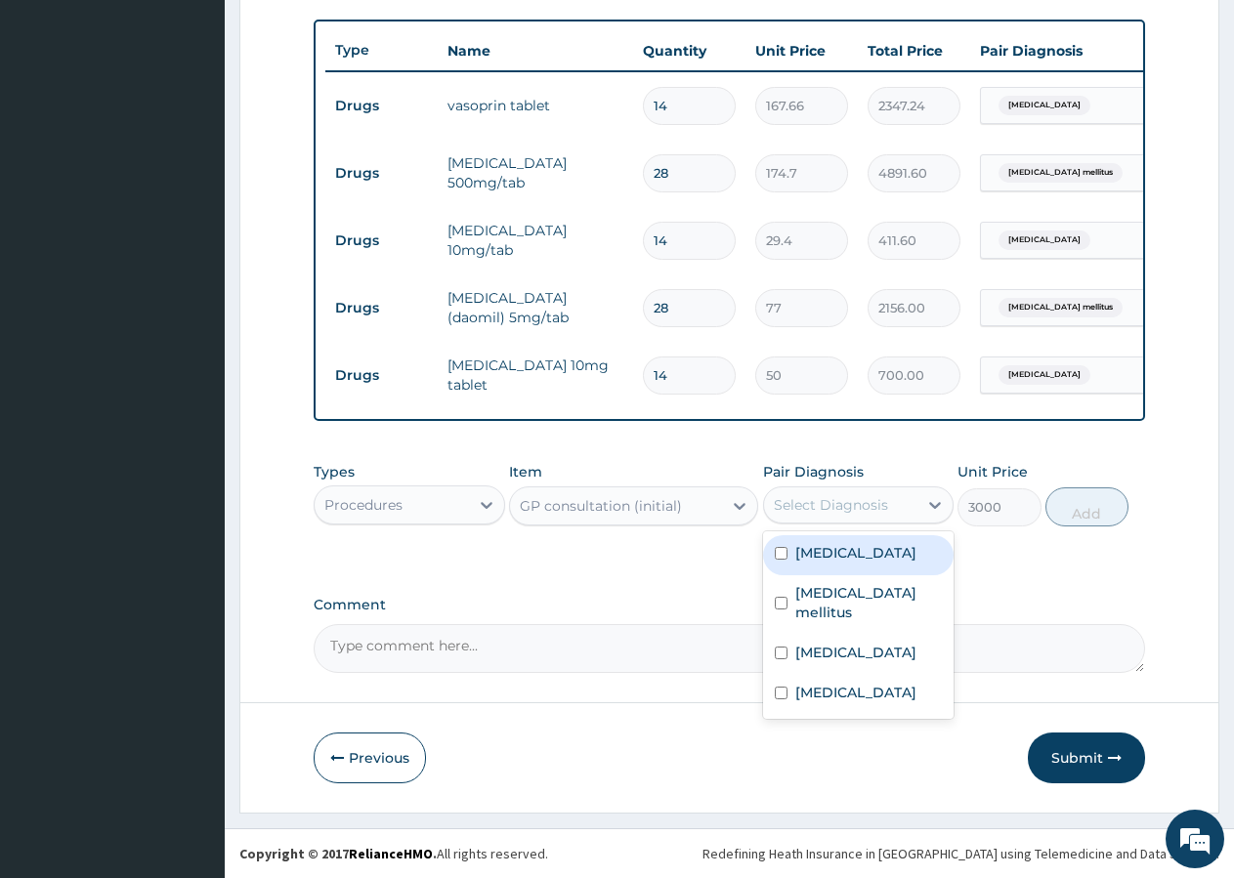
click at [822, 496] on div "Select Diagnosis" at bounding box center [831, 505] width 114 height 20
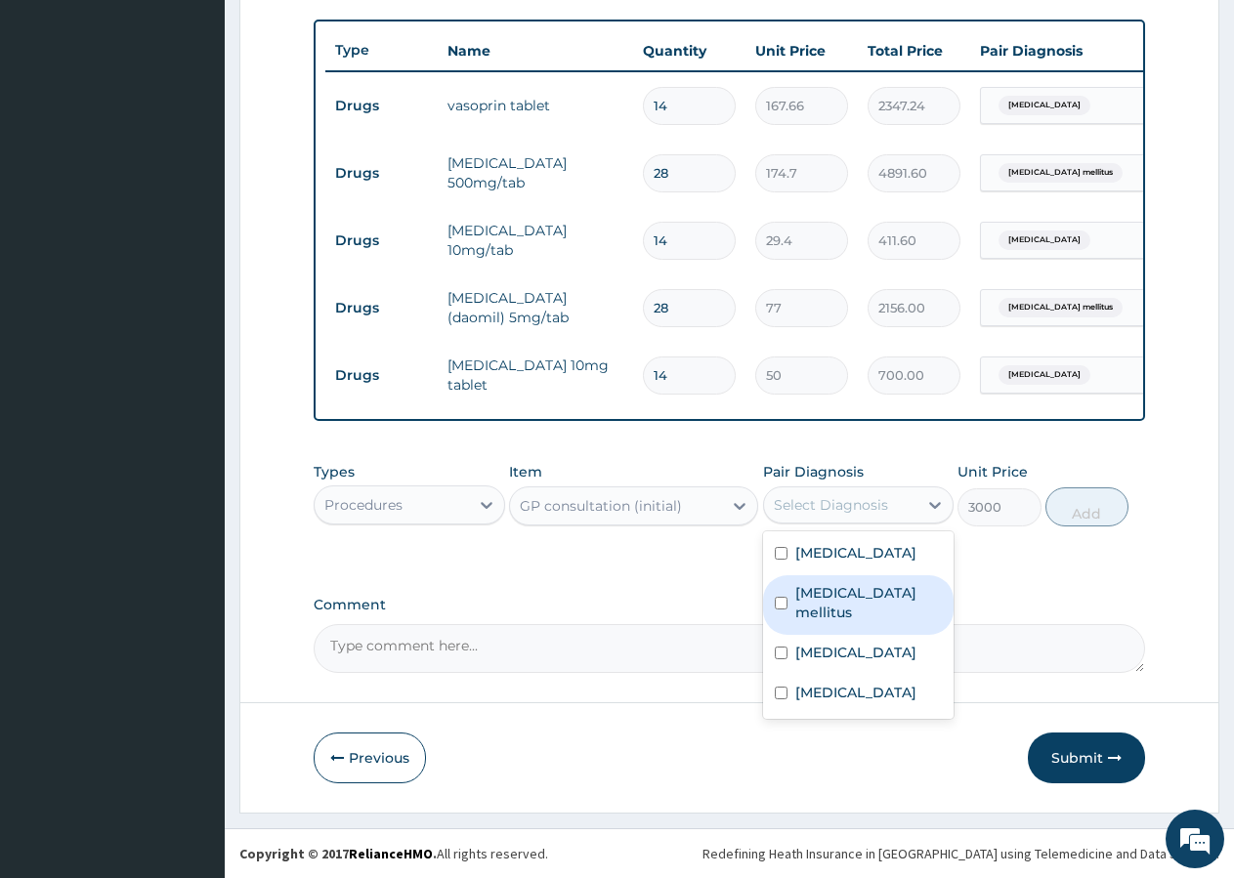
click at [803, 606] on label "[MEDICAL_DATA] mellitus" at bounding box center [869, 602] width 148 height 39
checkbox input "true"
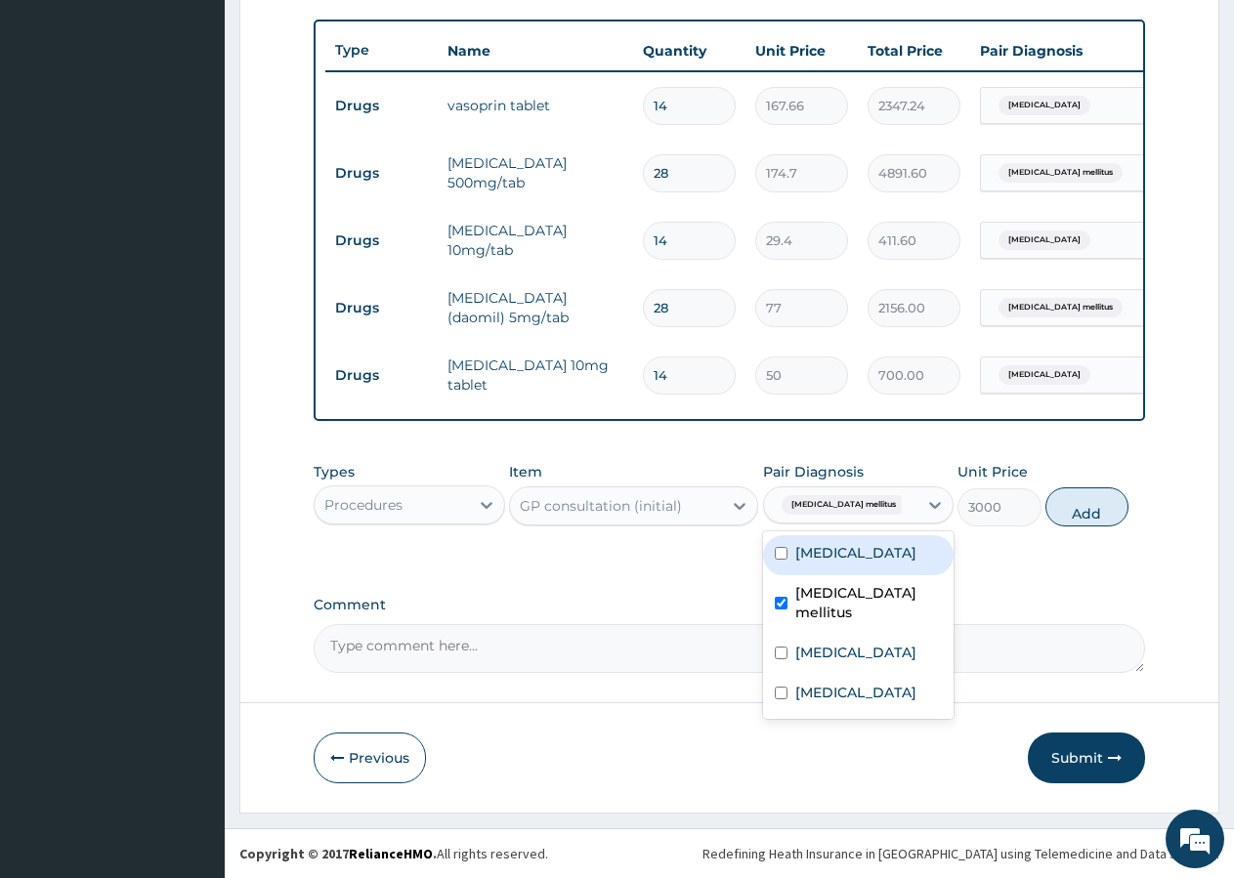
click at [814, 563] on label "[MEDICAL_DATA]" at bounding box center [855, 553] width 121 height 20
checkbox input "true"
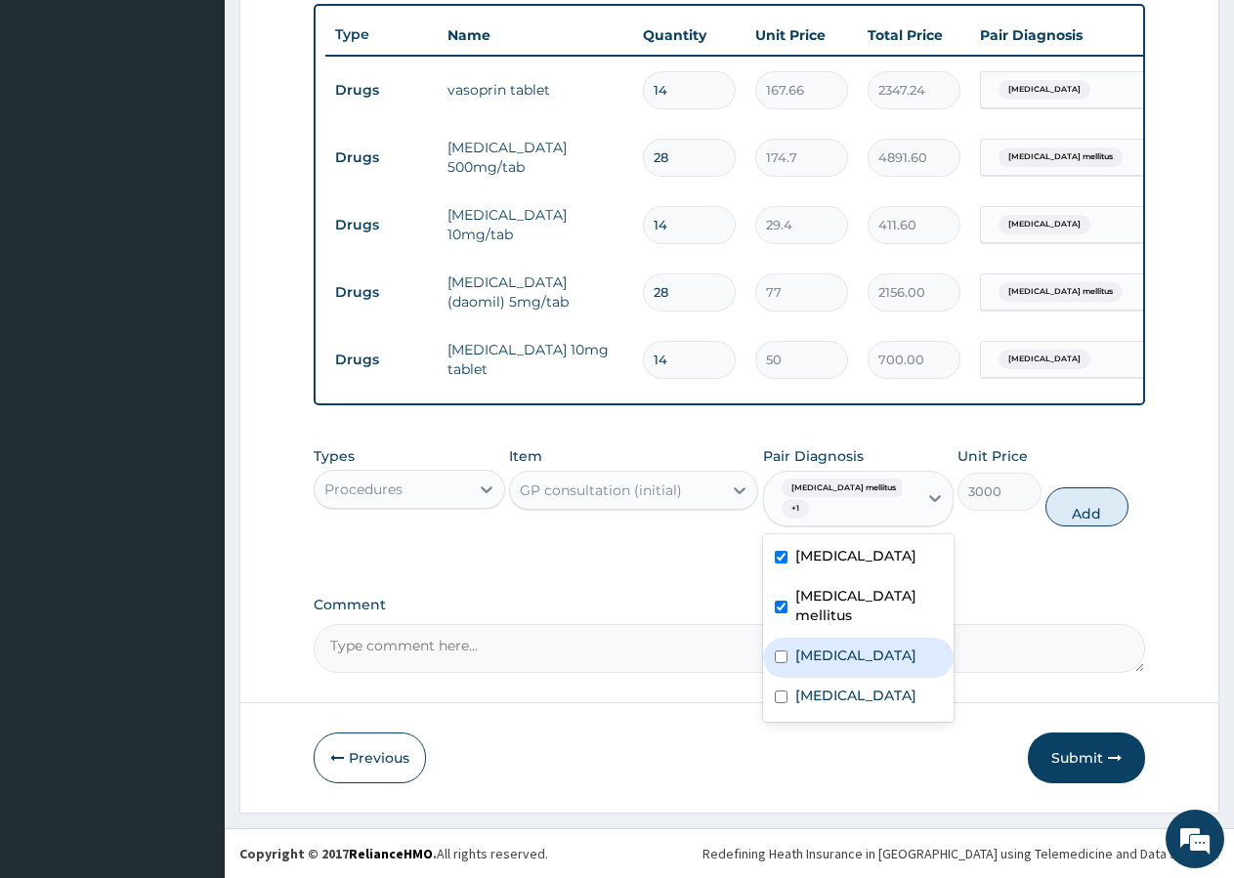
click at [805, 665] on label "[MEDICAL_DATA]" at bounding box center [855, 656] width 121 height 20
checkbox input "true"
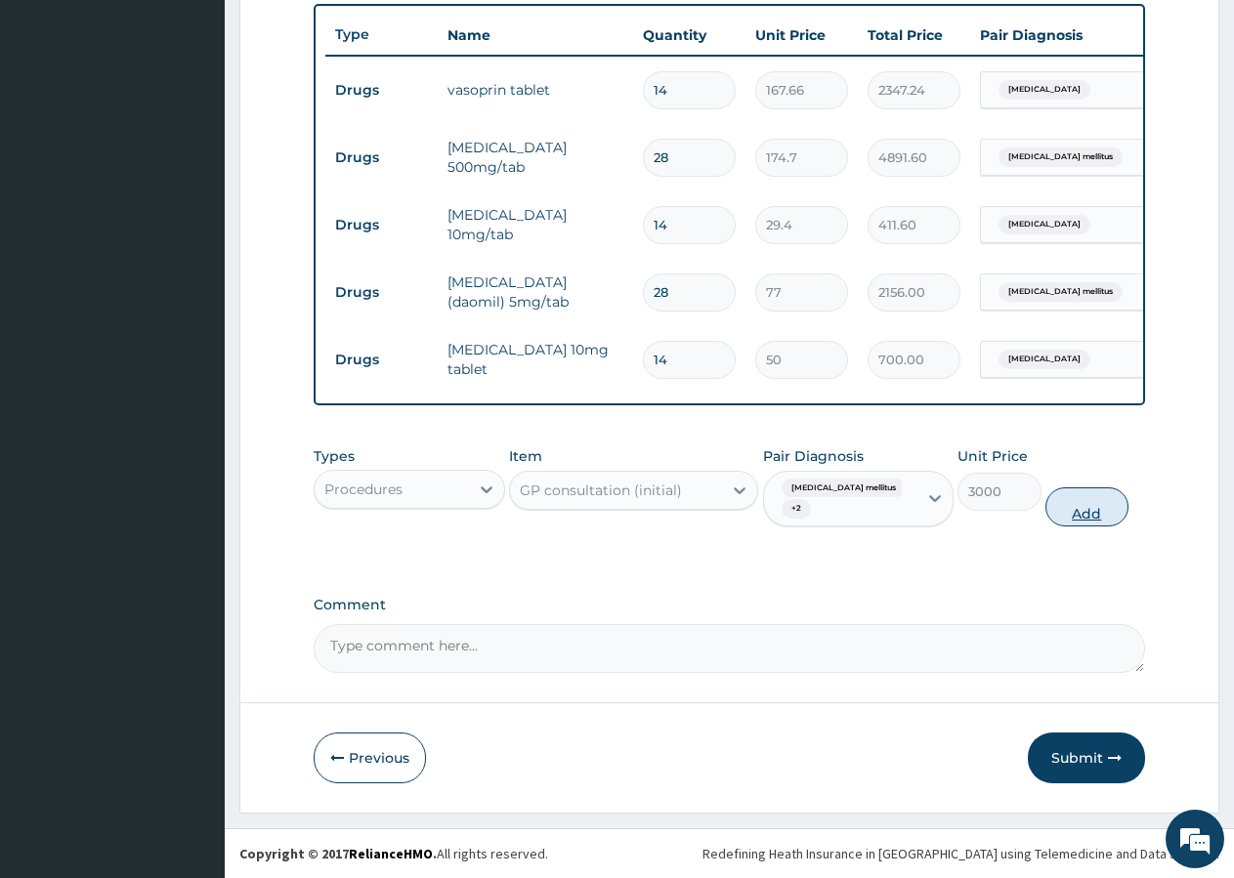
click at [1096, 525] on button "Add" at bounding box center [1086, 507] width 83 height 39
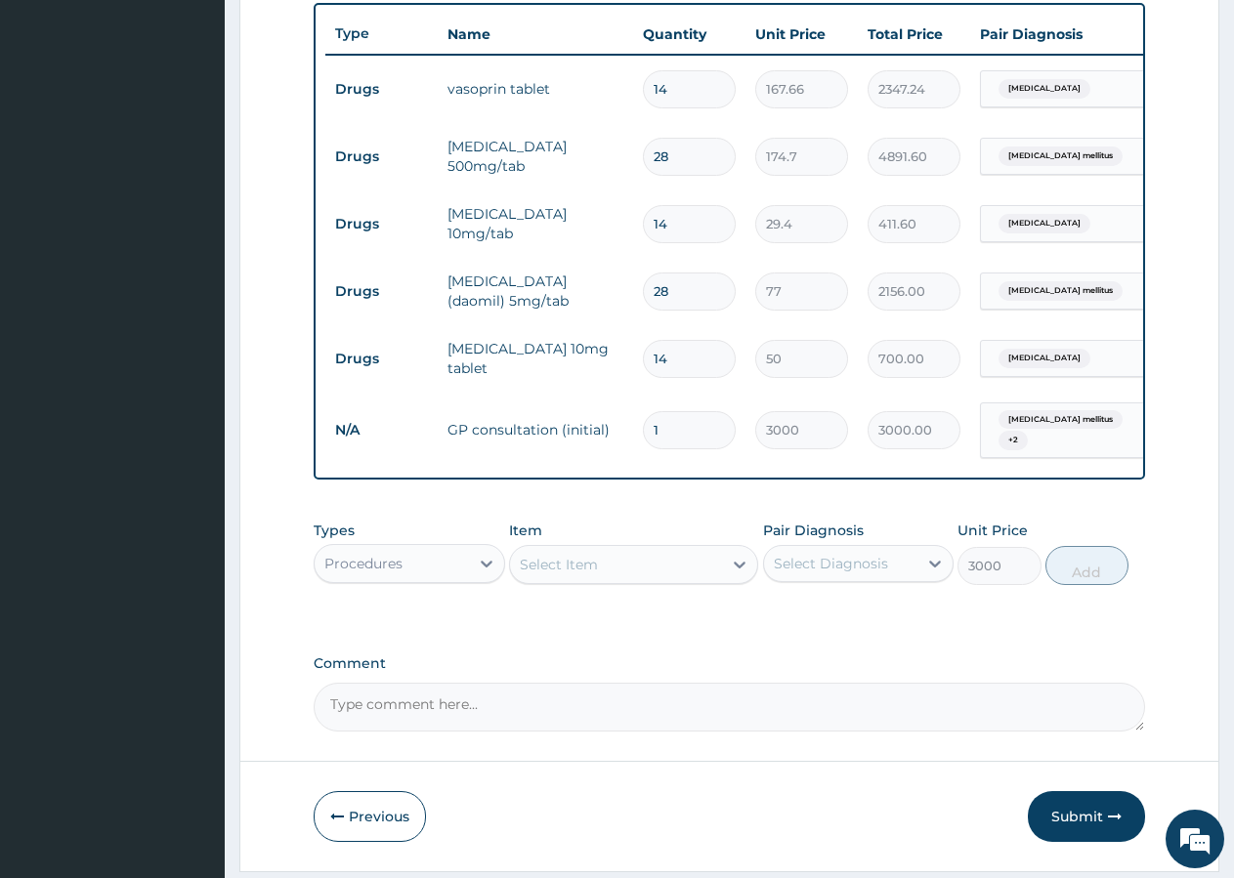
type input "0"
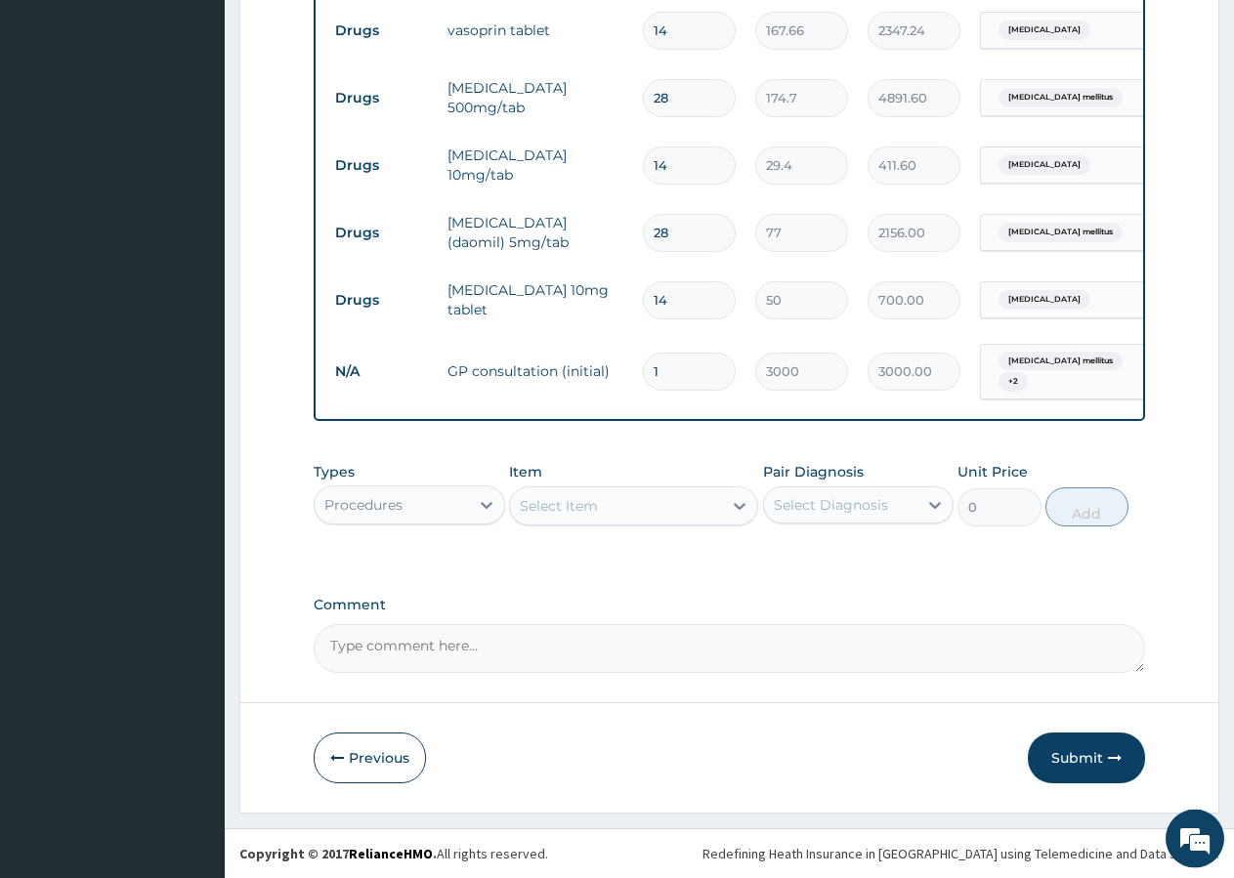
scroll to position [799, 0]
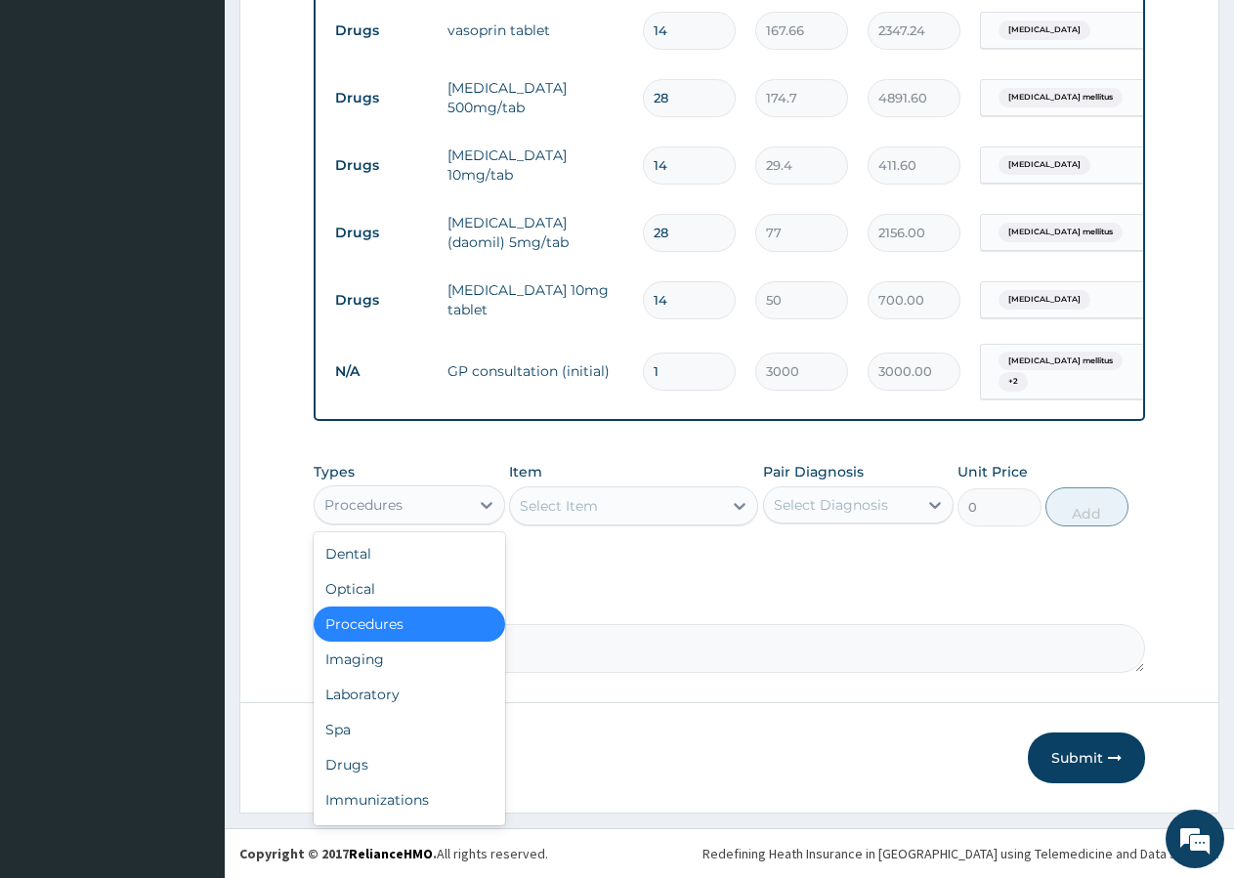
click at [371, 496] on div "Procedures" at bounding box center [392, 504] width 154 height 31
click at [376, 700] on div "Laboratory" at bounding box center [409, 694] width 191 height 35
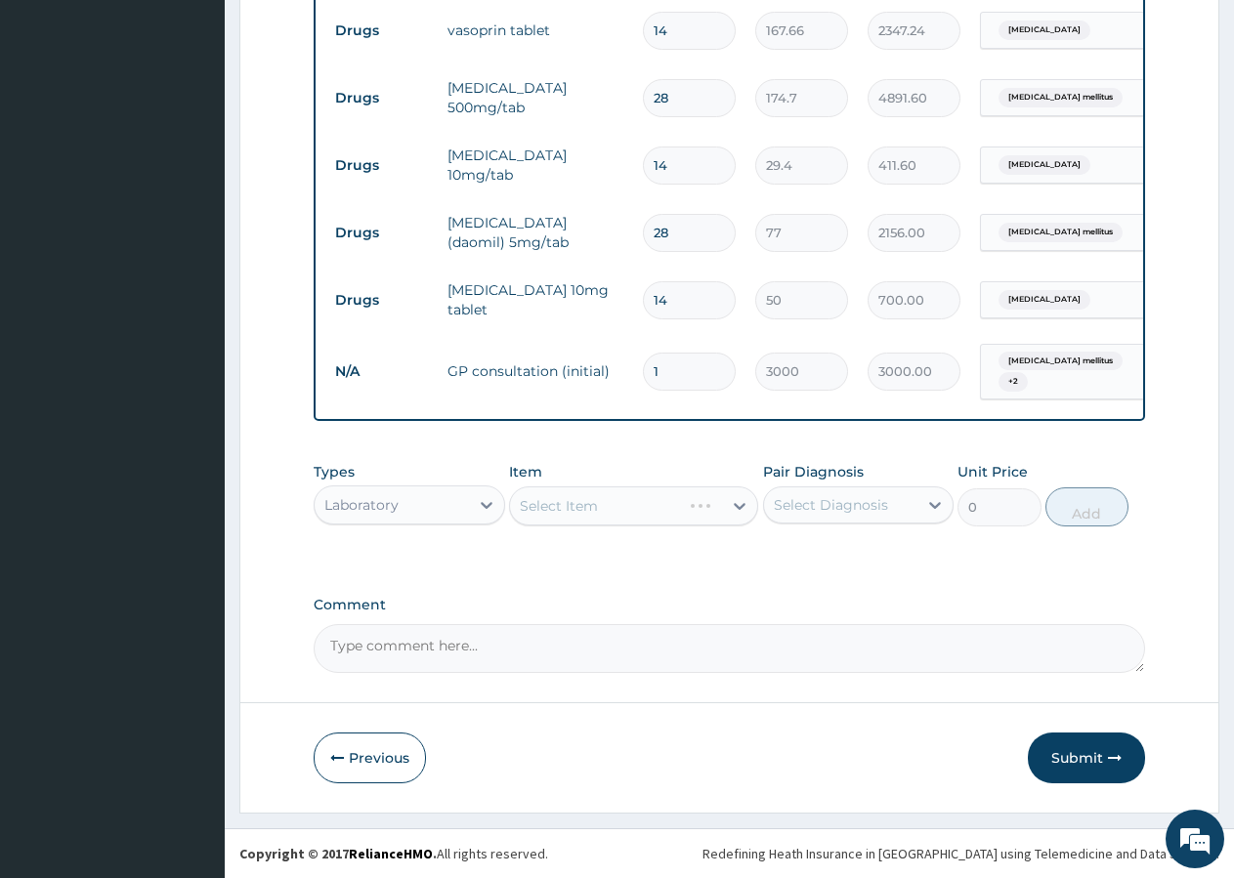
click at [626, 508] on div "Select Item" at bounding box center [633, 506] width 249 height 39
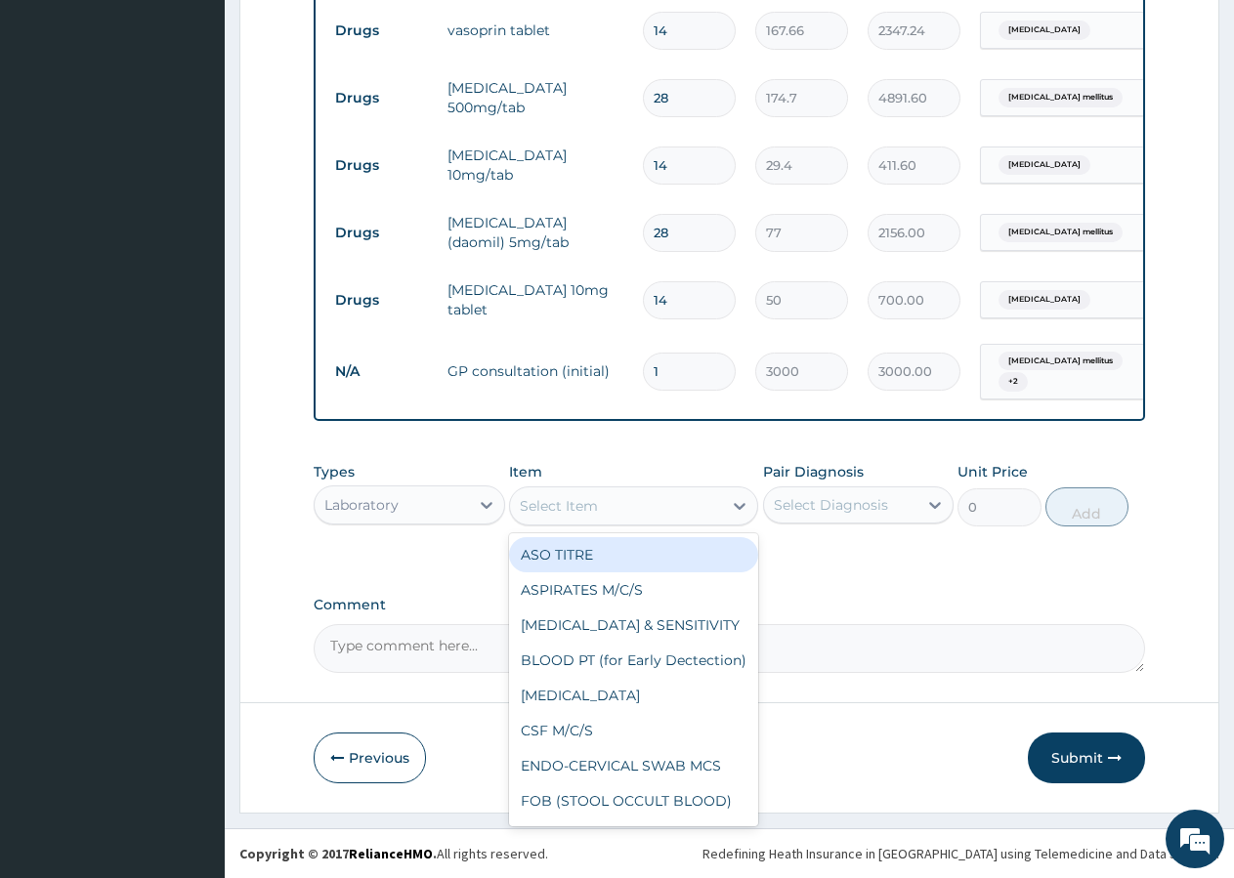
click at [626, 507] on div "Select Item" at bounding box center [616, 505] width 212 height 31
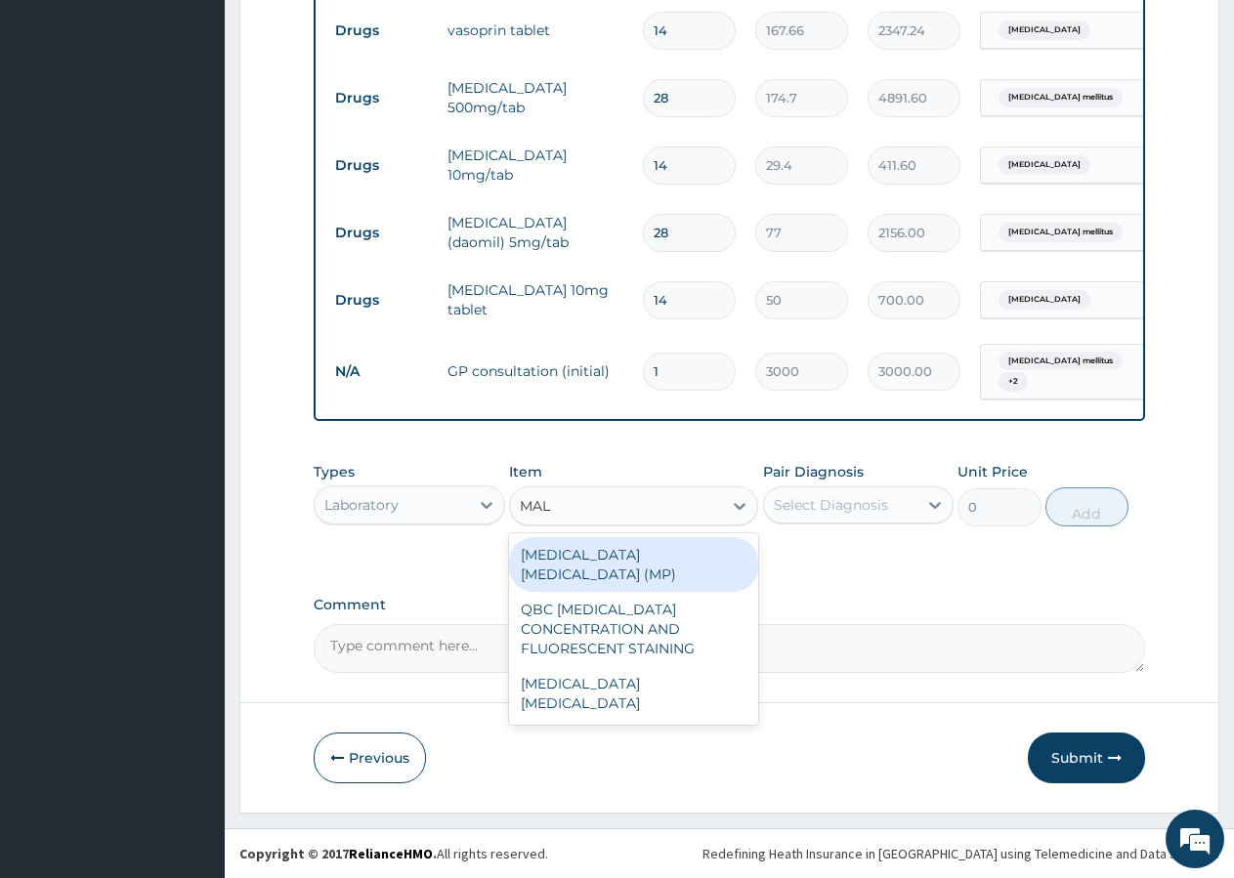
type input "MALA"
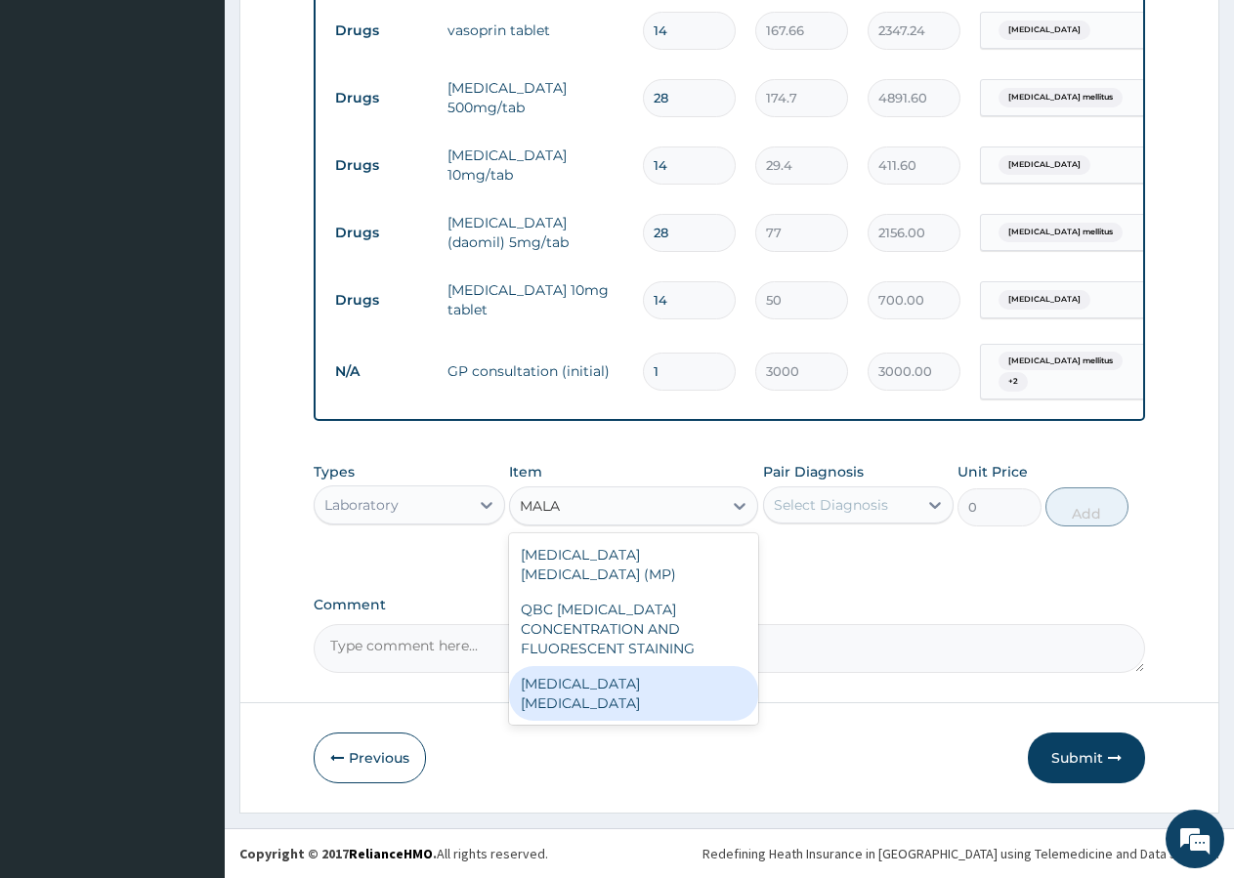
click at [620, 666] on div "[MEDICAL_DATA] [MEDICAL_DATA]" at bounding box center [633, 693] width 249 height 55
type input "800"
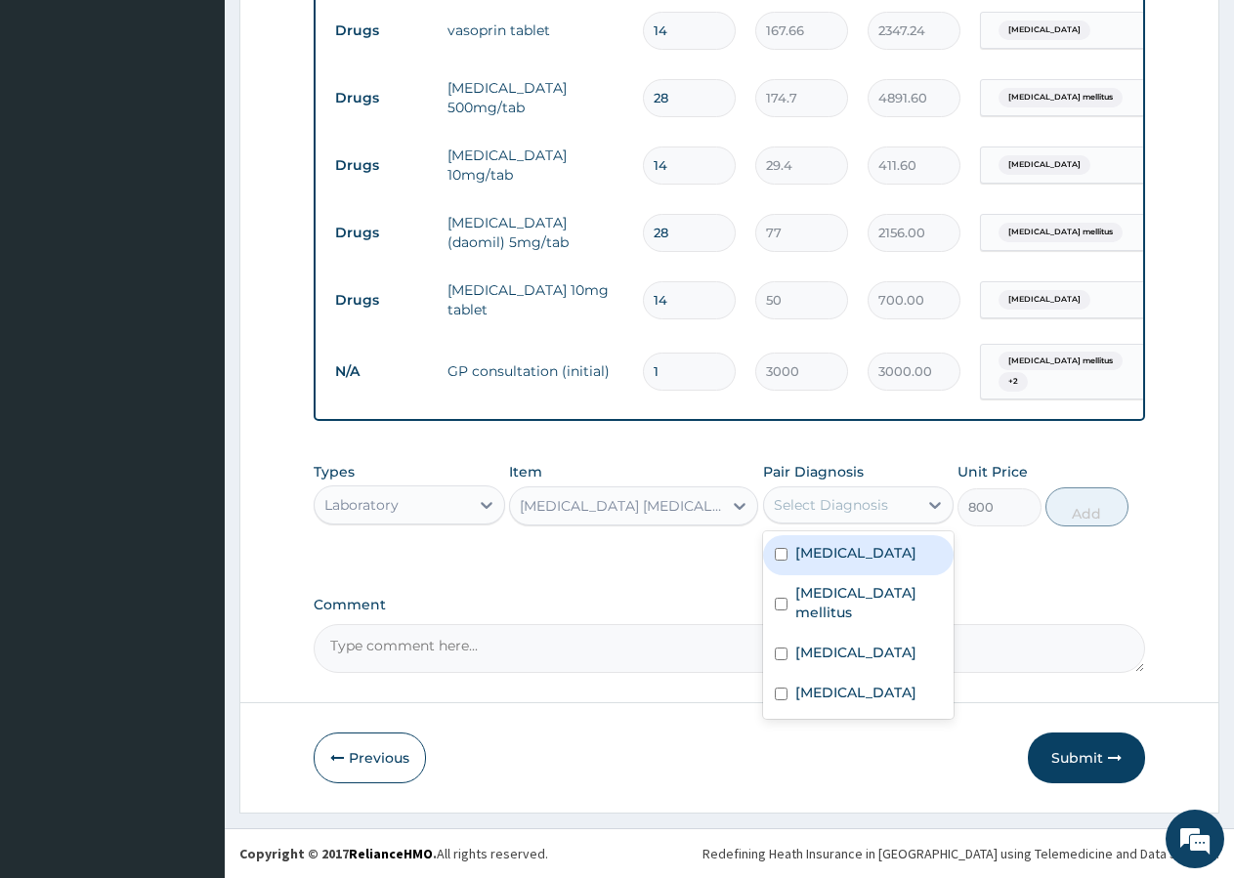
click at [864, 501] on div "Select Diagnosis" at bounding box center [831, 505] width 114 height 20
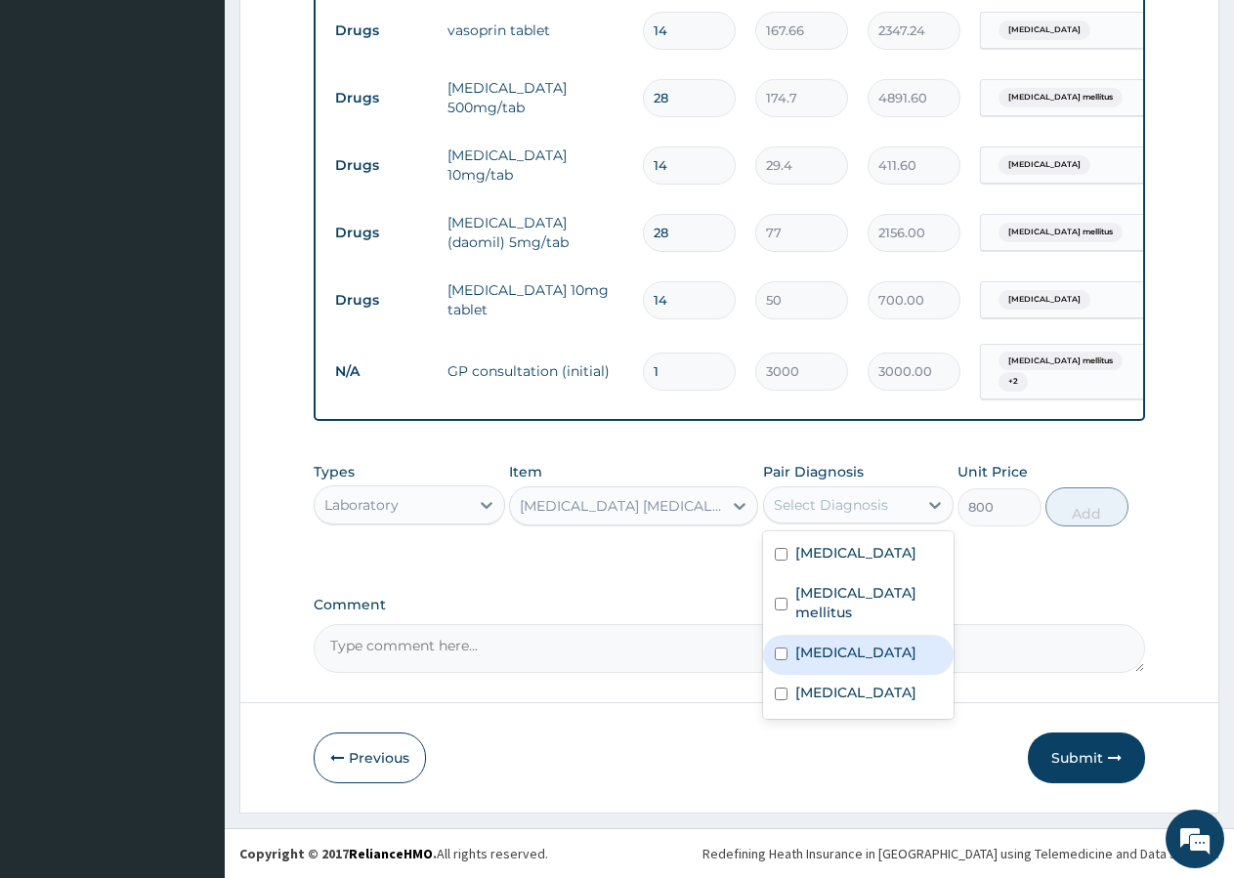
click at [817, 647] on label "[MEDICAL_DATA]" at bounding box center [855, 653] width 121 height 20
checkbox input "true"
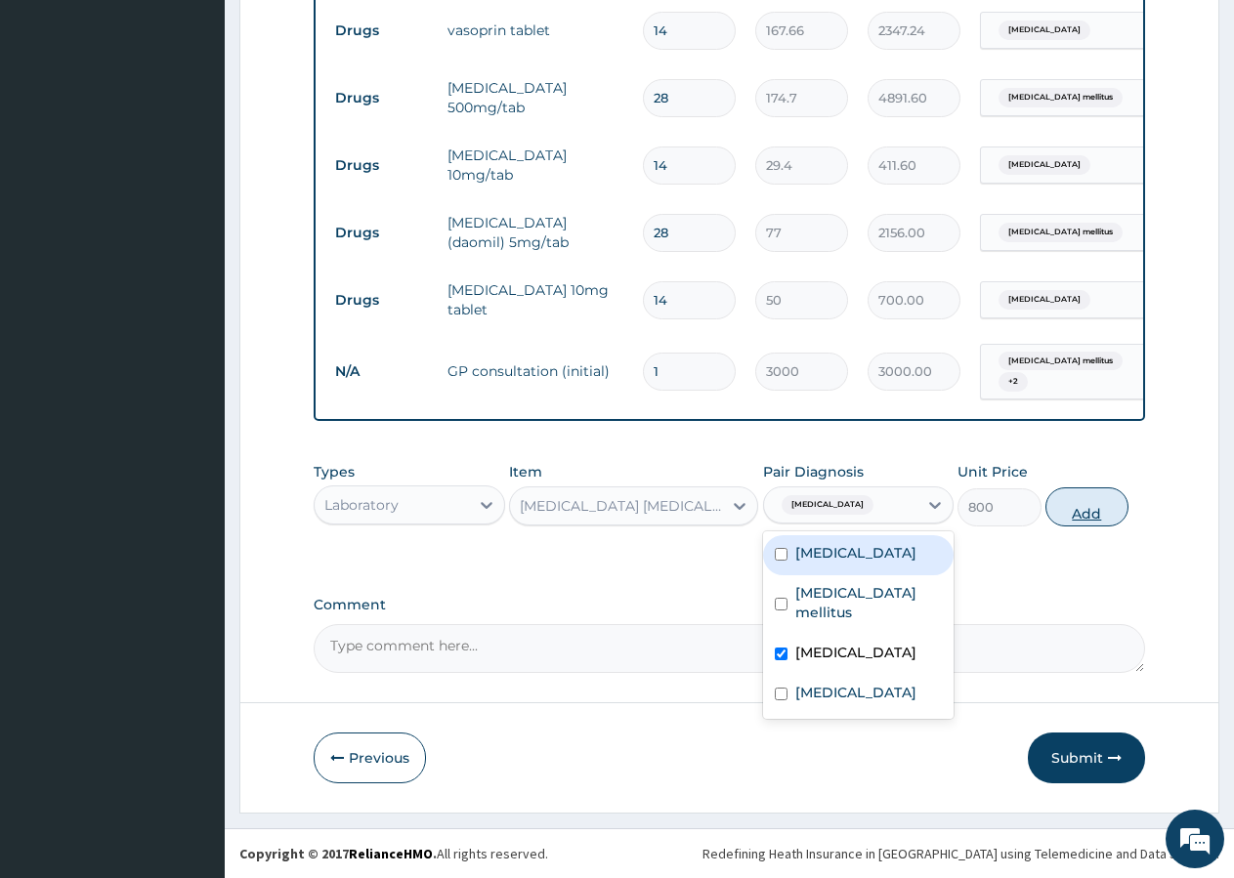
click at [1072, 500] on button "Add" at bounding box center [1086, 507] width 83 height 39
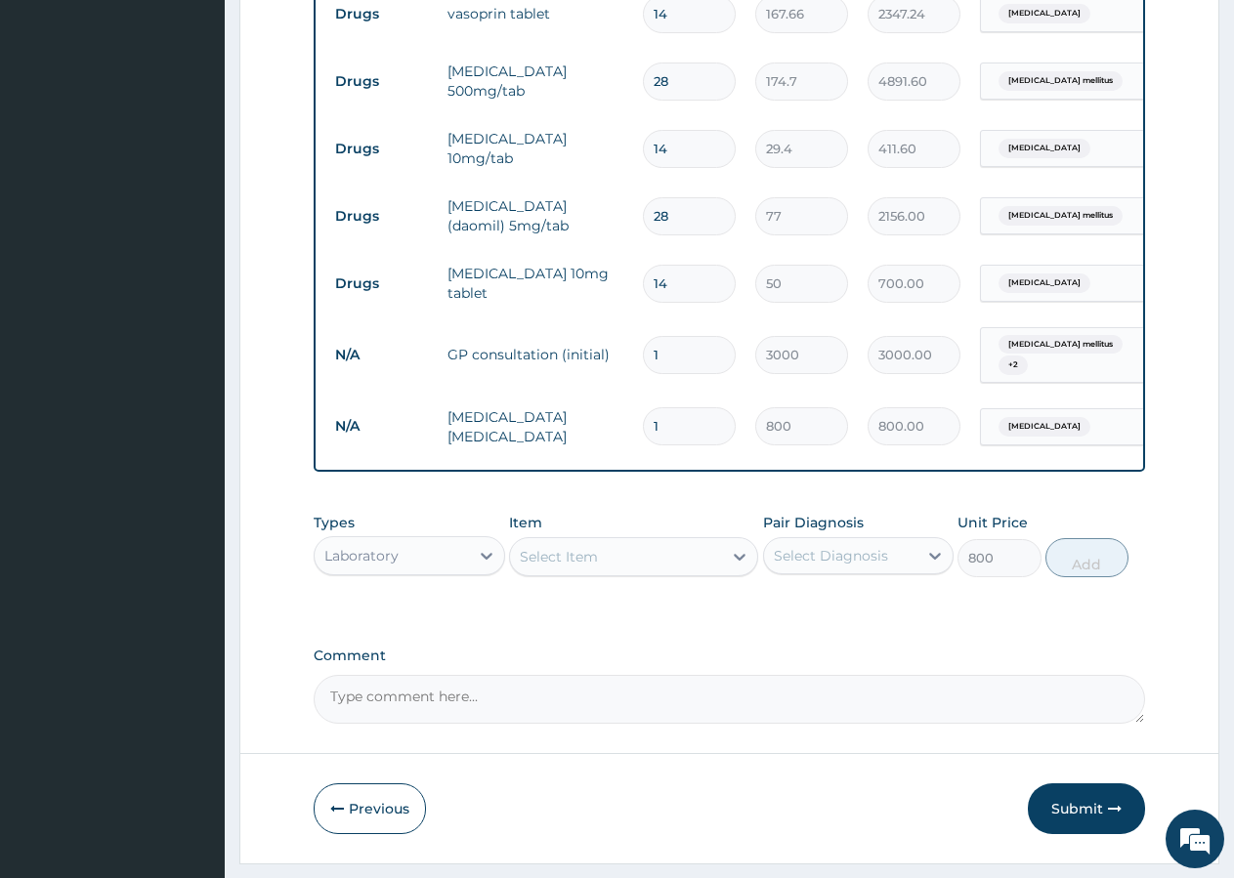
type input "0"
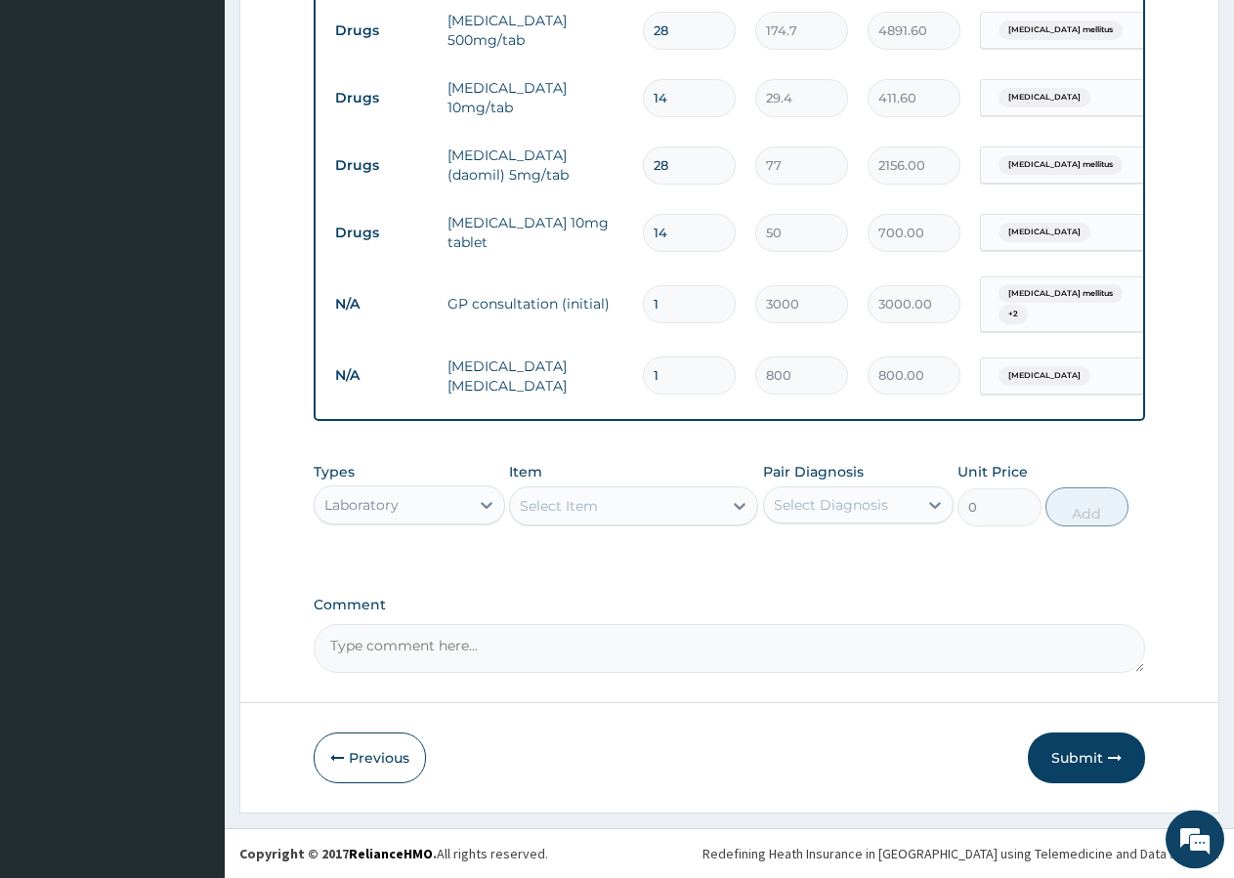
scroll to position [867, 0]
click at [391, 506] on div "Laboratory" at bounding box center [361, 505] width 74 height 20
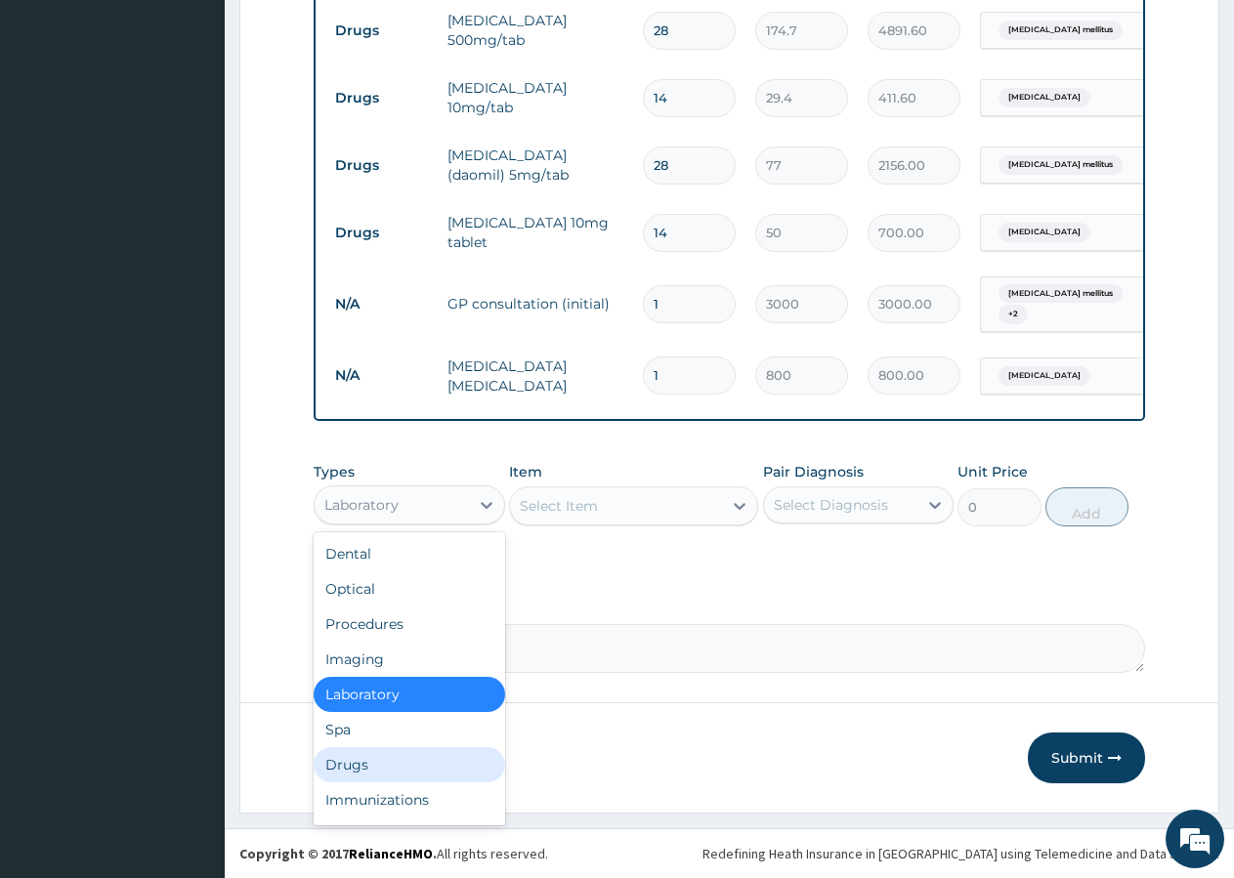
click at [360, 768] on div "Drugs" at bounding box center [409, 764] width 191 height 35
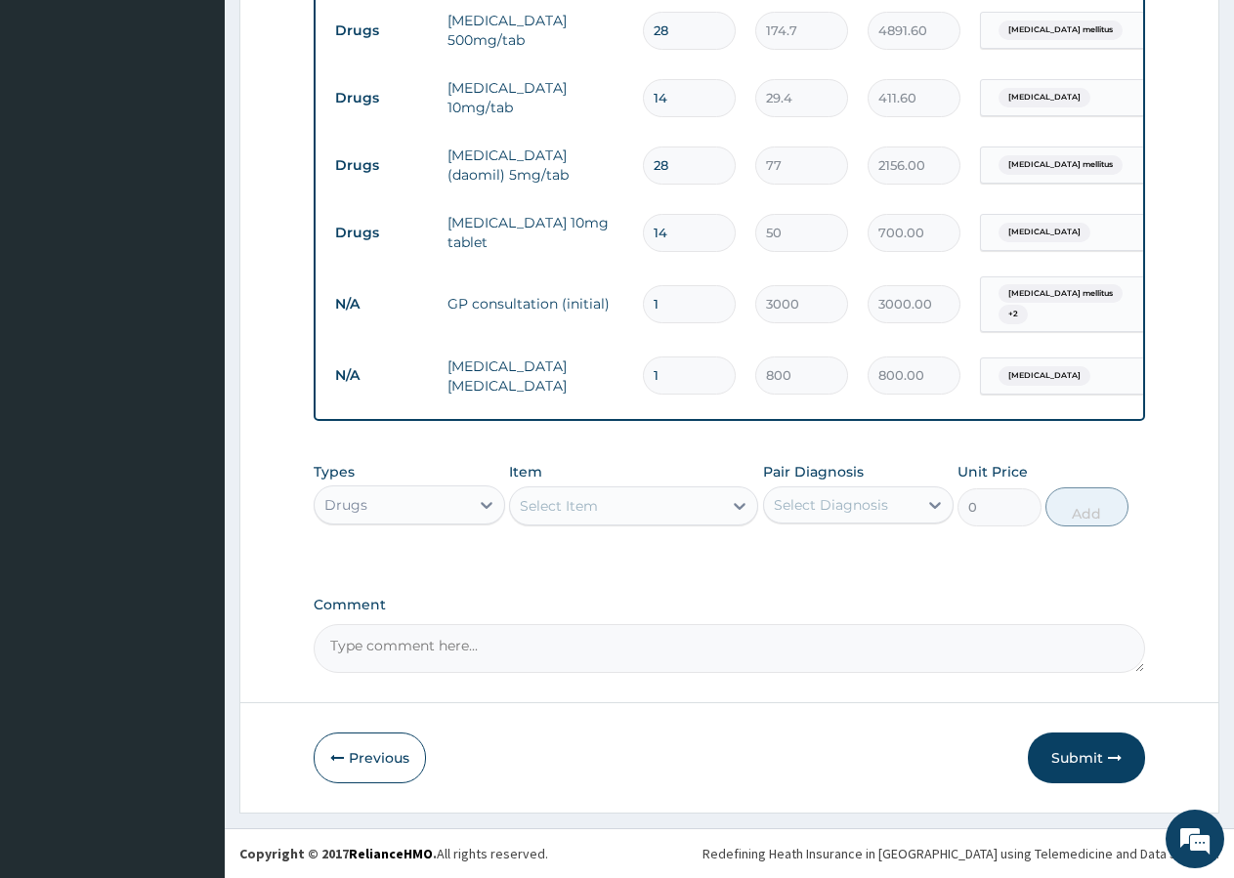
click at [617, 505] on div "Select Item" at bounding box center [616, 505] width 212 height 31
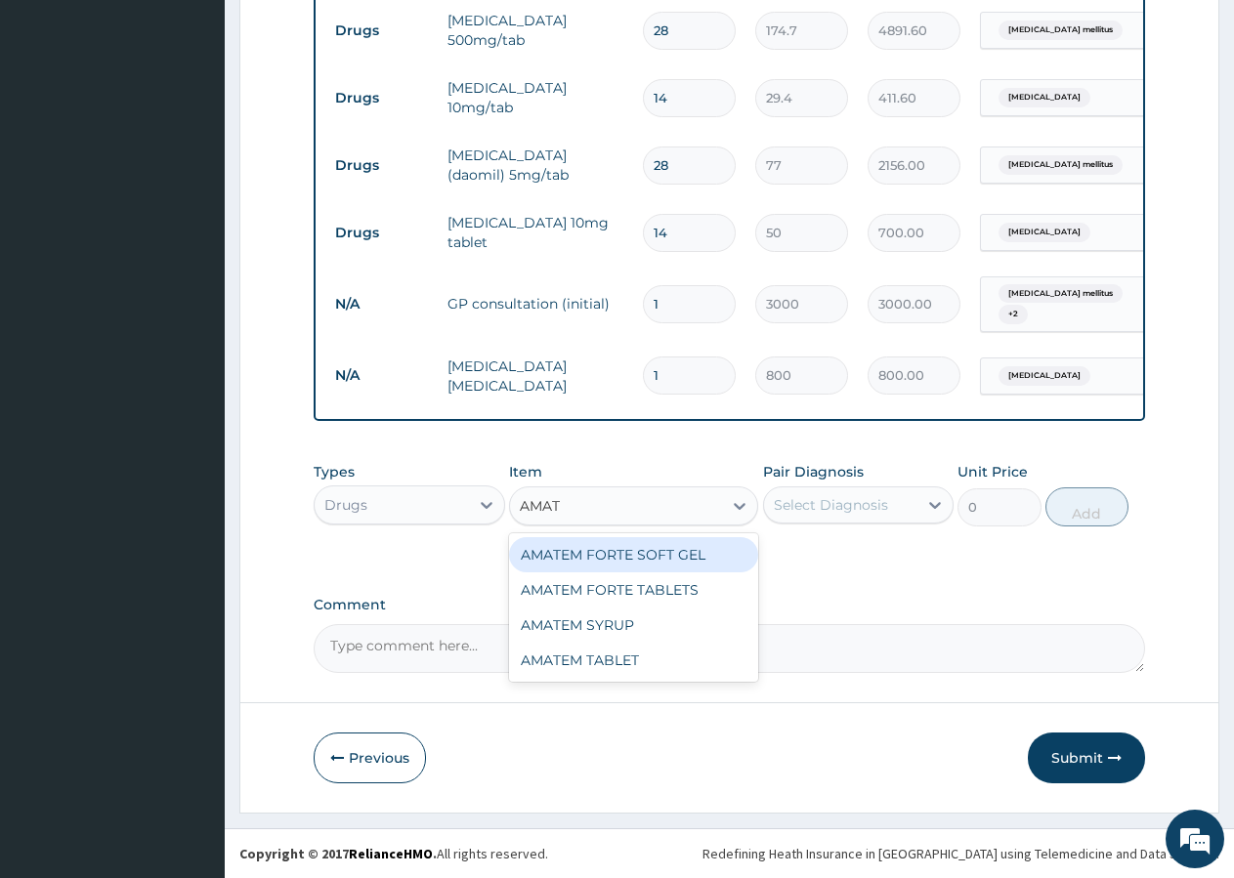
type input "AMATE"
click at [665, 553] on div "AMATEM FORTE SOFT GEL" at bounding box center [633, 554] width 249 height 35
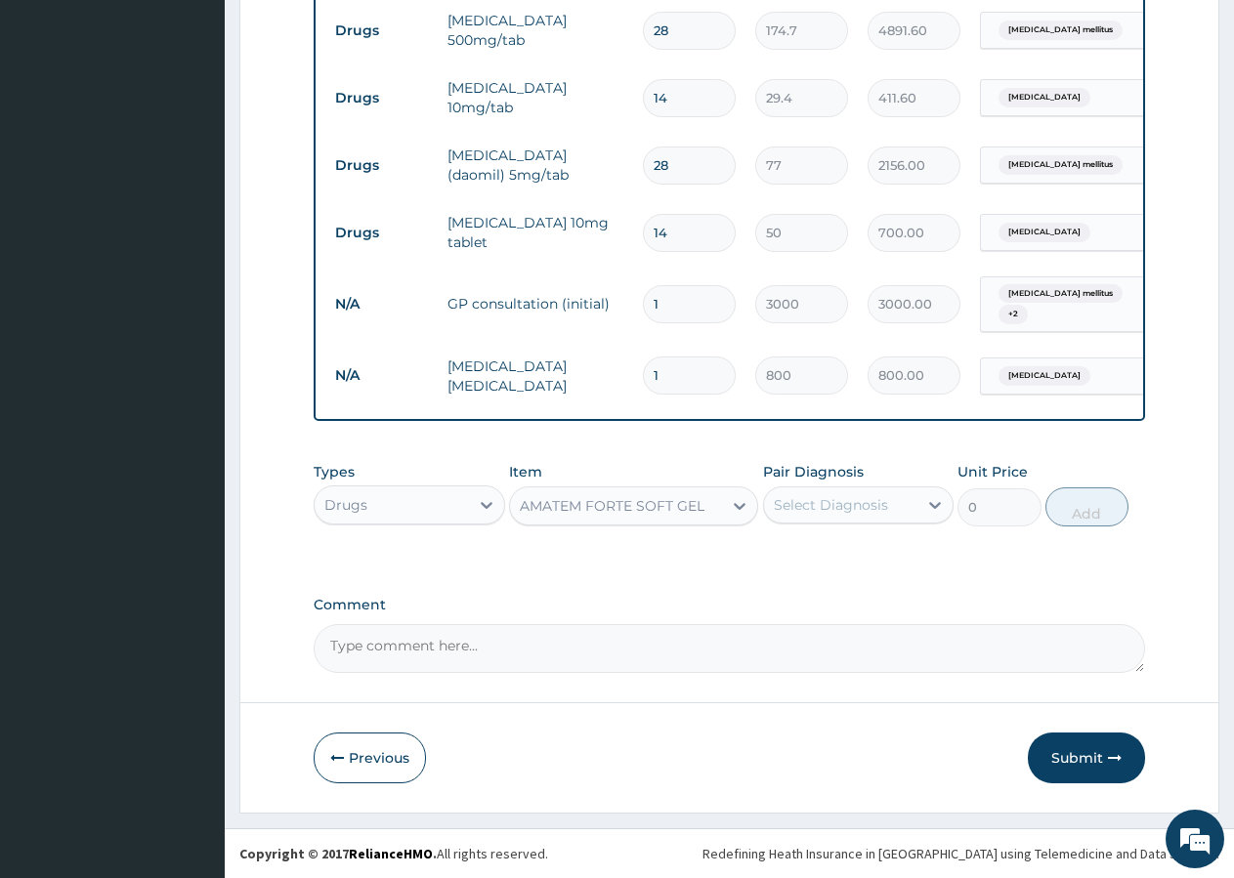
type input "280.5"
click at [843, 503] on div "Select Diagnosis" at bounding box center [831, 505] width 114 height 20
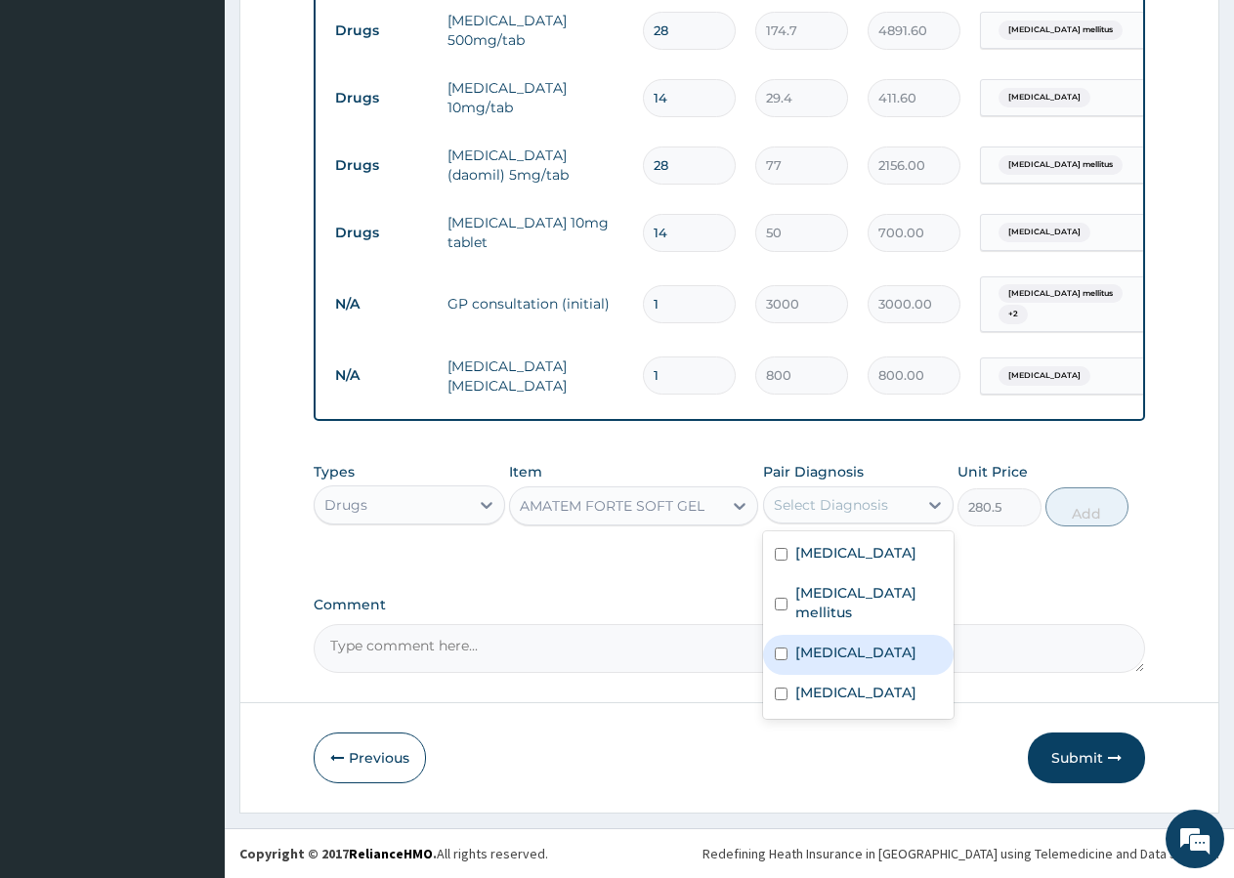
click at [833, 657] on label "[MEDICAL_DATA]" at bounding box center [855, 653] width 121 height 20
checkbox input "true"
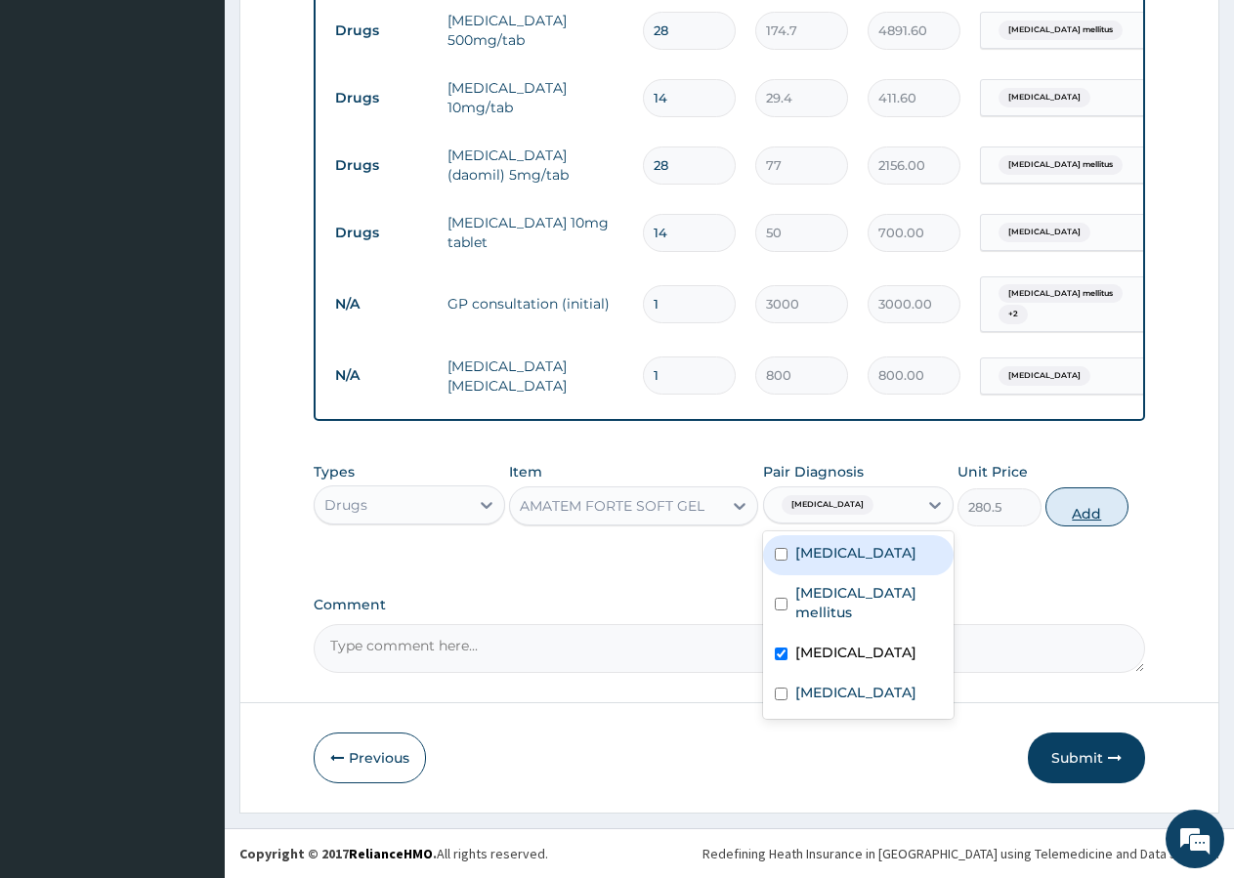
click at [1073, 505] on button "Add" at bounding box center [1086, 507] width 83 height 39
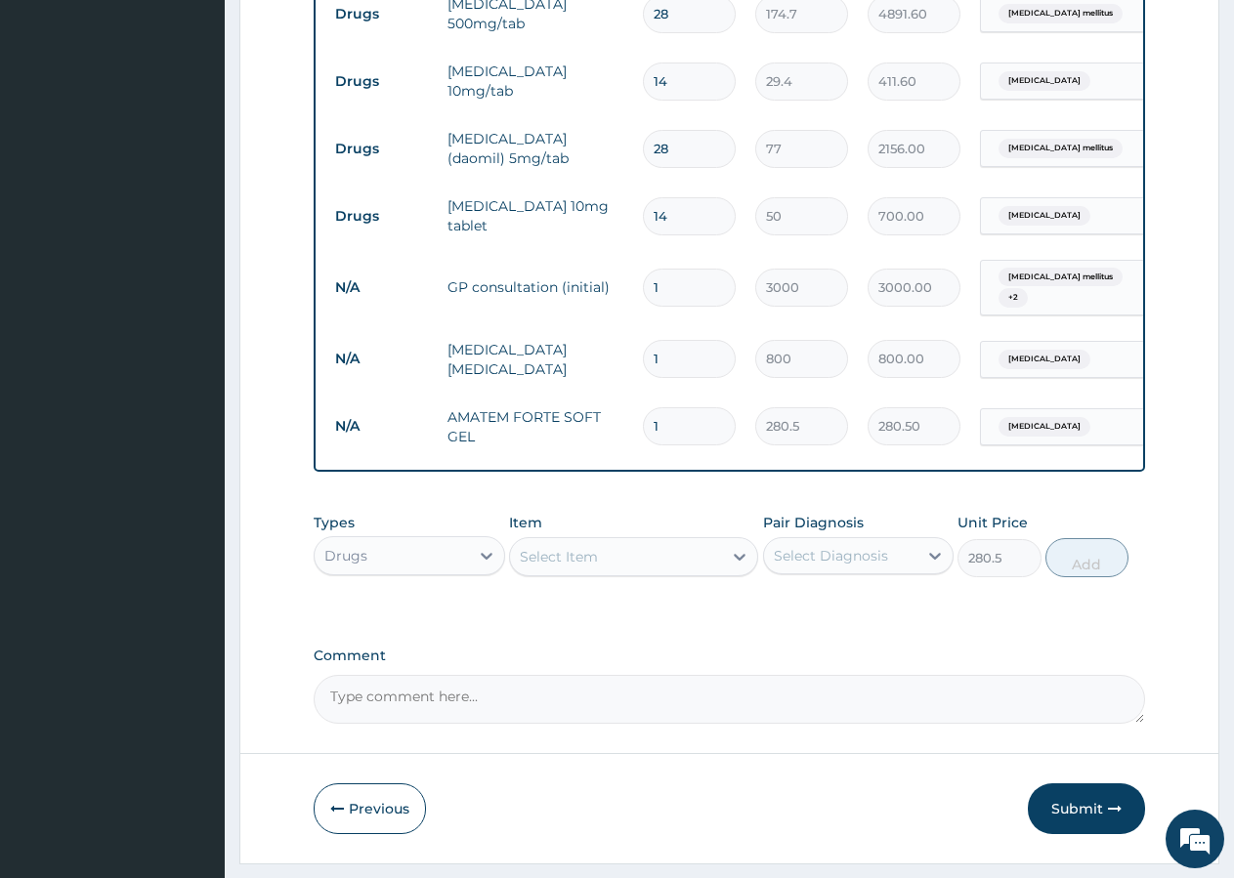
type input "0"
click at [706, 425] on input "1" at bounding box center [689, 426] width 93 height 38
type input "4"
type input "1122.00"
type input "6"
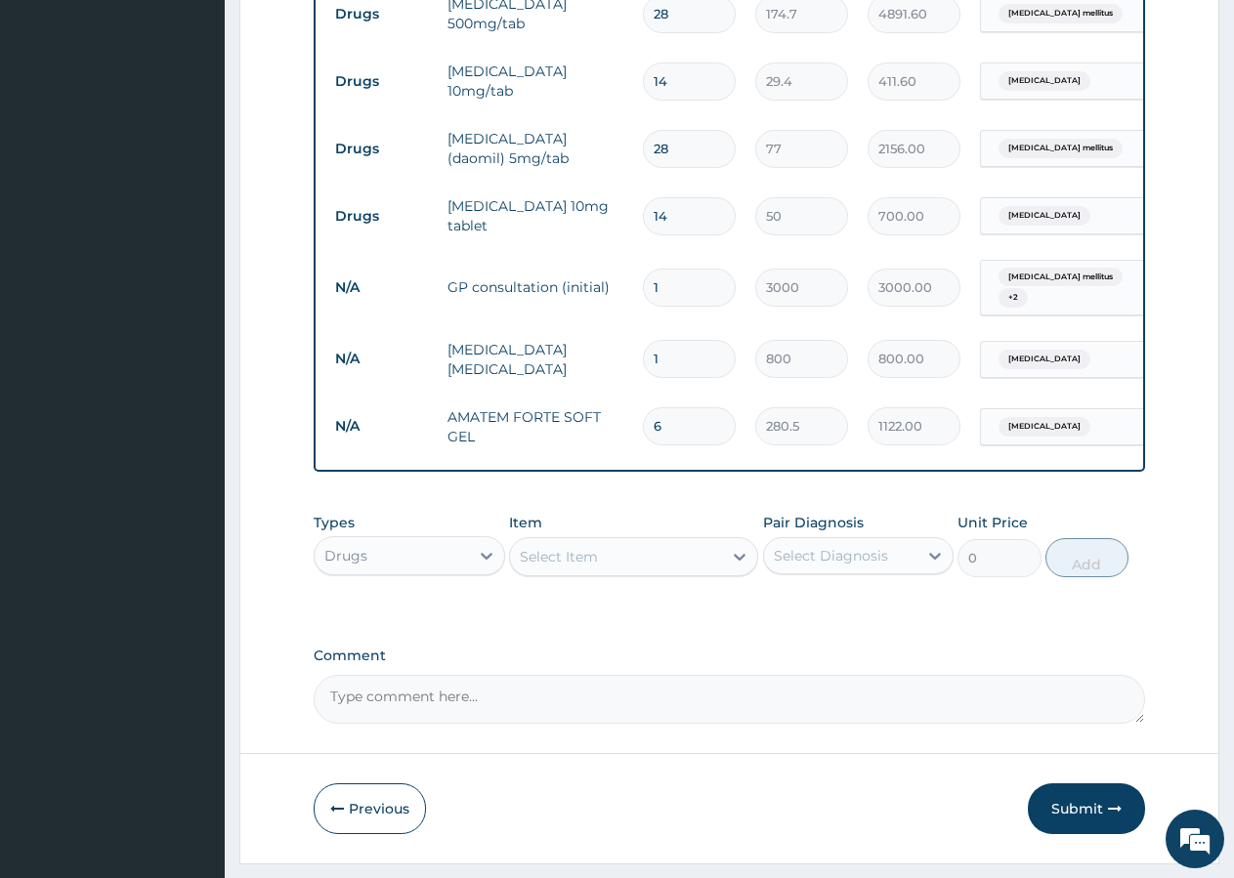
type input "1683.00"
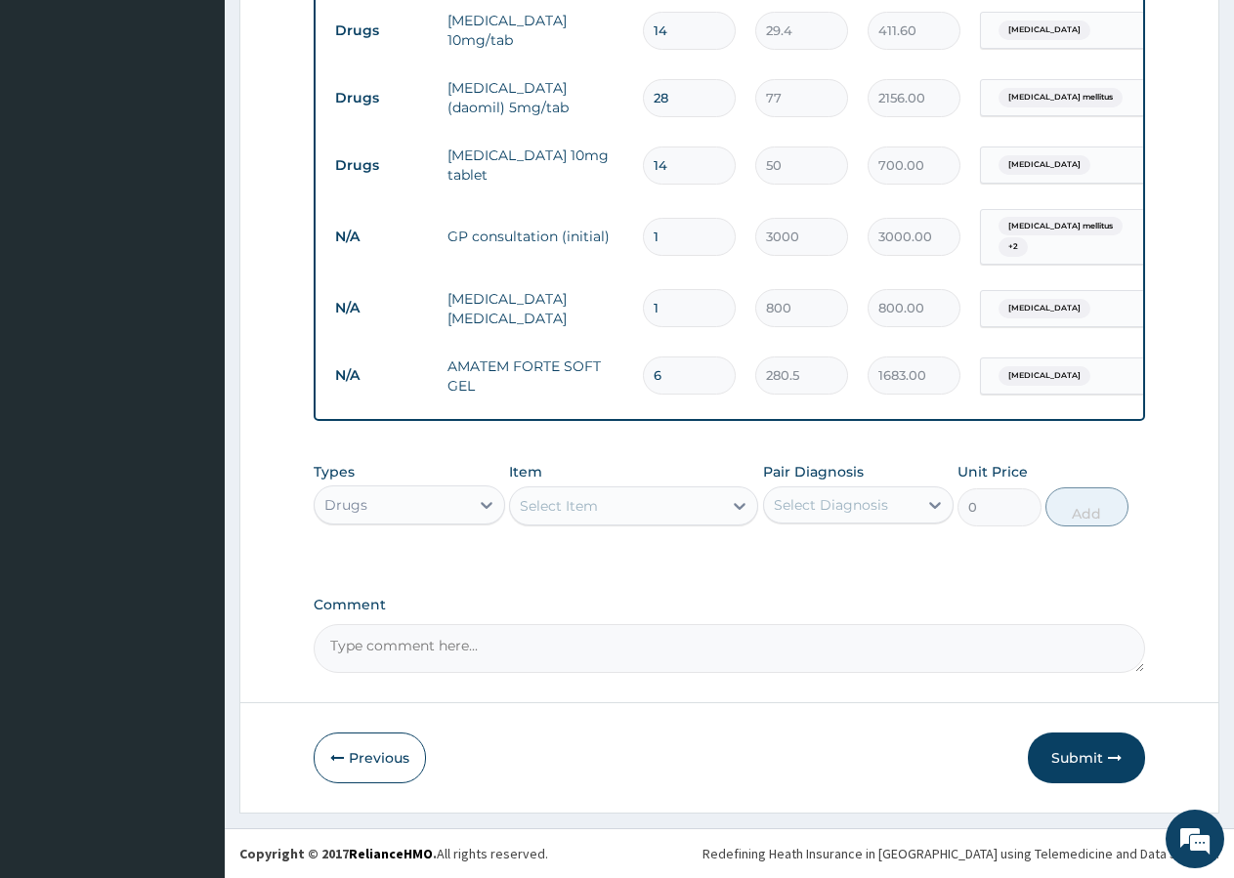
click at [576, 507] on div "Select Item" at bounding box center [559, 506] width 78 height 20
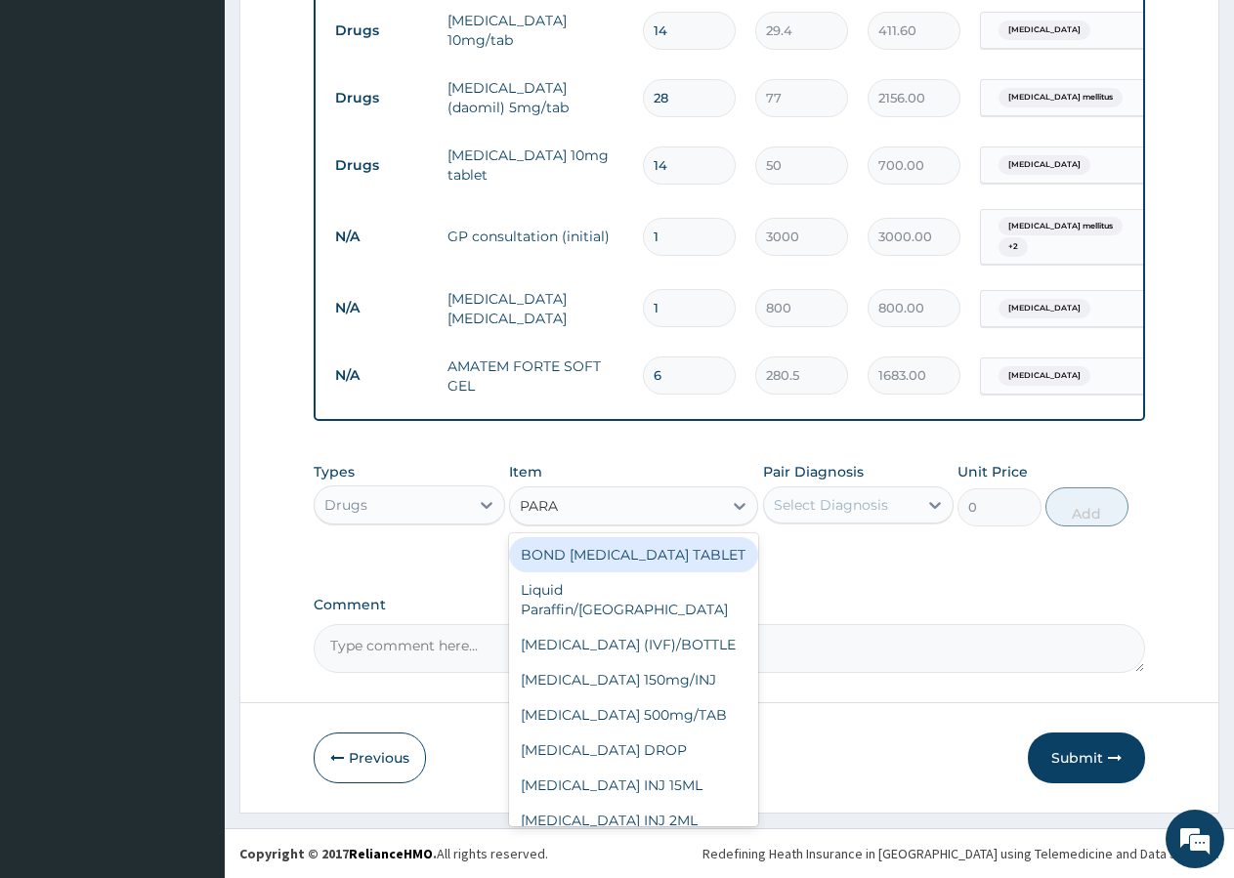
type input "PARAC"
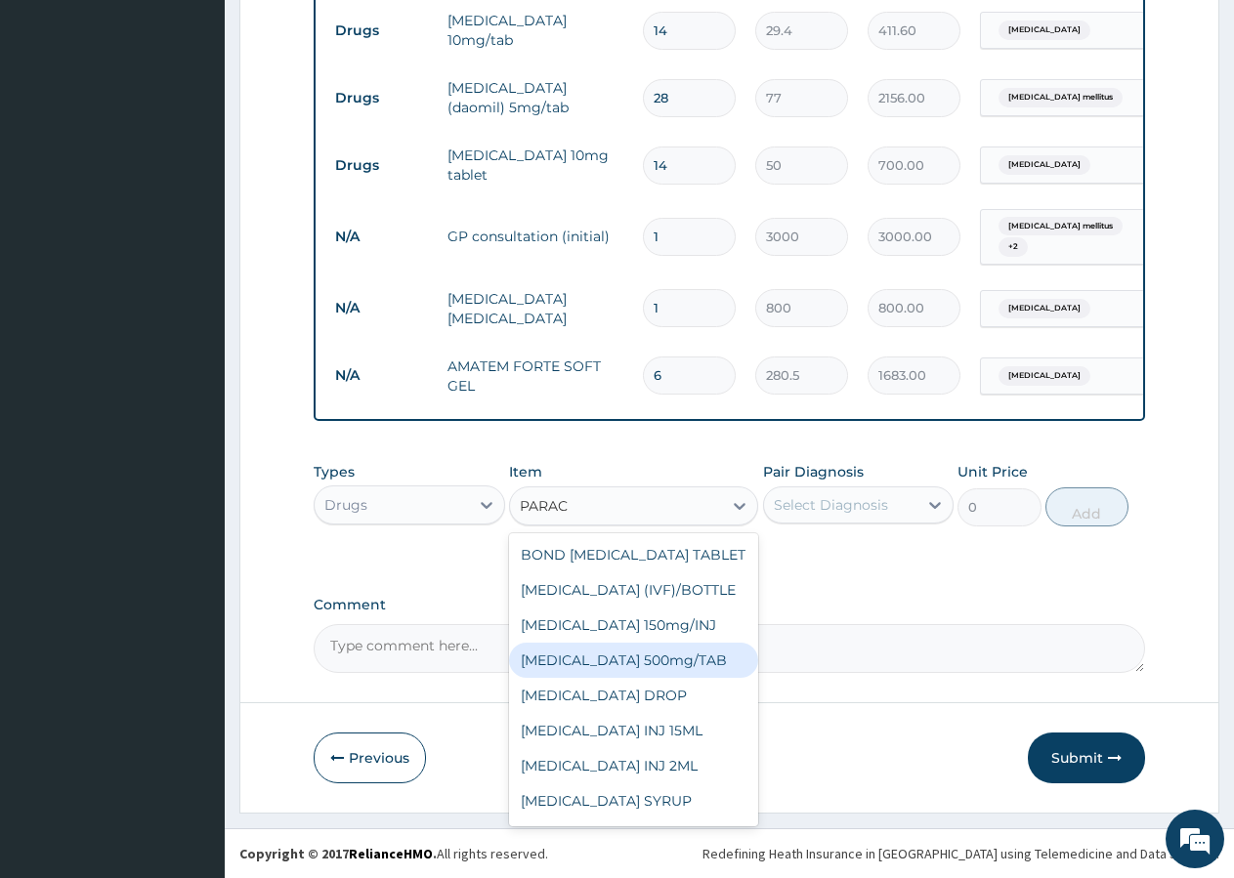
click at [669, 676] on div "[MEDICAL_DATA] 500mg/TAB" at bounding box center [633, 660] width 249 height 35
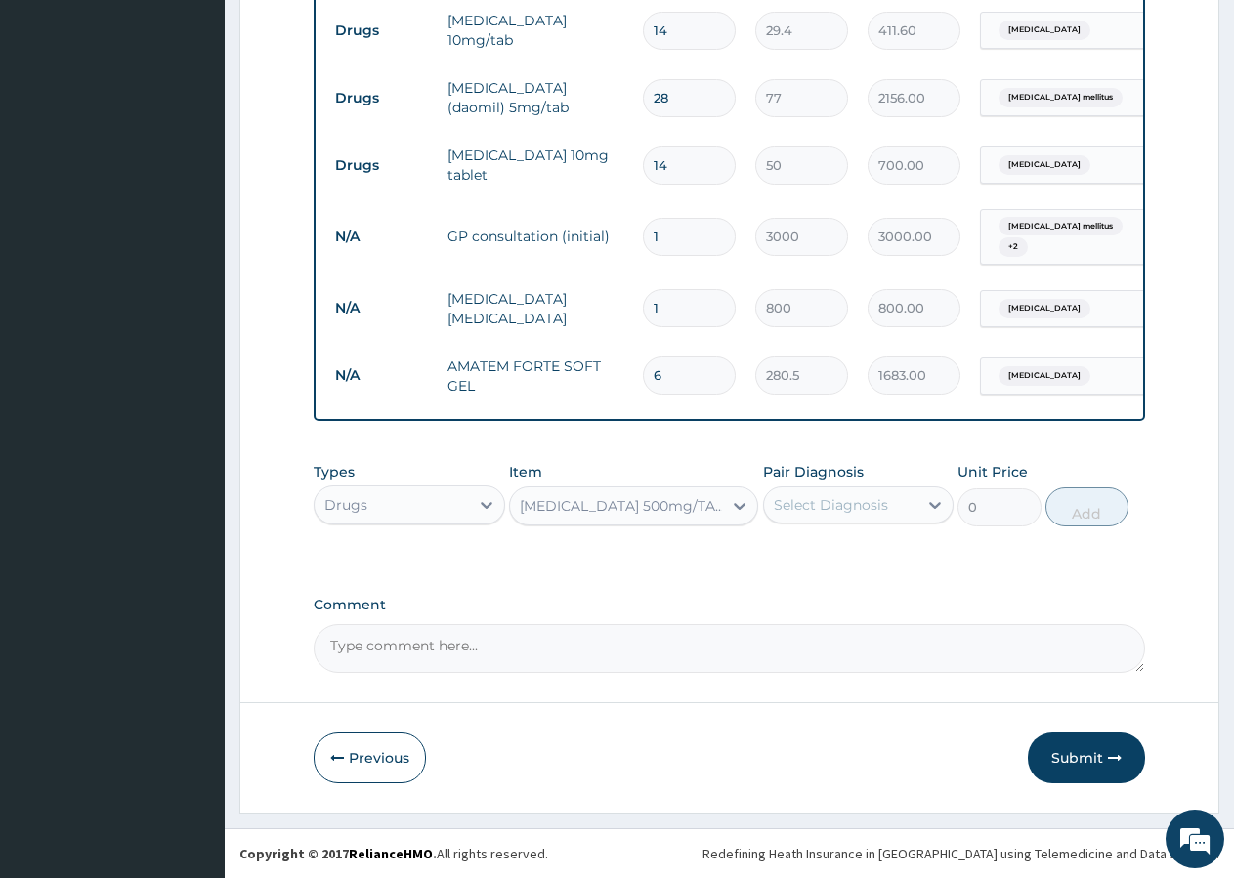
type input "10"
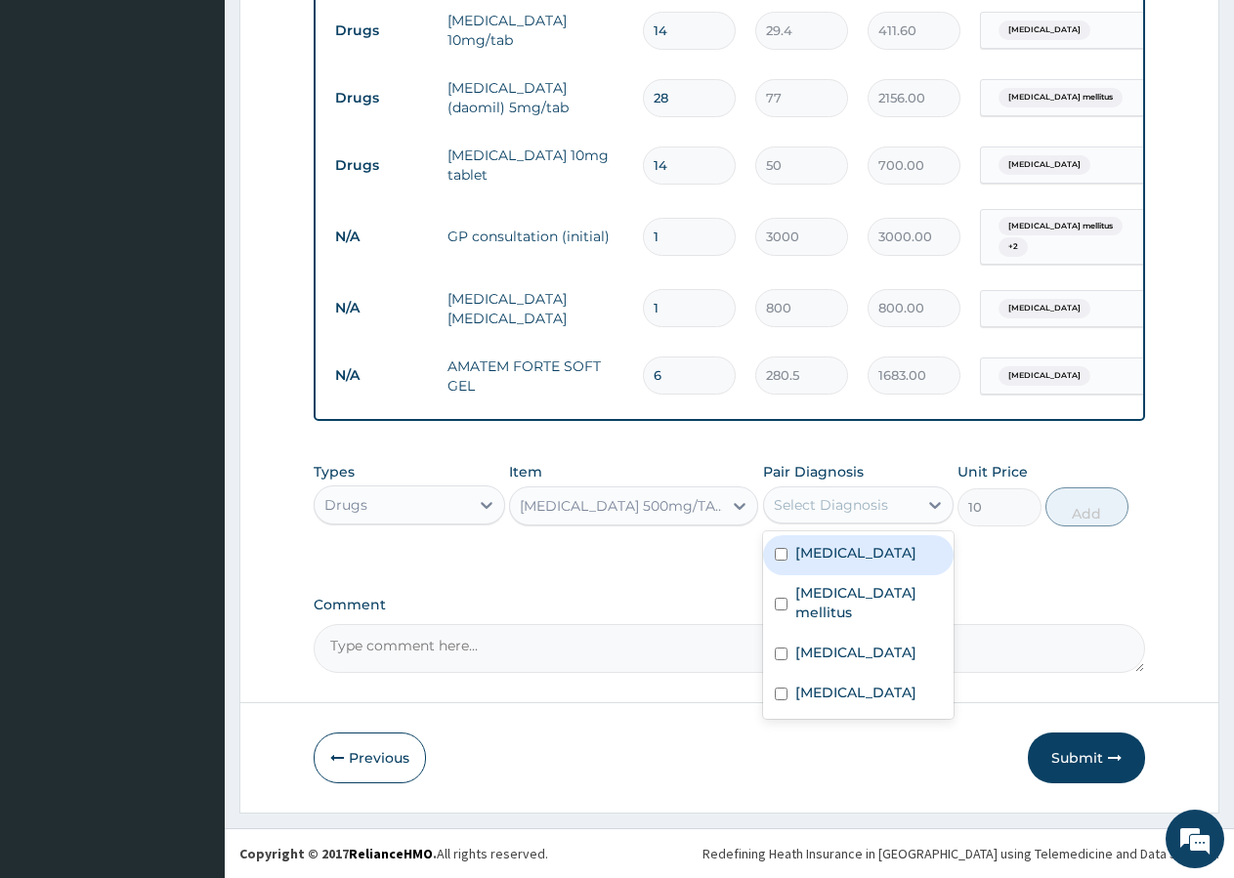
click at [814, 494] on div "Select Diagnosis" at bounding box center [841, 504] width 154 height 31
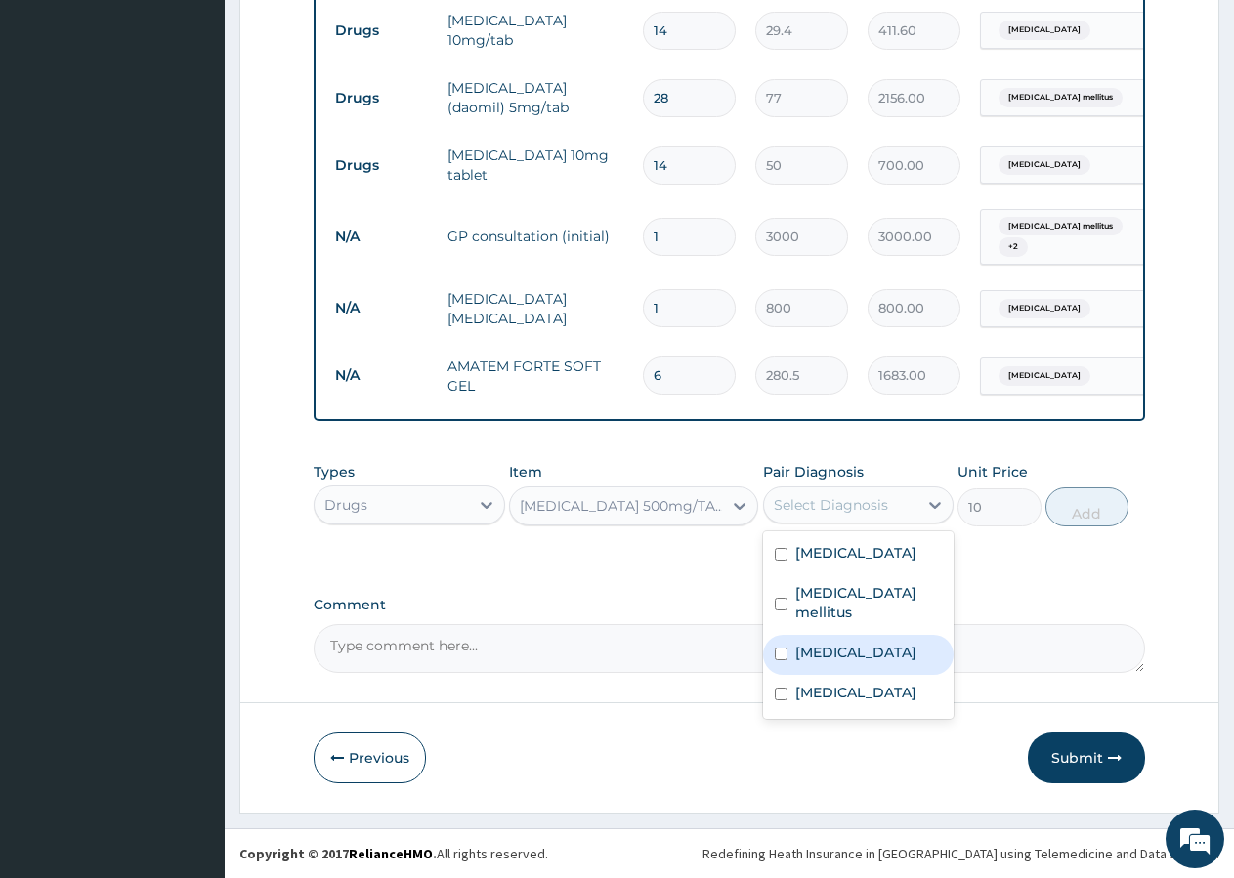
click at [813, 648] on label "[MEDICAL_DATA]" at bounding box center [855, 653] width 121 height 20
checkbox input "true"
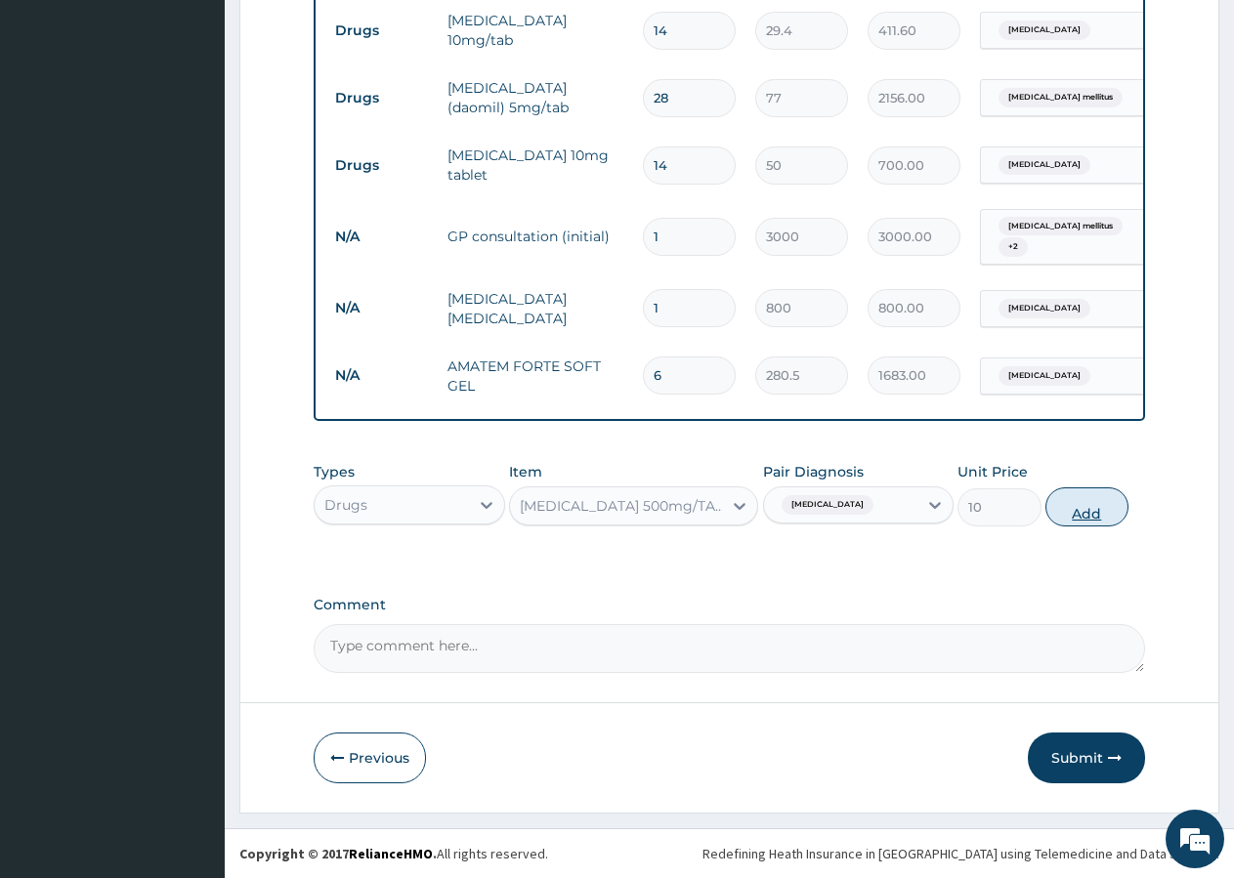
click at [1100, 503] on button "Add" at bounding box center [1086, 507] width 83 height 39
type input "0"
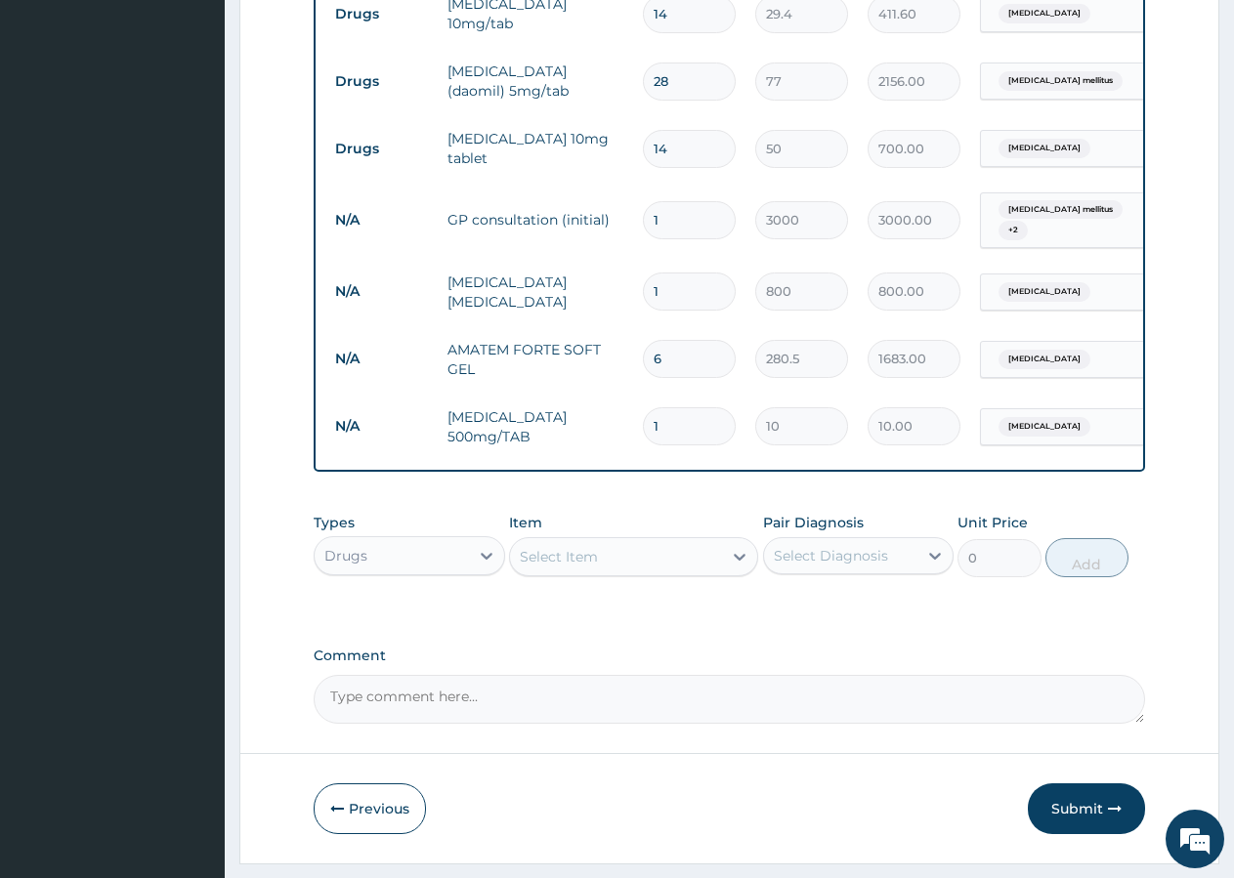
click at [708, 436] on input "1" at bounding box center [689, 426] width 93 height 38
type input "3"
type input "30.00"
type input "4"
type input "40.00"
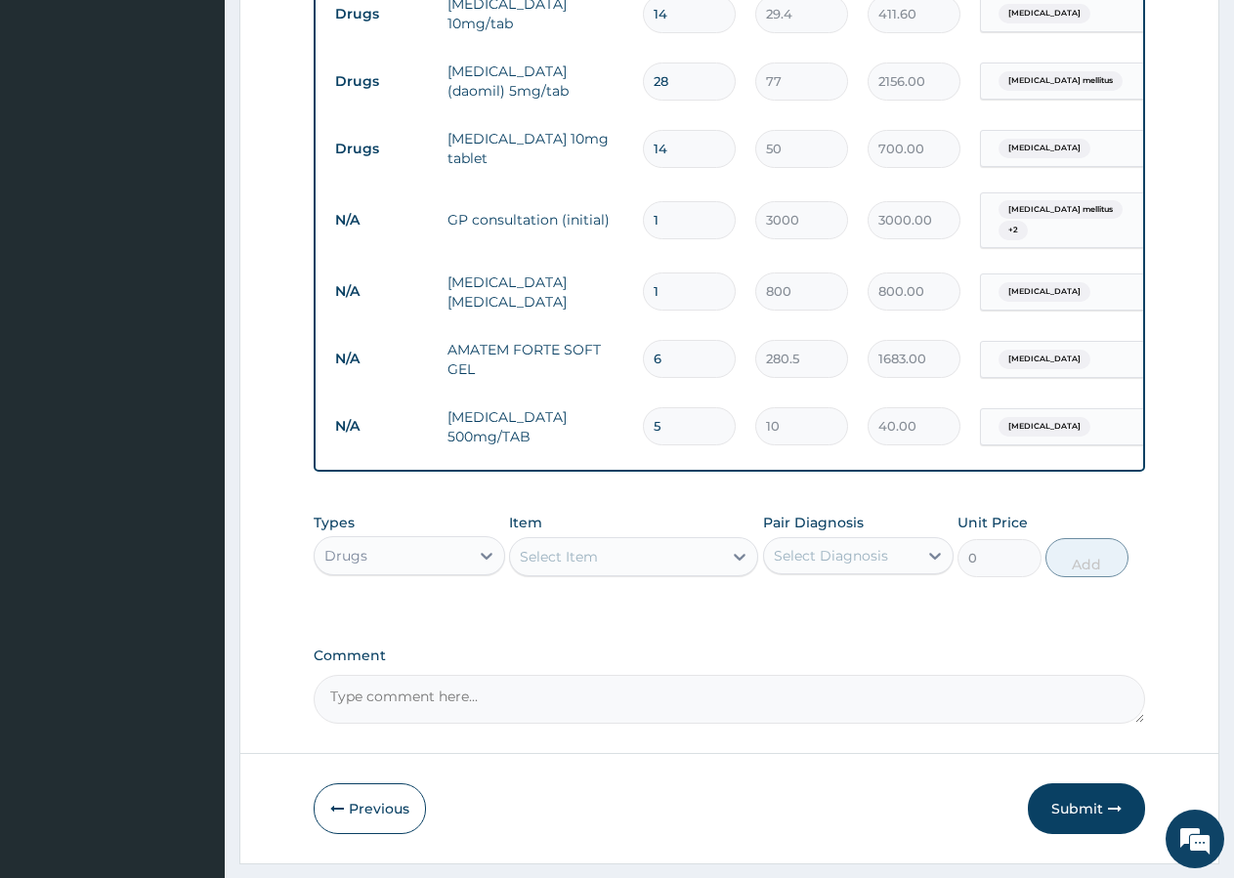
type input "6"
type input "60.00"
type input "8"
type input "80.00"
type input "10"
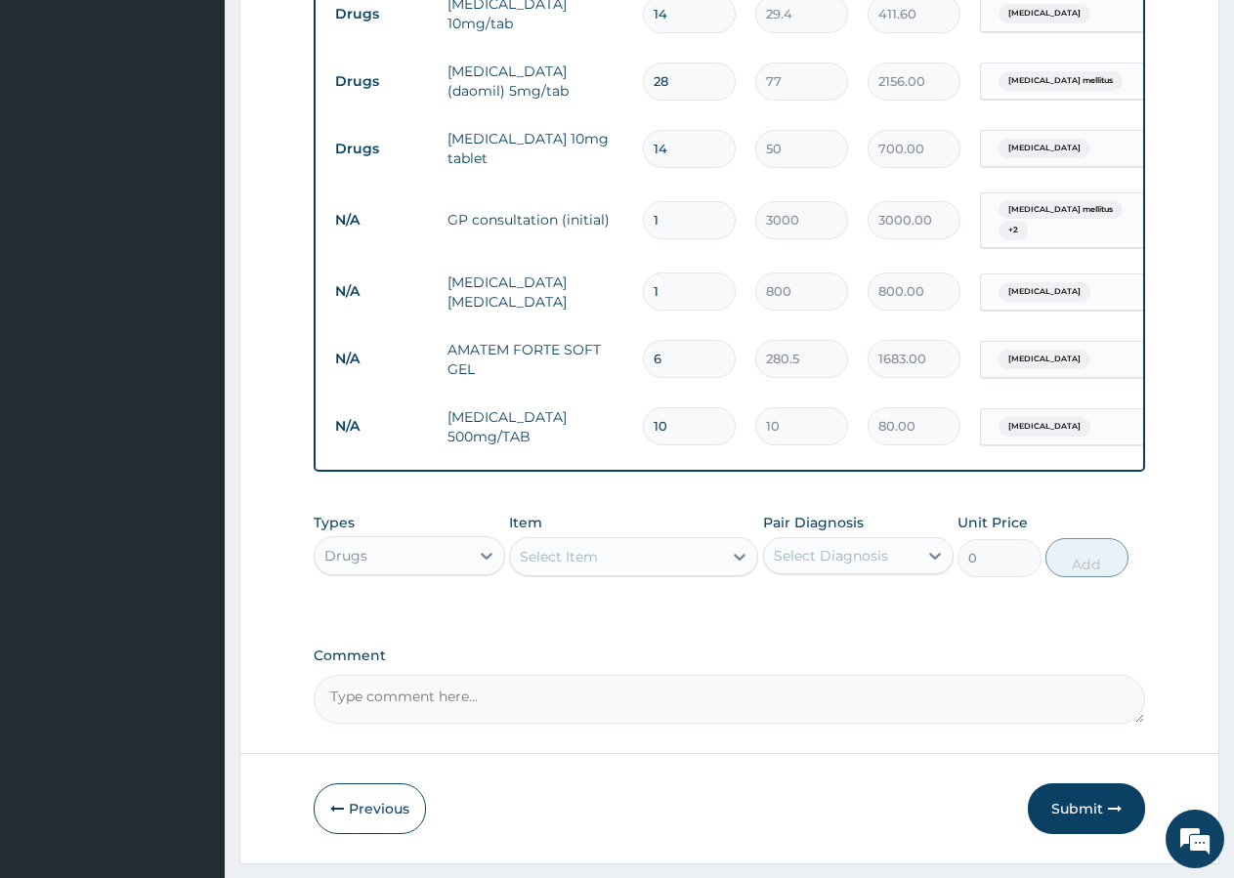
type input "100.00"
type input "14"
type input "140.00"
type input "15"
type input "150.00"
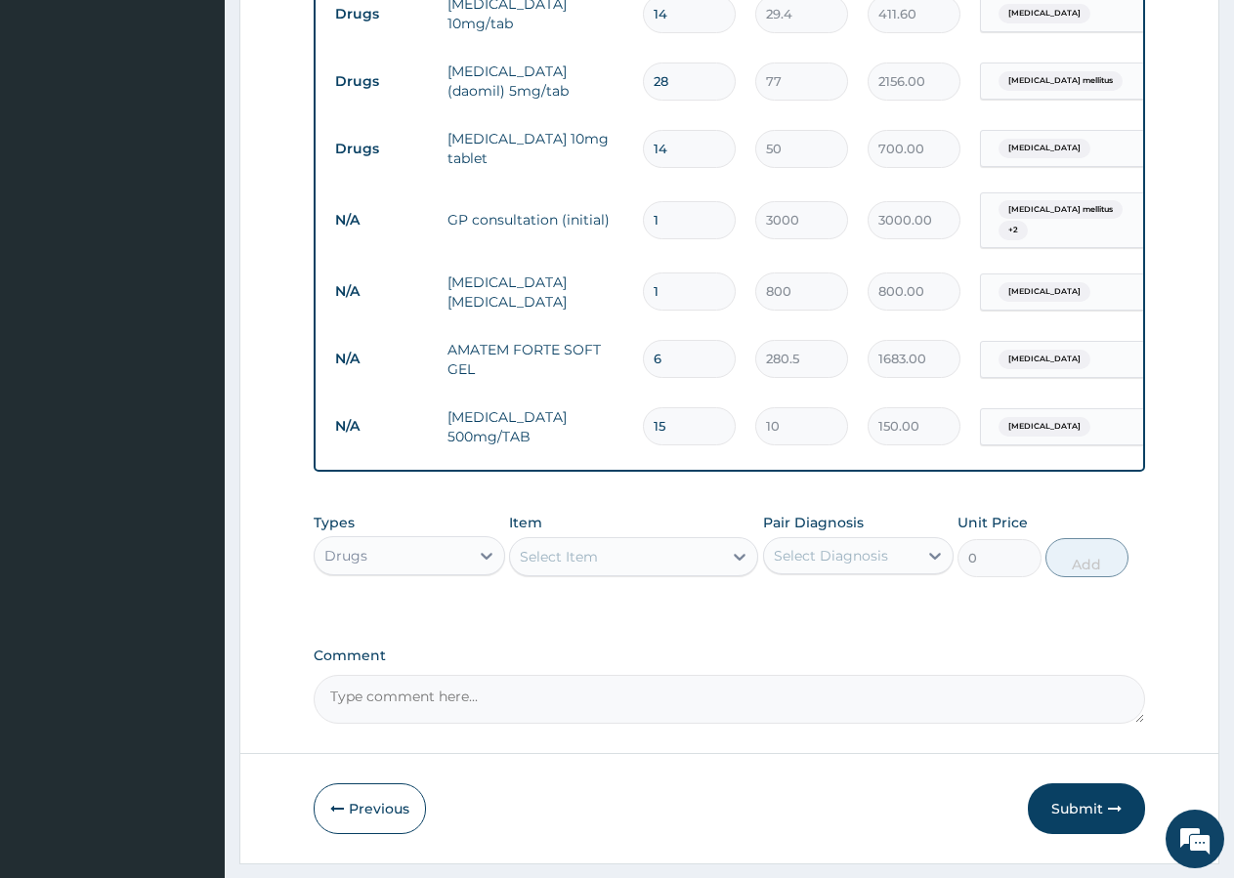
type input "16"
type input "160.00"
type input "17"
type input "170.00"
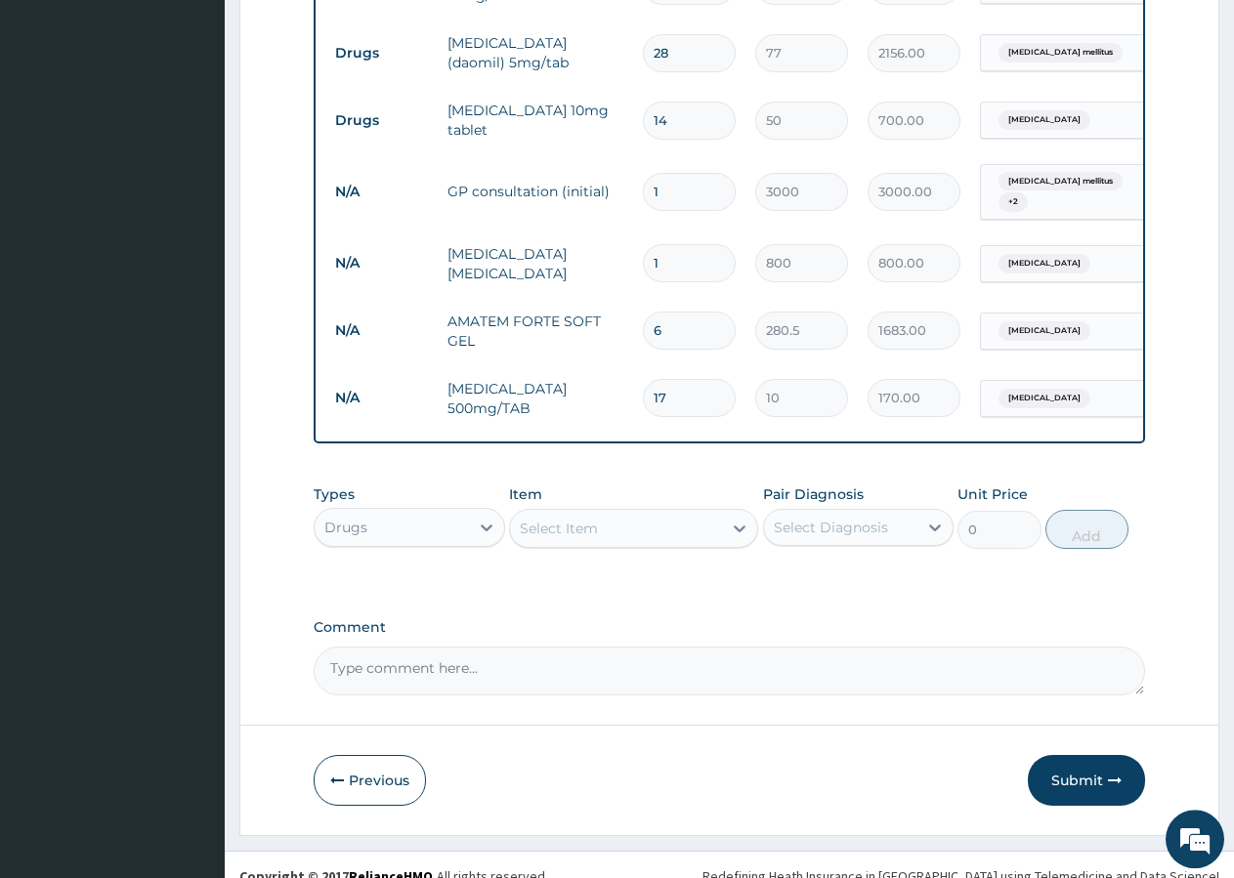
scroll to position [1001, 0]
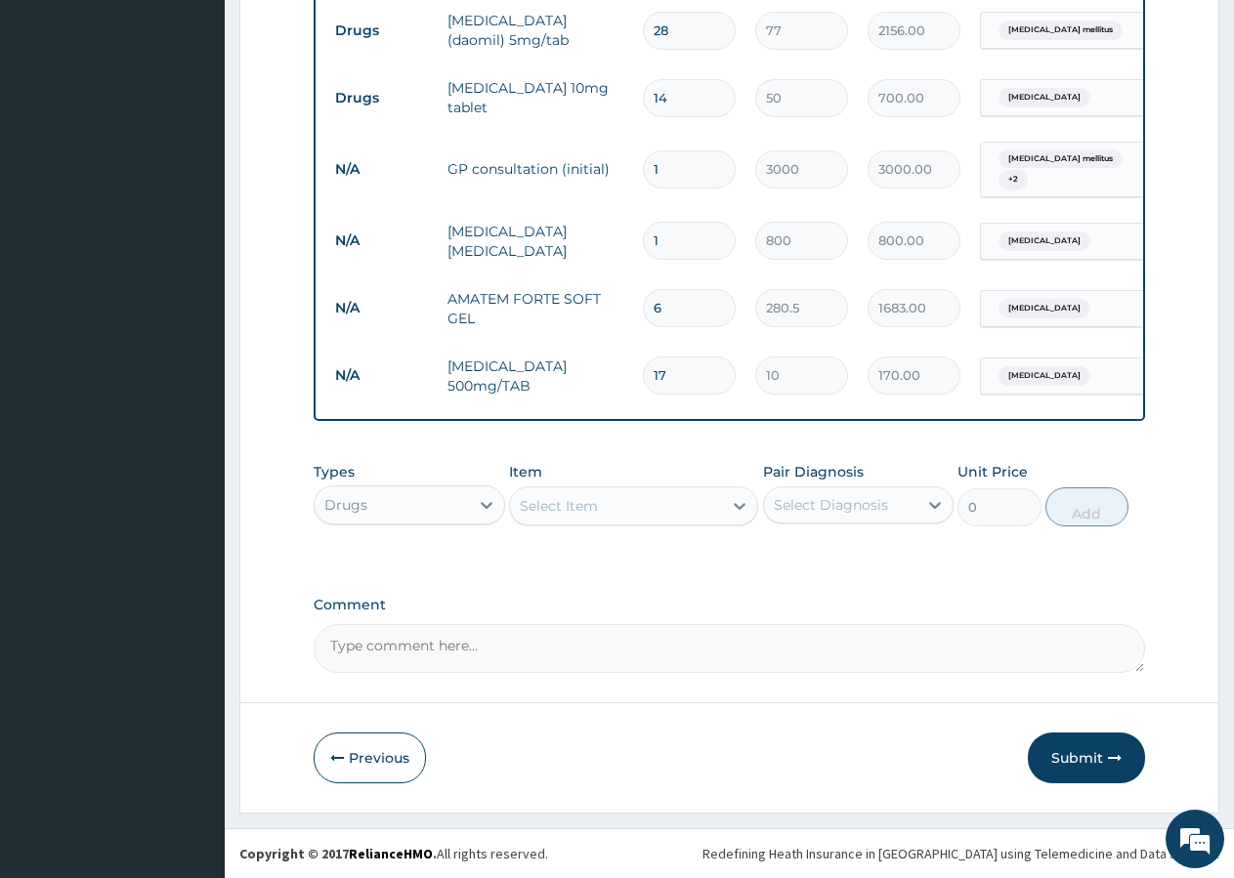
click at [571, 500] on div "Select Item" at bounding box center [559, 506] width 78 height 20
